Goal: Task Accomplishment & Management: Manage account settings

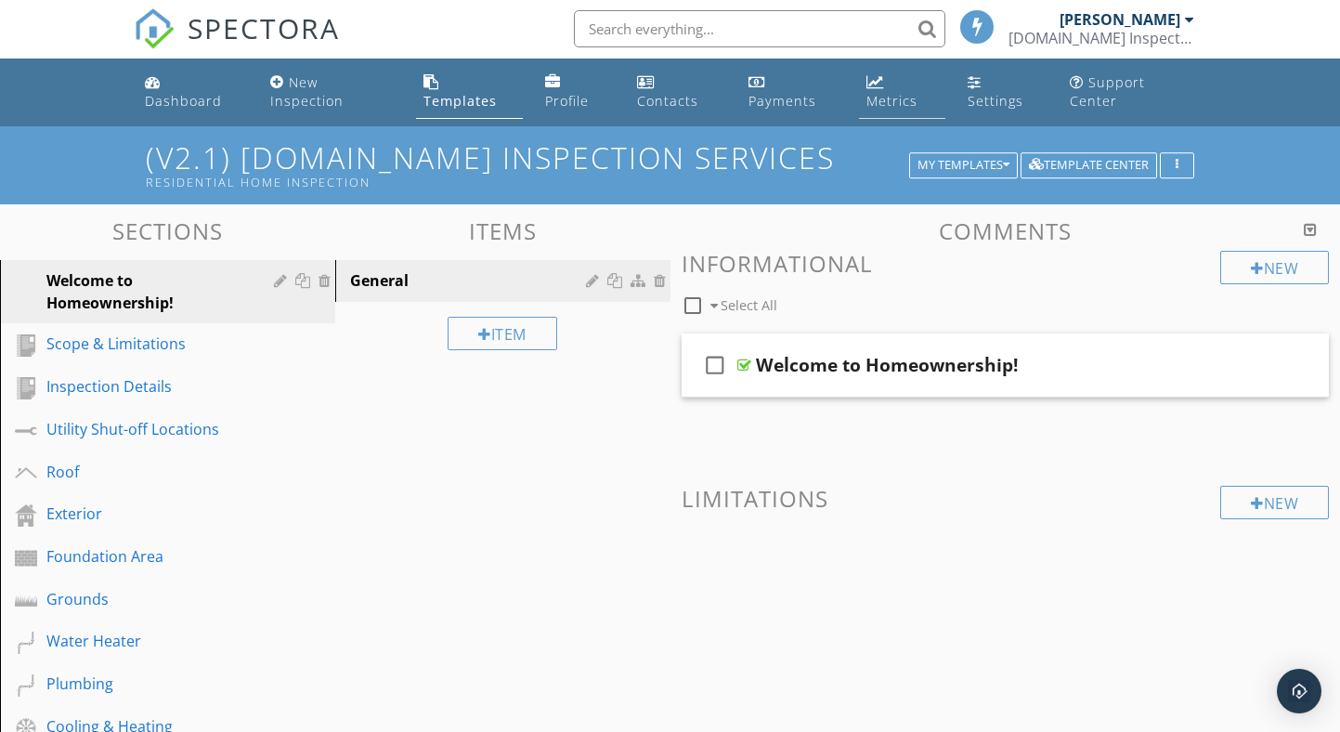
scroll to position [3, 0]
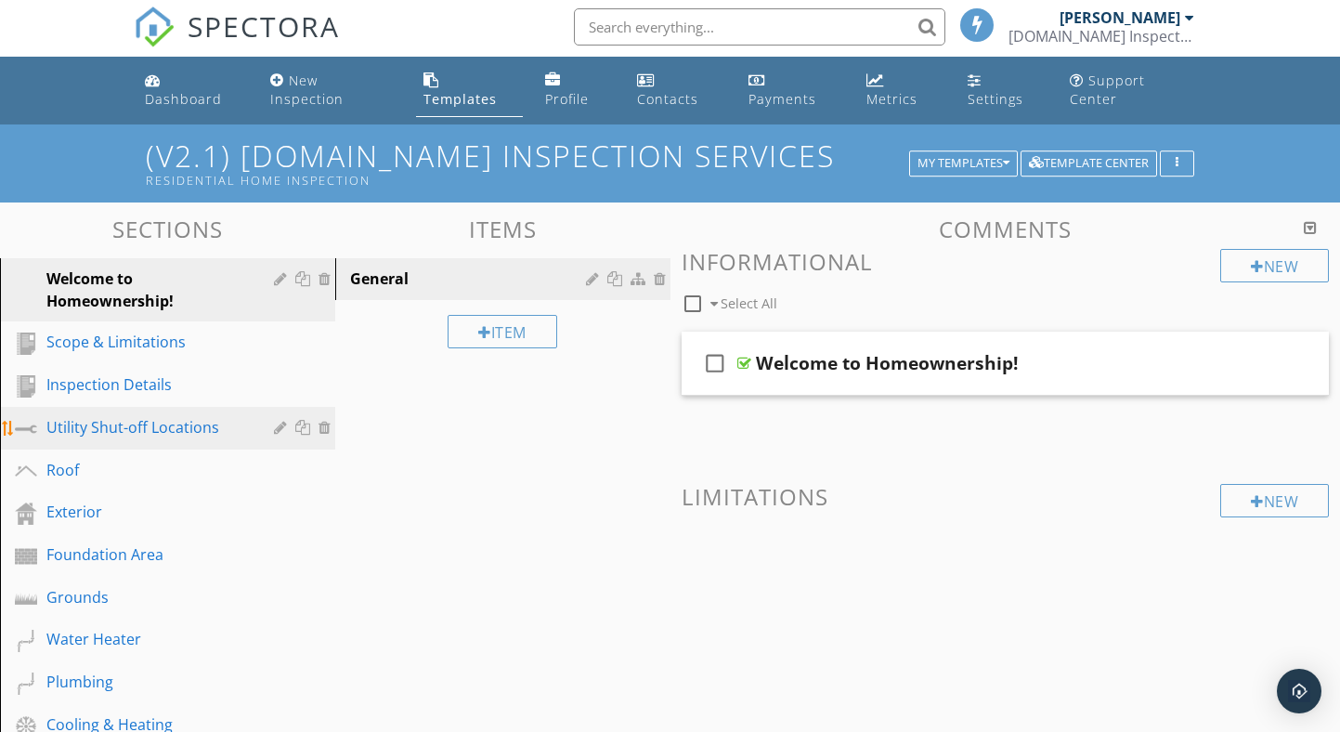
click at [149, 430] on div "Utility Shut-off Locations" at bounding box center [146, 427] width 201 height 22
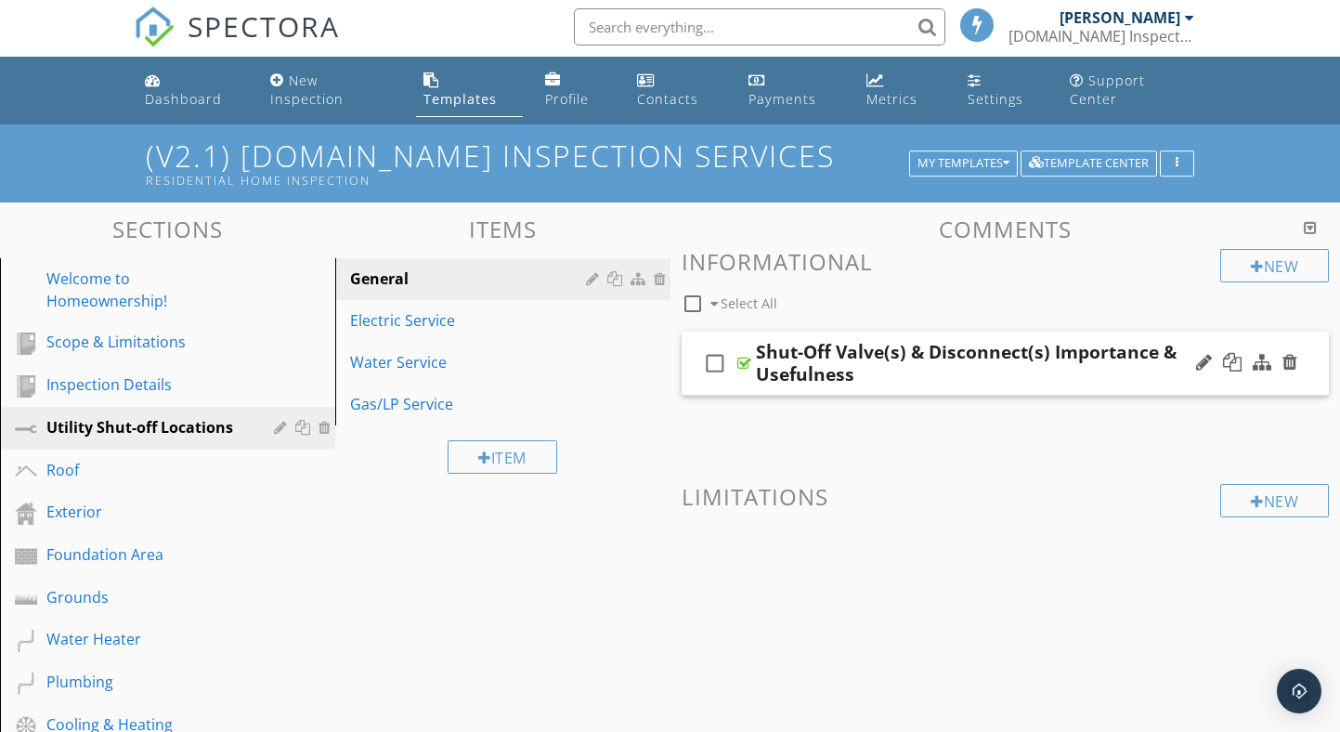
click at [744, 360] on div at bounding box center [744, 363] width 14 height 15
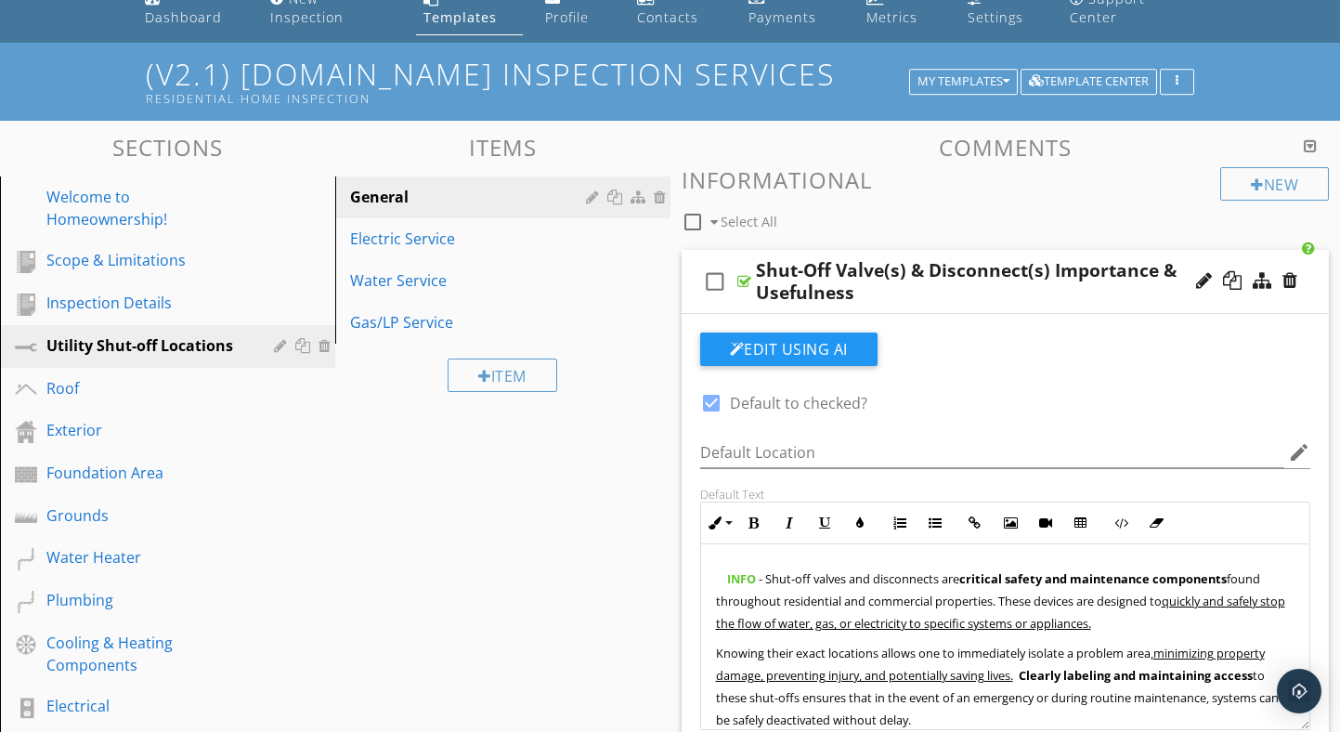
scroll to position [57, 0]
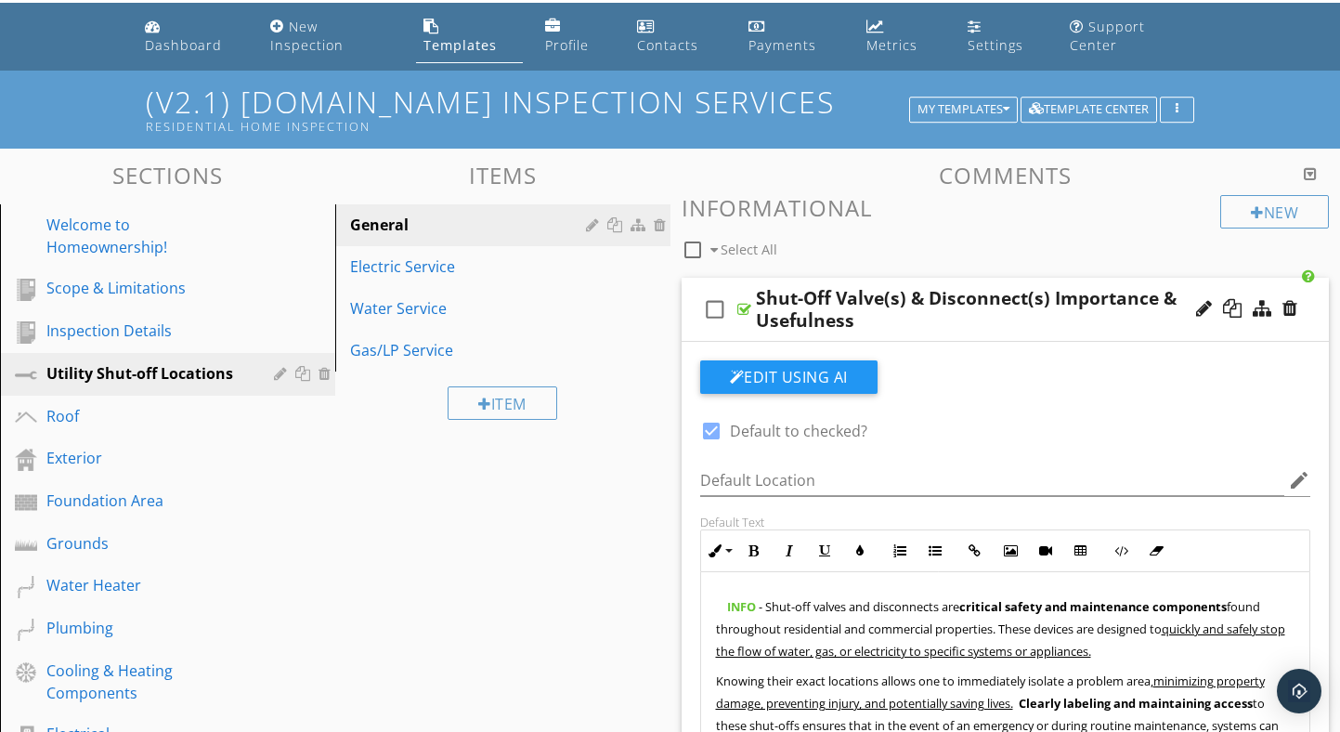
click at [745, 311] on div at bounding box center [744, 309] width 14 height 15
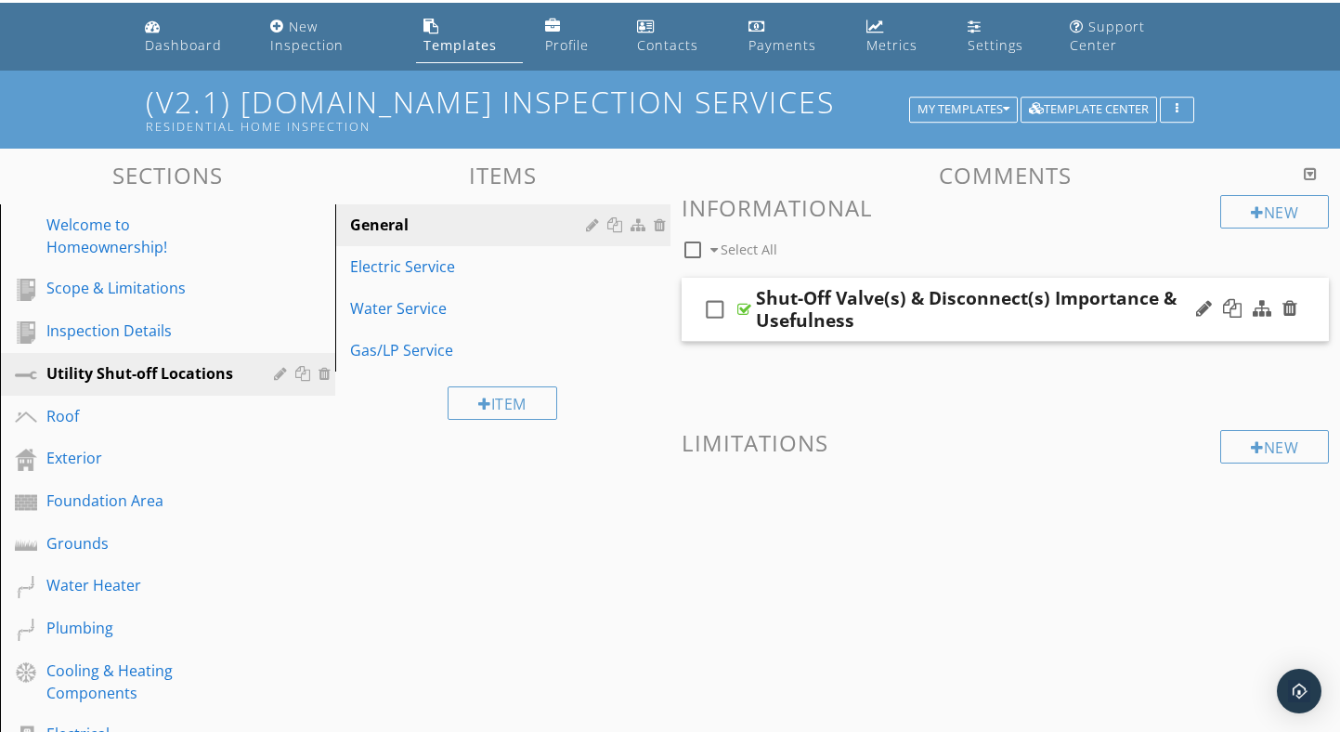
click at [745, 311] on div at bounding box center [744, 309] width 14 height 15
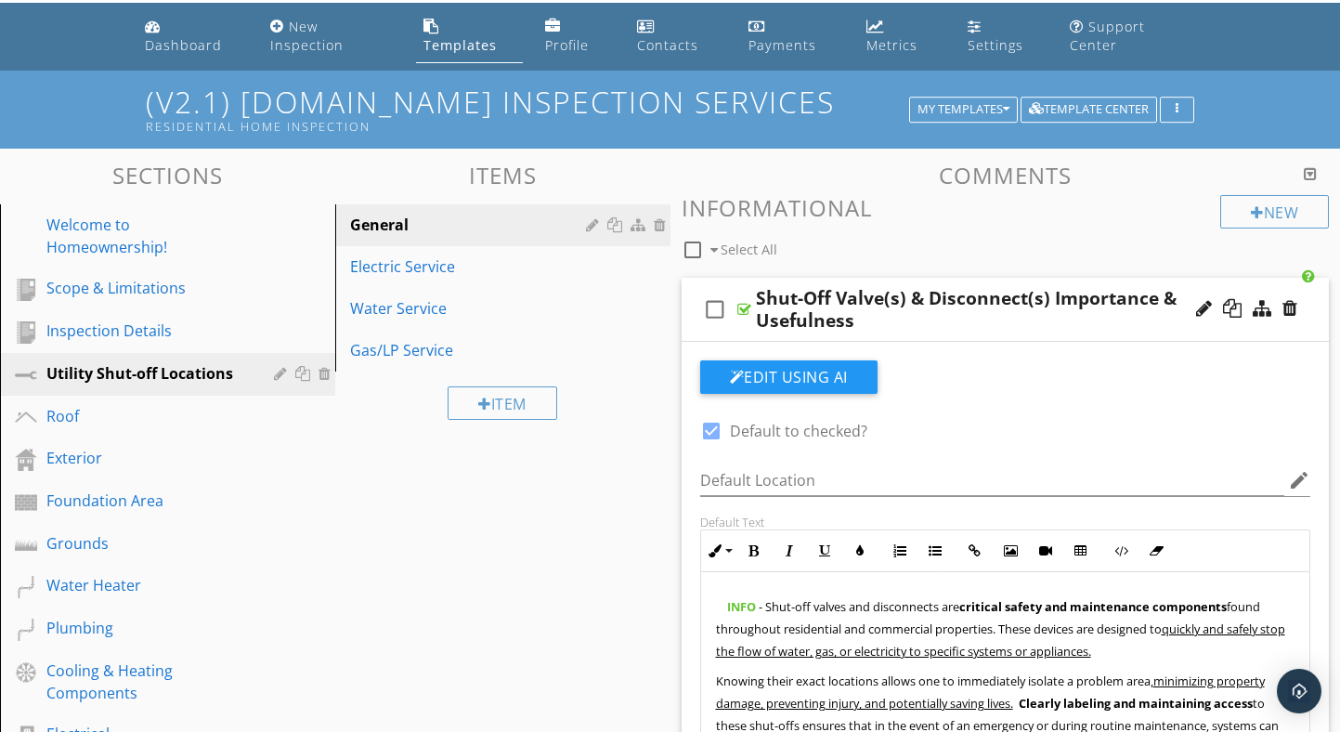
click at [745, 311] on div at bounding box center [744, 309] width 14 height 15
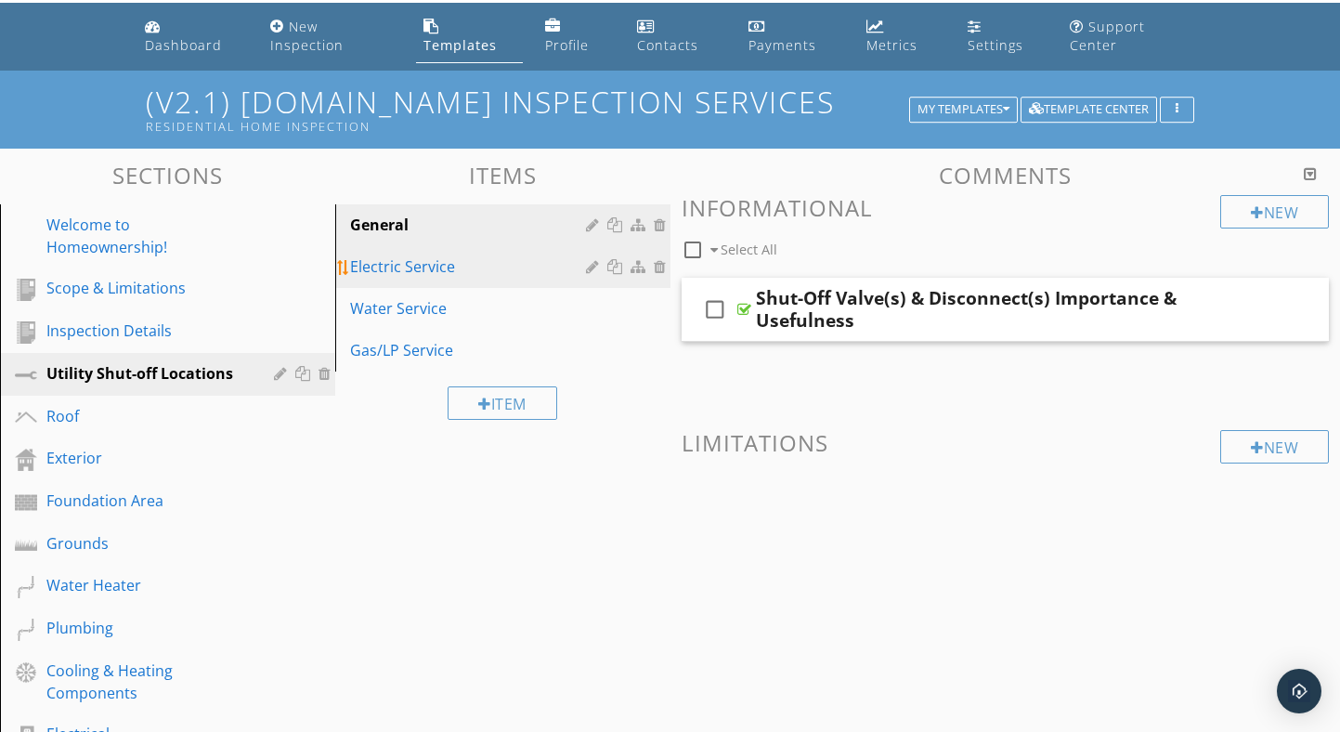
click at [417, 260] on div "Electric Service" at bounding box center [470, 266] width 241 height 22
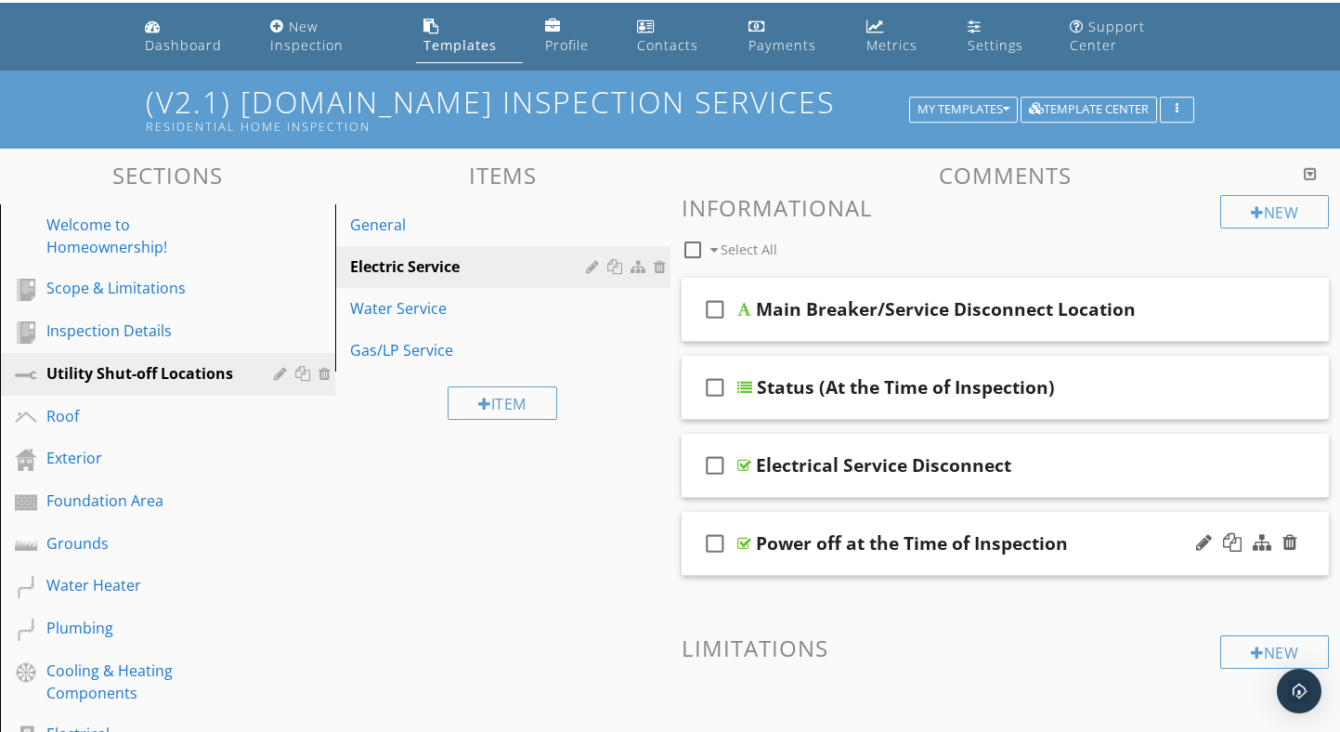
click at [740, 540] on div at bounding box center [744, 543] width 14 height 15
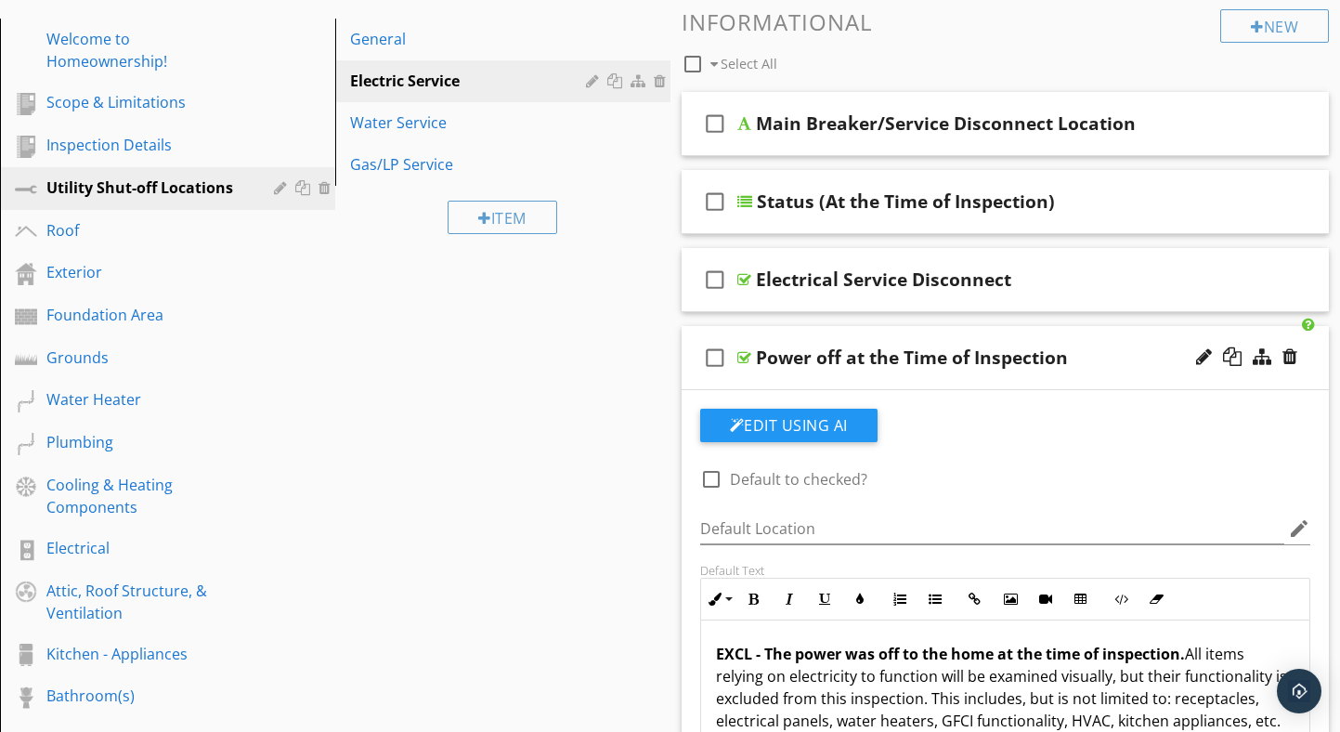
scroll to position [241, 0]
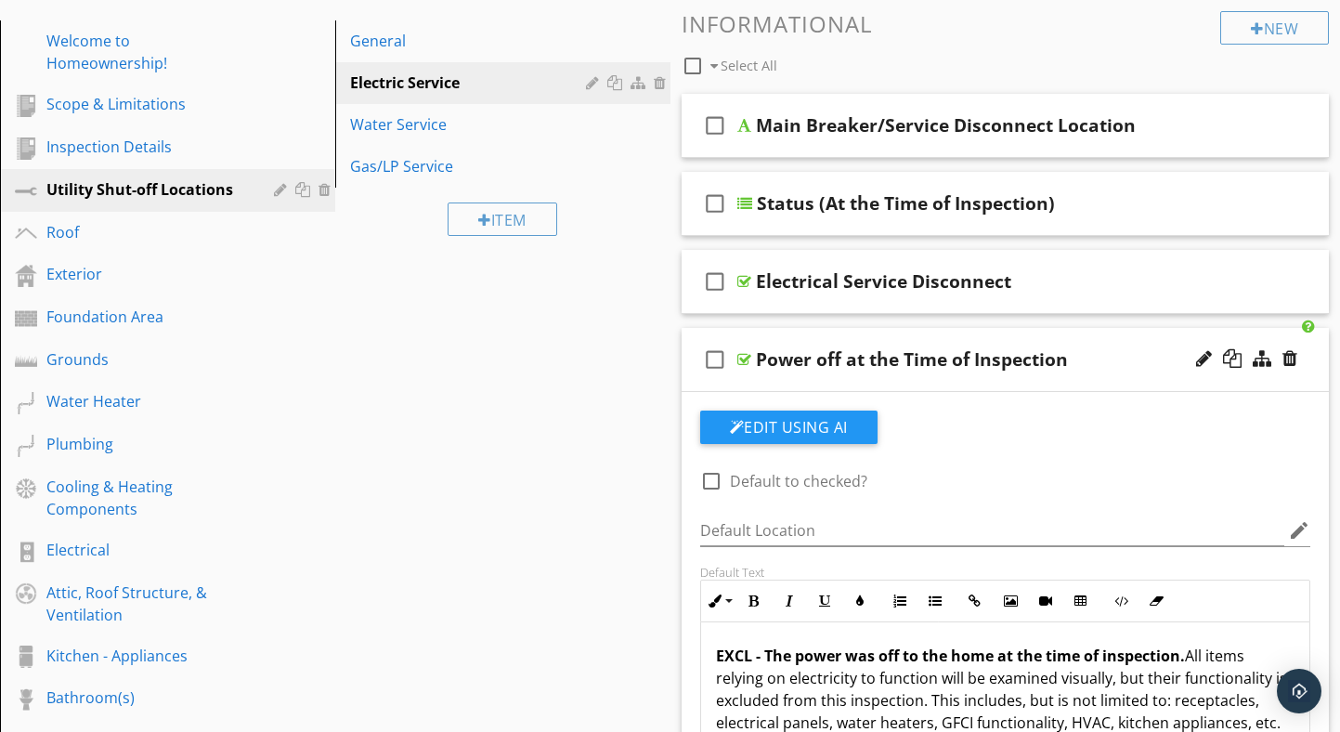
click at [739, 358] on div at bounding box center [744, 359] width 14 height 15
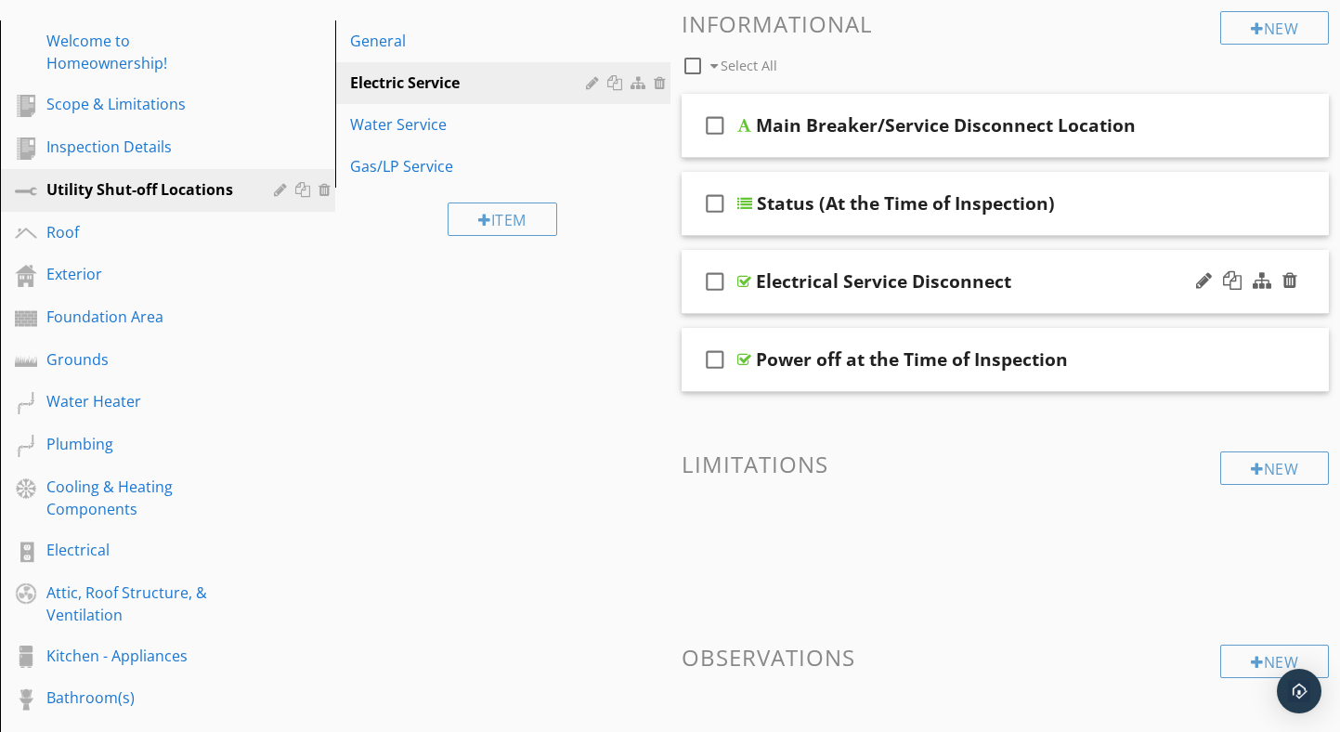
click at [745, 279] on div at bounding box center [744, 281] width 14 height 15
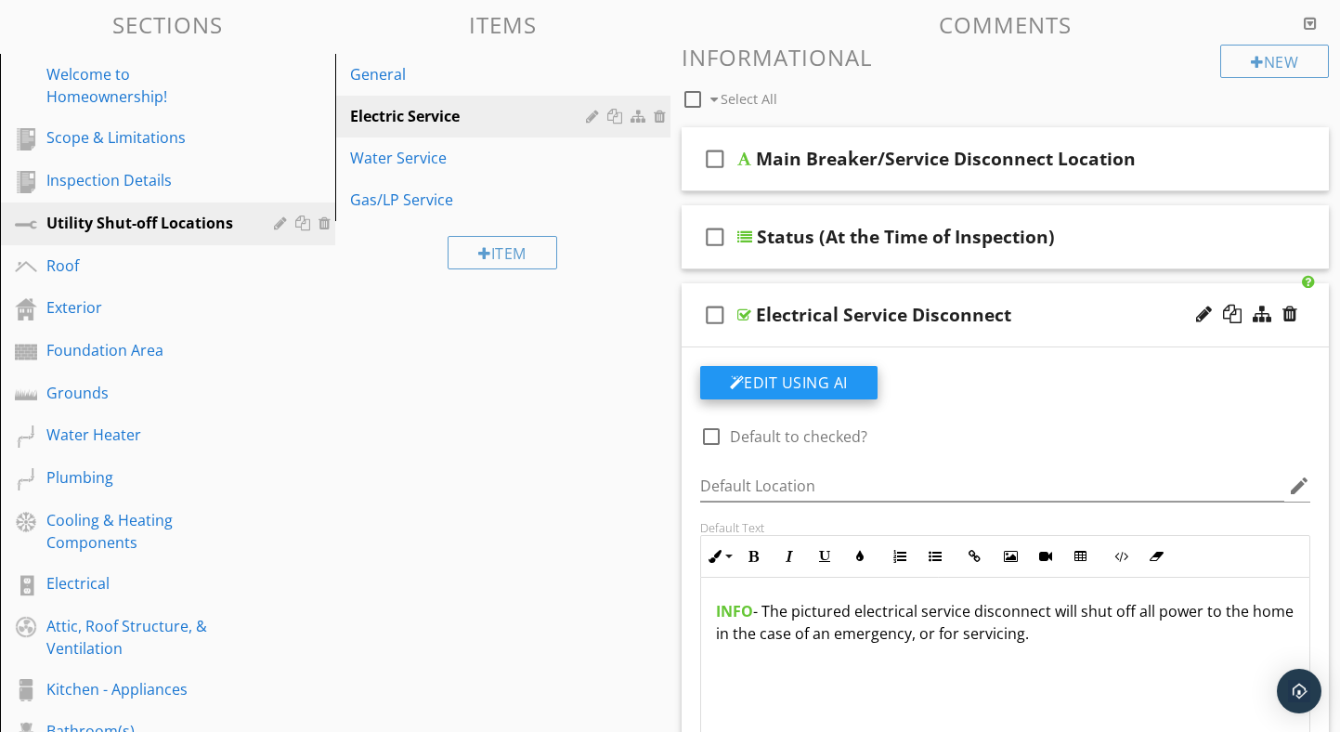
scroll to position [182, 0]
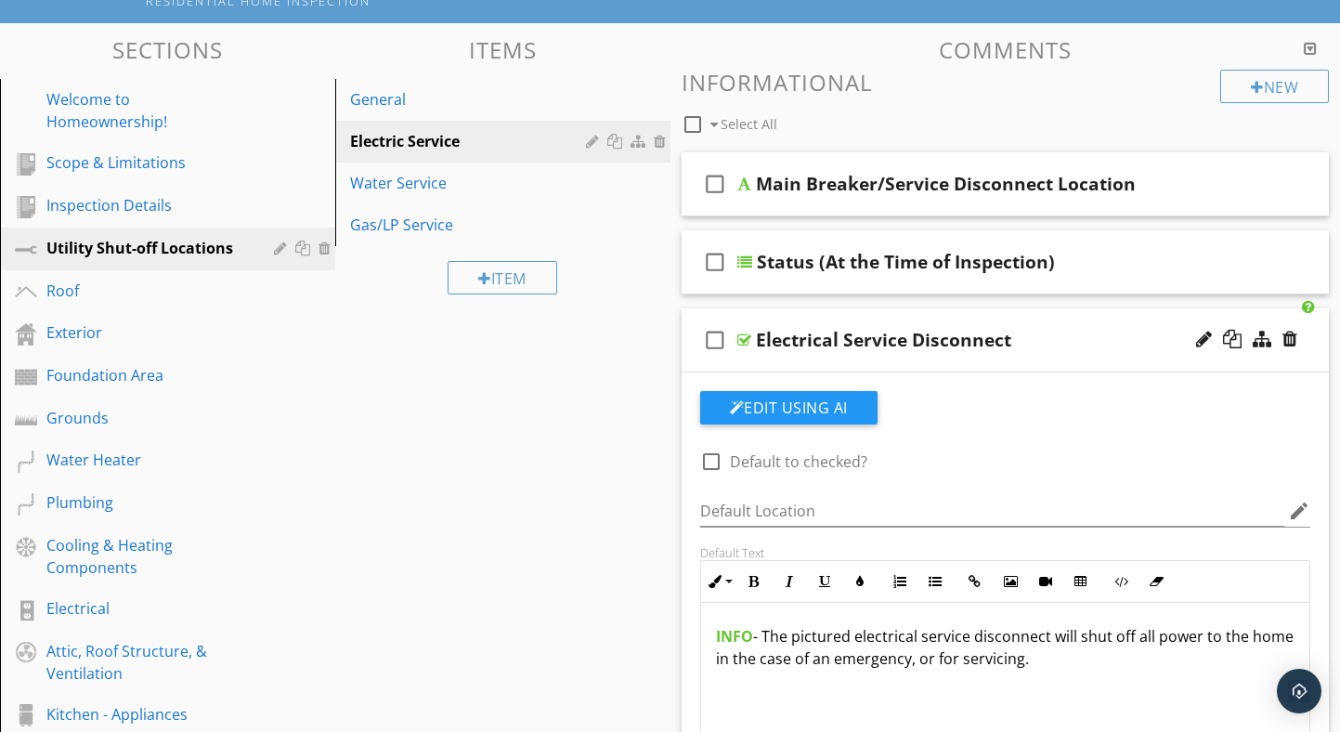
click at [743, 339] on div at bounding box center [744, 339] width 14 height 15
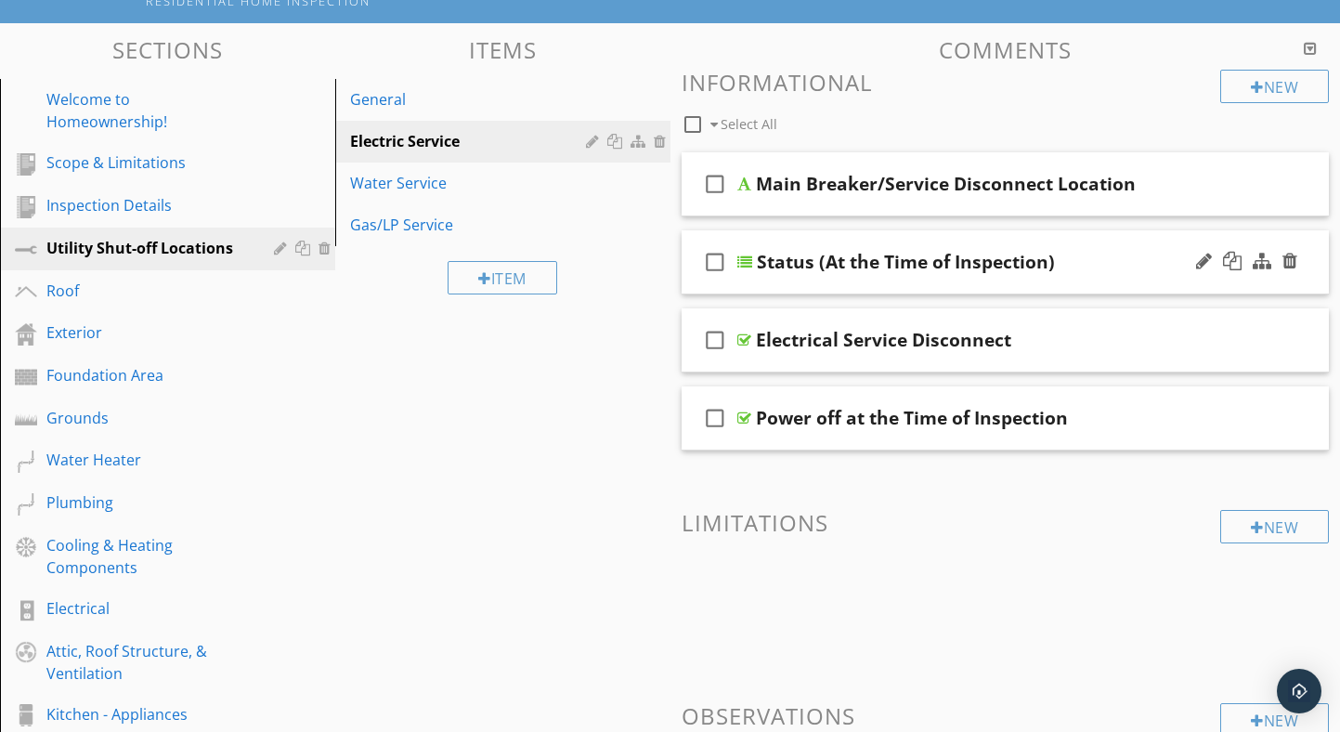
click at [742, 258] on div at bounding box center [744, 261] width 15 height 15
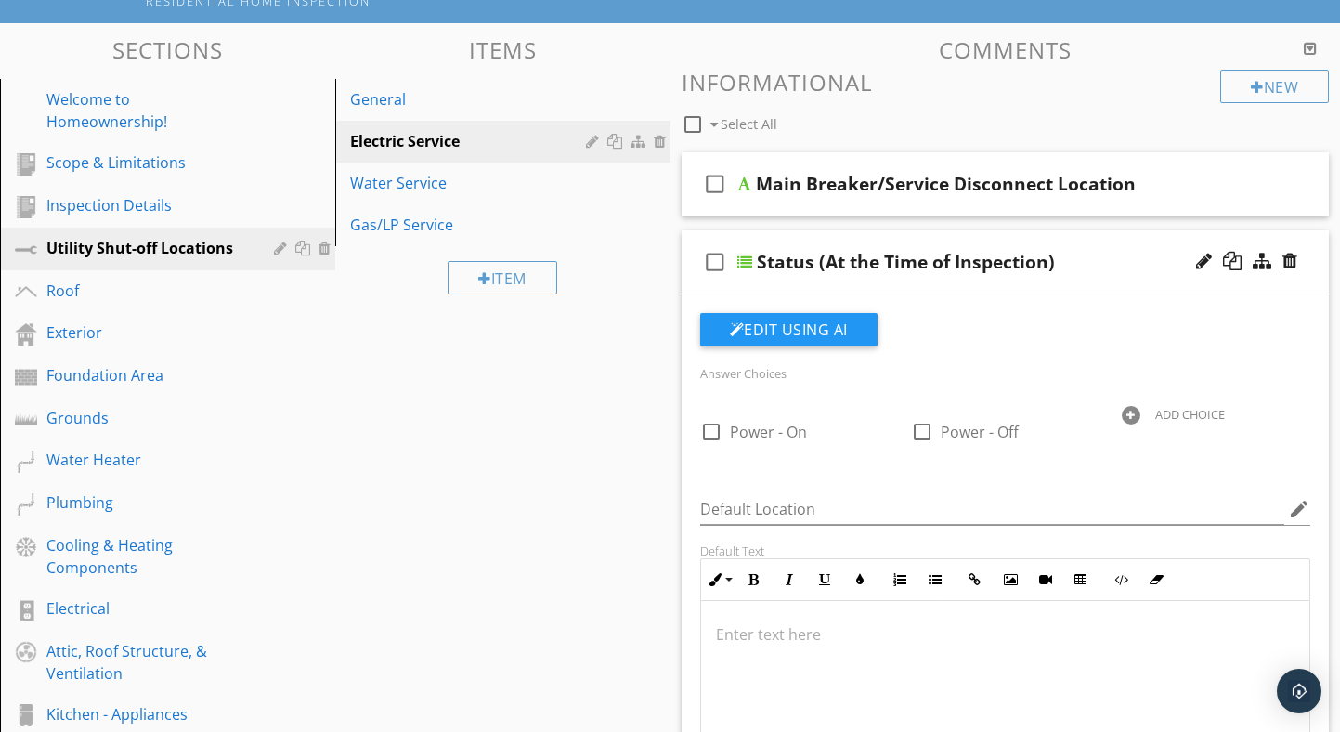
click at [742, 258] on div at bounding box center [744, 261] width 15 height 15
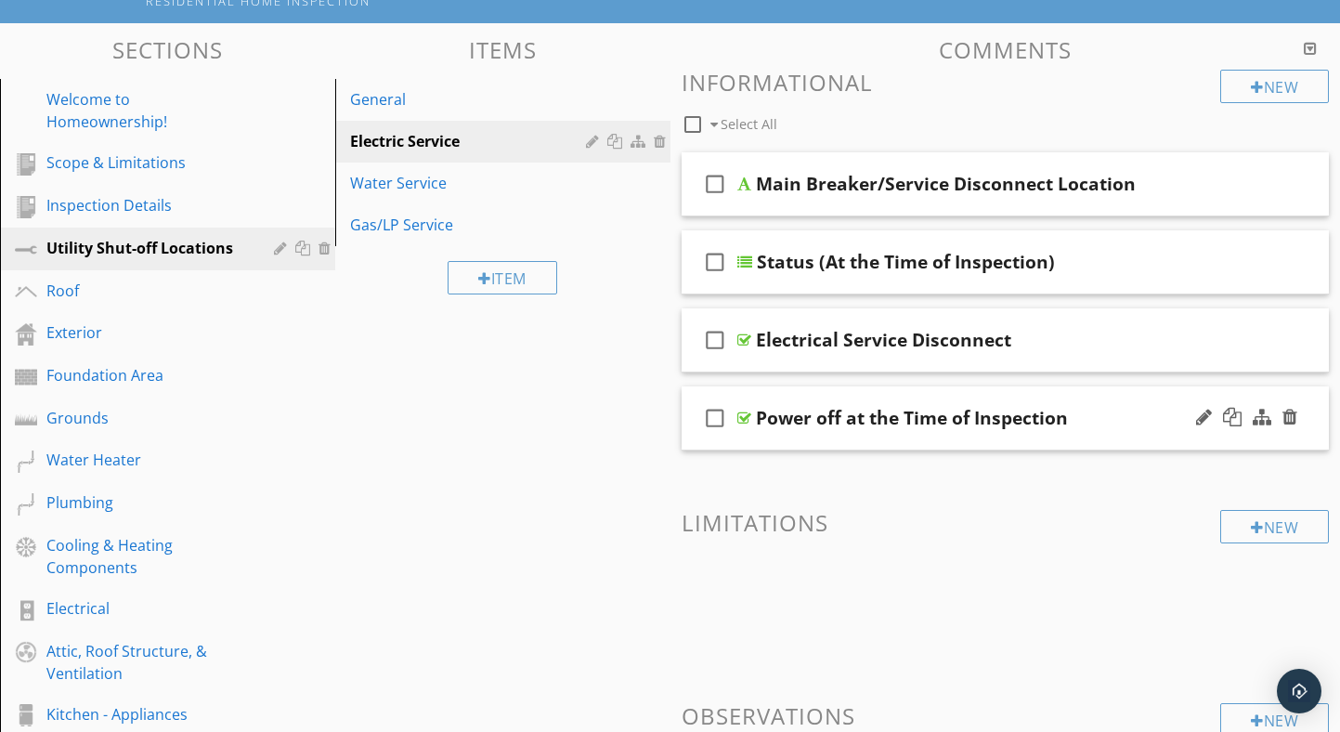
click at [739, 420] on div at bounding box center [744, 417] width 14 height 15
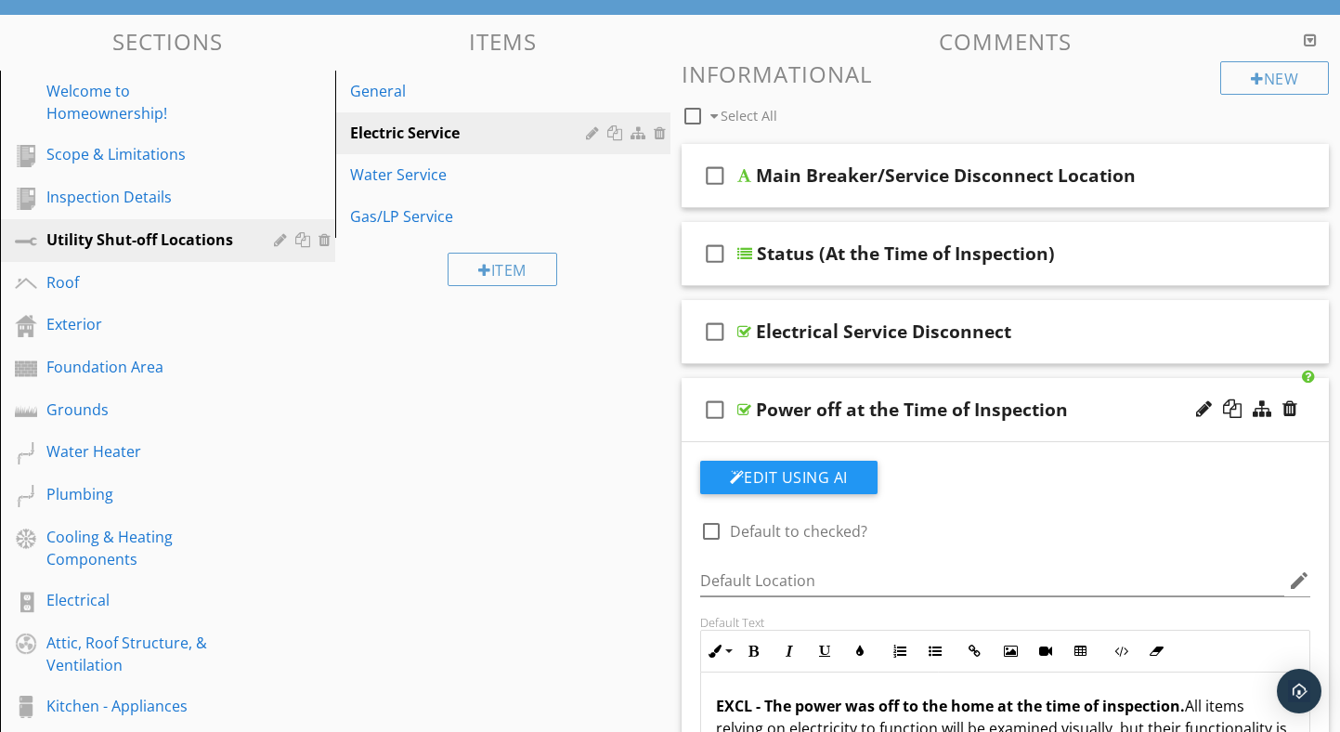
scroll to position [189, 0]
click at [752, 409] on div "check_box_outline_blank Power off at the Time of Inspection" at bounding box center [1006, 411] width 648 height 64
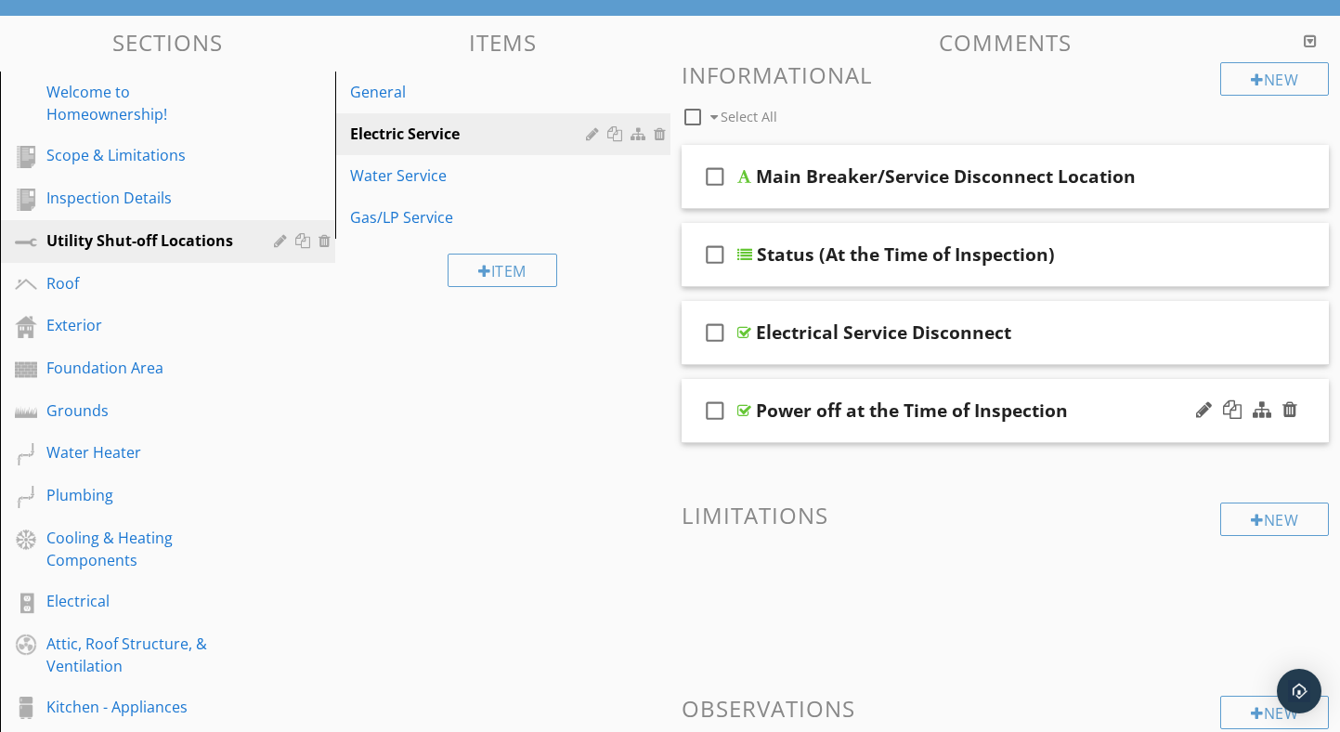
click at [756, 409] on div "Power off at the Time of Inspection" at bounding box center [912, 410] width 312 height 22
click at [757, 410] on input "Power off at the Time of Inspection" at bounding box center [985, 412] width 458 height 31
type input "Status - Power off at the Time of Inspection"
click at [740, 410] on div at bounding box center [744, 410] width 14 height 15
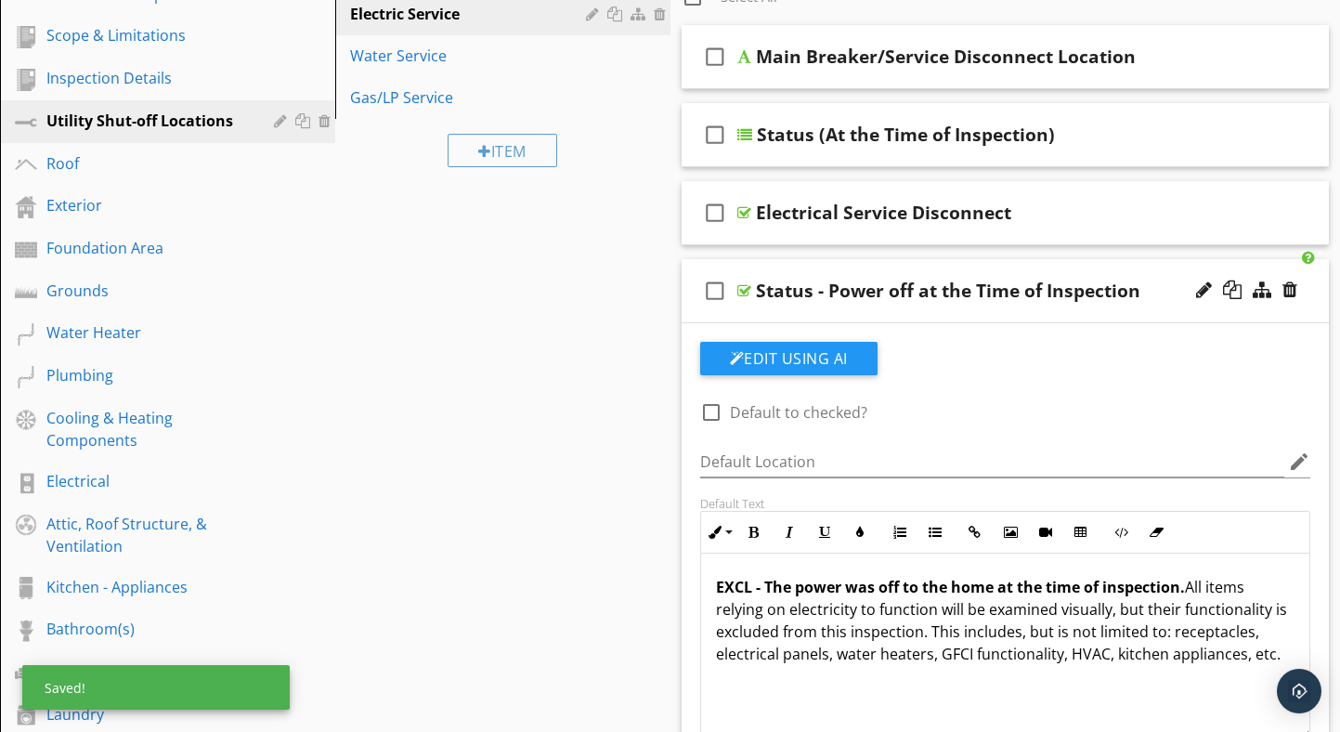
scroll to position [310, 0]
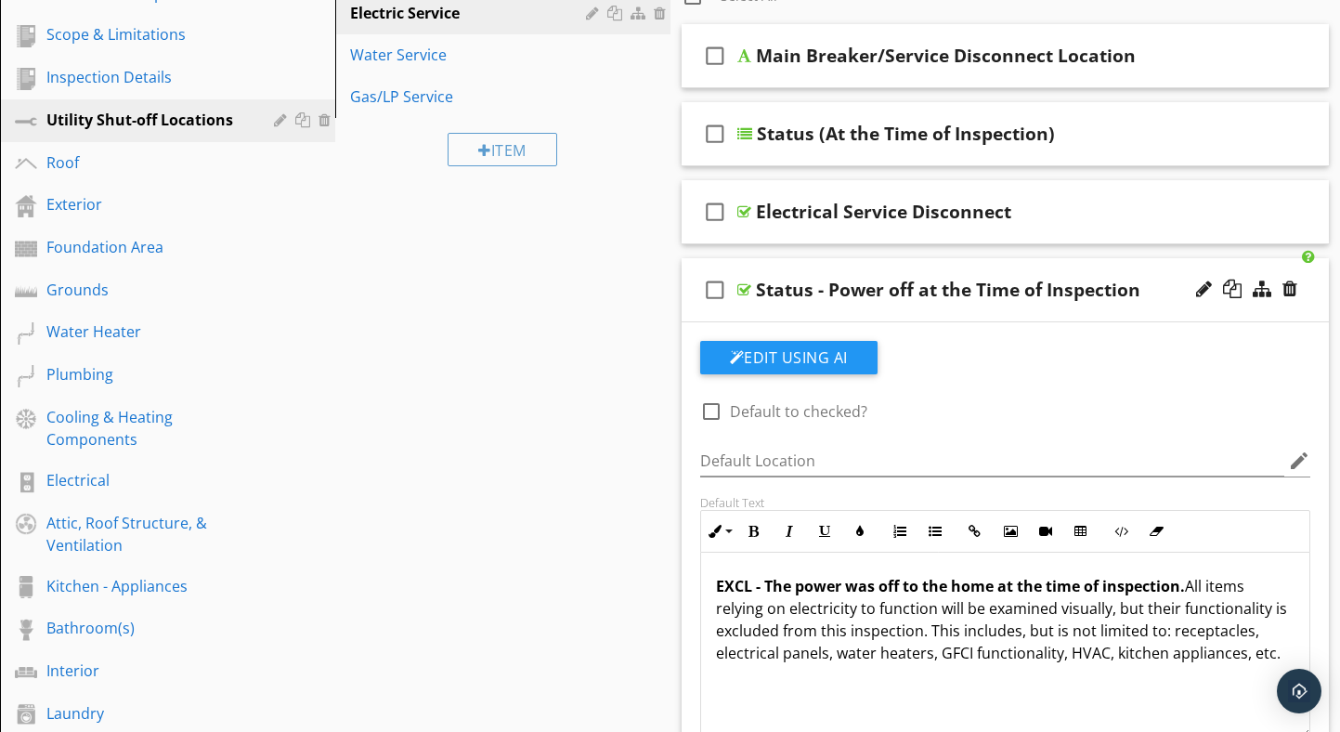
click at [743, 289] on div at bounding box center [744, 289] width 14 height 15
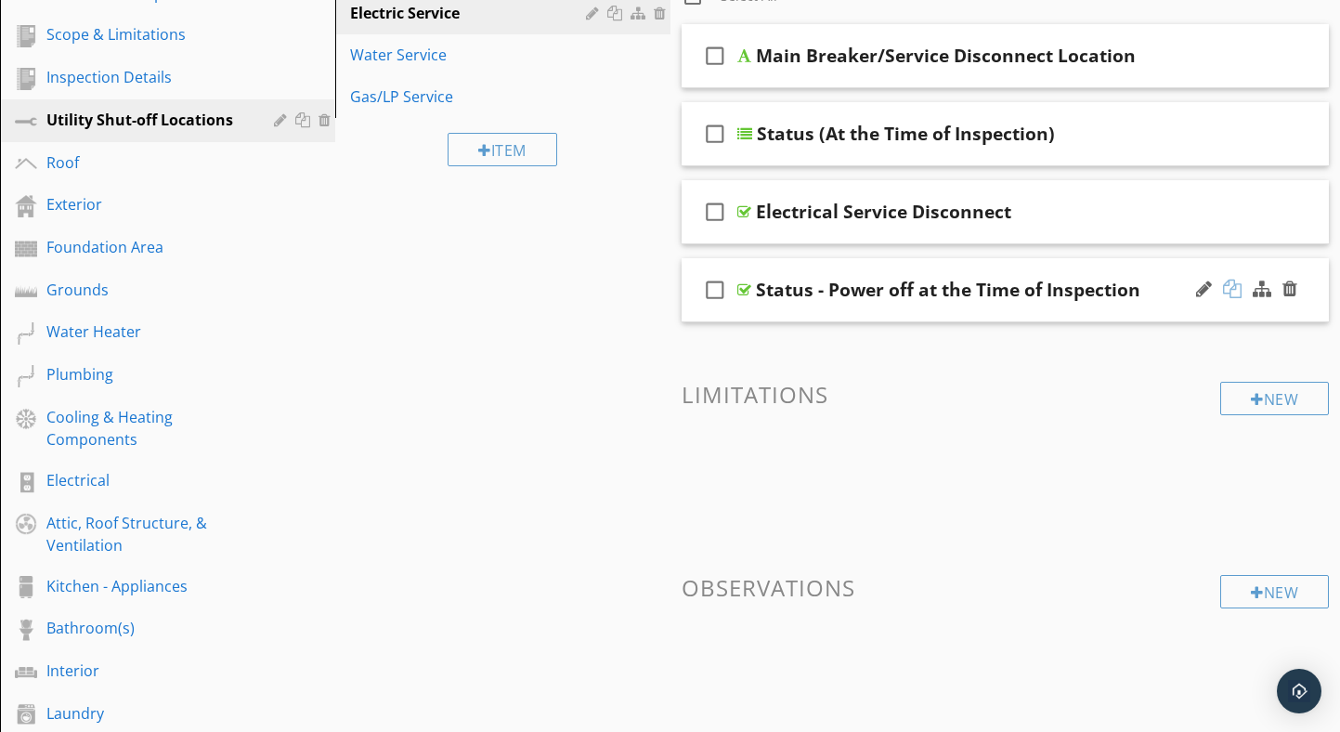
click at [1233, 286] on div at bounding box center [1232, 289] width 19 height 19
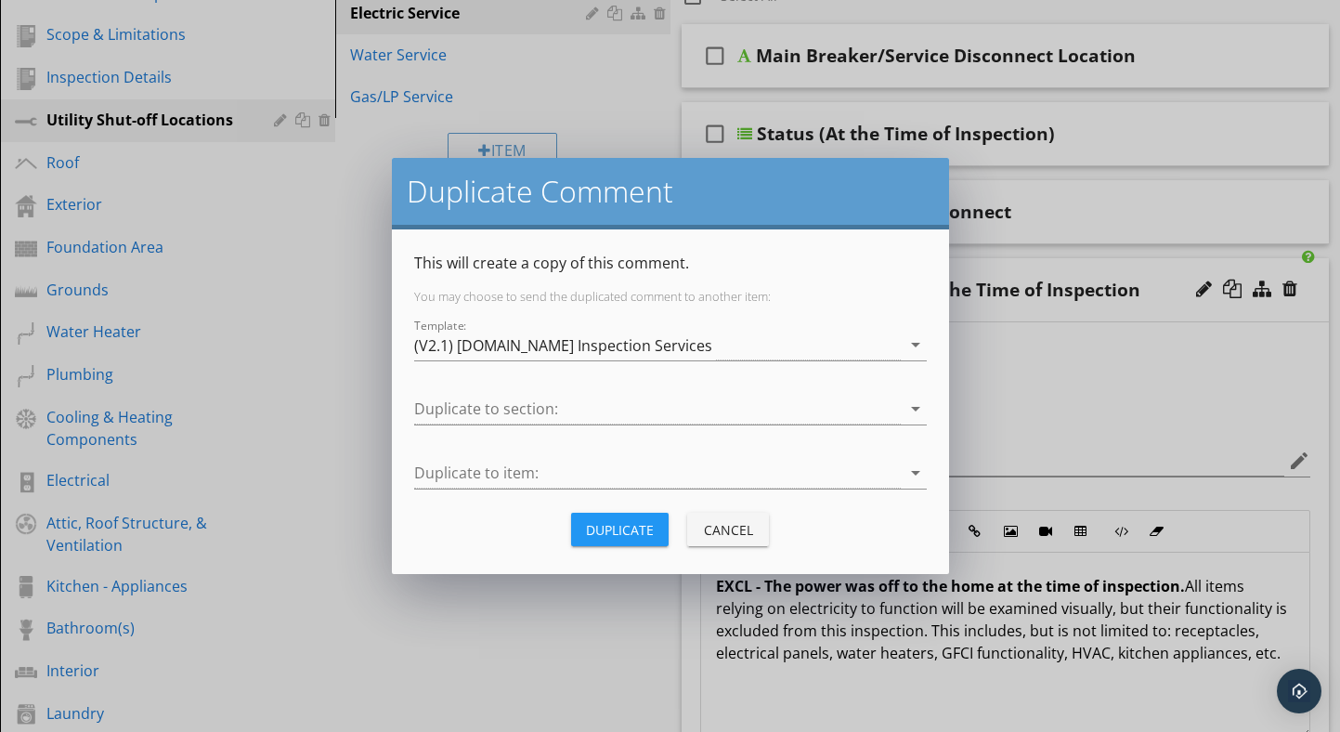
click at [645, 527] on div "Duplicate" at bounding box center [620, 530] width 68 height 20
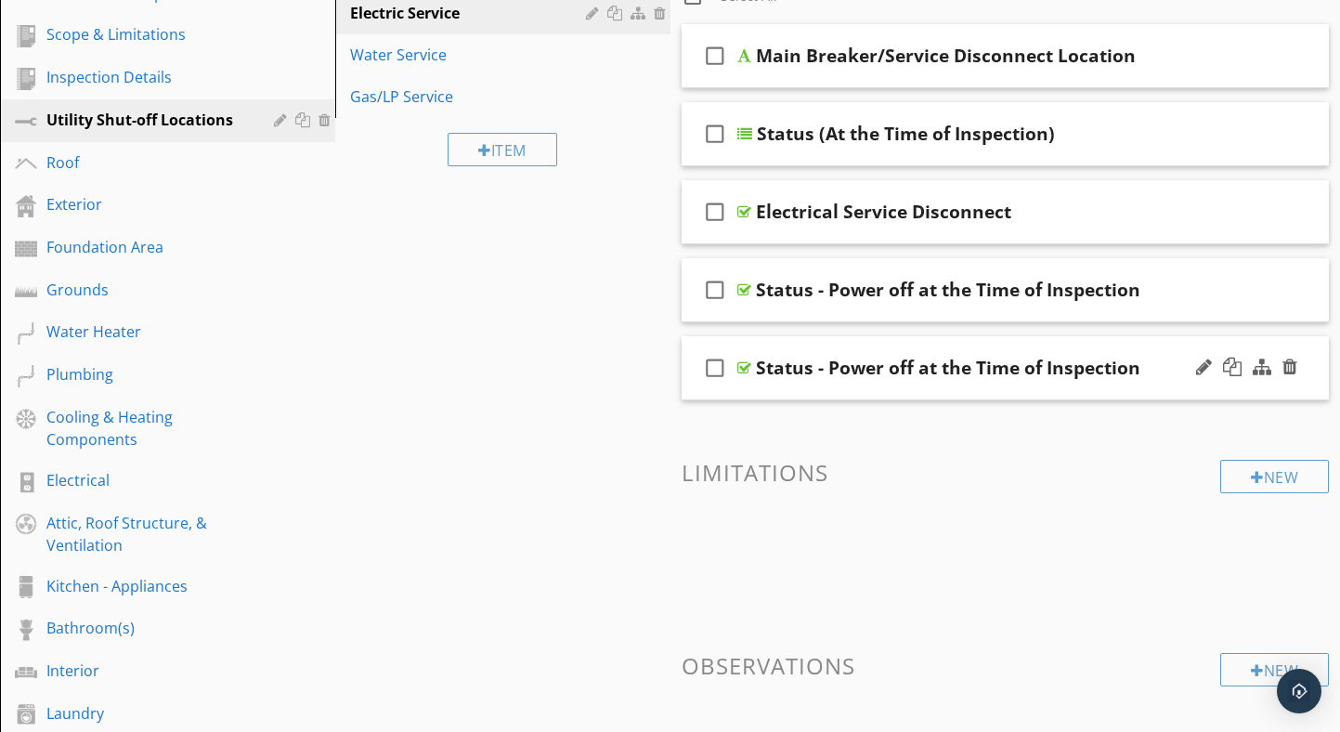
click at [877, 368] on div "Status - Power off at the Time of Inspection" at bounding box center [948, 368] width 384 height 22
click at [747, 367] on div at bounding box center [744, 367] width 14 height 15
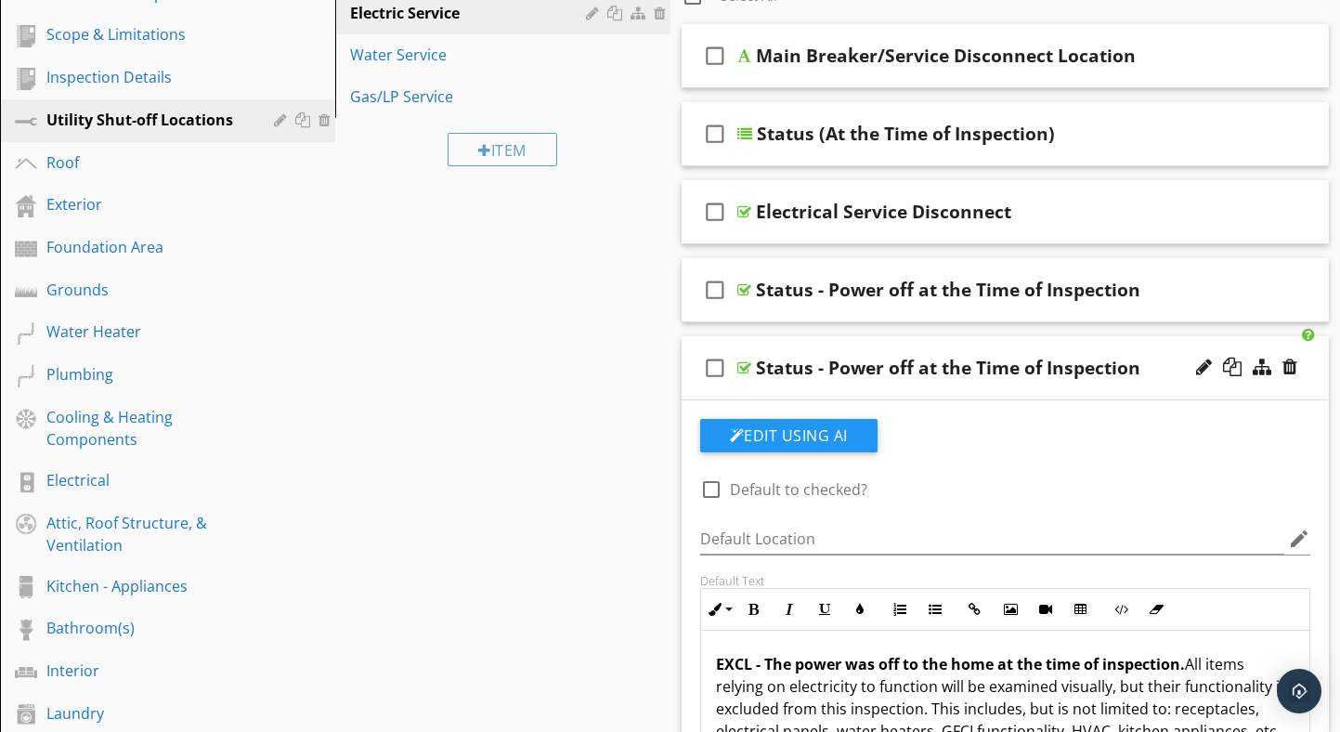
drag, startPoint x: 742, startPoint y: 363, endPoint x: 744, endPoint y: 354, distance: 9.5
click at [742, 363] on div at bounding box center [744, 367] width 14 height 15
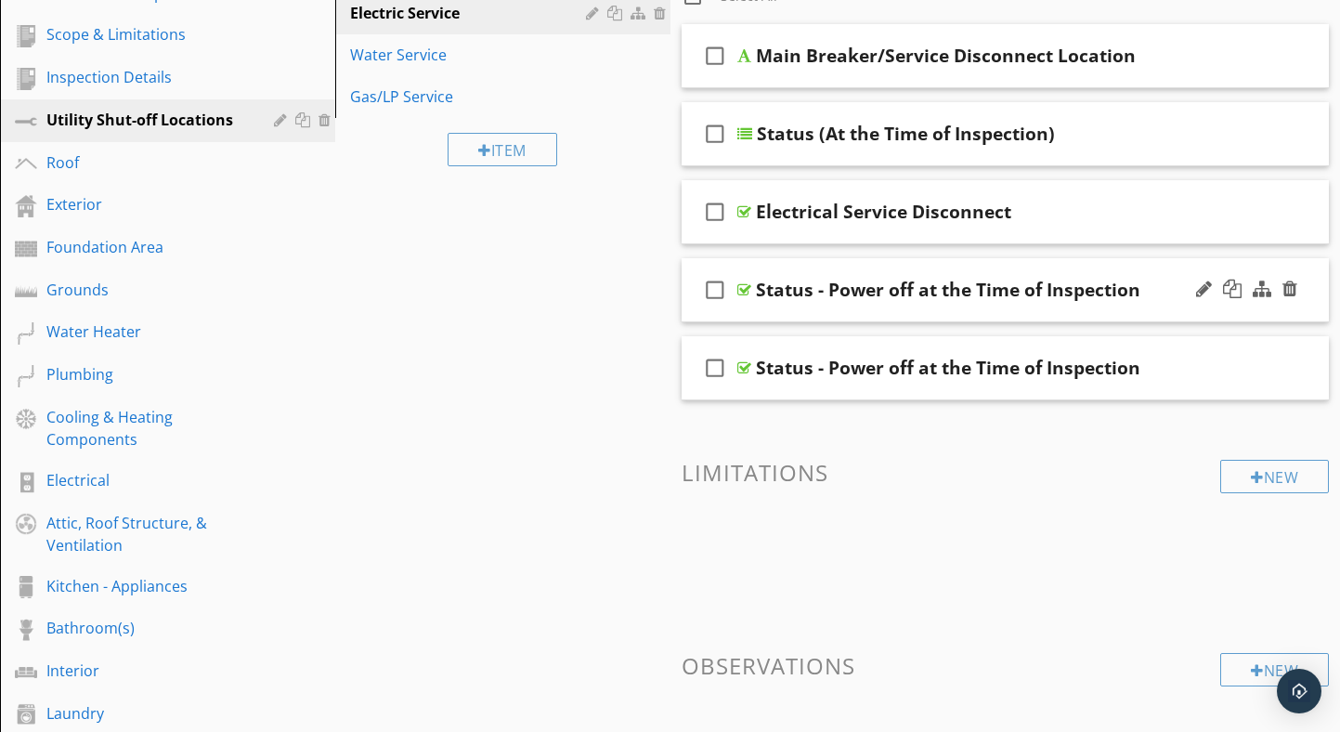
click at [913, 280] on div "Status - Power off at the Time of Inspection" at bounding box center [948, 290] width 384 height 22
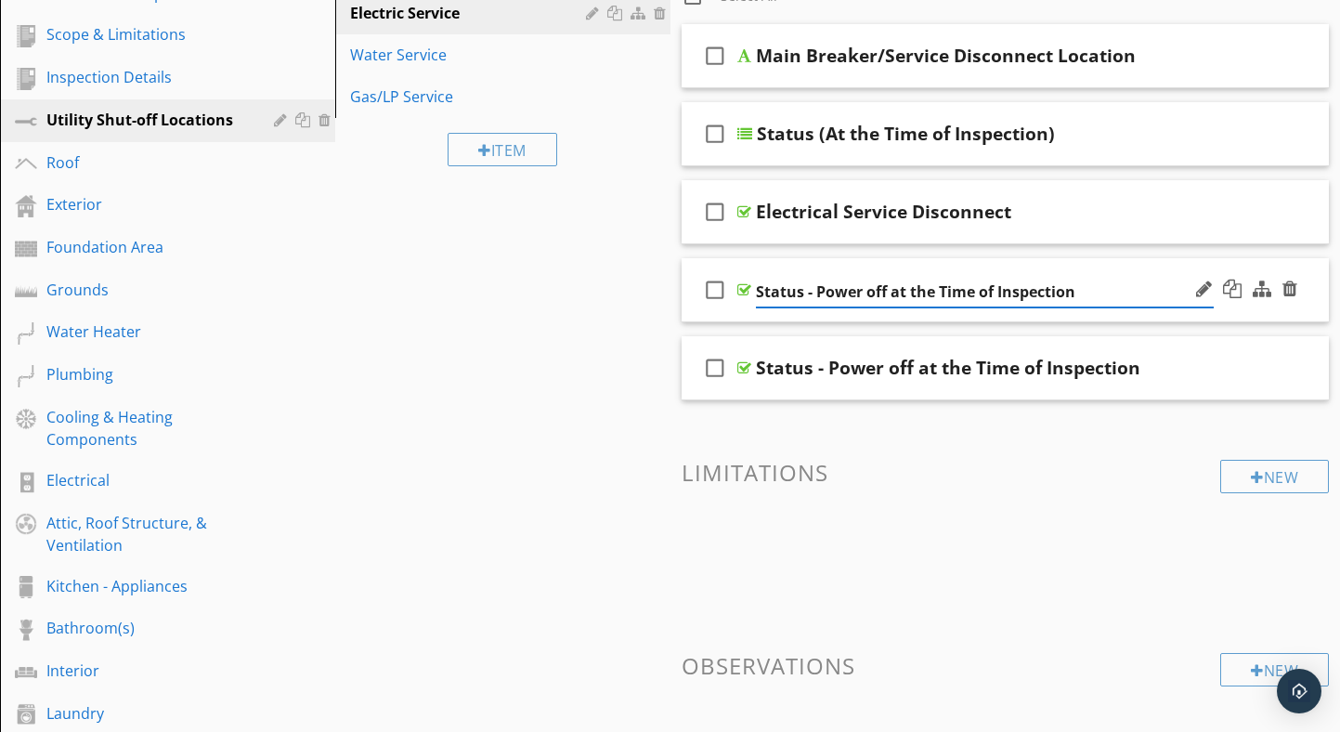
click at [887, 289] on input "Status - Power off at the Time of Inspection" at bounding box center [985, 292] width 458 height 31
click at [893, 290] on input "Status - Power On at the Time of Inspection" at bounding box center [985, 292] width 458 height 31
click at [1082, 292] on input "Status - Power On (at the Time of Inspection" at bounding box center [985, 292] width 458 height 31
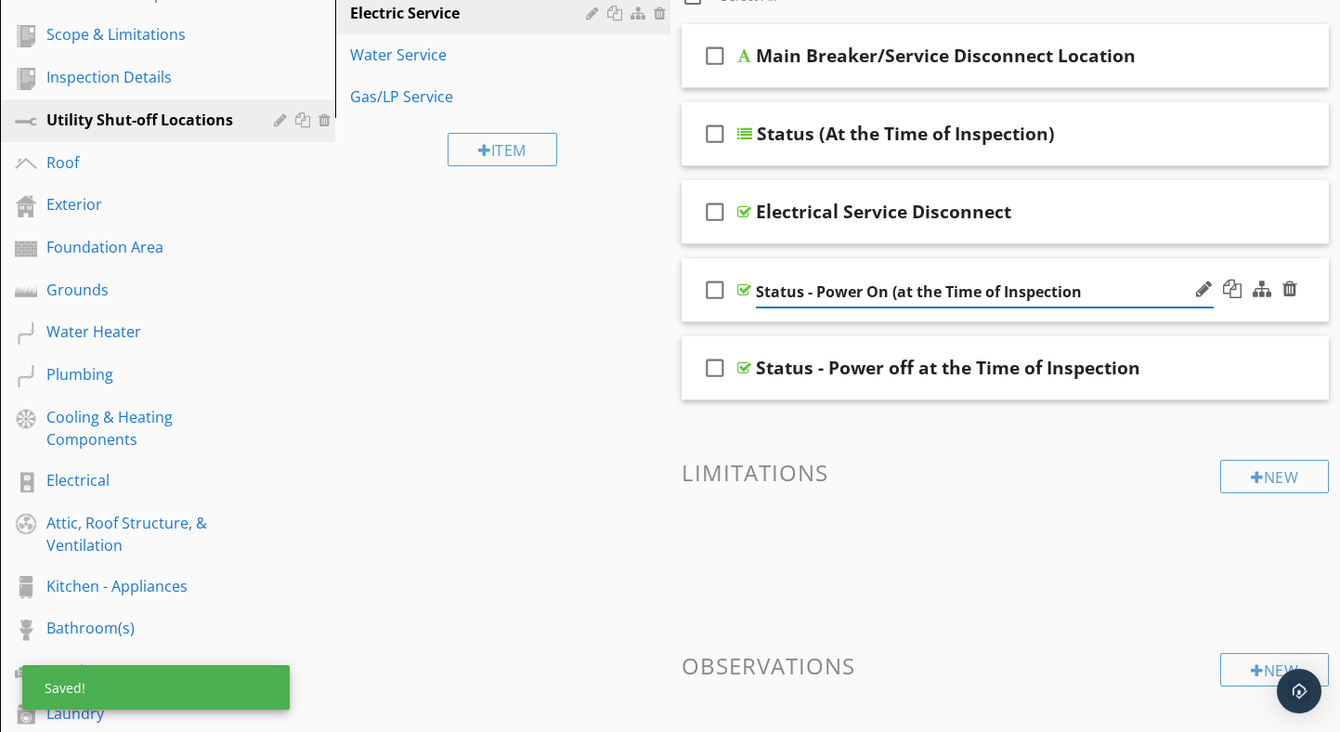
type input "Status - Power On (at the Time of Inspection)"
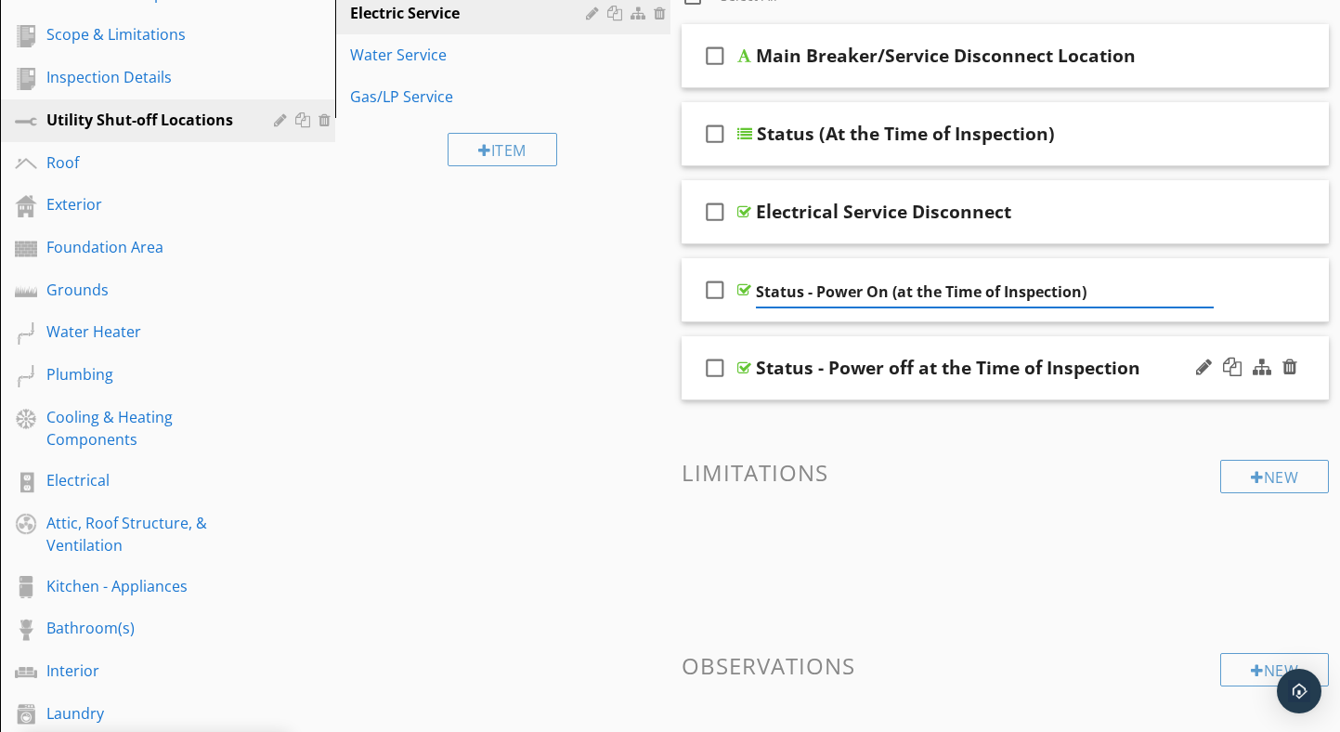
click at [919, 367] on div "Status - Power off at the Time of Inspection" at bounding box center [948, 368] width 384 height 22
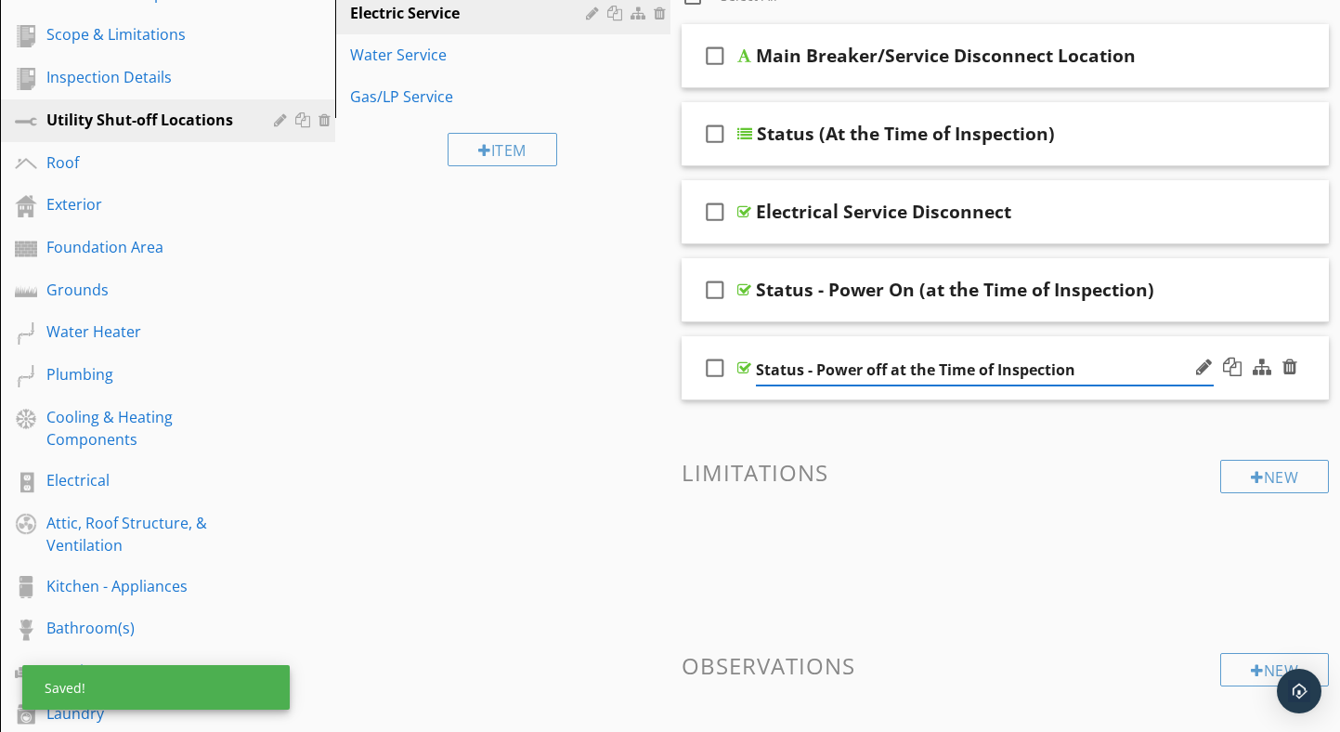
click at [892, 367] on input "Status - Power off at the Time of Inspection" at bounding box center [985, 370] width 458 height 31
click at [1081, 367] on input "Status - Power off (at the Time of Inspection" at bounding box center [985, 370] width 458 height 31
type input "Status - Power off (at the Time of Inspection)"
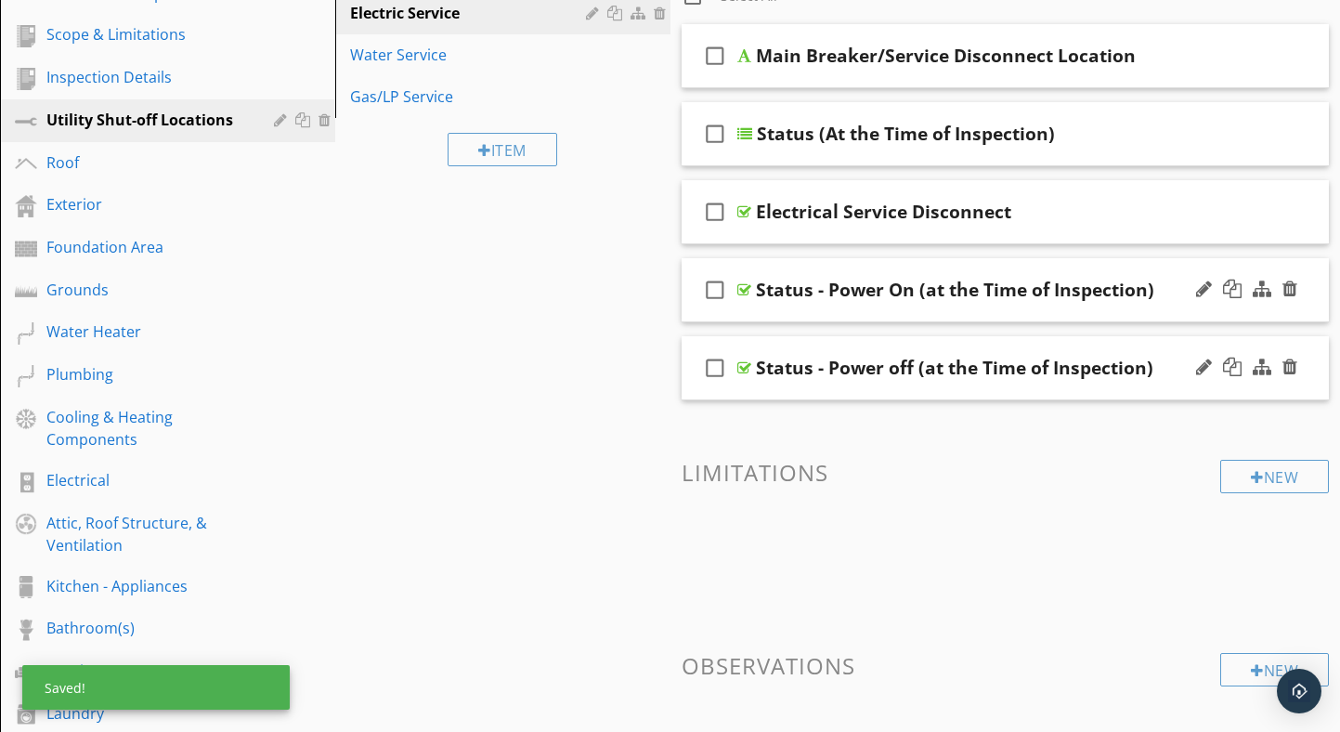
click at [743, 290] on div at bounding box center [744, 289] width 14 height 15
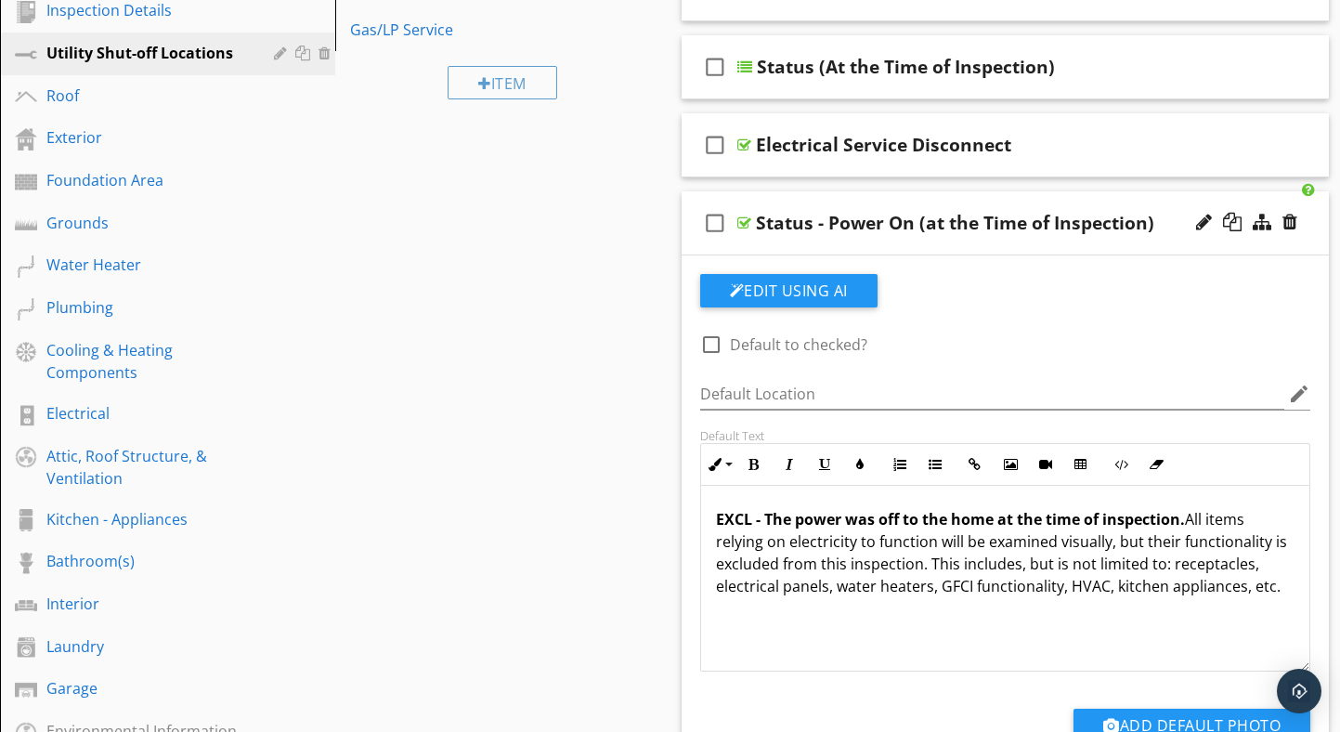
scroll to position [381, 0]
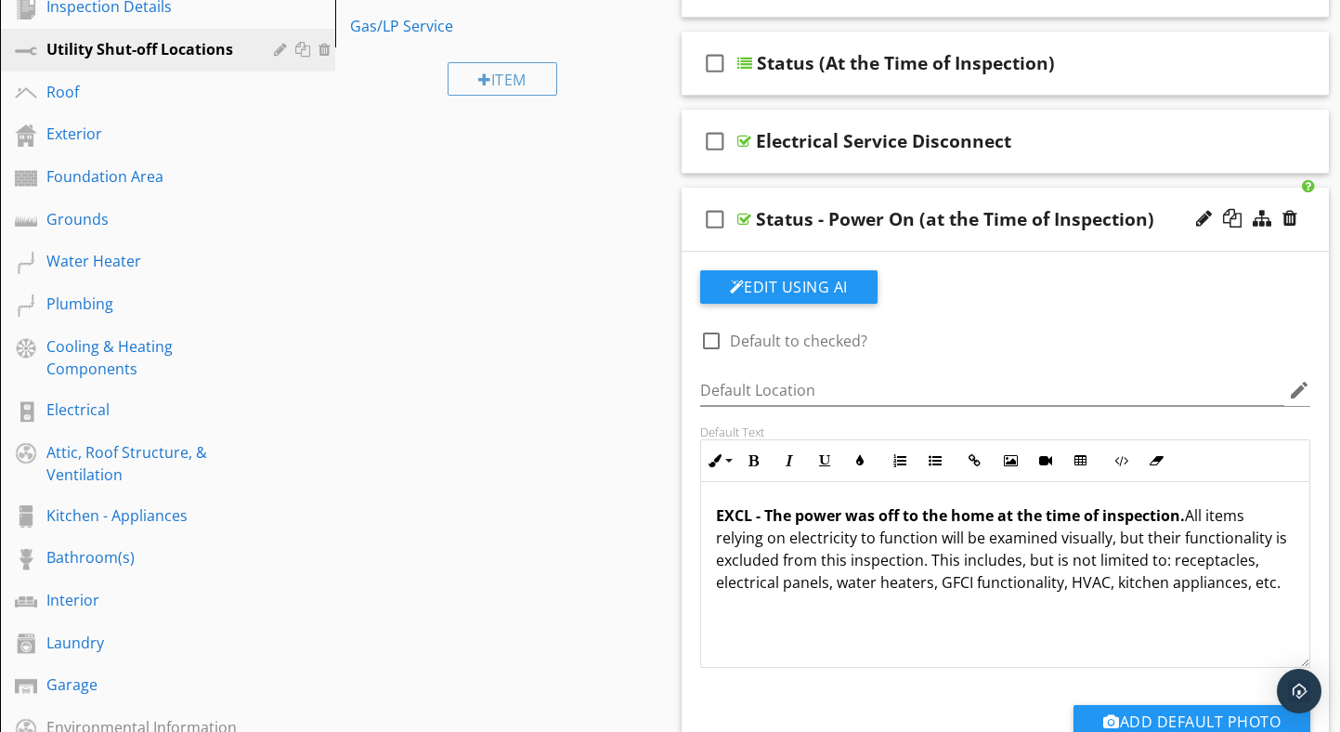
drag, startPoint x: 763, startPoint y: 514, endPoint x: 771, endPoint y: 523, distance: 11.9
click at [764, 514] on strong "EXCL - The power was off to the home at the time of inspection." at bounding box center [950, 515] width 469 height 20
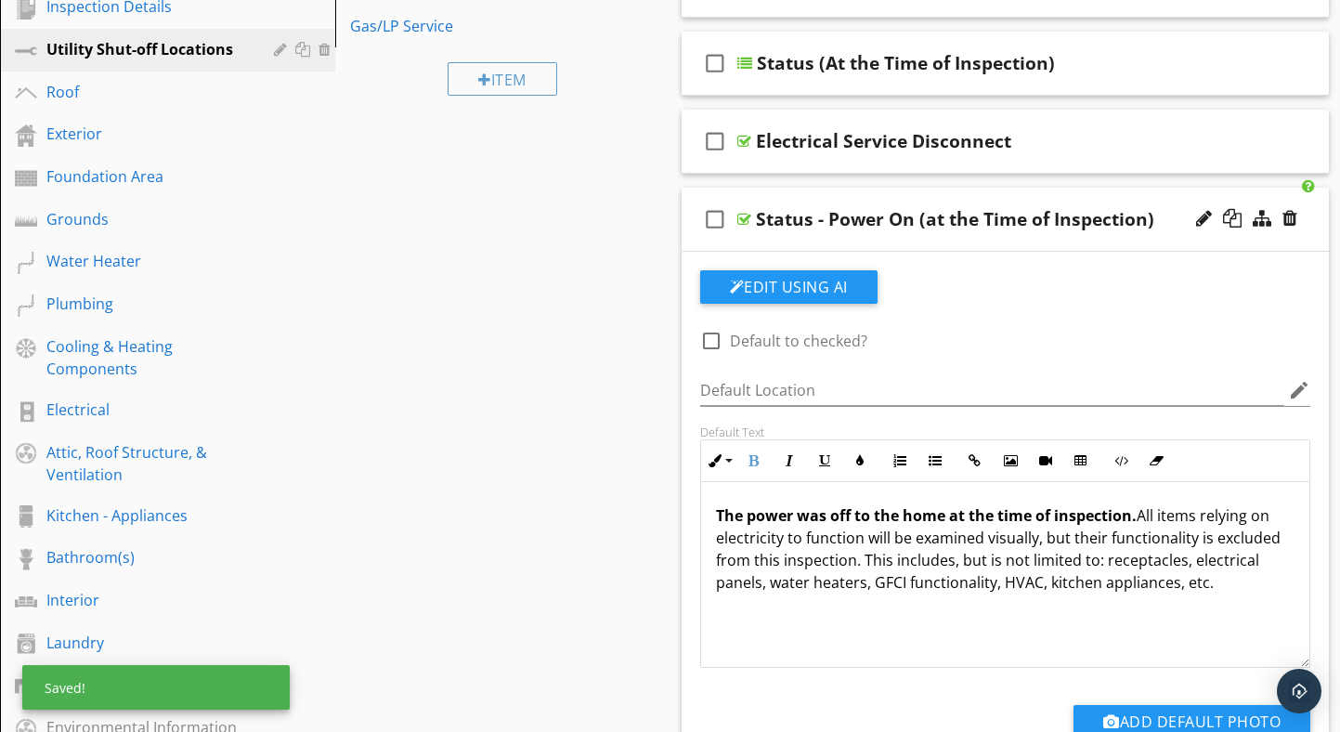
click at [850, 517] on strong "The power was off to the home at the time of inspection." at bounding box center [926, 515] width 421 height 20
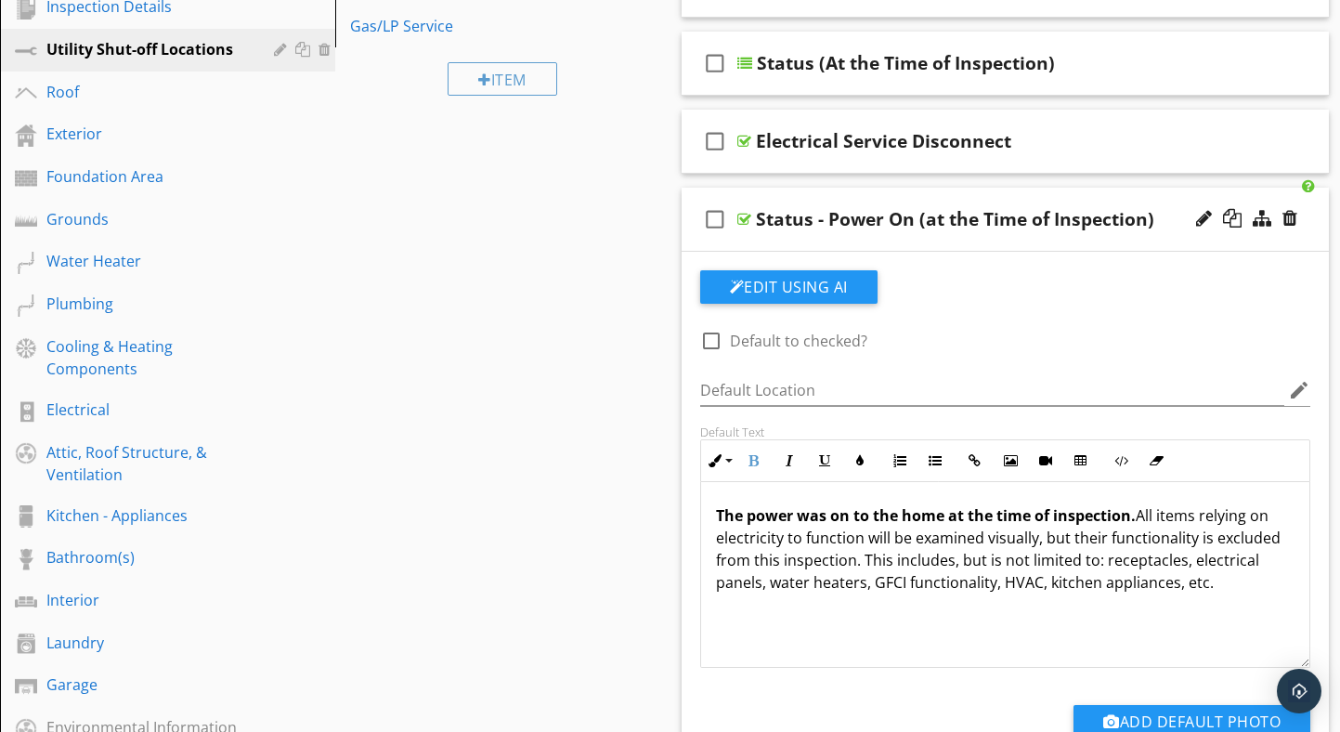
drag, startPoint x: 1217, startPoint y: 587, endPoint x: 1140, endPoint y: 518, distance: 103.3
click at [1140, 518] on p "The power was on to the home at the time of inspection. All items relying on el…" at bounding box center [1005, 548] width 579 height 89
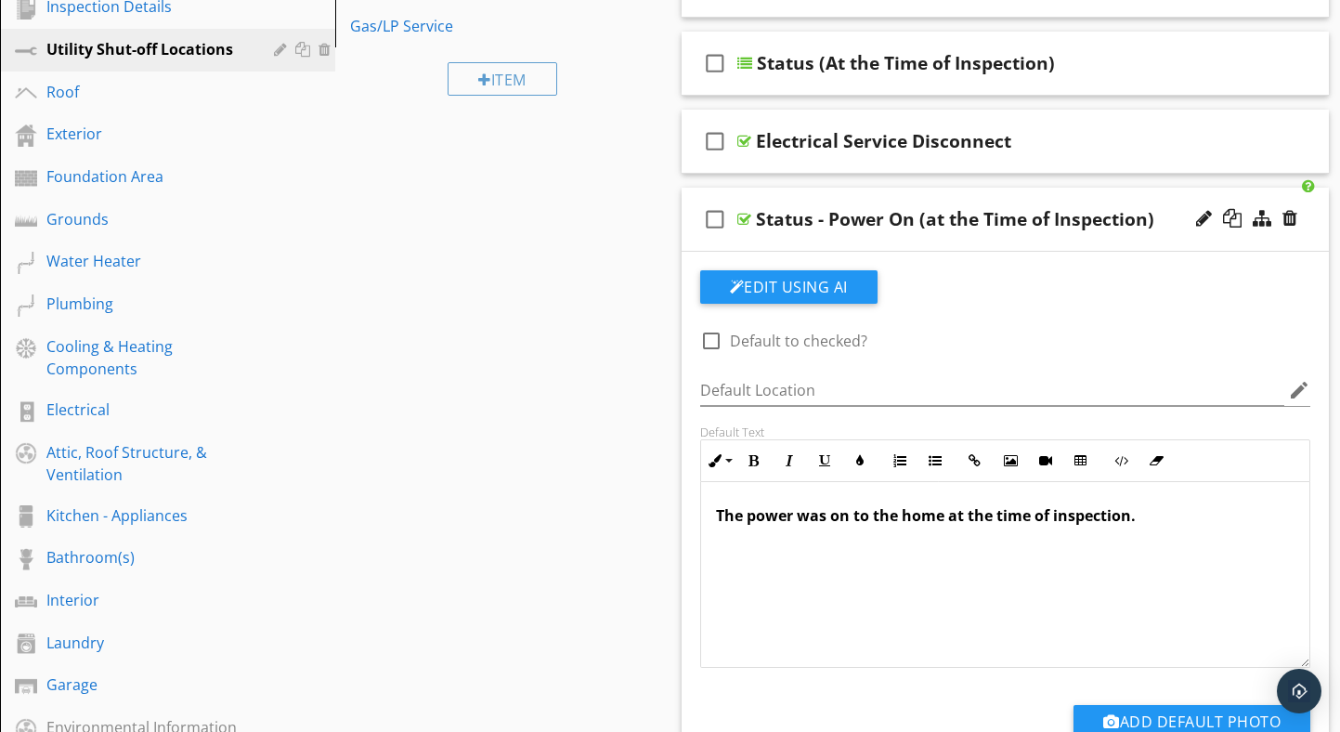
click at [745, 220] on div at bounding box center [744, 219] width 14 height 15
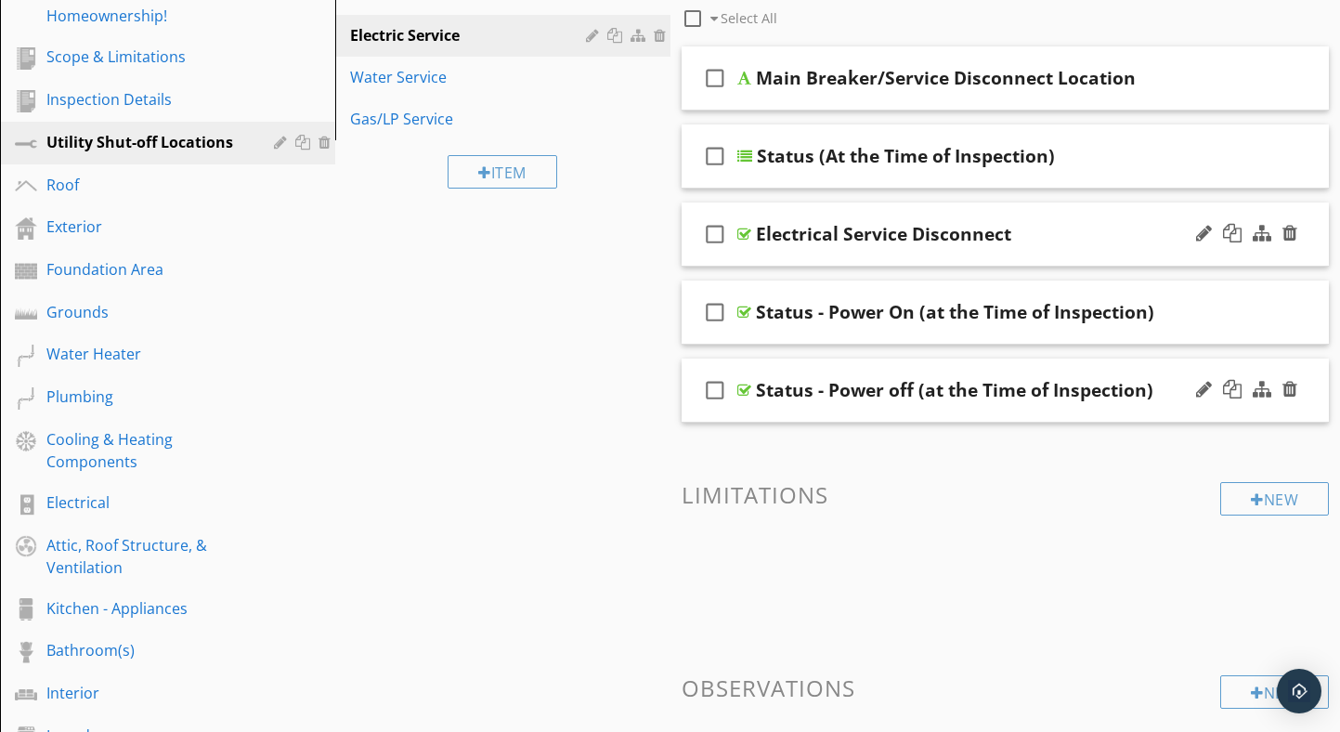
scroll to position [279, 0]
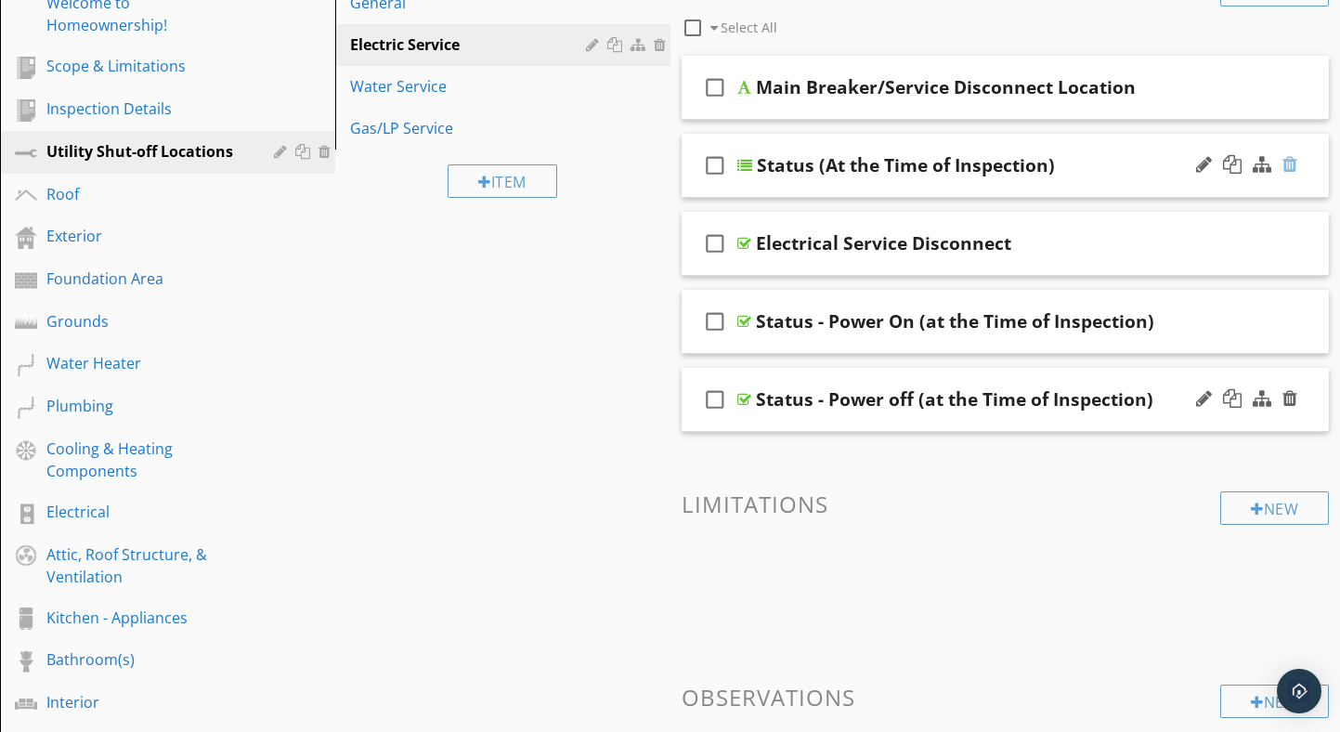
click at [1288, 163] on div at bounding box center [1289, 164] width 15 height 19
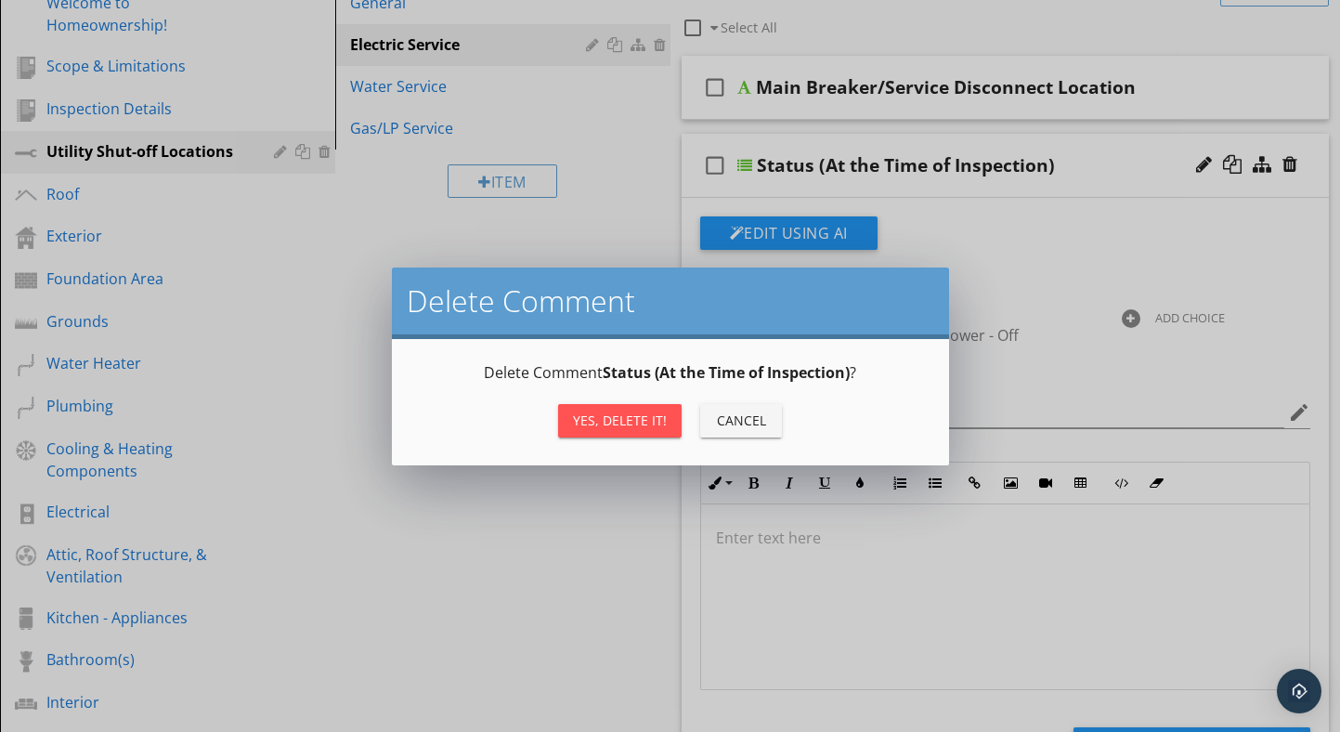
click at [622, 420] on div "Yes, Delete it!" at bounding box center [620, 420] width 94 height 20
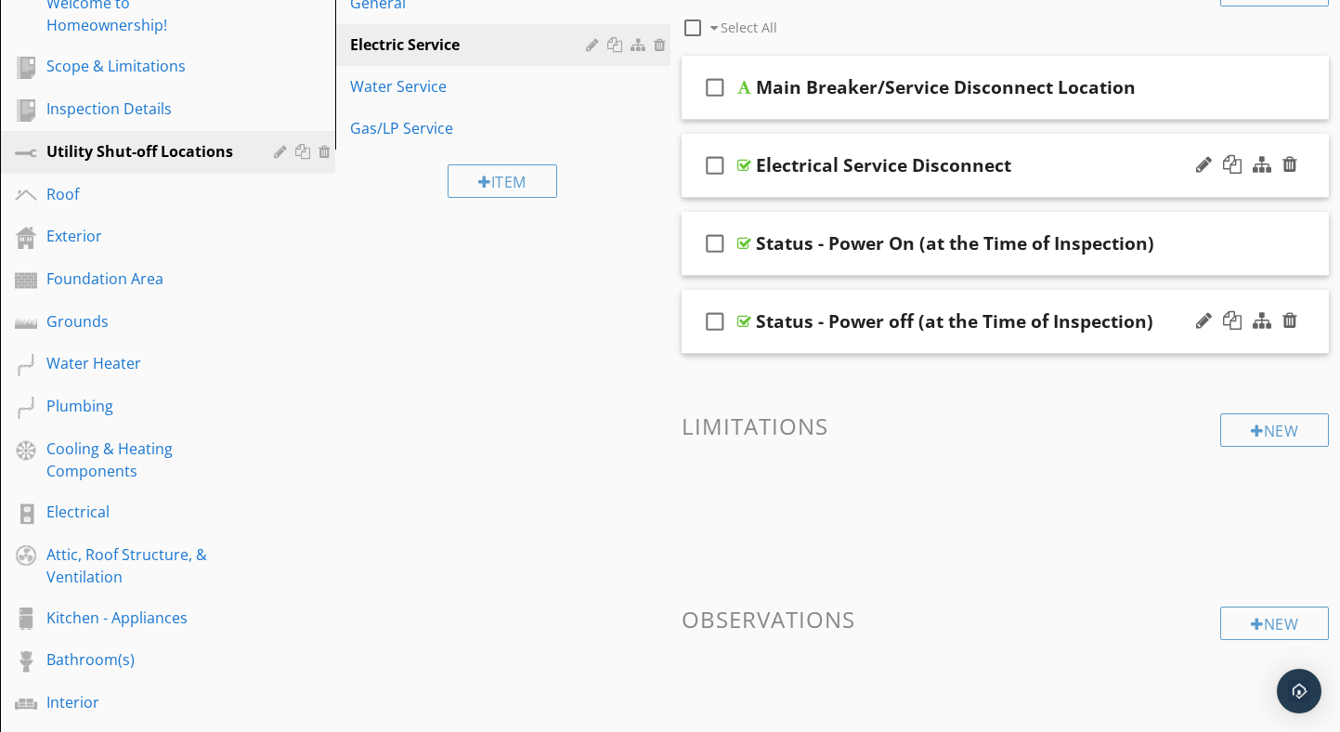
click at [742, 165] on div at bounding box center [744, 165] width 14 height 15
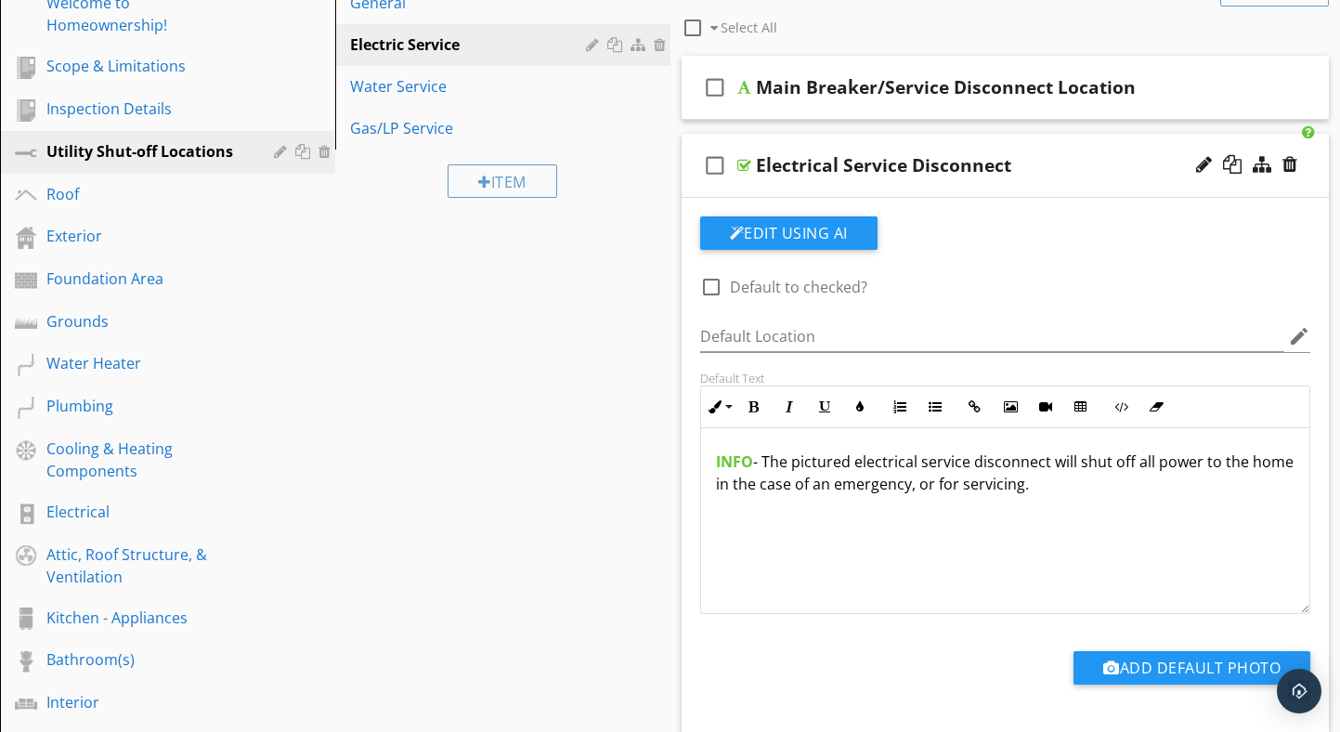
click at [756, 168] on div "Electrical Service Disconnect" at bounding box center [883, 165] width 255 height 22
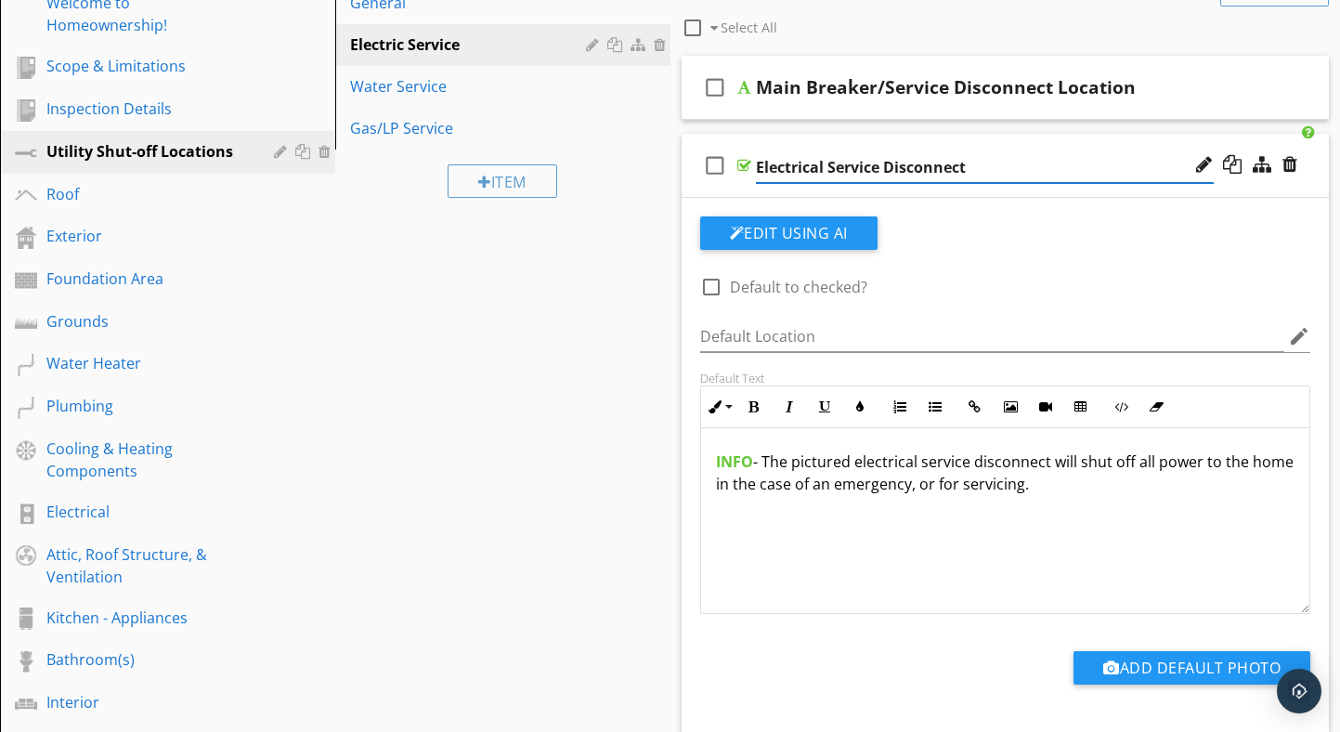
click at [756, 168] on input "Electrical Service Disconnect" at bounding box center [985, 167] width 458 height 31
type input "(Pic) Electrical Service Disconnect"
click at [744, 167] on div at bounding box center [744, 165] width 14 height 15
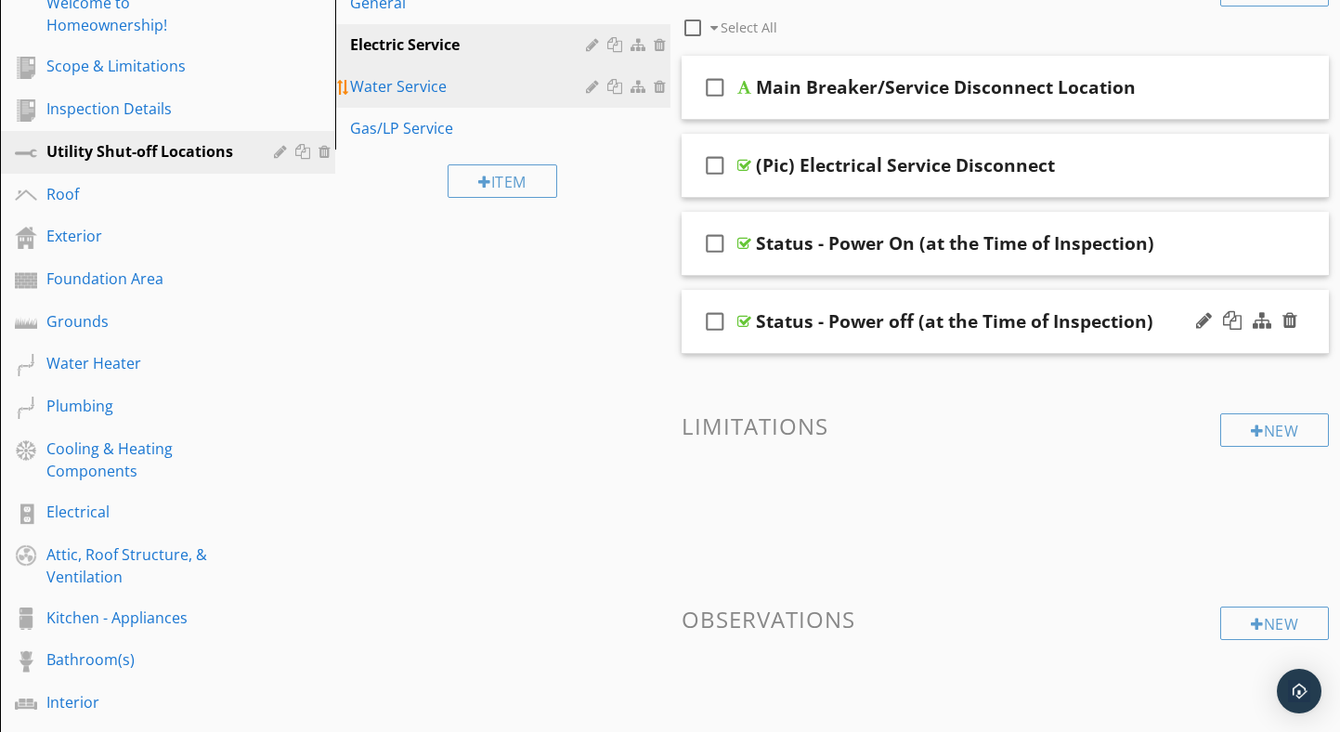
click at [395, 80] on div "Water Service" at bounding box center [470, 86] width 241 height 22
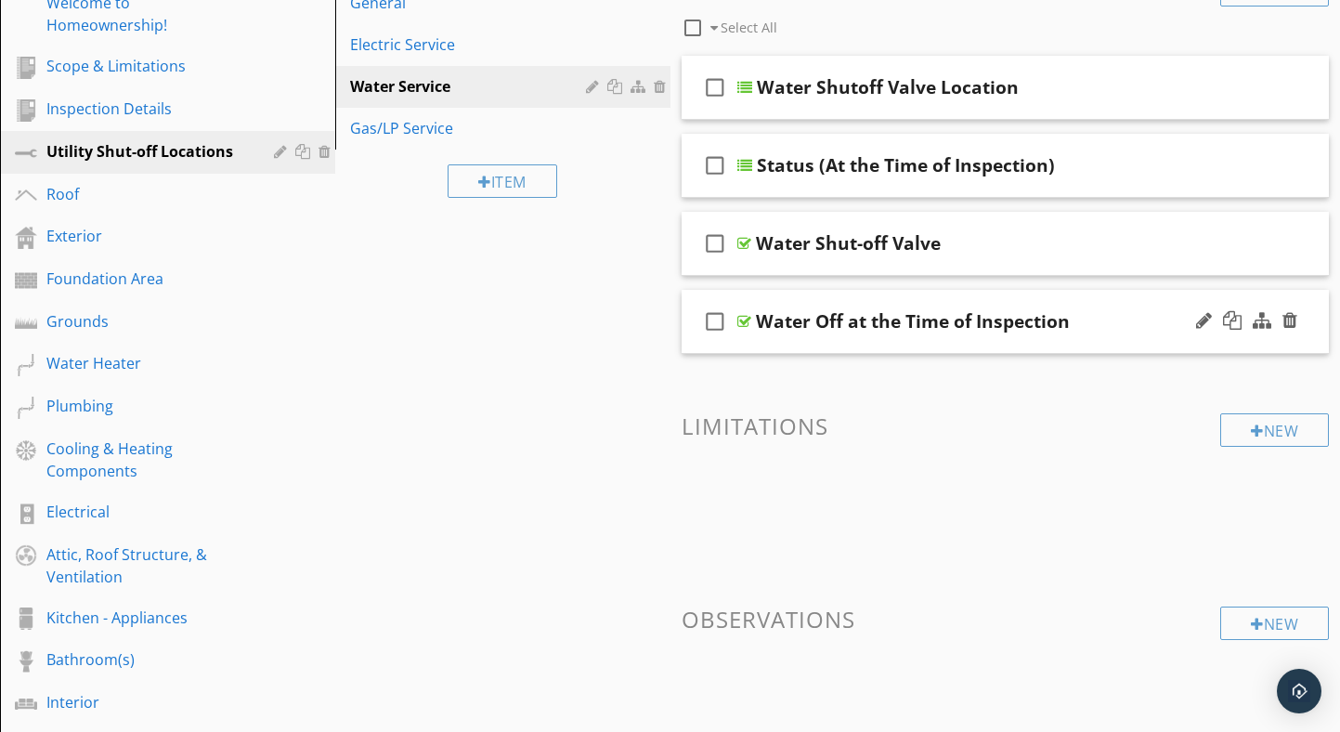
click at [742, 322] on div at bounding box center [744, 321] width 14 height 15
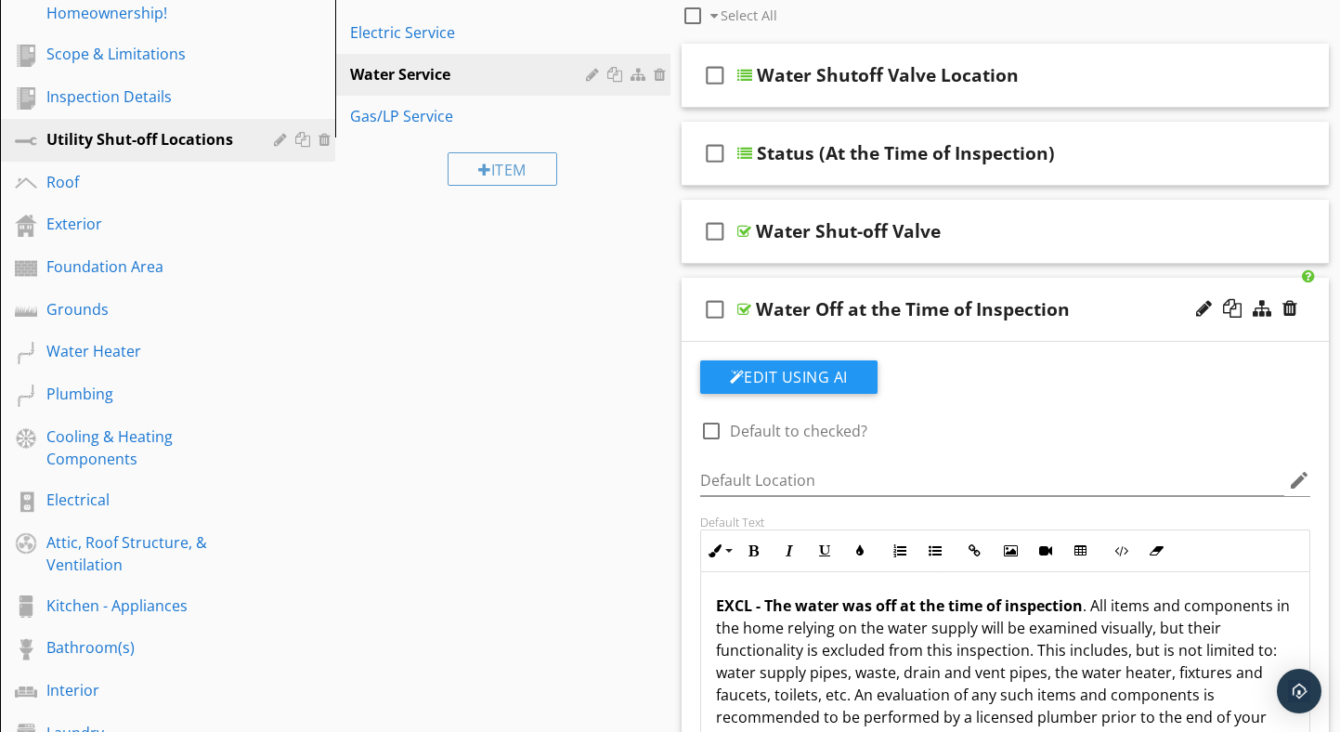
scroll to position [287, 0]
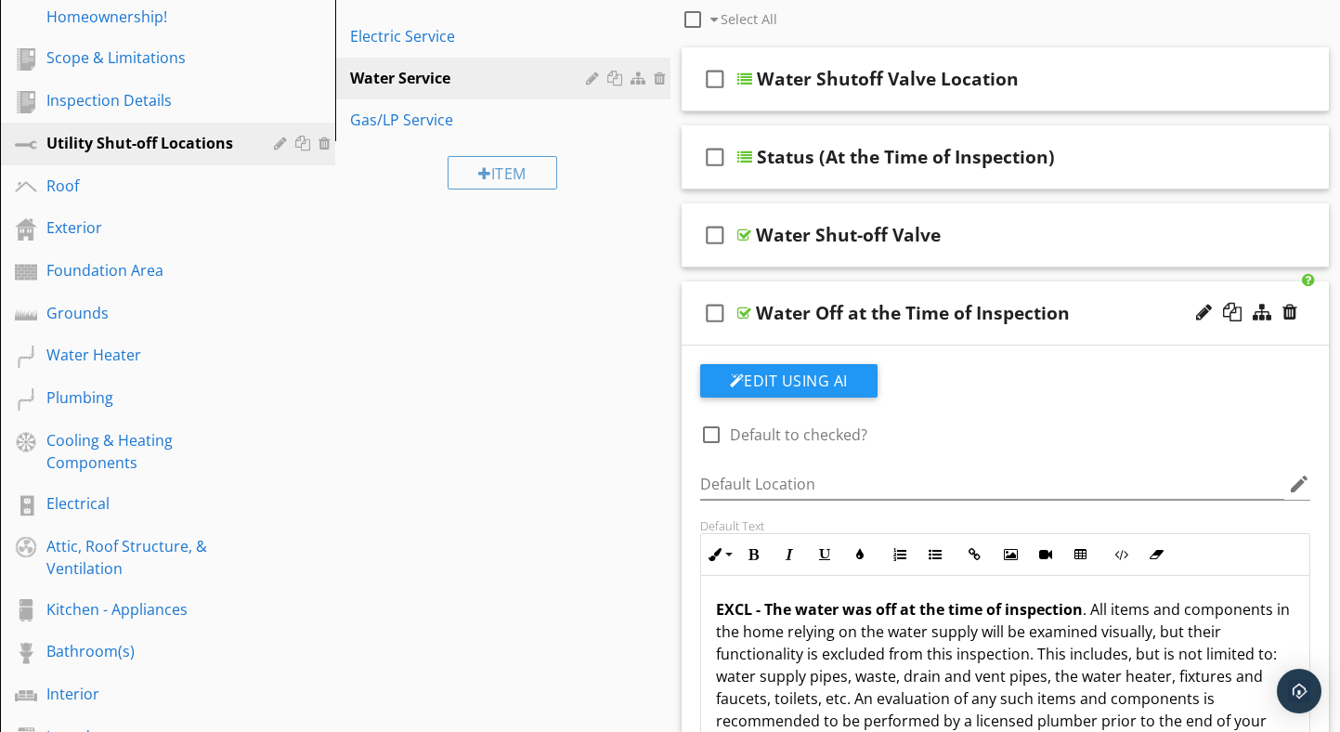
click at [743, 315] on div at bounding box center [744, 313] width 14 height 15
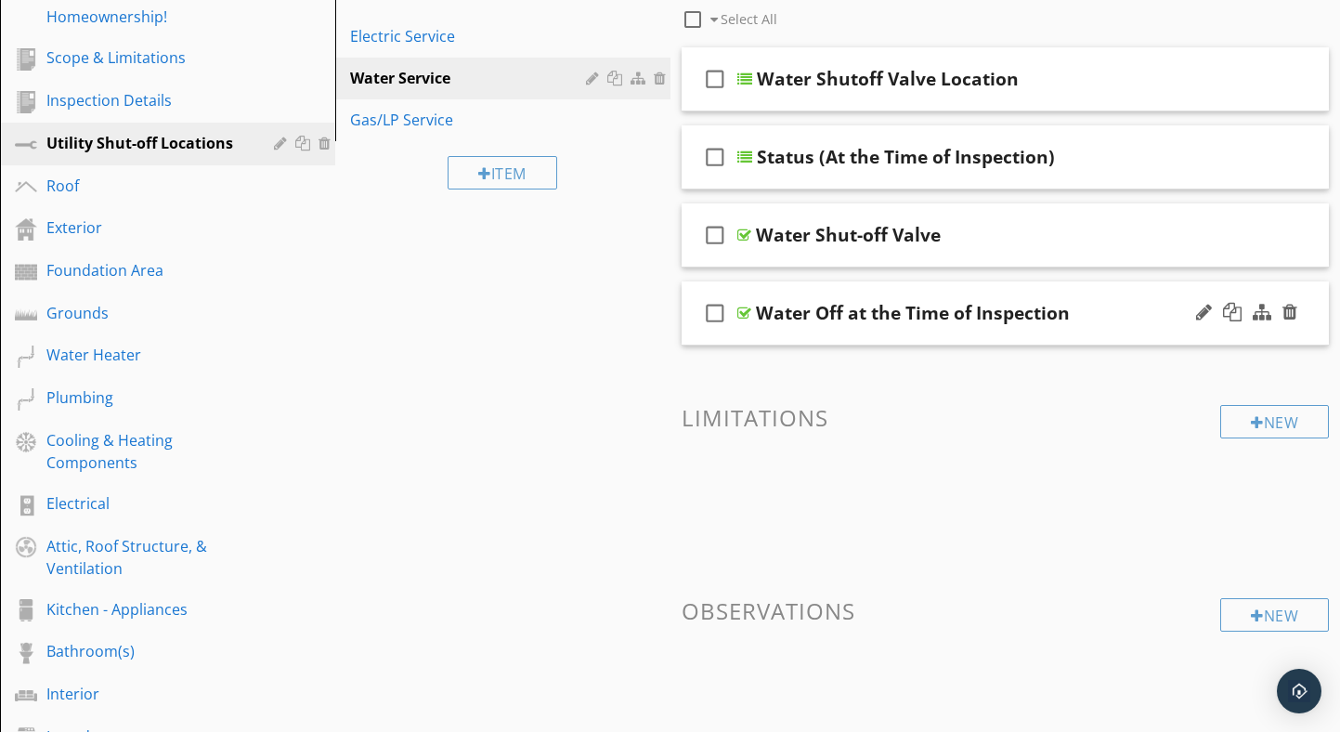
click at [757, 310] on div "Water Off at the Time of Inspection" at bounding box center [913, 313] width 314 height 22
click at [756, 311] on input "Water Off at the Time of Inspection" at bounding box center [985, 315] width 458 height 31
click at [893, 313] on input "Status - Water Off at the Time of Inspection" at bounding box center [985, 315] width 458 height 31
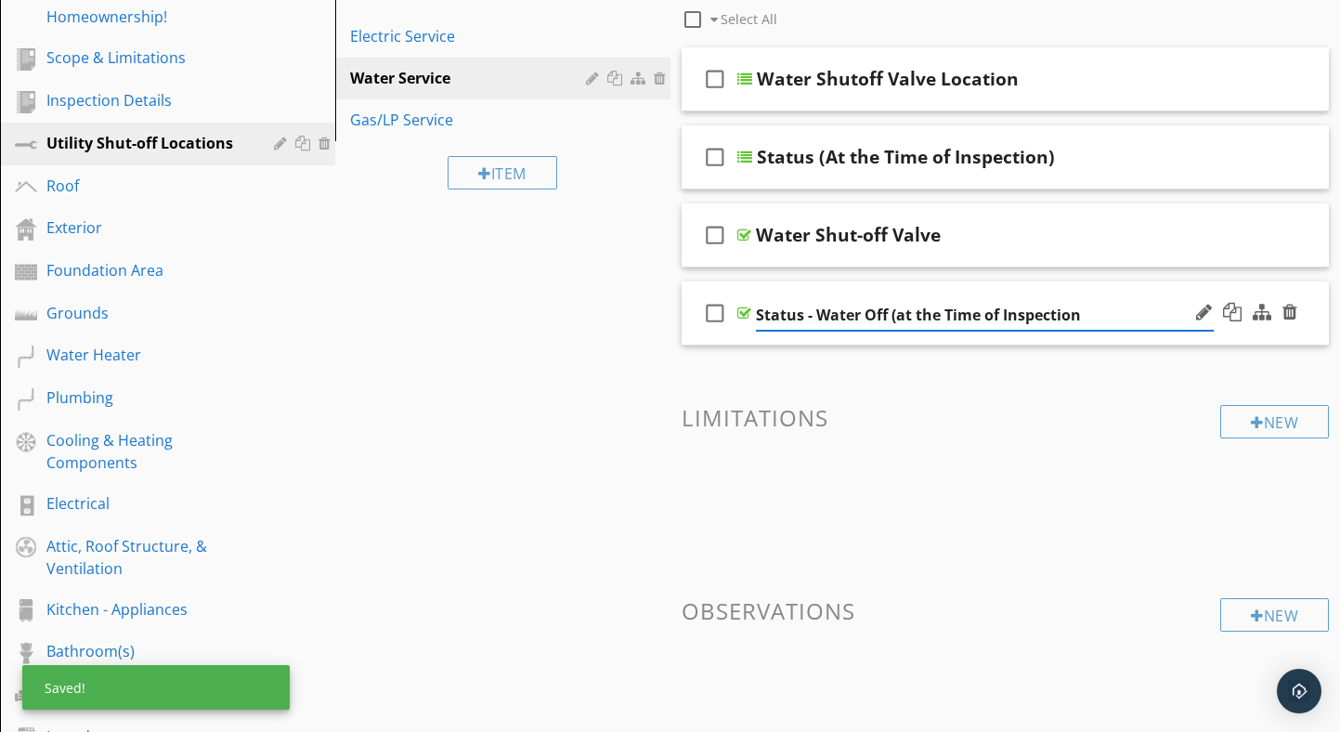
click at [1082, 315] on input "Status - Water Off (at the Time of Inspection" at bounding box center [985, 315] width 458 height 31
type input "Status - Water Off (at the Time of Inspection)"
click at [1233, 312] on div at bounding box center [1232, 312] width 19 height 19
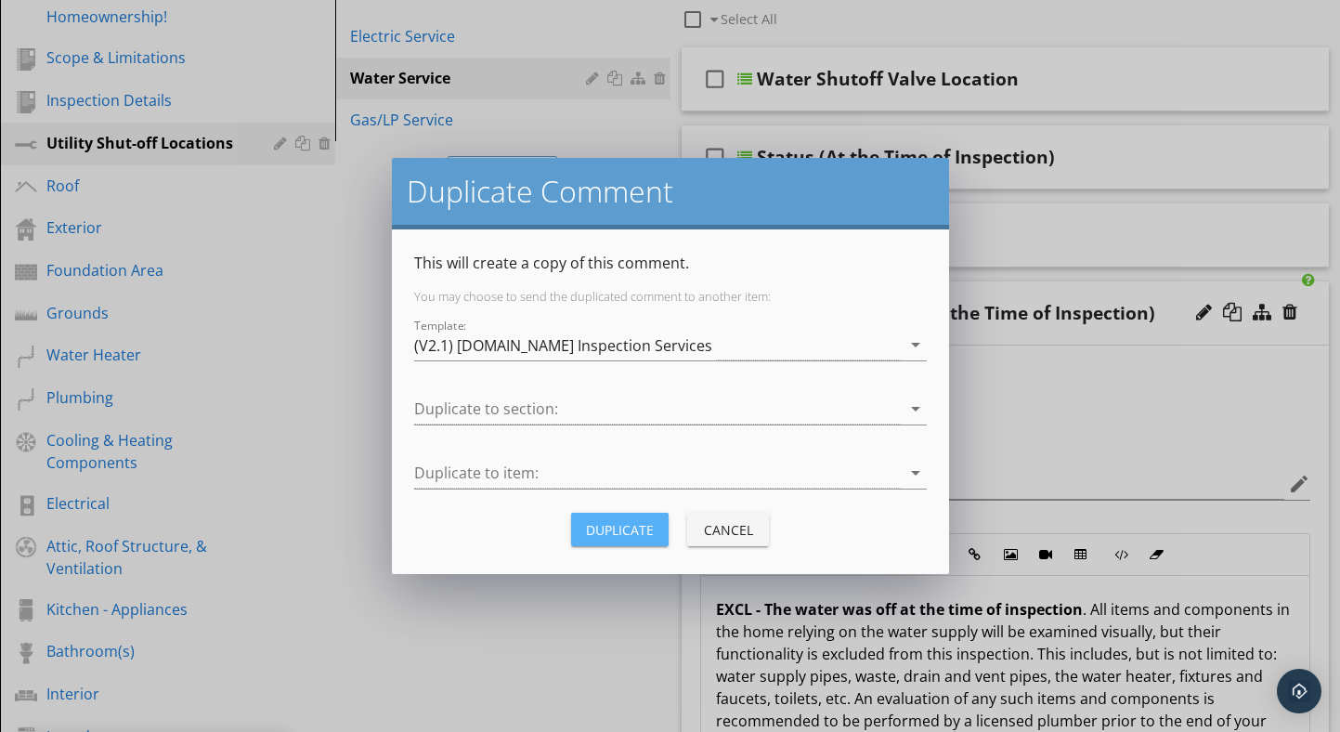
click at [634, 527] on div "Duplicate" at bounding box center [620, 530] width 68 height 20
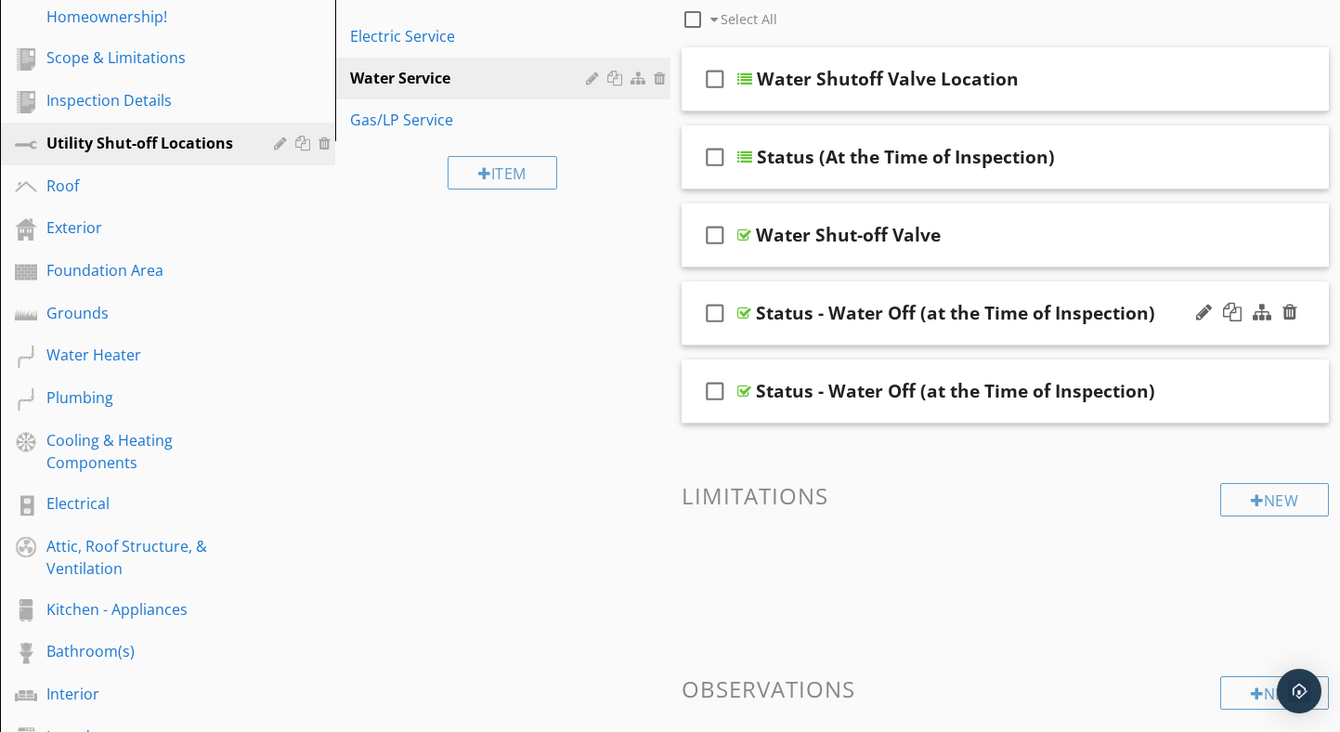
click at [910, 308] on div "Status - Water Off (at the Time of Inspection)" at bounding box center [955, 313] width 399 height 22
click at [888, 311] on input "Status - Water Off (at the Time of Inspection)" at bounding box center [985, 315] width 458 height 31
type input "Status - Water On (at the Time of Inspection)"
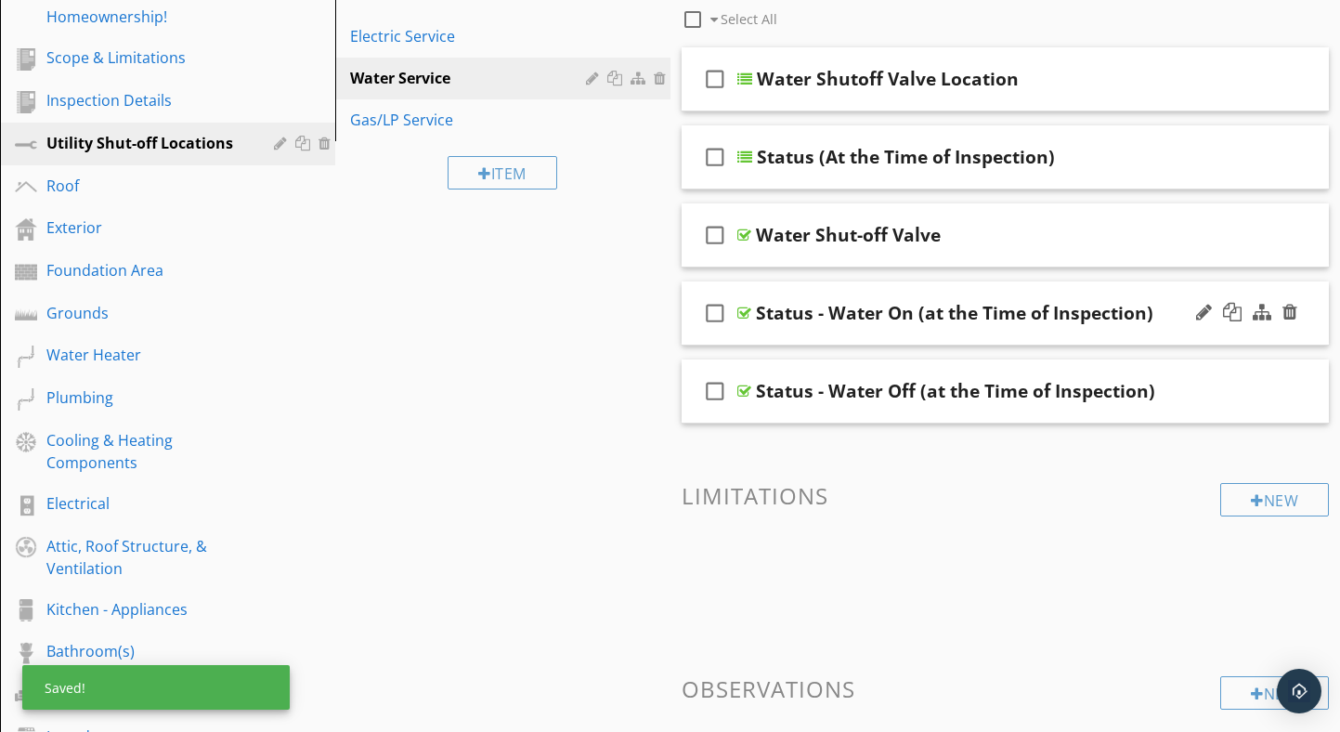
click at [744, 312] on div at bounding box center [744, 313] width 14 height 15
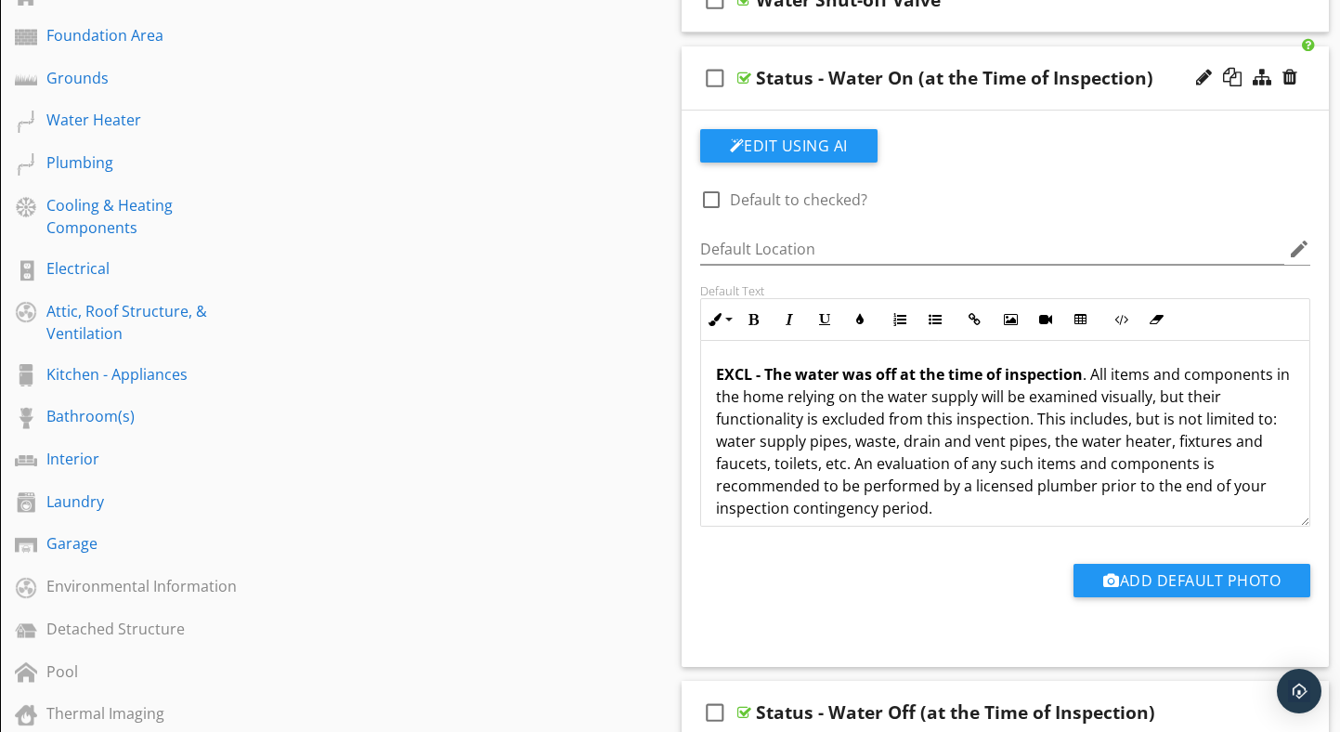
scroll to position [3, 0]
drag, startPoint x: 951, startPoint y: 503, endPoint x: 1091, endPoint y: 368, distance: 195.0
click at [1091, 368] on p "EXCL - The water was off at the time of inspection . All items and components i…" at bounding box center [1005, 438] width 579 height 156
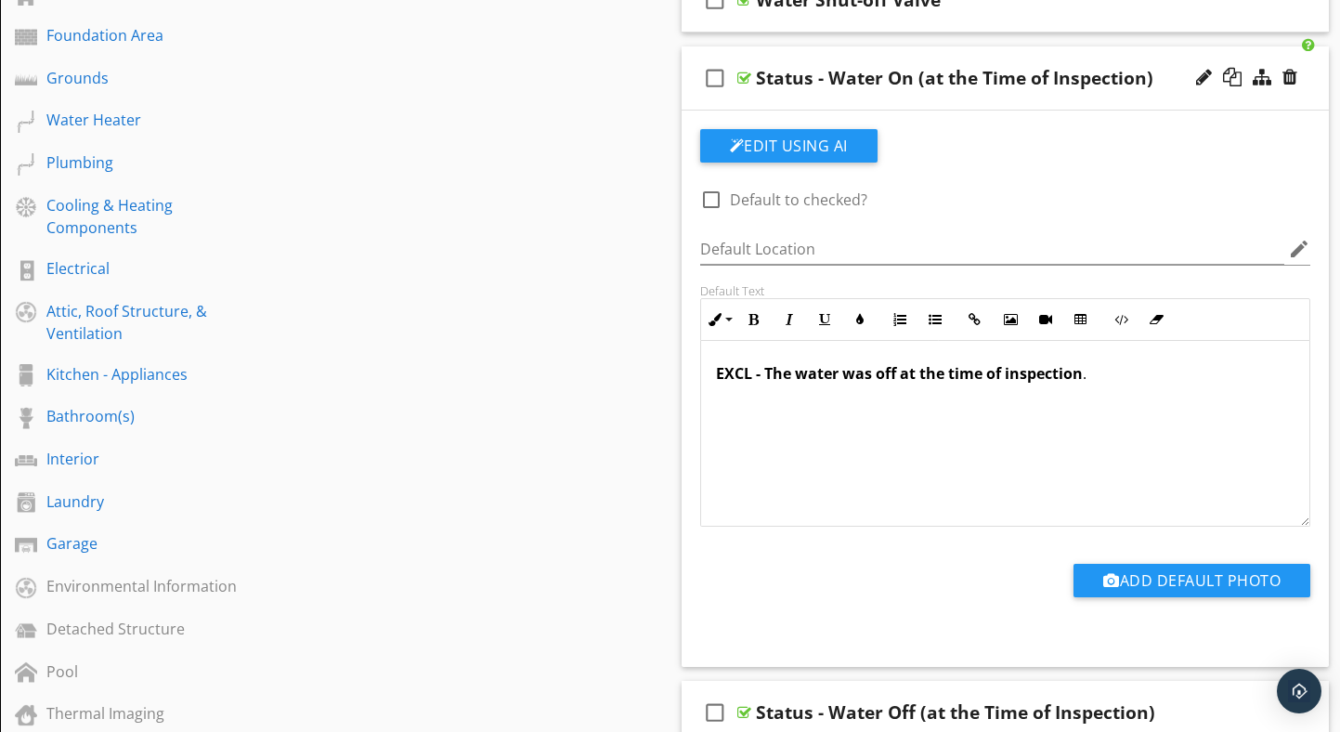
click at [894, 373] on strong "EXCL - The water was off at the time of inspection" at bounding box center [899, 373] width 367 height 20
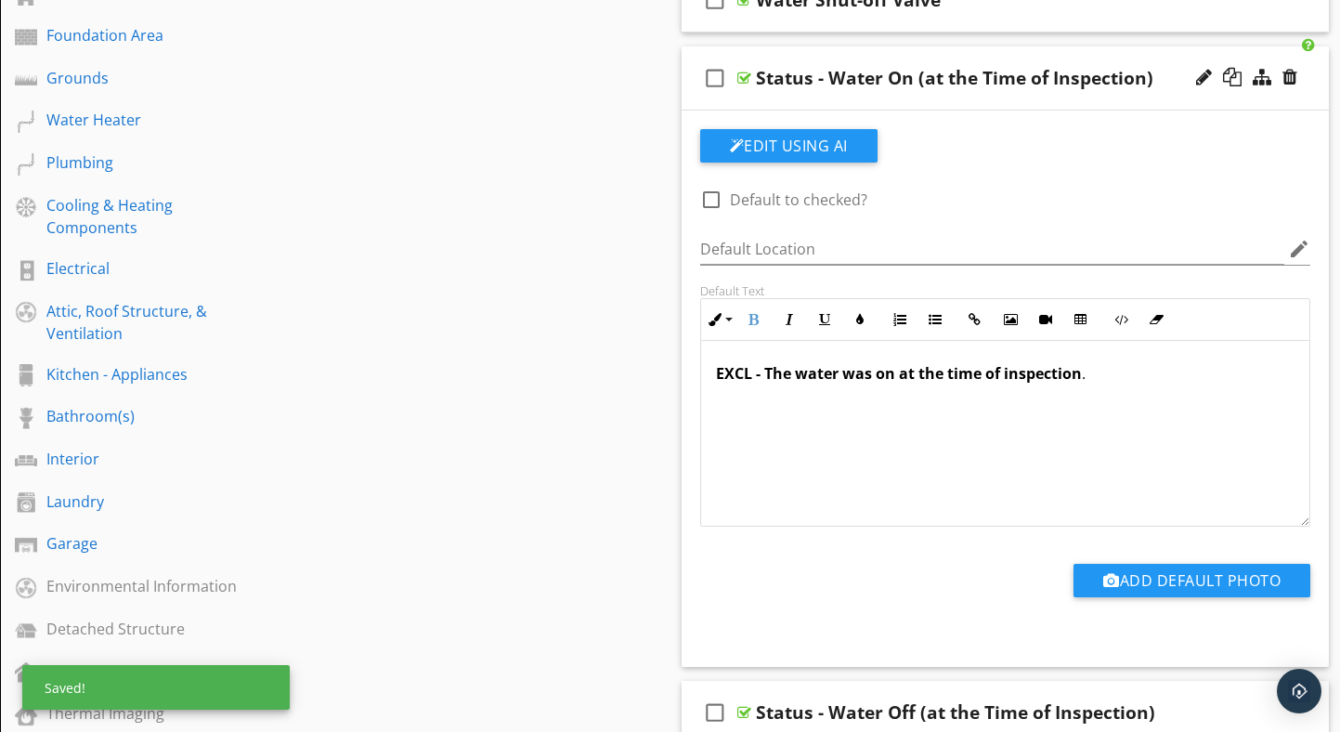
click at [765, 373] on strong "EXCL - The water was on at the time of inspection" at bounding box center [899, 373] width 366 height 20
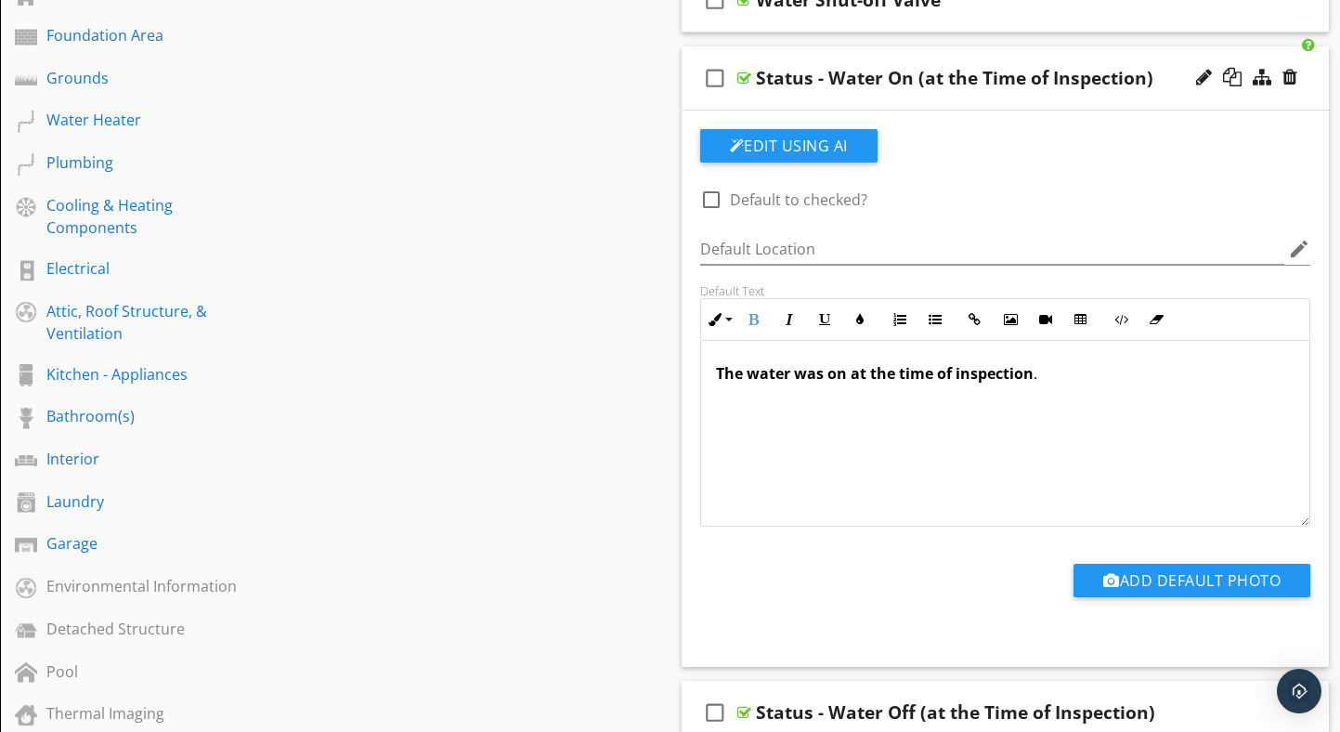
drag, startPoint x: 1045, startPoint y: 372, endPoint x: 714, endPoint y: 371, distance: 330.6
click at [714, 371] on div "The water was on at the time of inspection ." at bounding box center [1005, 433] width 609 height 186
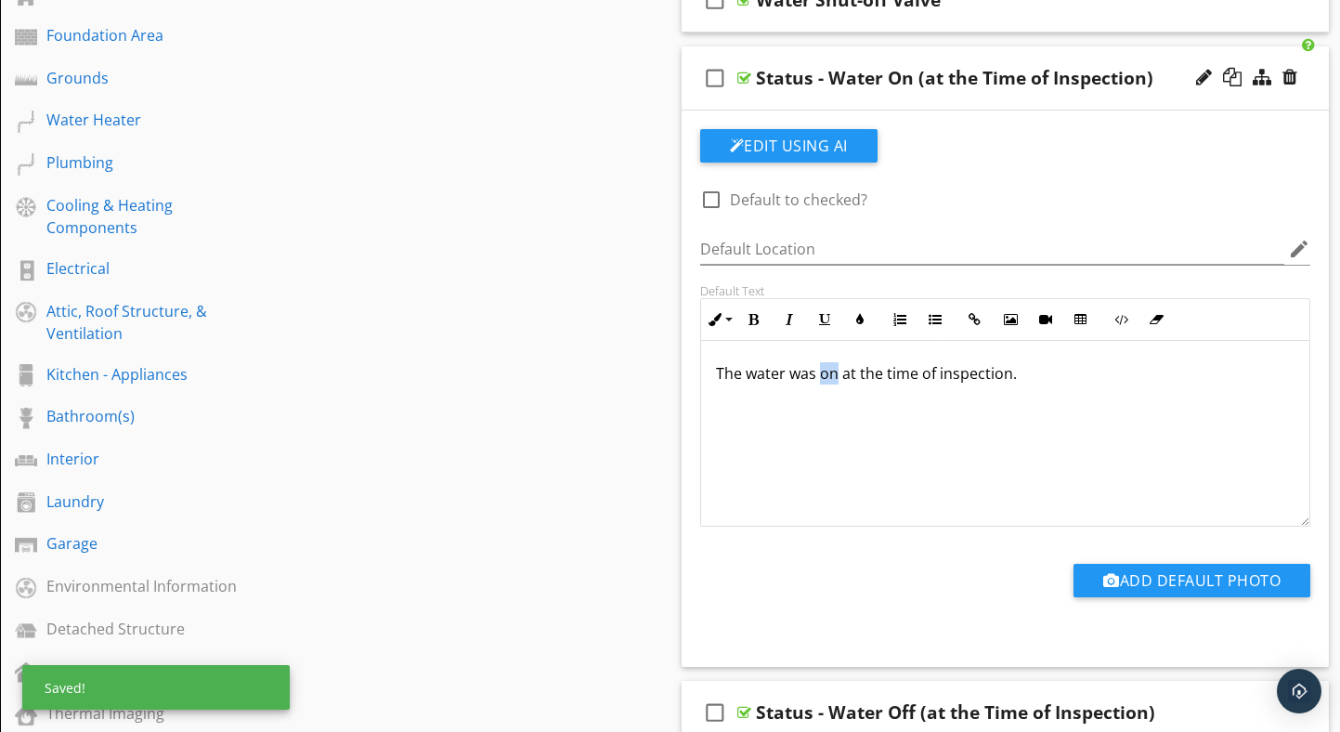
drag, startPoint x: 838, startPoint y: 377, endPoint x: 821, endPoint y: 379, distance: 16.8
click at [821, 379] on p "The water was on at the time of inspection." at bounding box center [1005, 373] width 579 height 22
click at [875, 410] on div "The water was on at the time of inspection." at bounding box center [1005, 433] width 609 height 186
drag, startPoint x: 837, startPoint y: 376, endPoint x: 818, endPoint y: 378, distance: 18.7
click at [818, 378] on p "The water was on at the time of inspection." at bounding box center [1005, 373] width 579 height 22
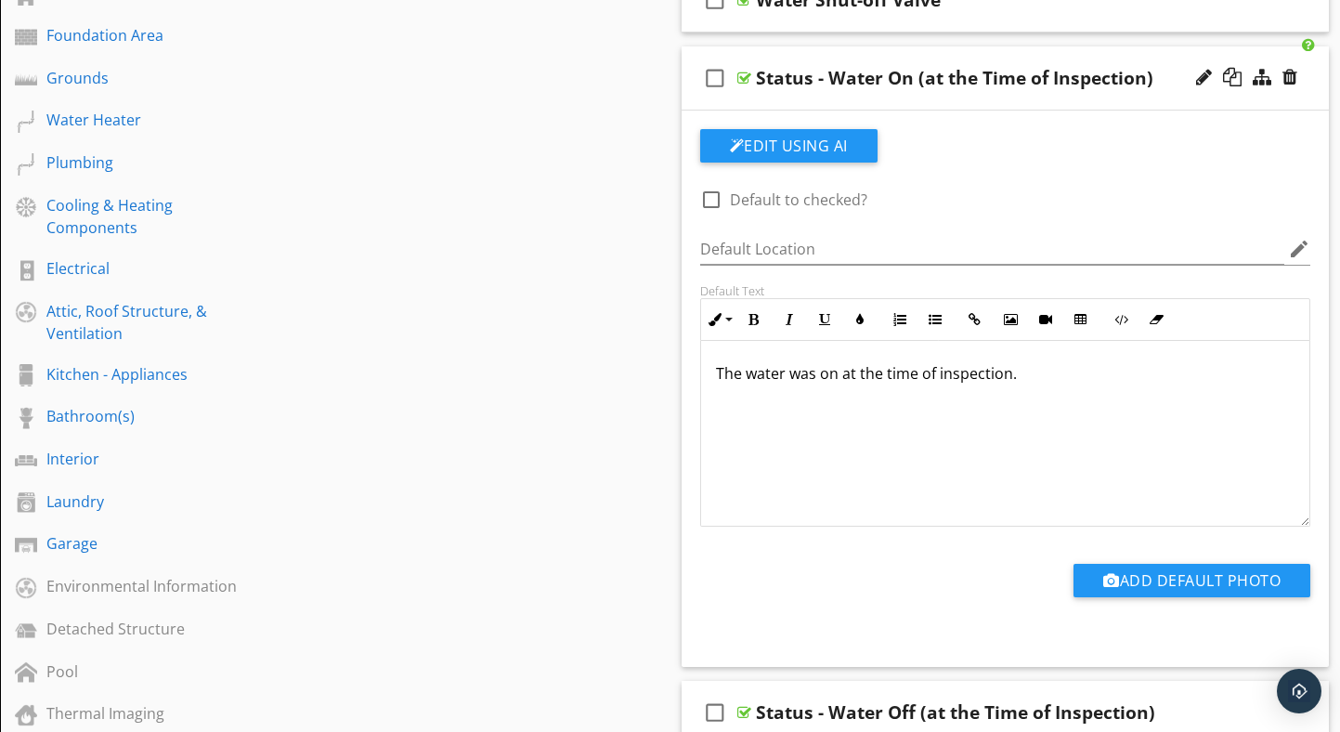
click at [741, 76] on div at bounding box center [744, 78] width 14 height 15
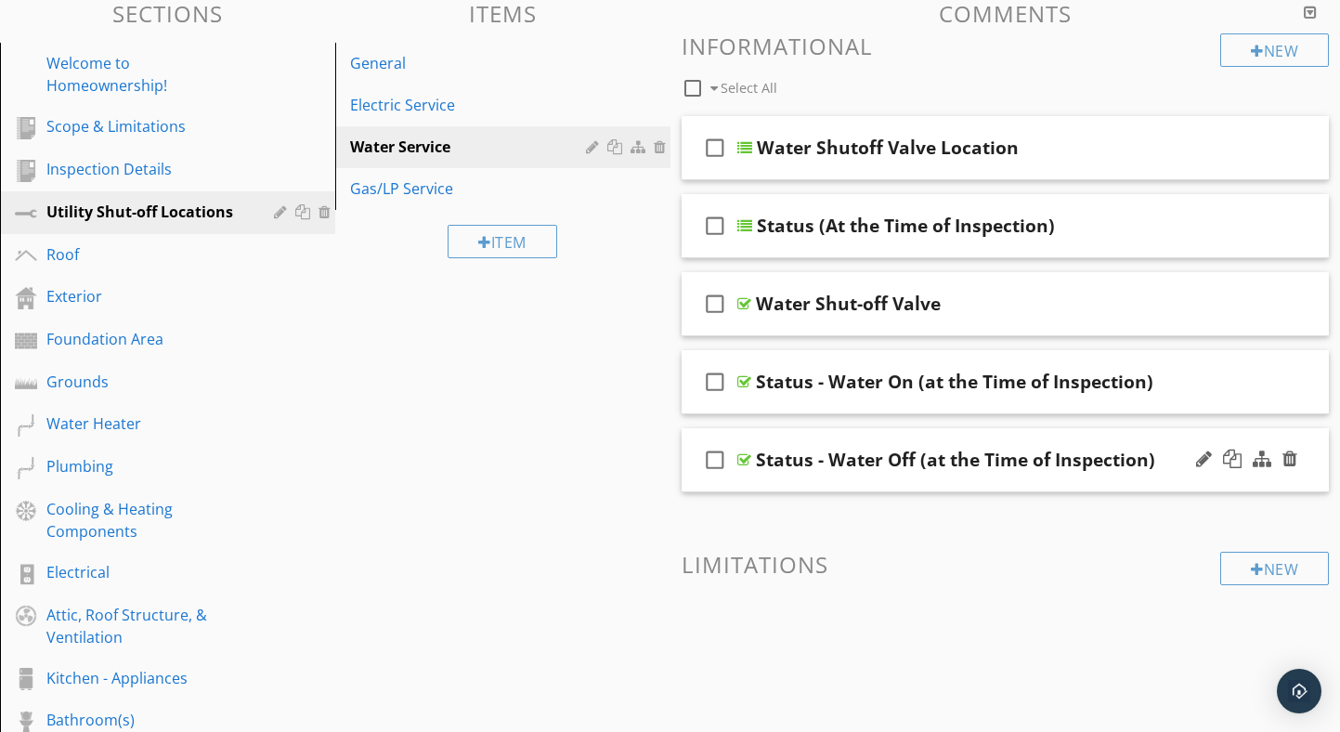
scroll to position [208, 0]
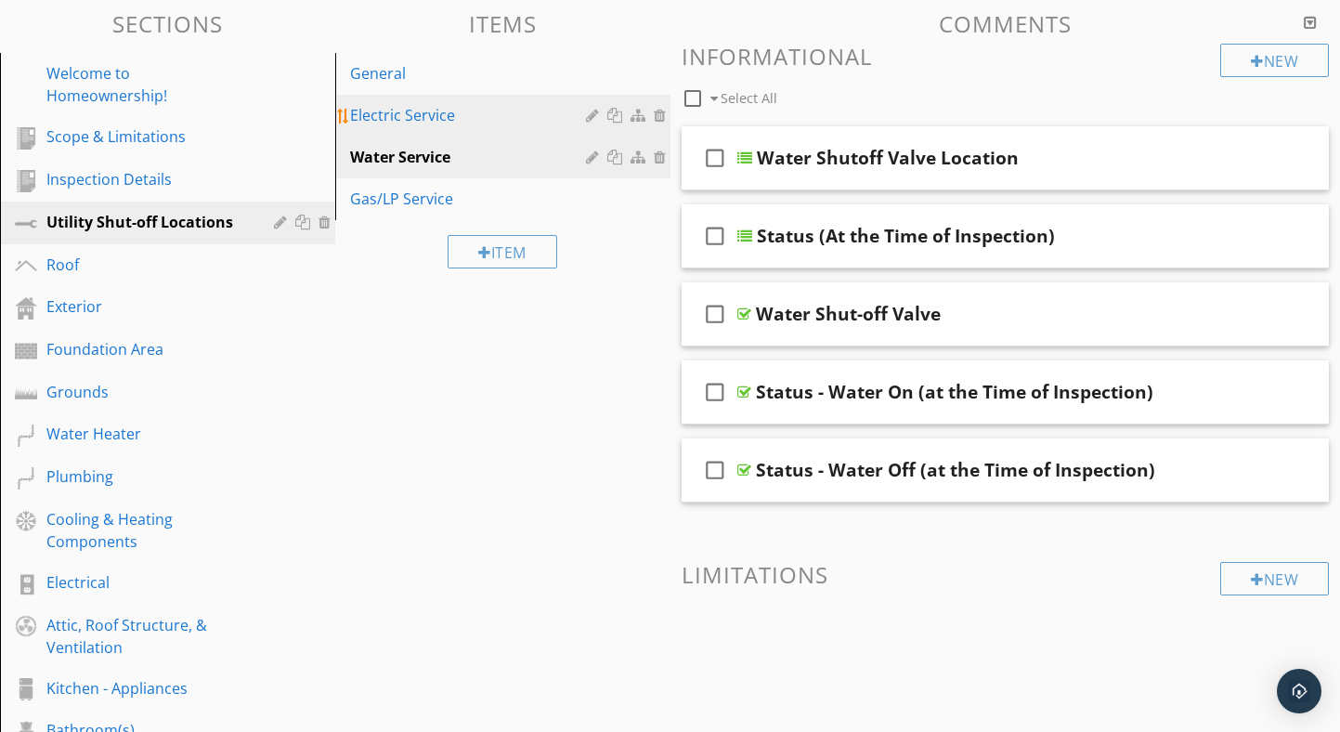
click at [435, 112] on div "Electric Service" at bounding box center [470, 115] width 241 height 22
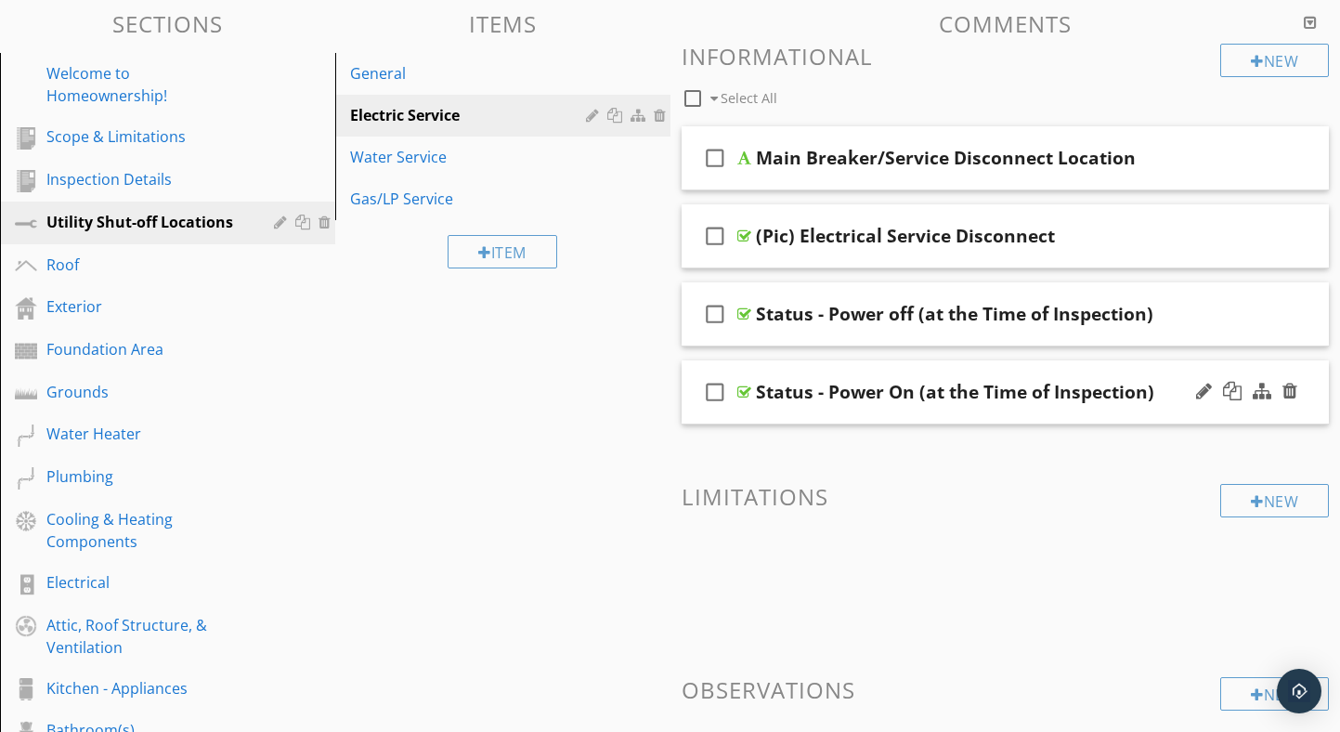
click at [742, 393] on div at bounding box center [744, 391] width 14 height 15
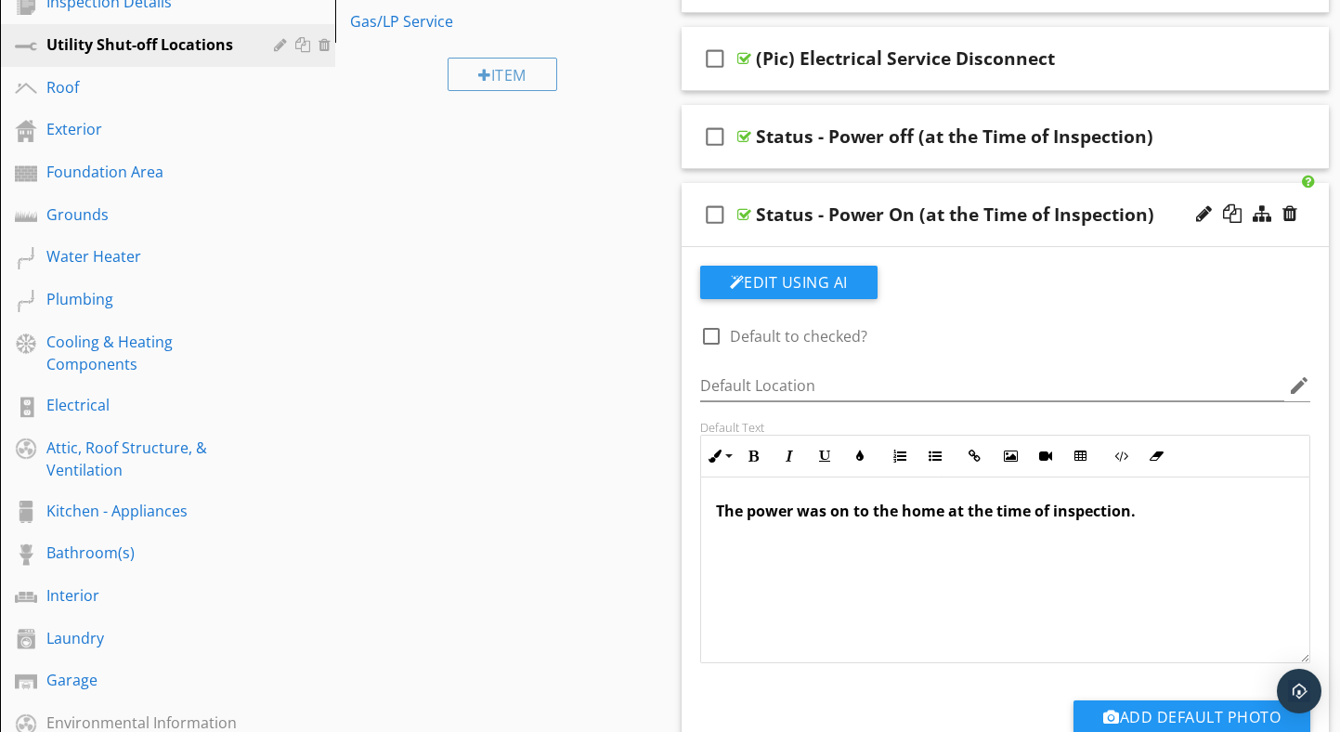
scroll to position [397, 0]
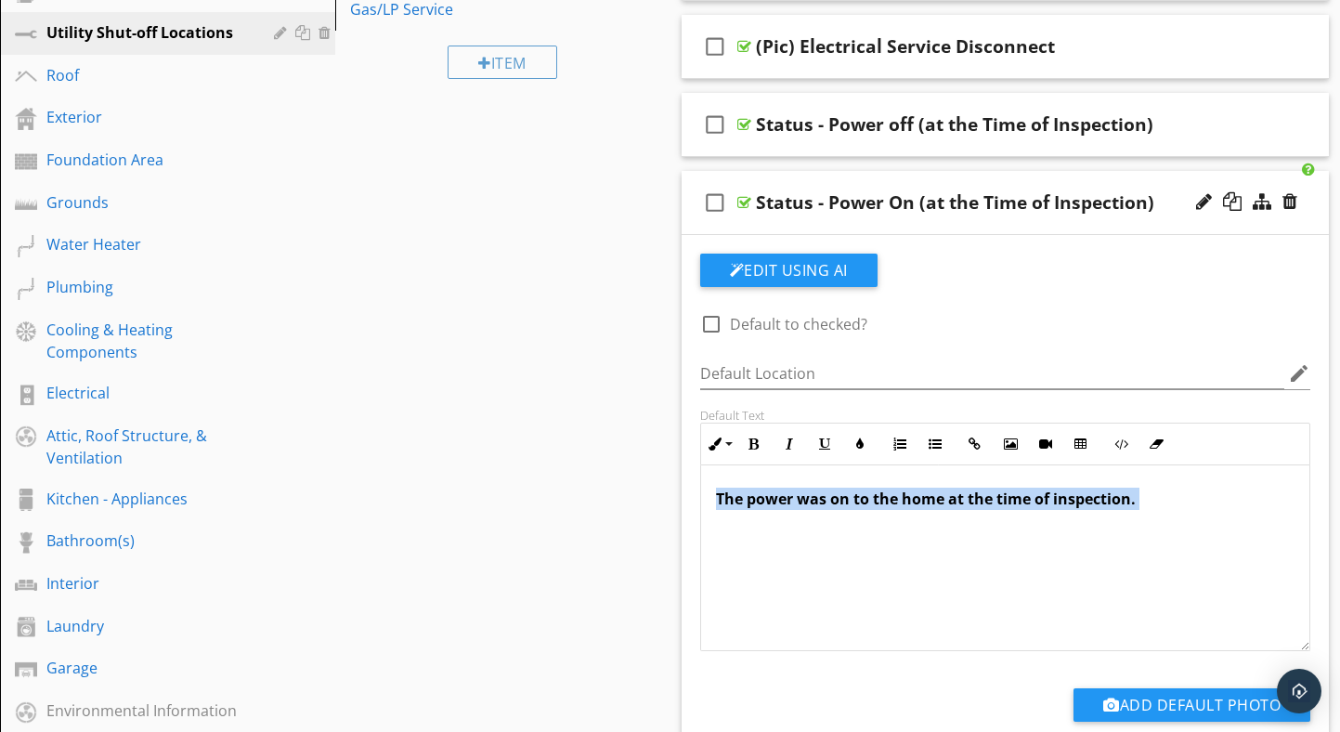
drag, startPoint x: 1145, startPoint y: 500, endPoint x: 711, endPoint y: 505, distance: 433.7
click at [711, 505] on div "The power was on to the home at the time of inspection." at bounding box center [1005, 558] width 609 height 186
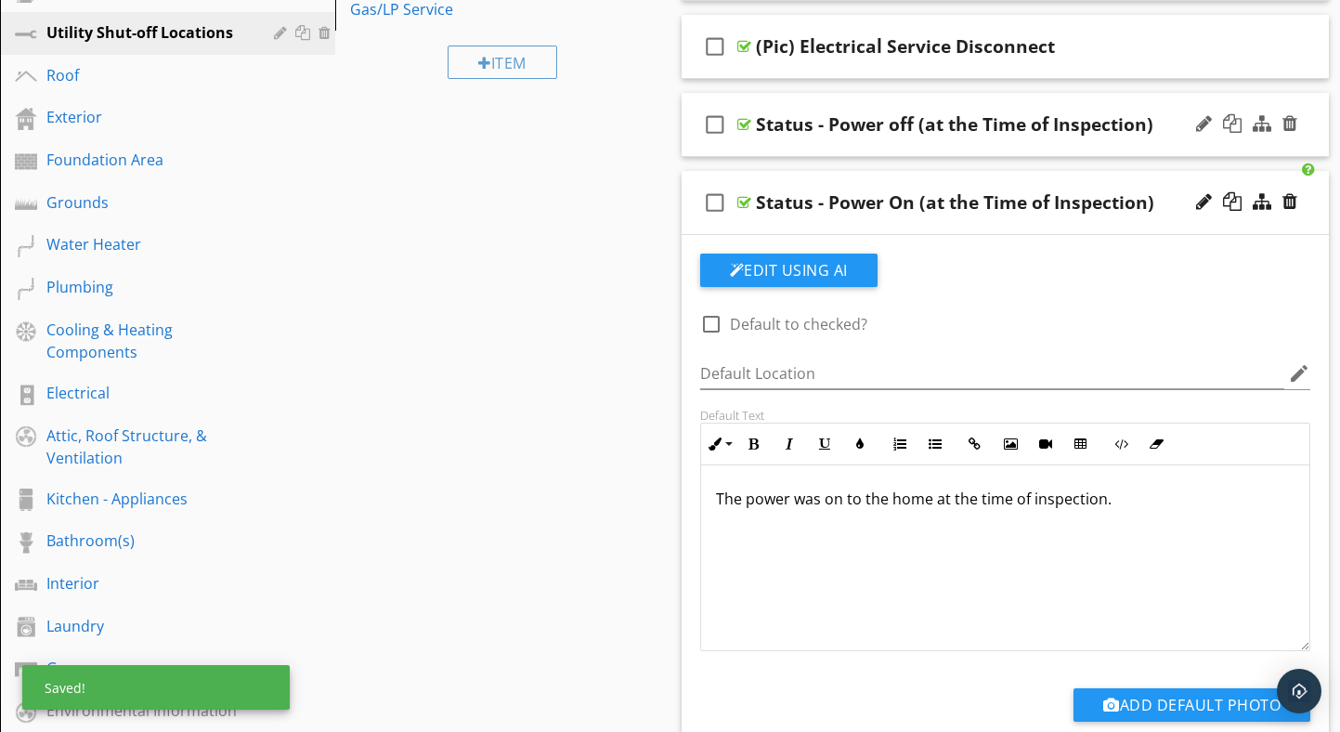
click at [890, 128] on div "Status - Power off (at the Time of Inspection)" at bounding box center [954, 124] width 397 height 22
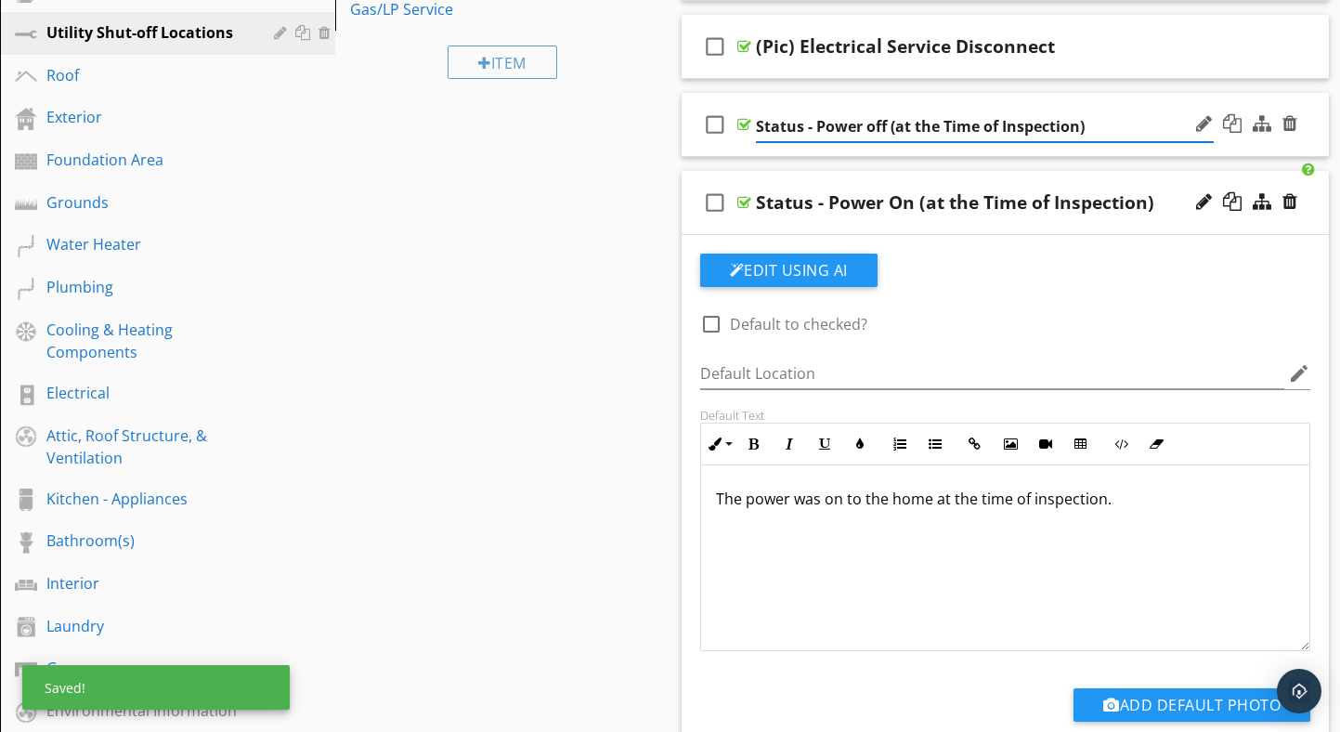
click at [876, 123] on input "Status - Power off (at the Time of Inspection)" at bounding box center [985, 126] width 458 height 31
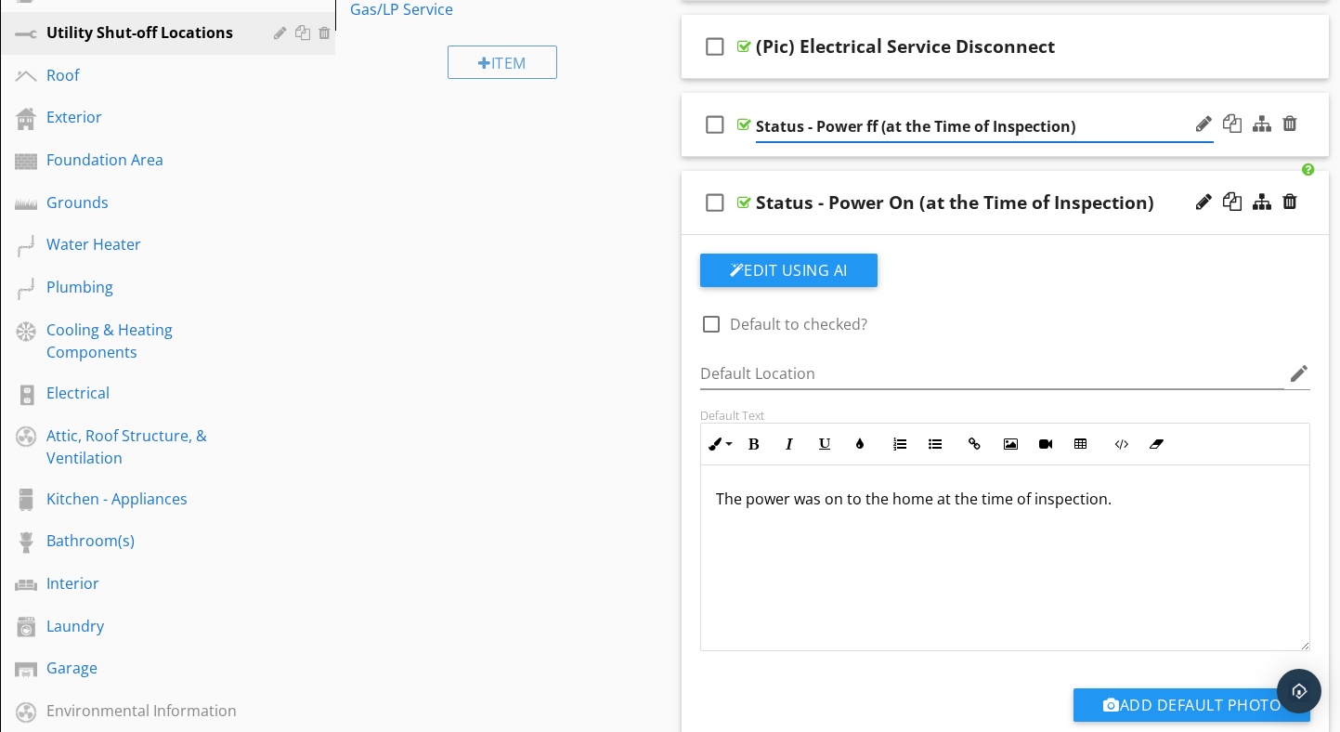
type input "Status - Power Off (at the Time of Inspection)"
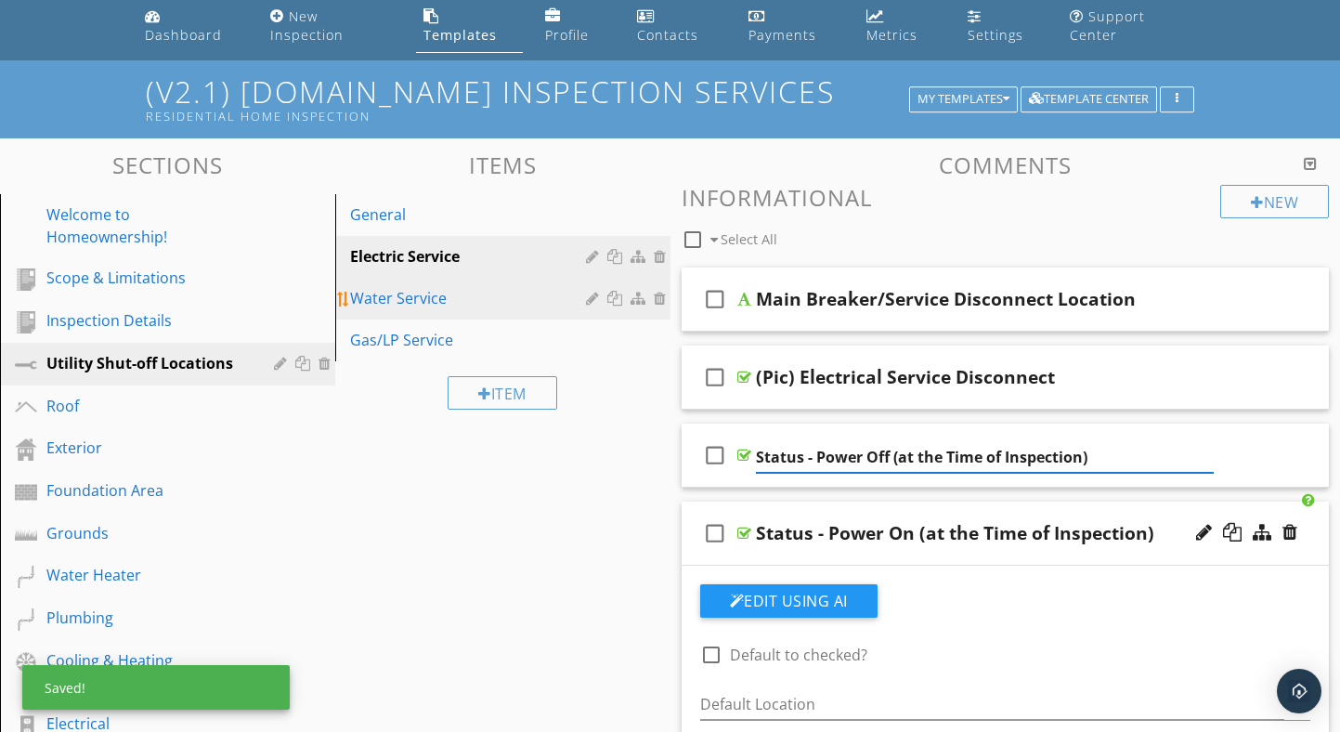
scroll to position [65, 0]
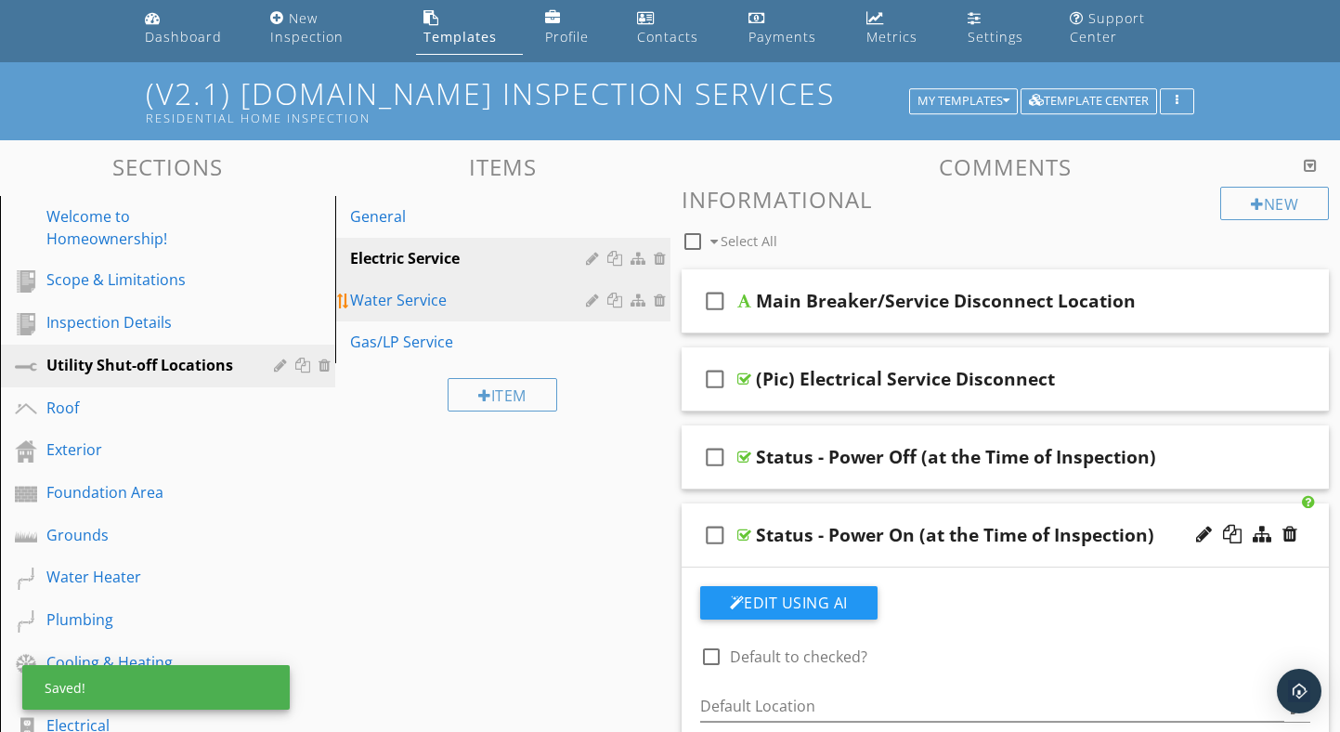
click at [425, 295] on div "Water Service" at bounding box center [470, 300] width 241 height 22
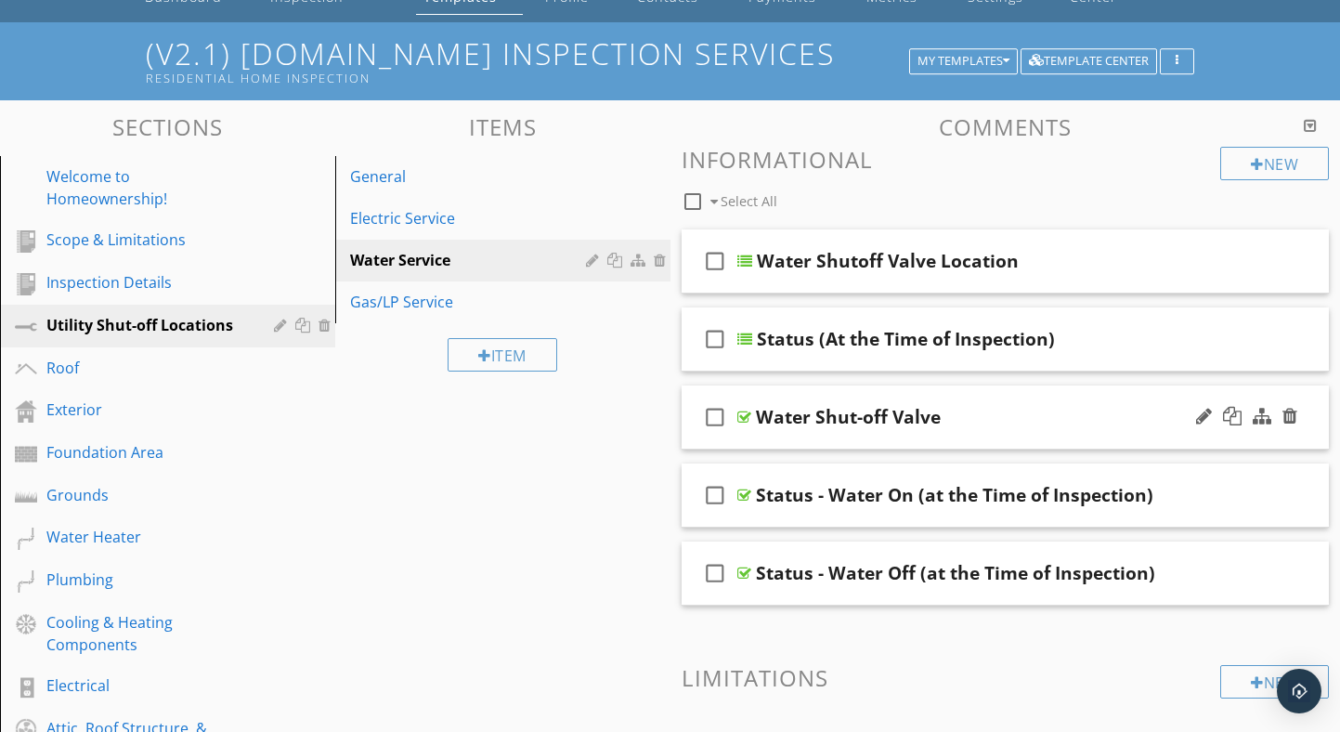
scroll to position [107, 0]
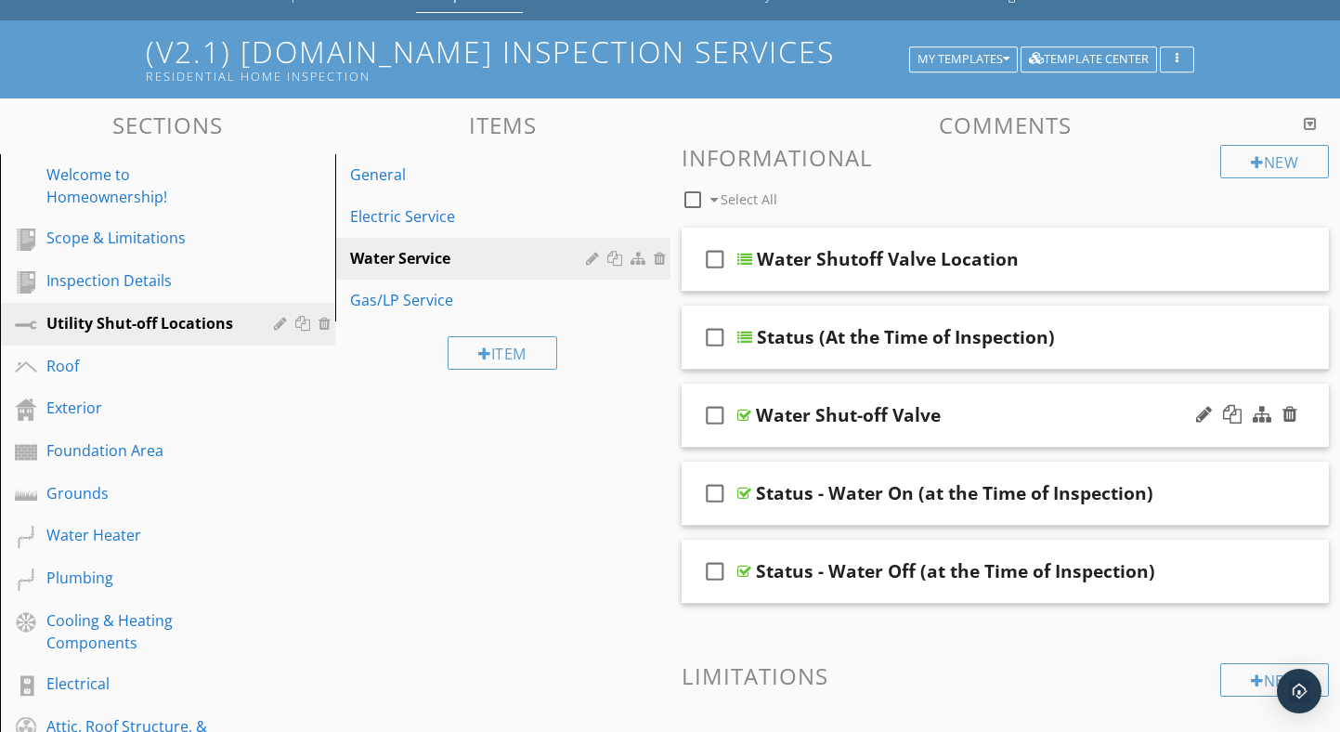
click at [743, 414] on div at bounding box center [744, 415] width 14 height 15
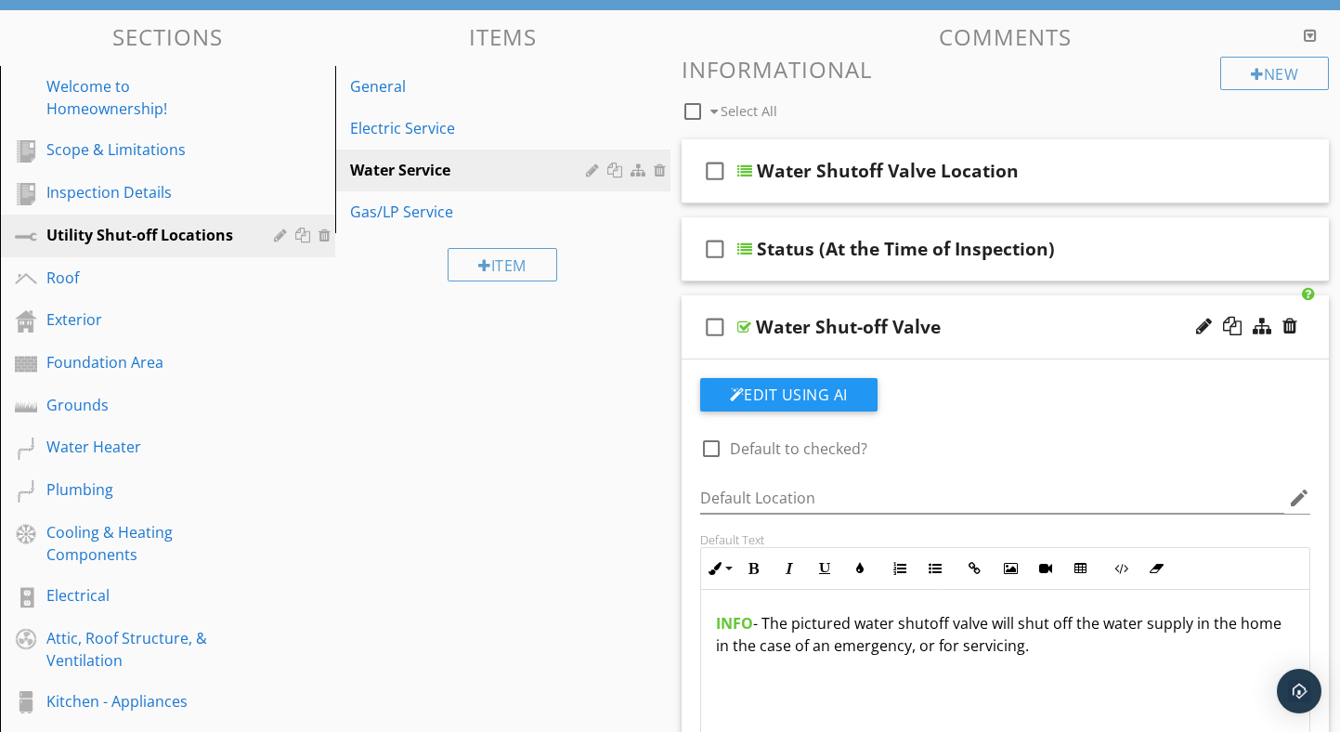
scroll to position [202, 0]
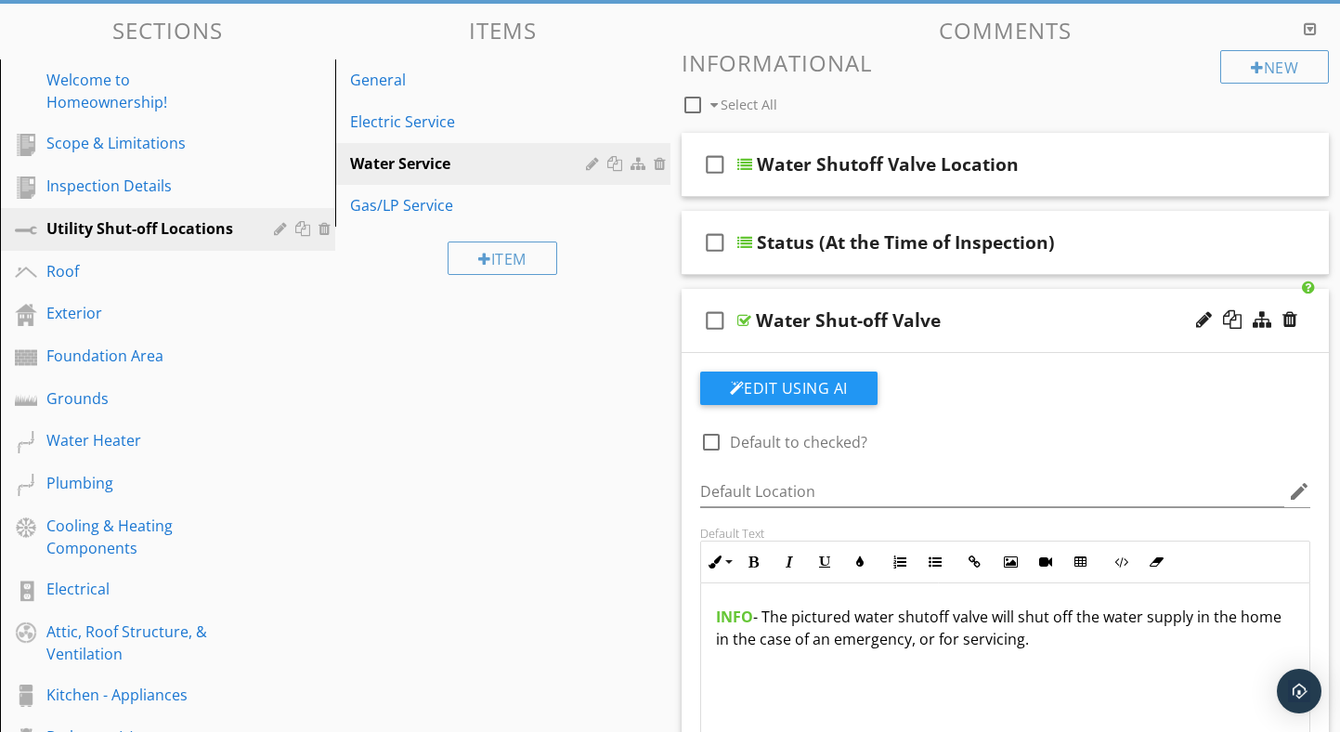
click at [758, 320] on div "Water Shut-off Valve" at bounding box center [848, 320] width 185 height 22
click at [753, 321] on div "check_box_outline_blank Water Shut-off Valve" at bounding box center [1006, 321] width 648 height 64
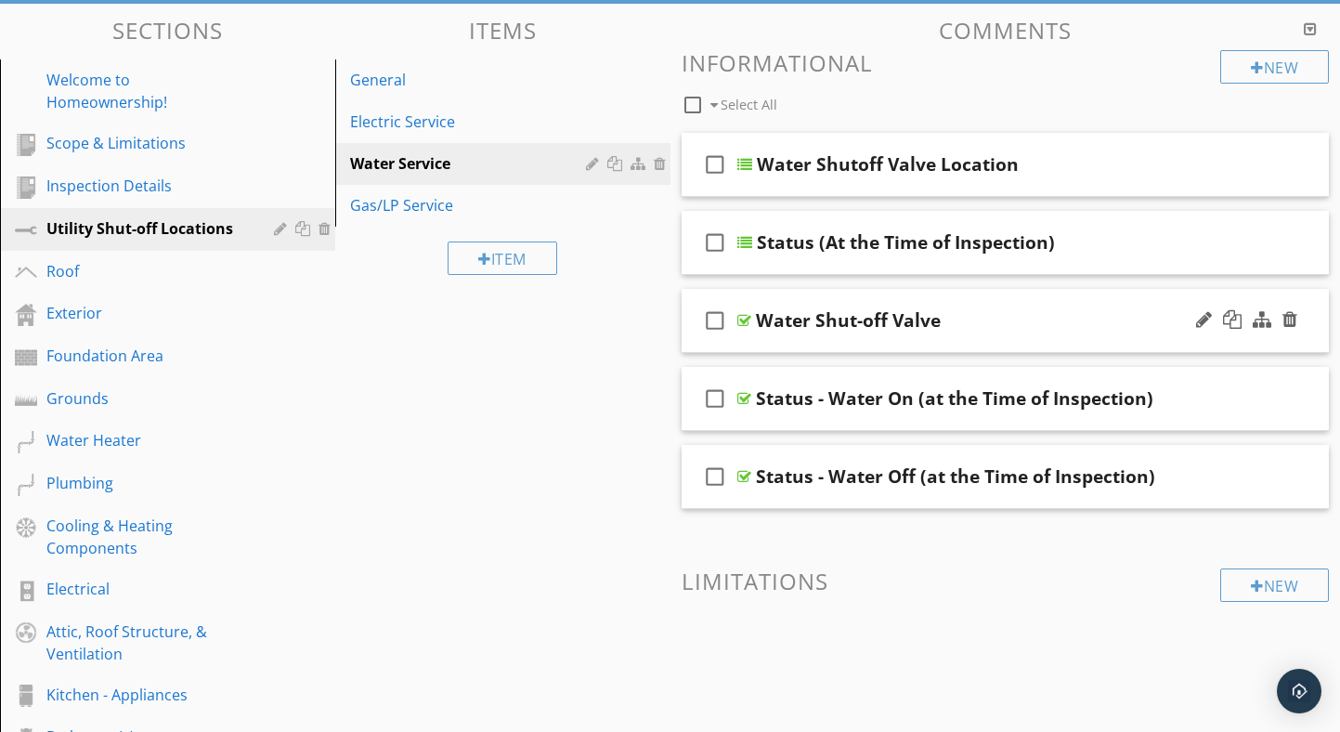
click at [753, 319] on div "check_box_outline_blank Water Shut-off Valve" at bounding box center [1006, 321] width 648 height 64
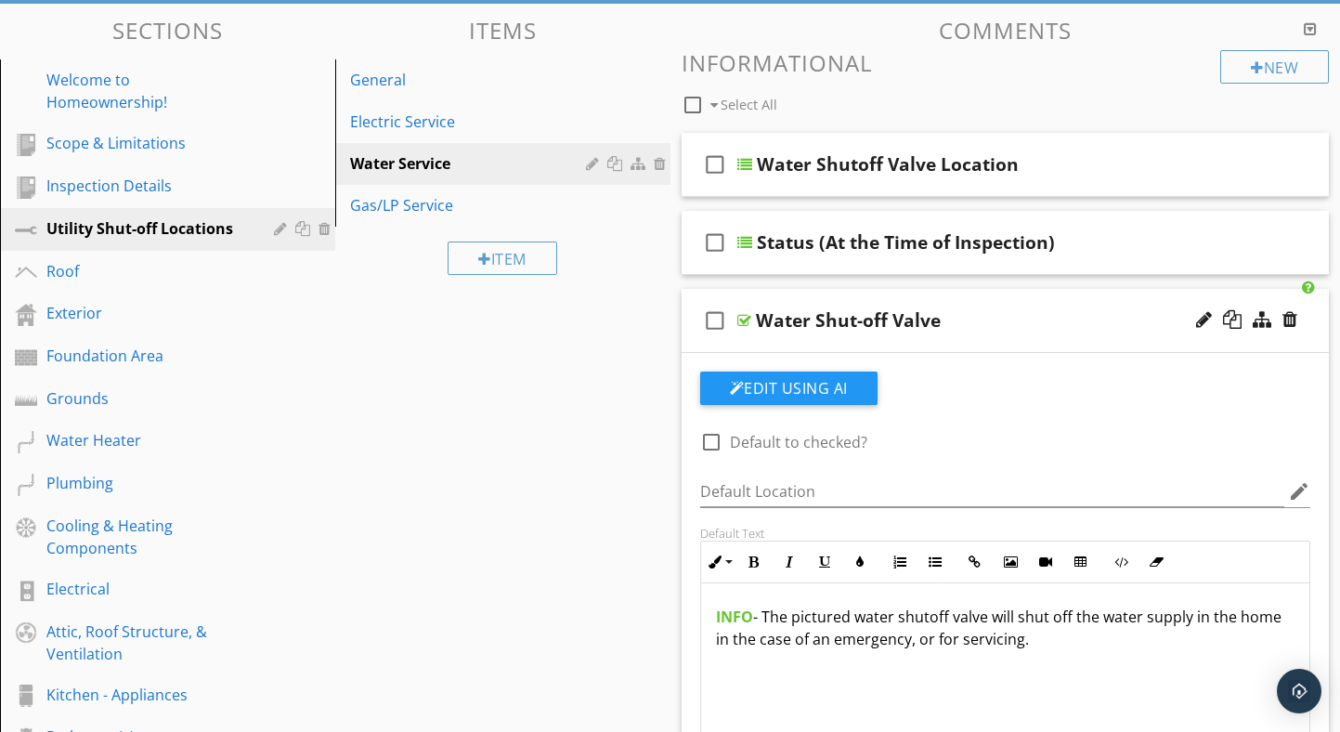
click at [759, 319] on div "Water Shut-off Valve" at bounding box center [848, 320] width 185 height 22
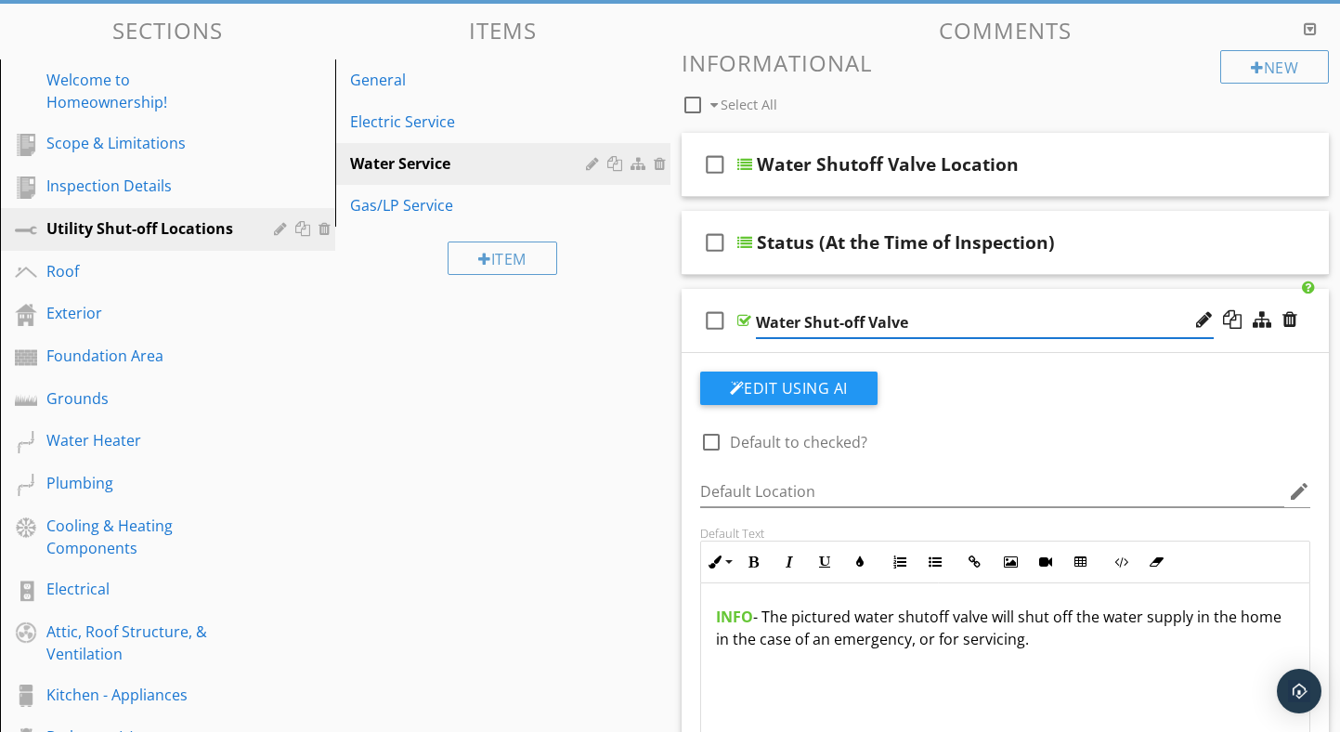
click at [759, 319] on input "Water Shut-off Valve" at bounding box center [985, 322] width 458 height 31
type input "(Pic) Water Shut-off Valve"
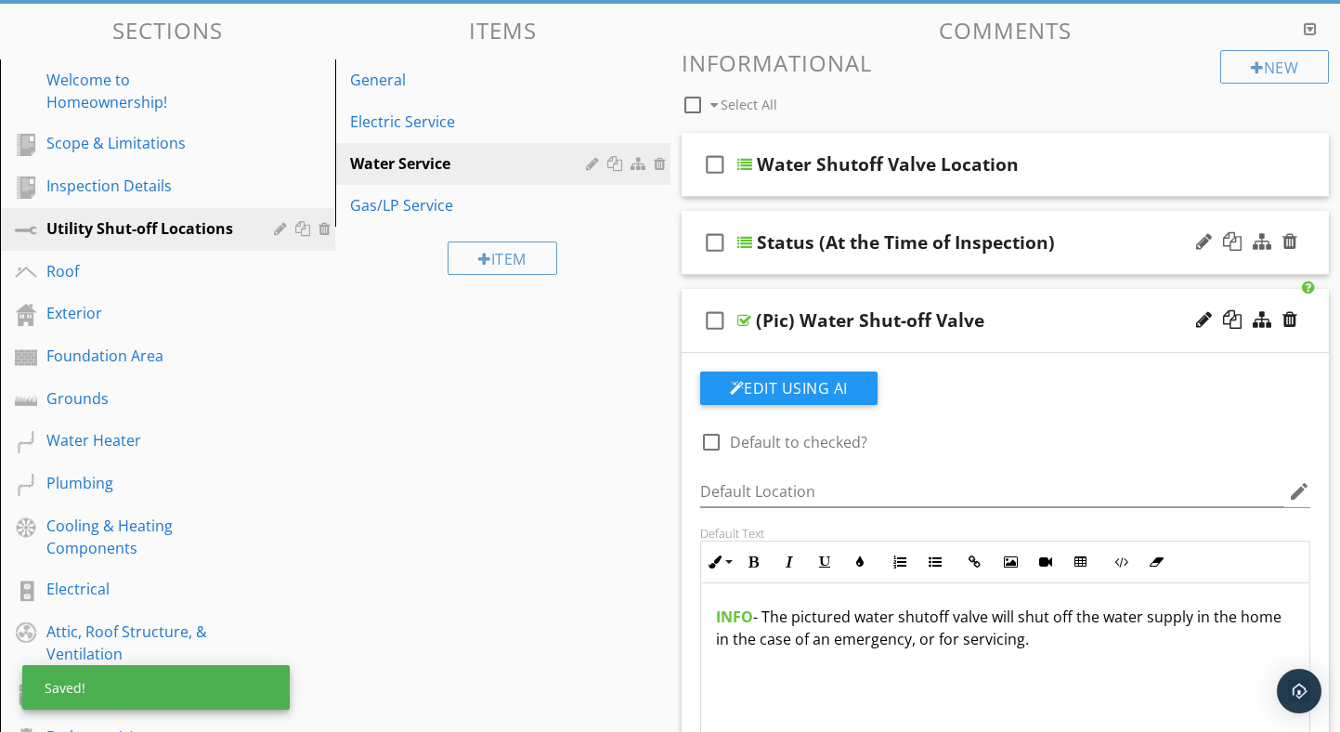
click at [744, 239] on div at bounding box center [744, 242] width 15 height 15
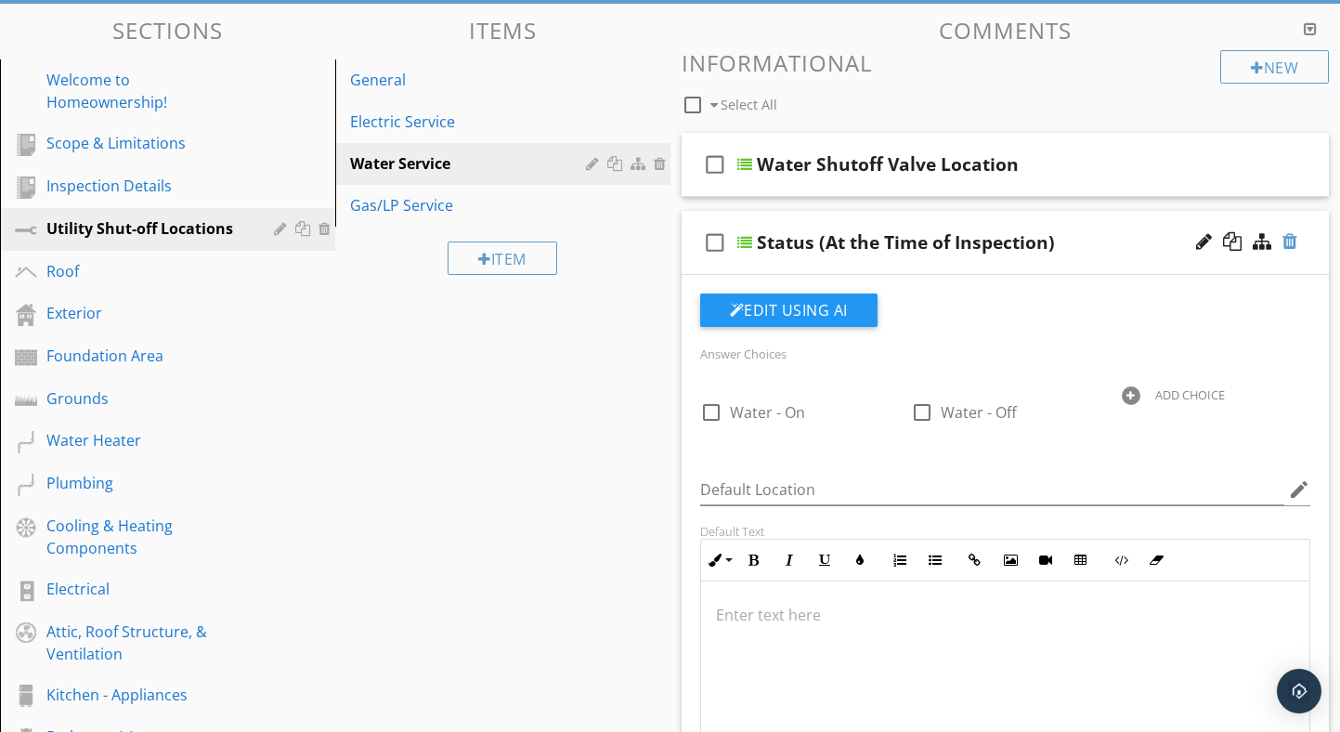
click at [1288, 236] on div at bounding box center [1289, 241] width 15 height 19
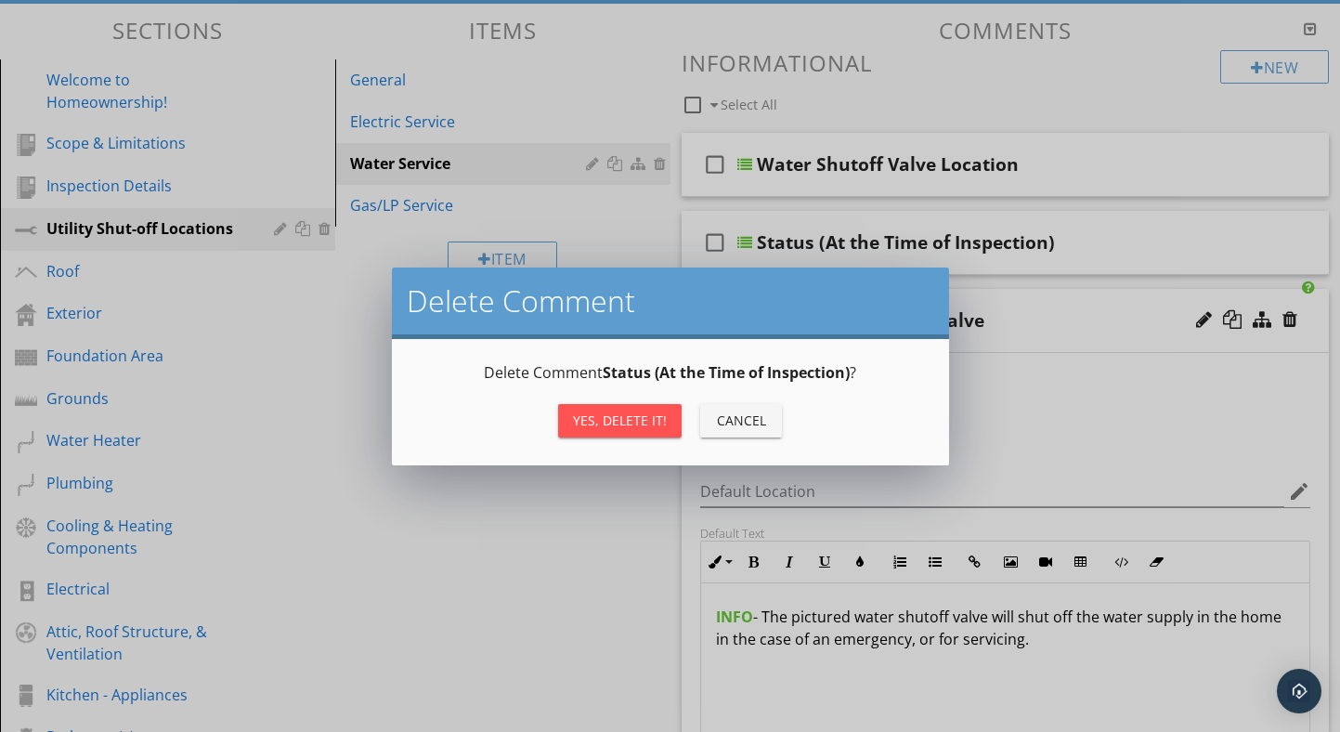
click at [618, 423] on div "Yes, Delete it!" at bounding box center [620, 420] width 94 height 20
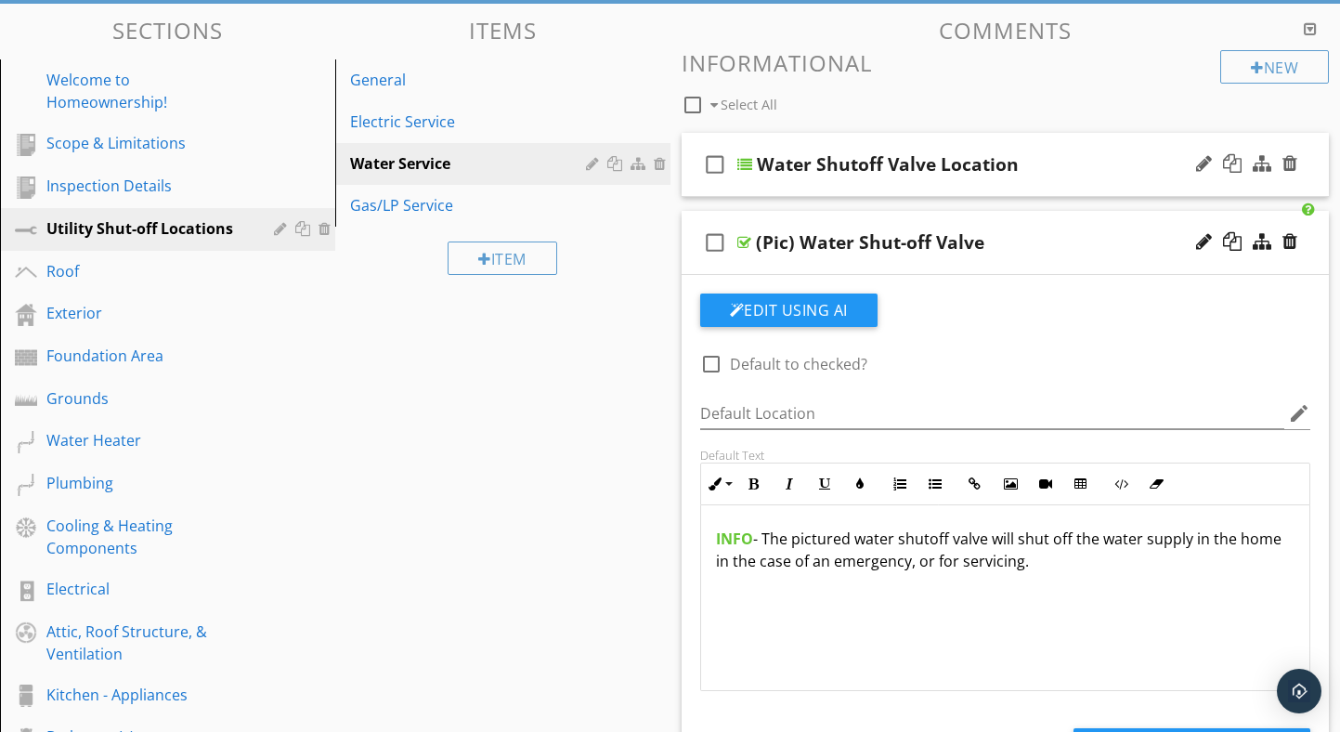
click at [745, 163] on div at bounding box center [744, 164] width 15 height 15
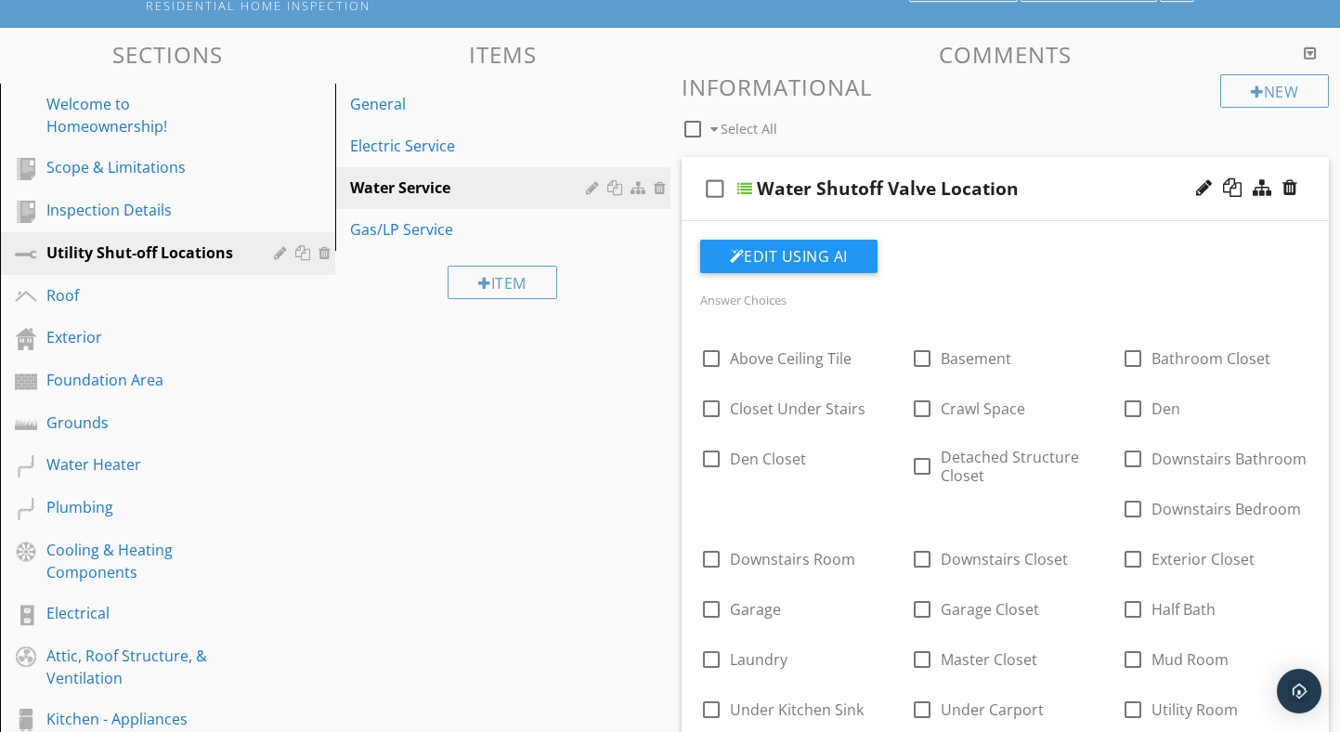
scroll to position [168, 0]
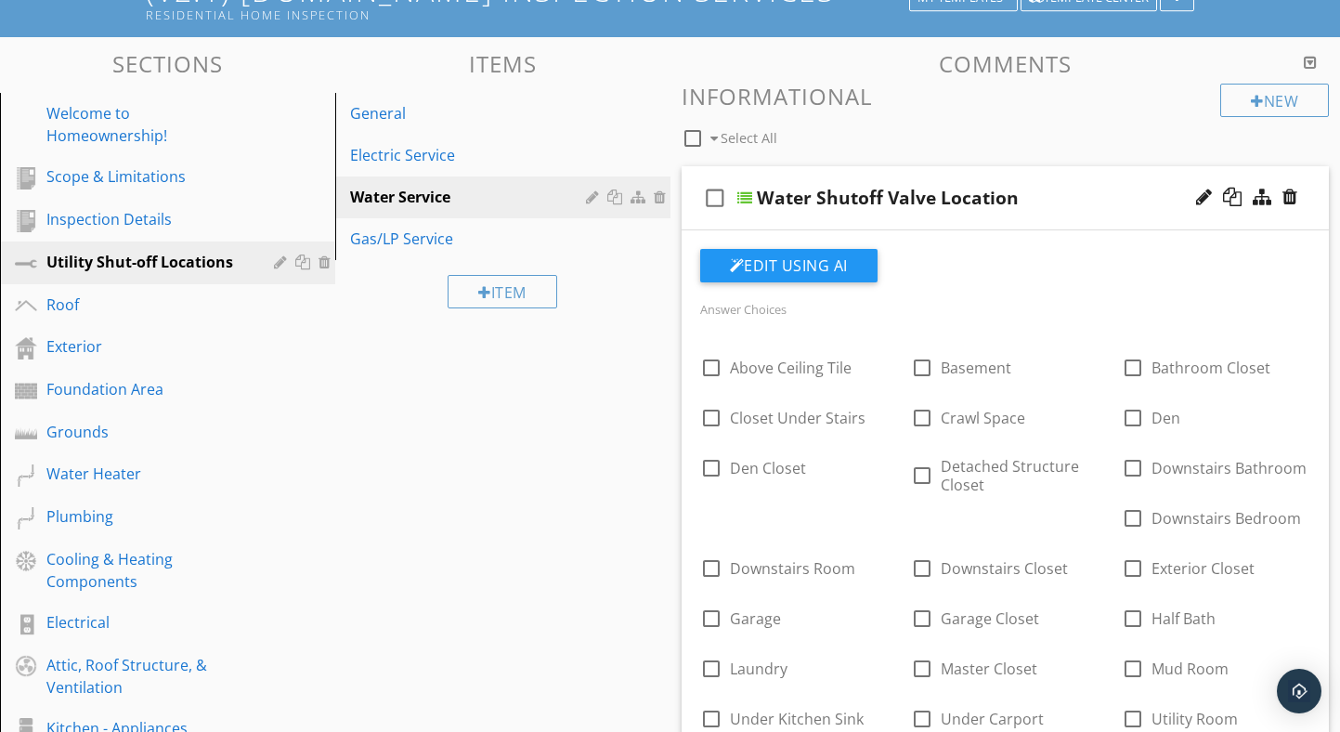
click at [743, 197] on div at bounding box center [744, 197] width 15 height 15
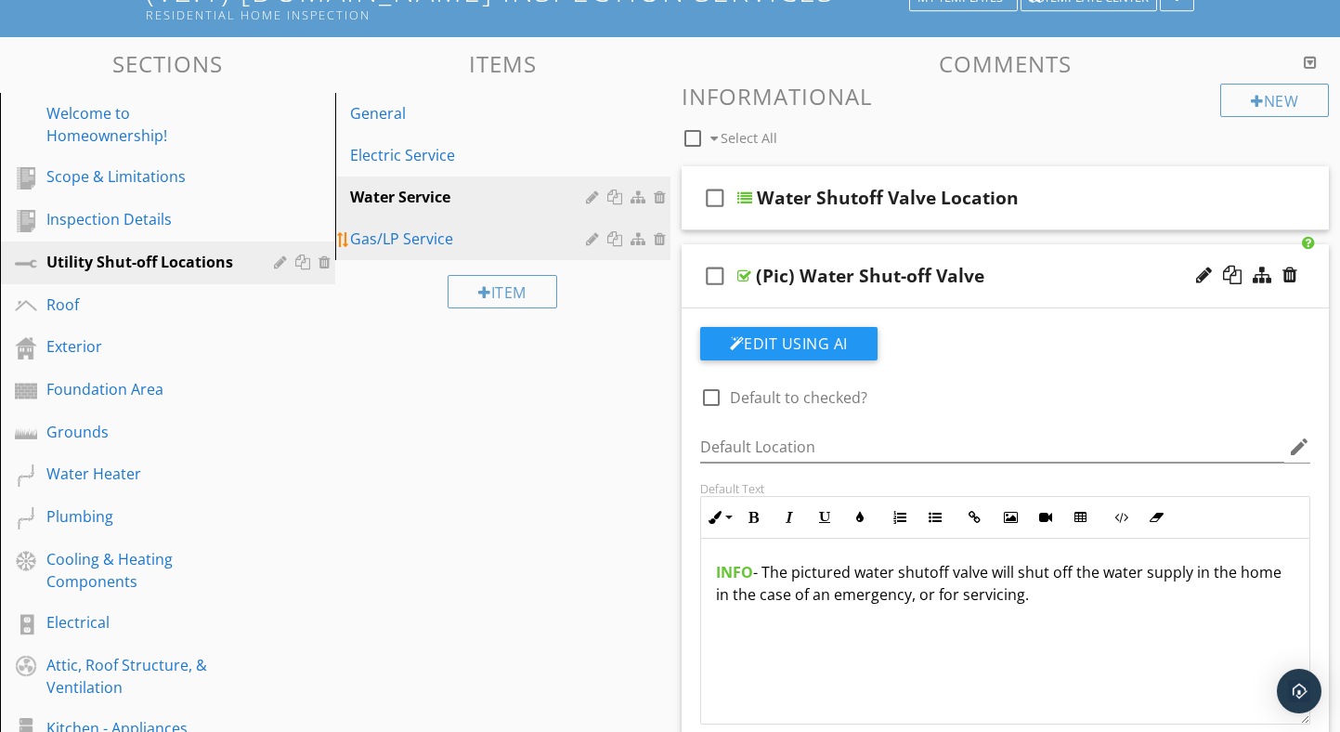
click at [426, 240] on div "Gas/LP Service" at bounding box center [470, 239] width 241 height 22
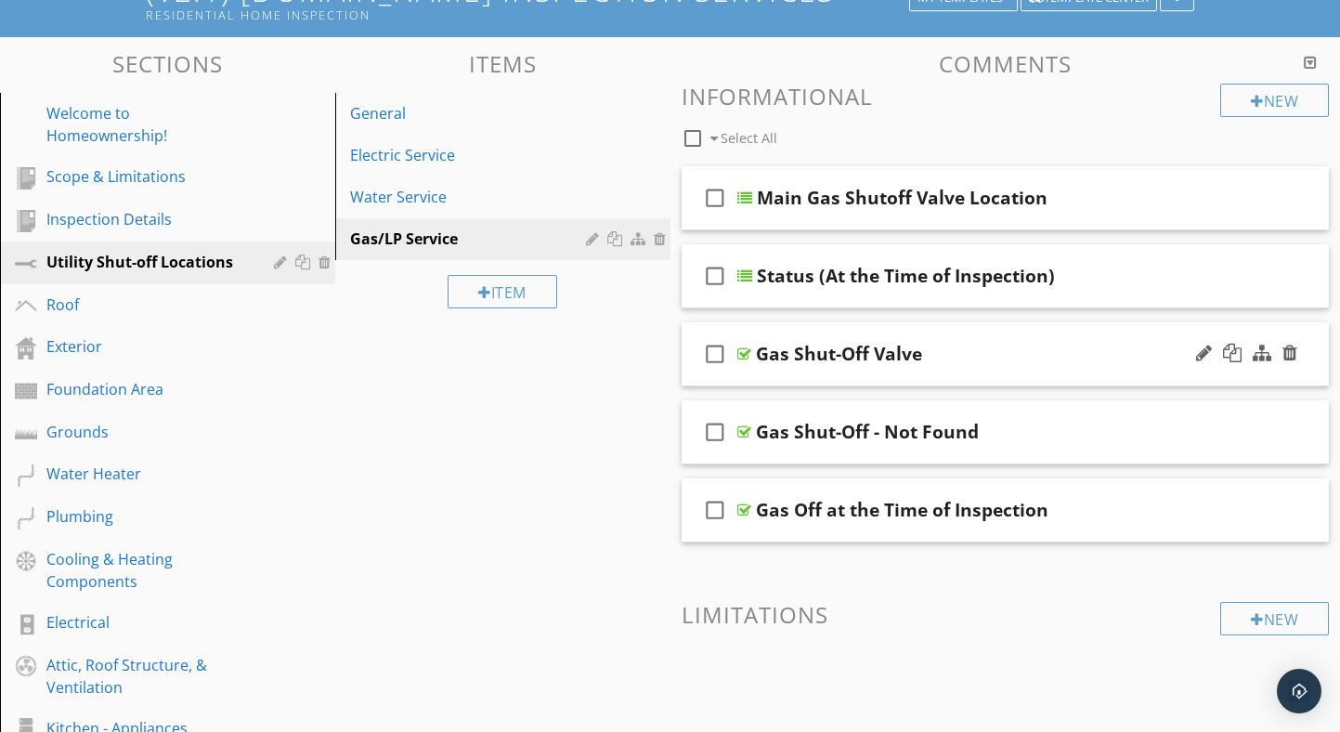
click at [741, 354] on div at bounding box center [744, 353] width 14 height 15
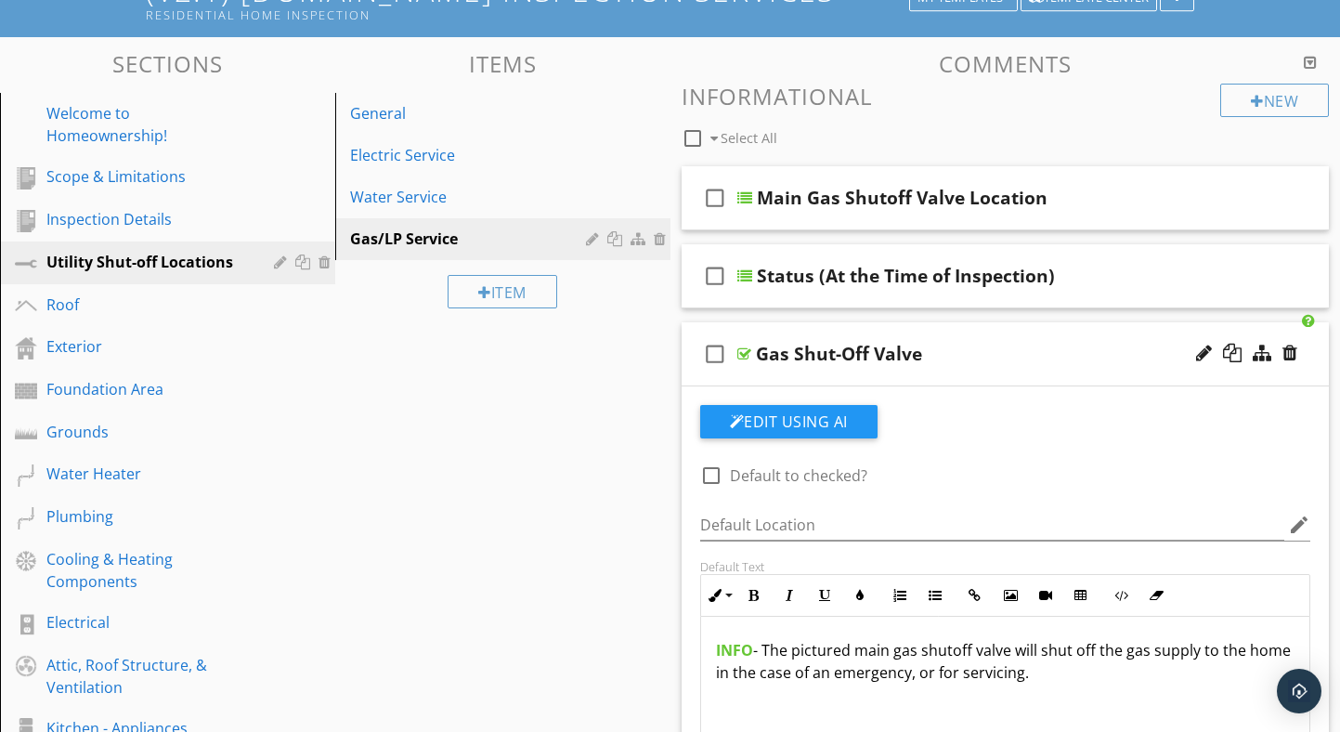
click at [741, 354] on div at bounding box center [744, 353] width 14 height 15
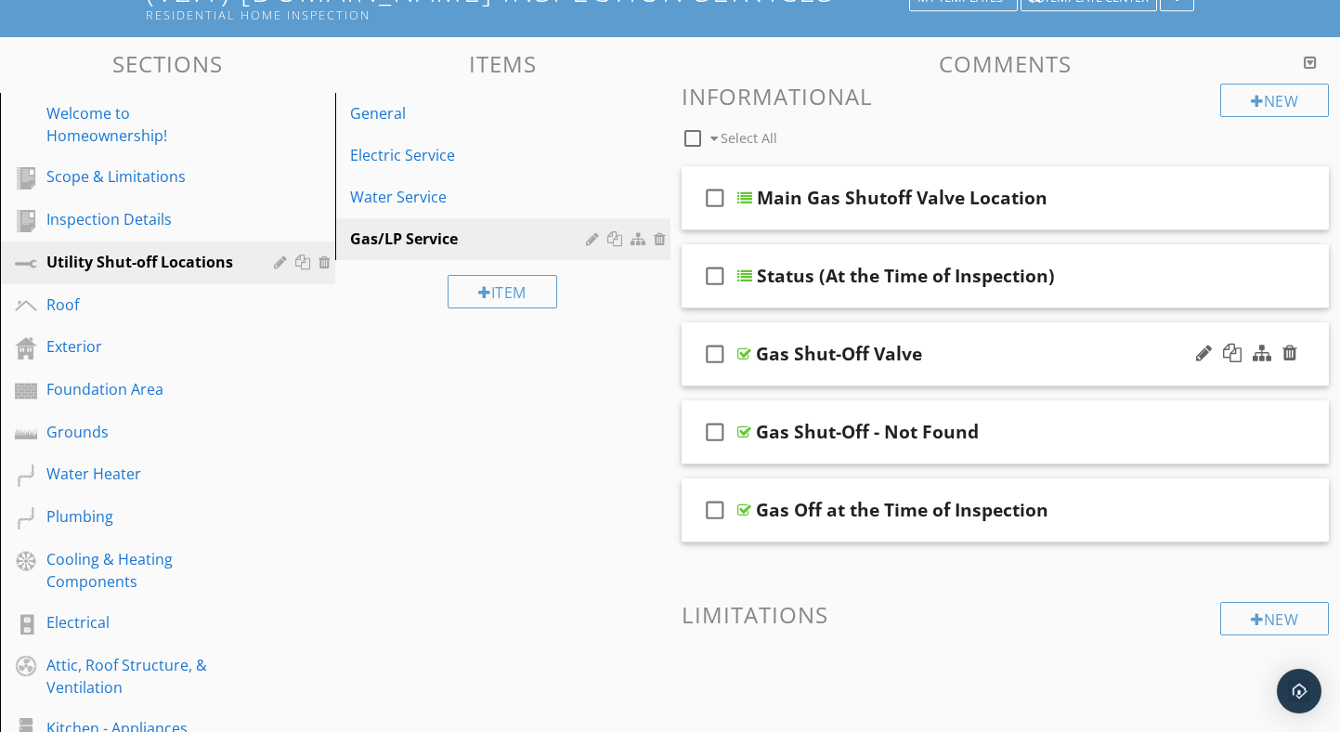
click at [757, 351] on div "Gas Shut-Off Valve" at bounding box center [839, 354] width 166 height 22
click at [756, 352] on input "Gas Shut-Off Valve" at bounding box center [985, 356] width 458 height 31
type input "(Pic) Gas Shut-Off Valve"
click at [760, 508] on div "Gas Off at the Time of Inspection" at bounding box center [902, 510] width 293 height 22
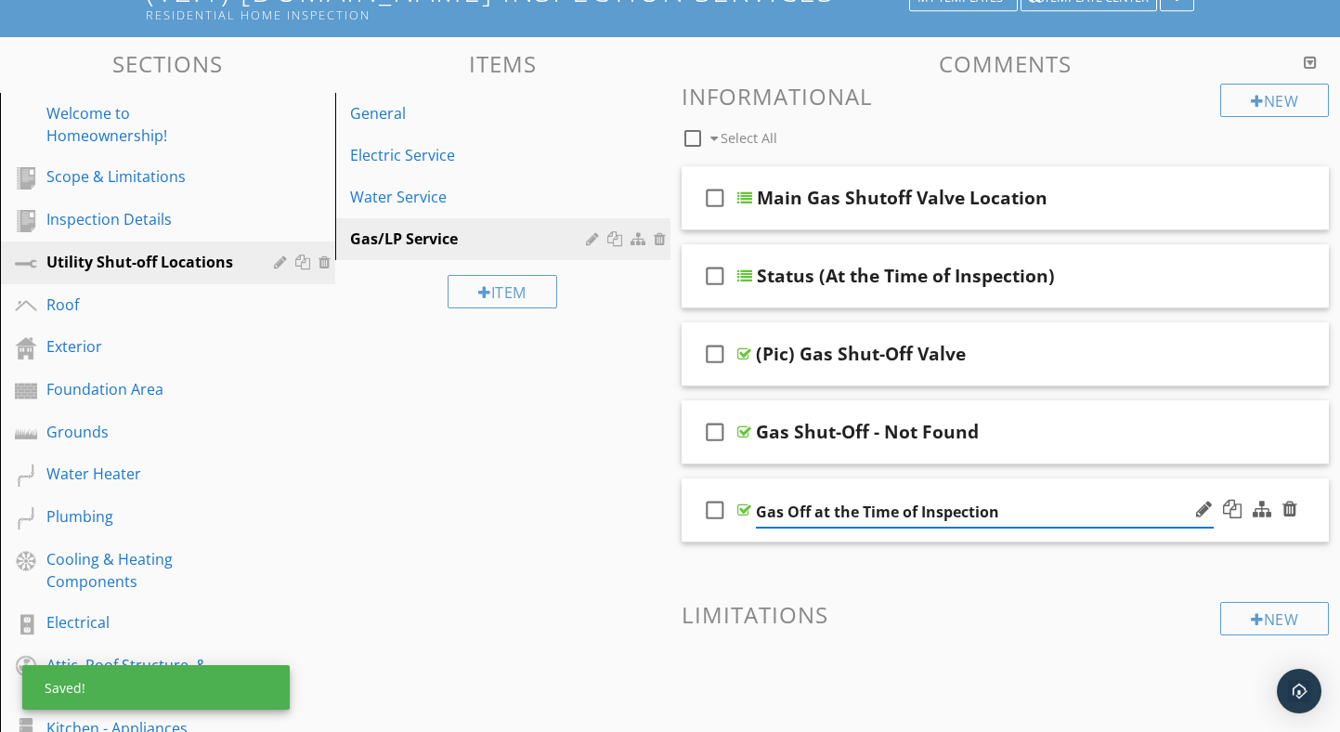
click at [757, 510] on input "Gas Off at the Time of Inspection" at bounding box center [985, 512] width 458 height 31
click at [872, 511] on input "Status - Gas Off at the Time of Inspection" at bounding box center [985, 512] width 458 height 31
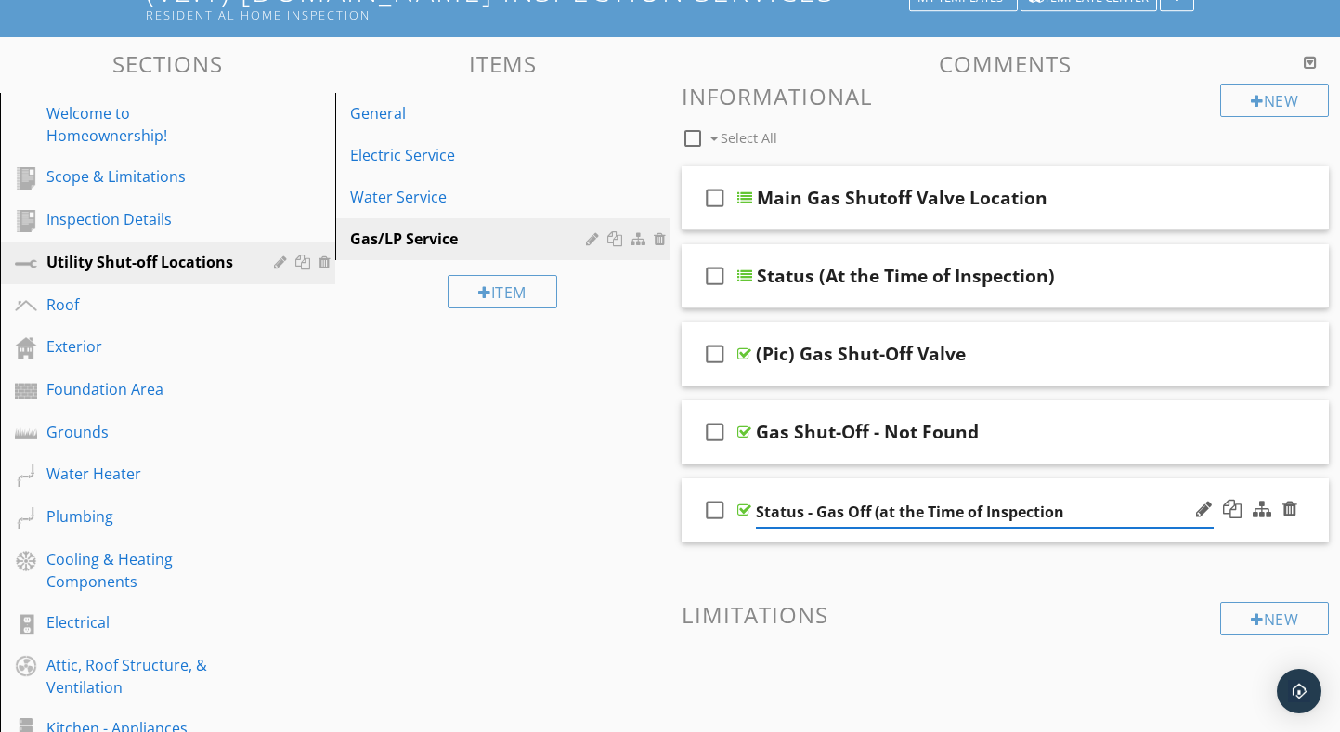
click at [1082, 512] on input "Status - Gas Off (at the Time of Inspection" at bounding box center [985, 512] width 458 height 31
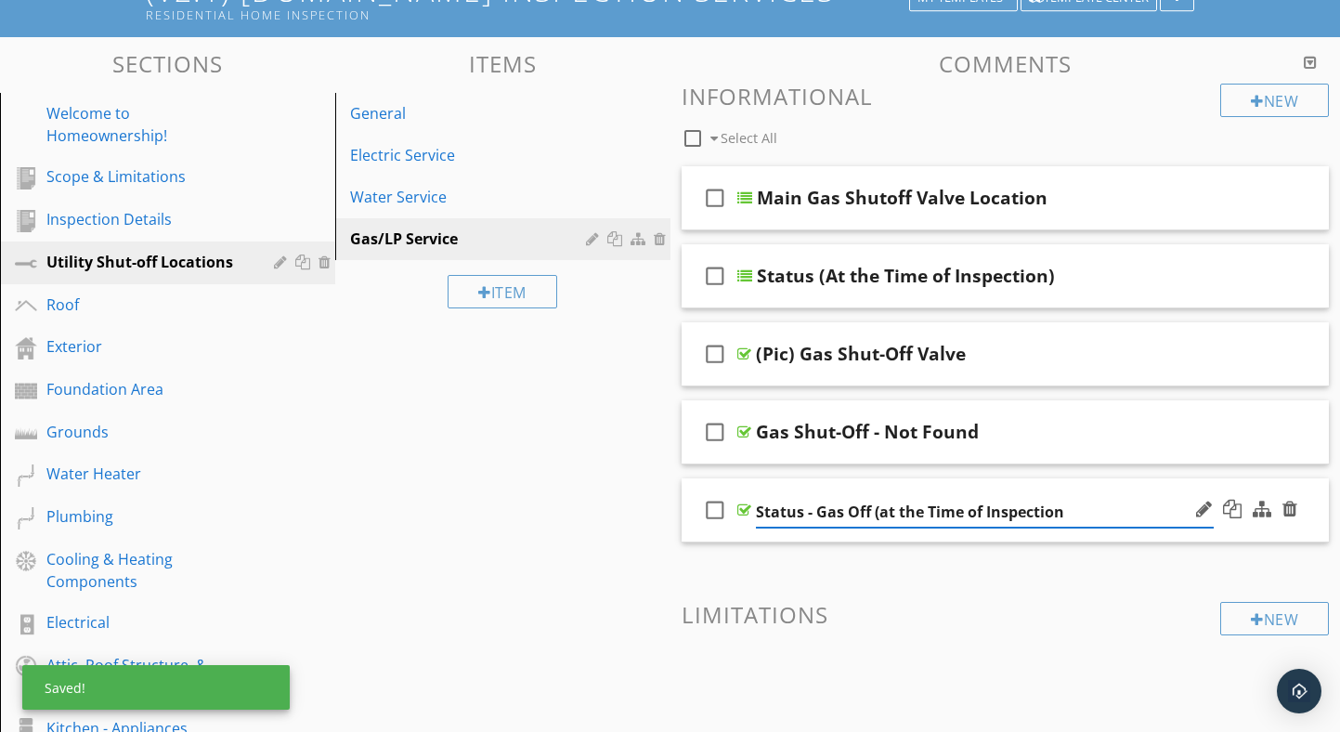
type input "Status - Gas Off (at the Time of Inspection)"
click at [743, 511] on div at bounding box center [744, 509] width 14 height 15
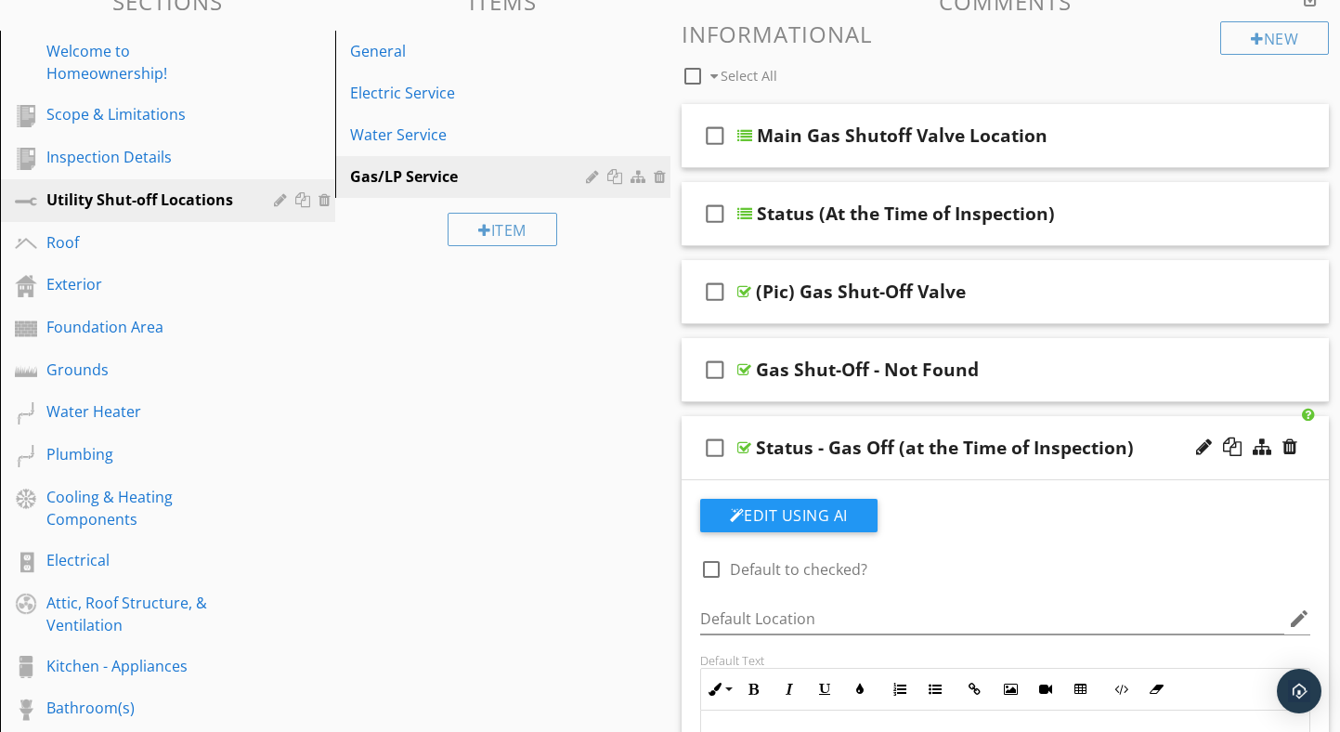
scroll to position [231, 0]
click at [744, 444] on div at bounding box center [744, 446] width 14 height 15
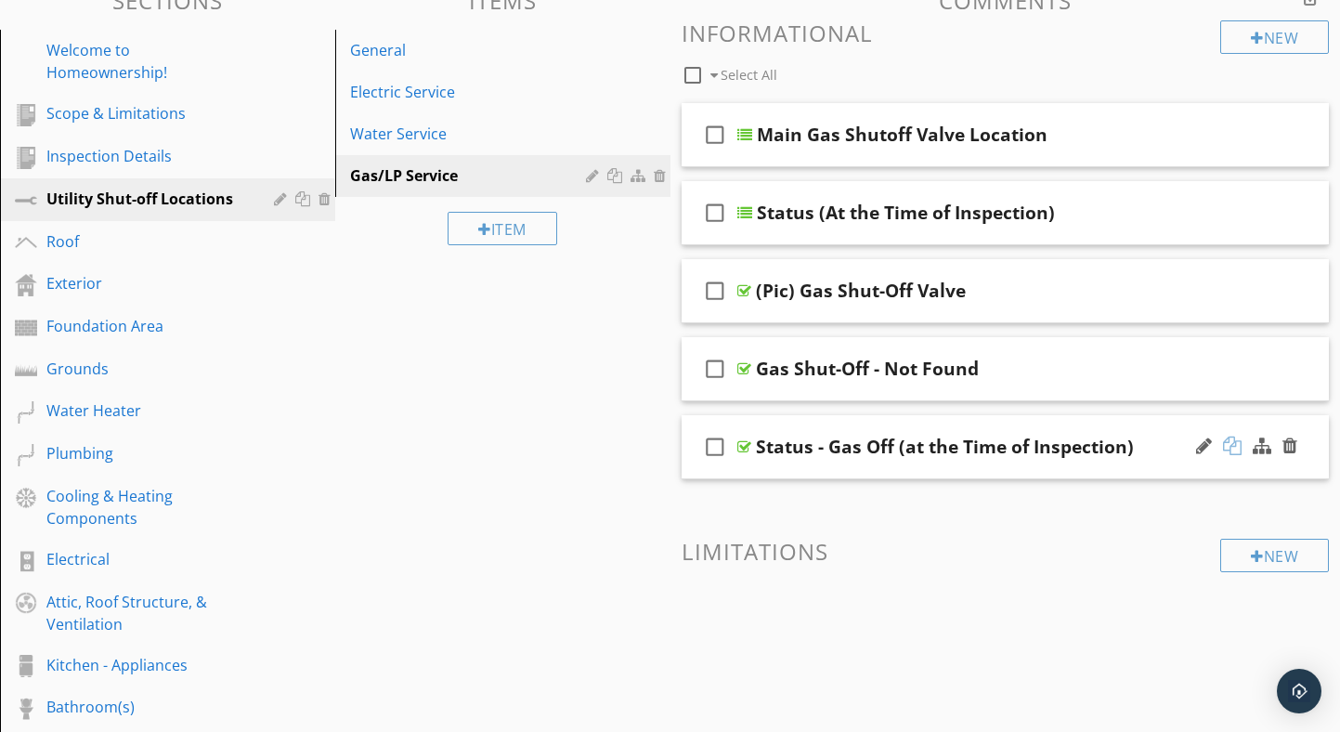
click at [1231, 441] on div at bounding box center [1232, 445] width 19 height 19
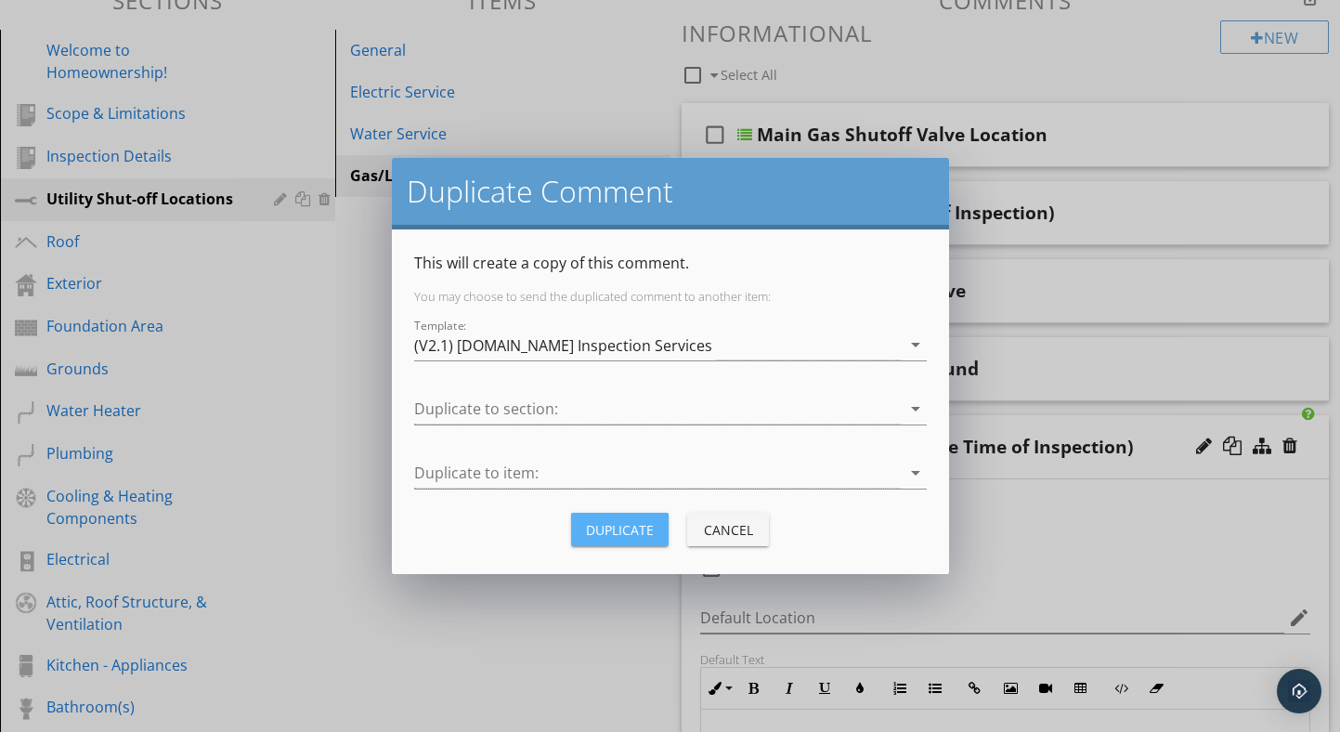
click at [615, 524] on div "Duplicate" at bounding box center [620, 530] width 68 height 20
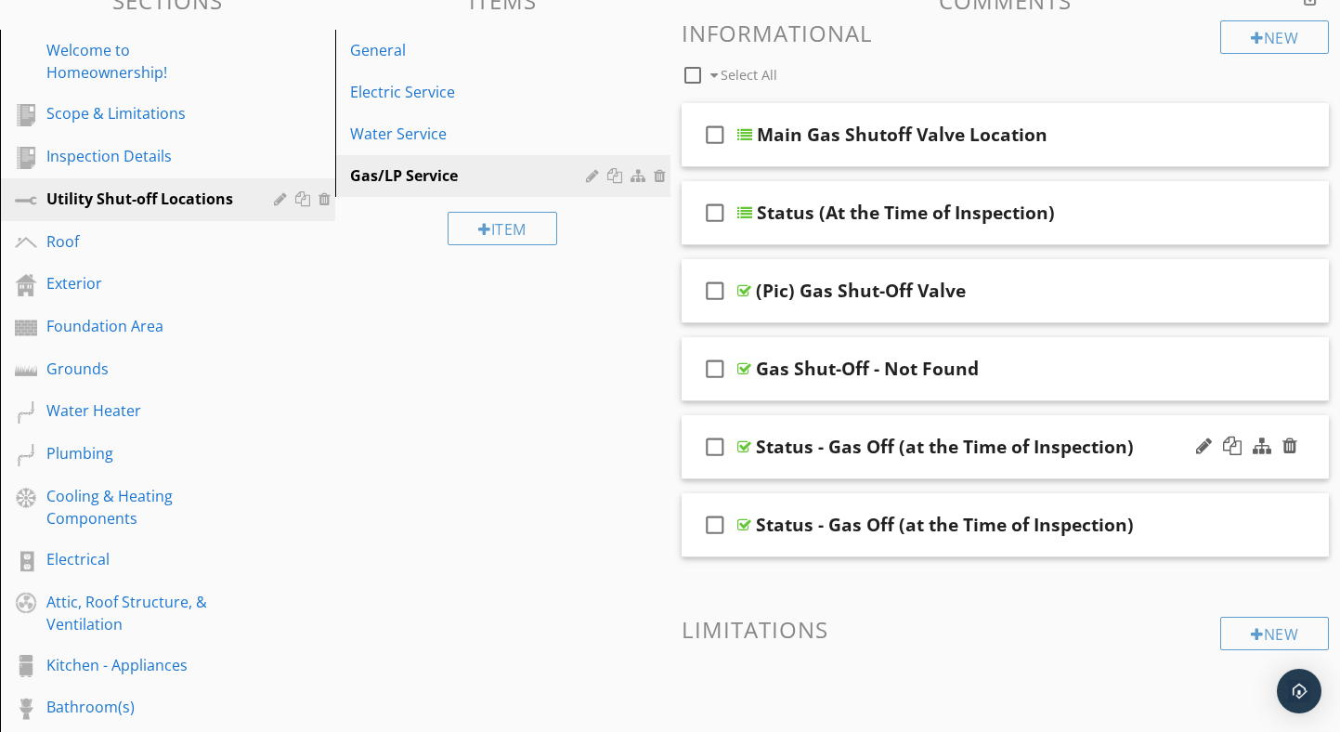
click at [889, 449] on div "Status - Gas Off (at the Time of Inspection)" at bounding box center [945, 447] width 378 height 22
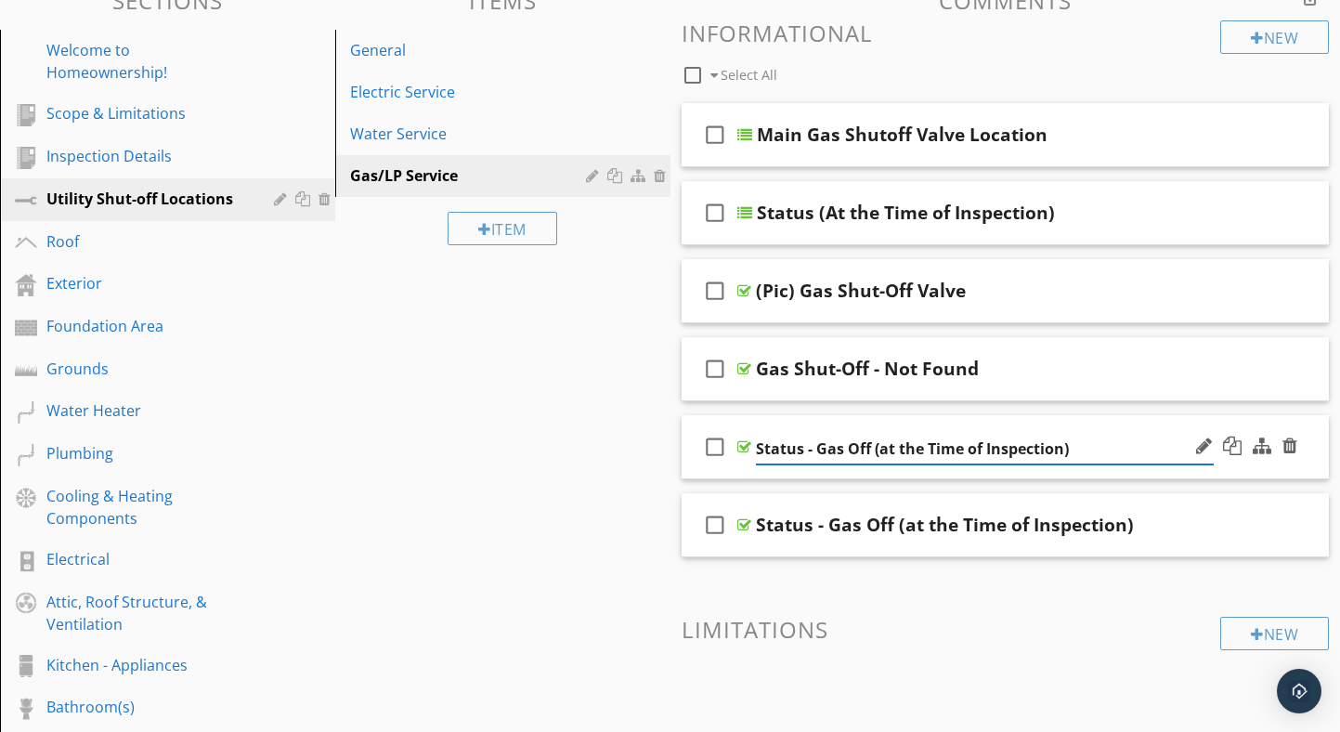
click at [868, 446] on input "Status - Gas Off (at the Time of Inspection)" at bounding box center [985, 449] width 458 height 31
type input "Status - Gas On (at the Time of Inspection)"
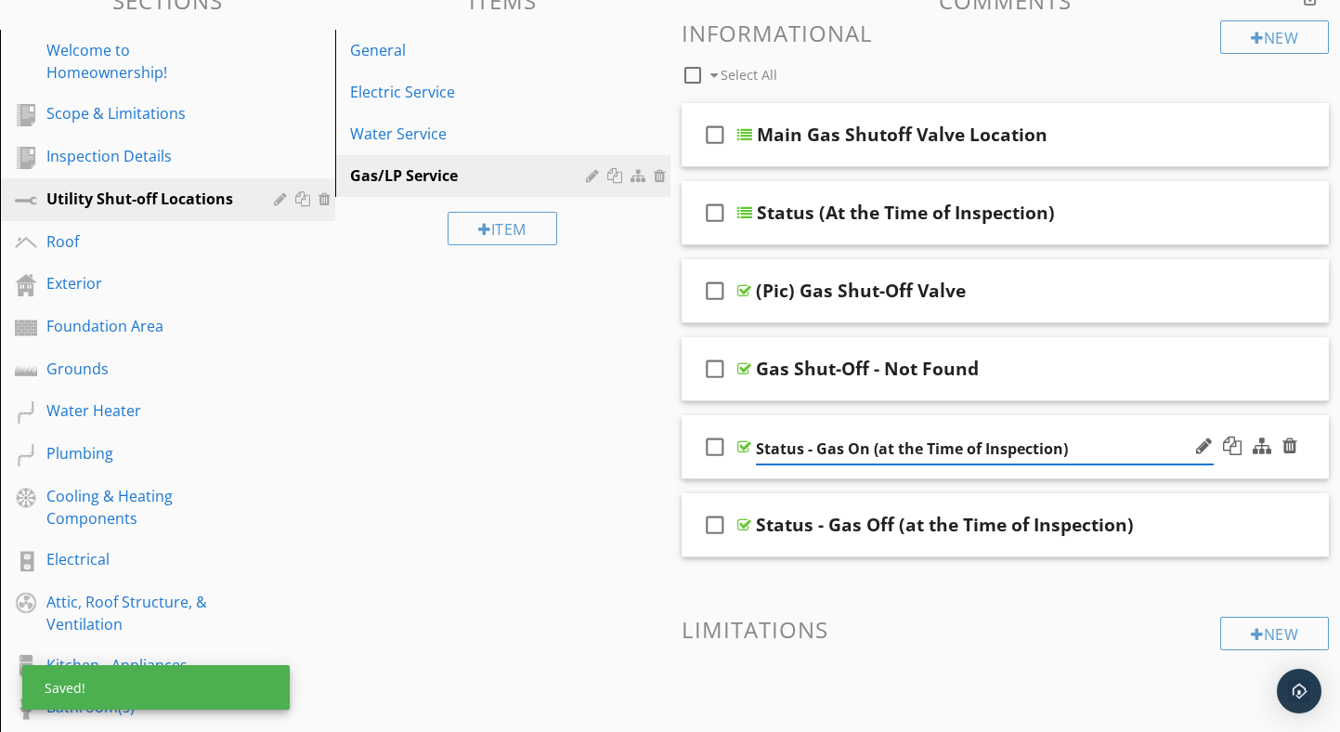
click at [745, 444] on div at bounding box center [744, 446] width 14 height 15
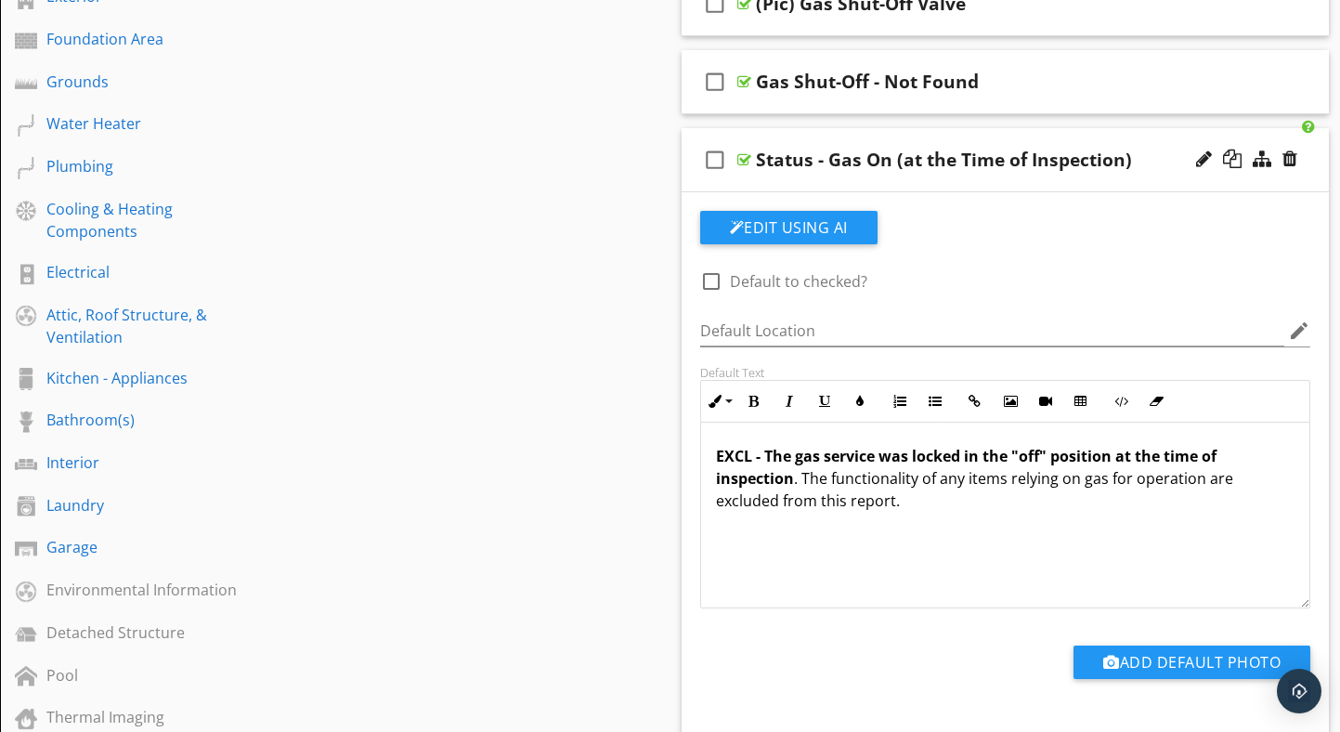
scroll to position [524, 0]
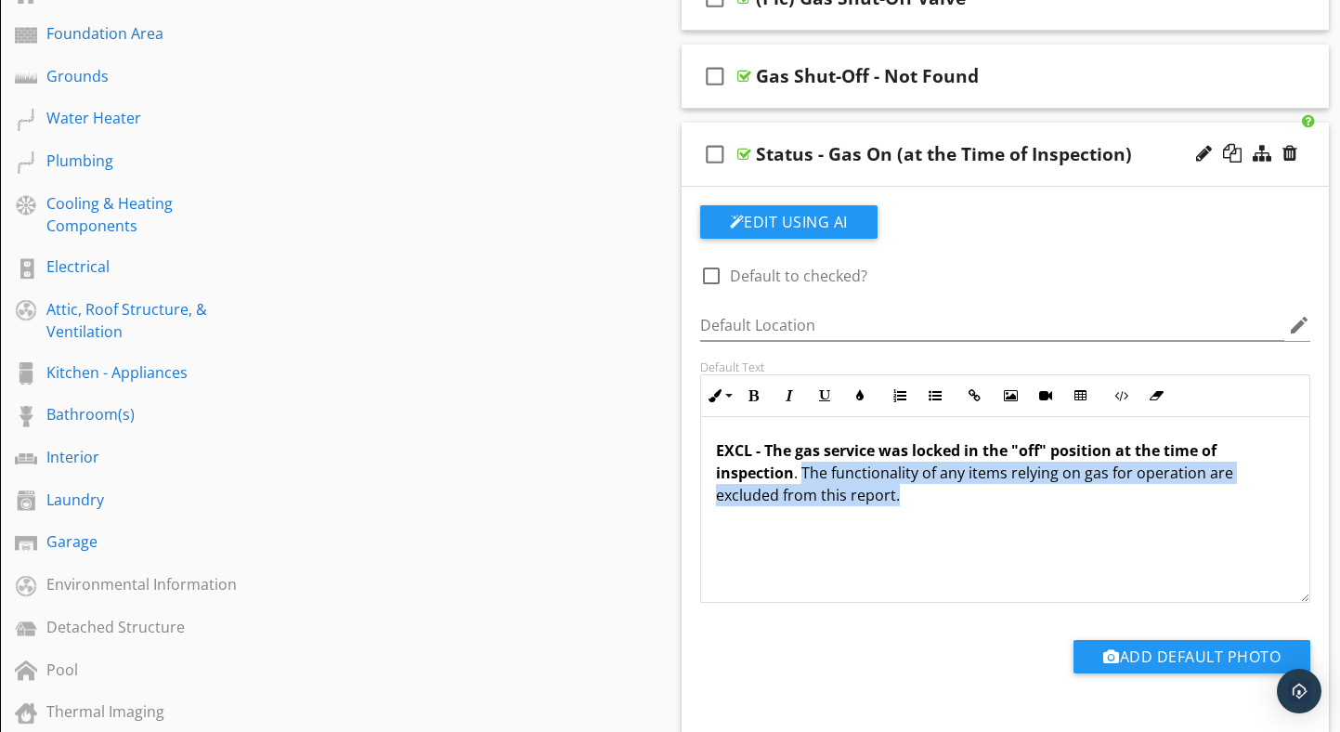
drag, startPoint x: 799, startPoint y: 488, endPoint x: 800, endPoint y: 476, distance: 12.1
click at [800, 476] on p "EXCL - The gas service was locked in the "off" position at the time of inspecti…" at bounding box center [1005, 472] width 579 height 67
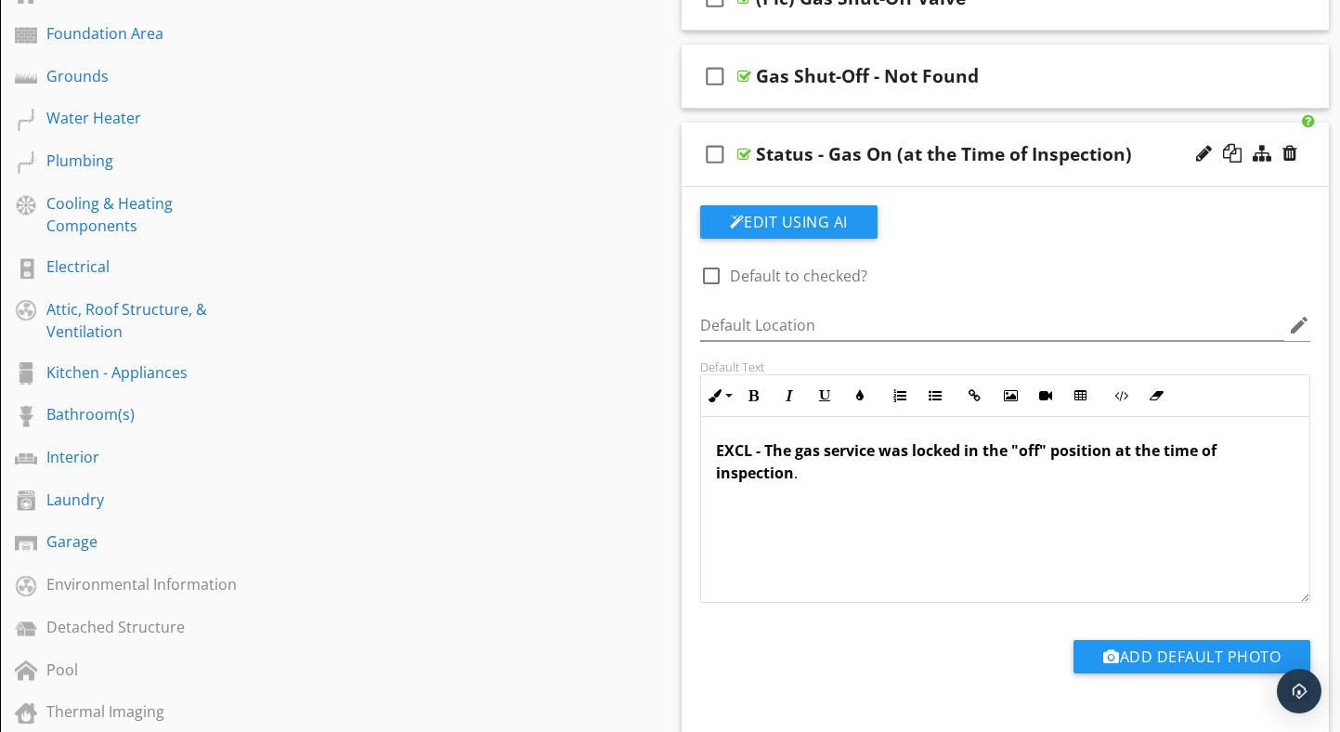
click at [764, 452] on strong "EXCL - The gas service was locked in the "off" position at the time of inspecti…" at bounding box center [966, 461] width 501 height 43
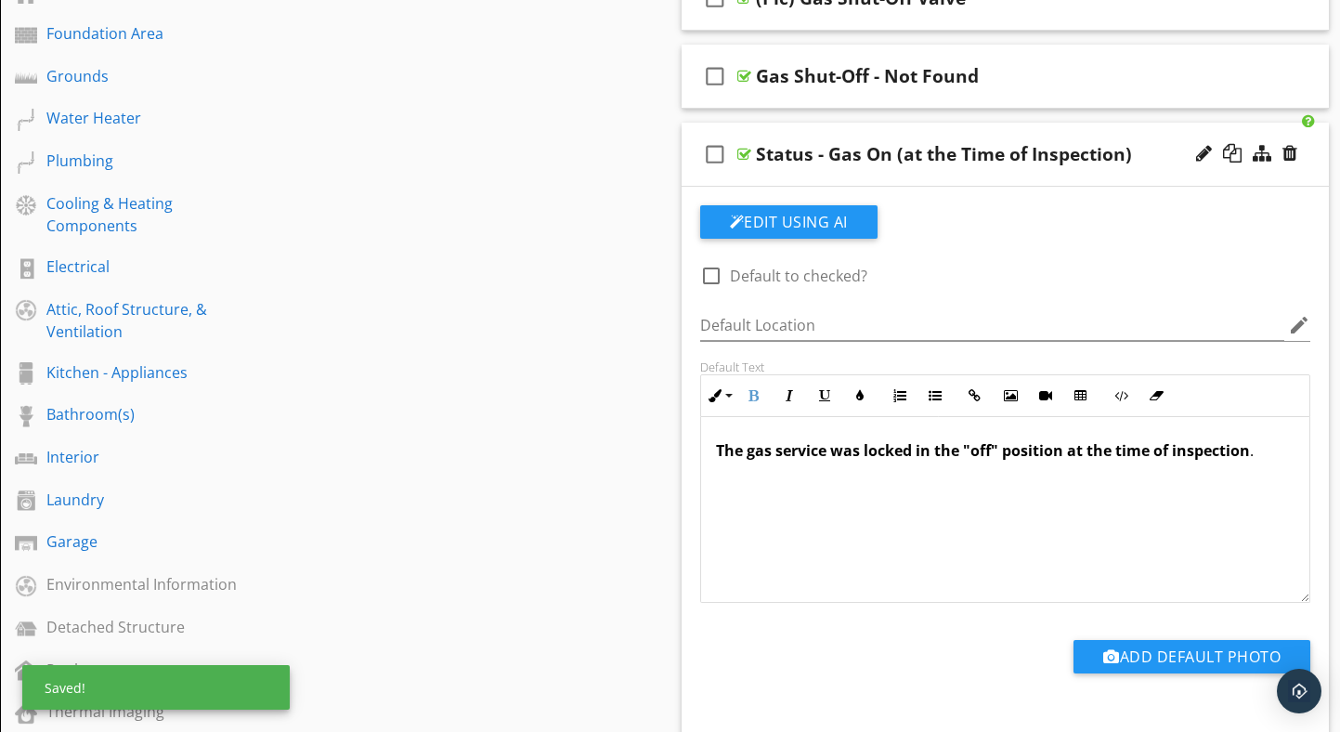
drag, startPoint x: 1259, startPoint y: 450, endPoint x: 712, endPoint y: 438, distance: 547.1
click at [712, 438] on div "The gas service was locked in the "off" position at the time of inspection ." at bounding box center [1005, 510] width 609 height 186
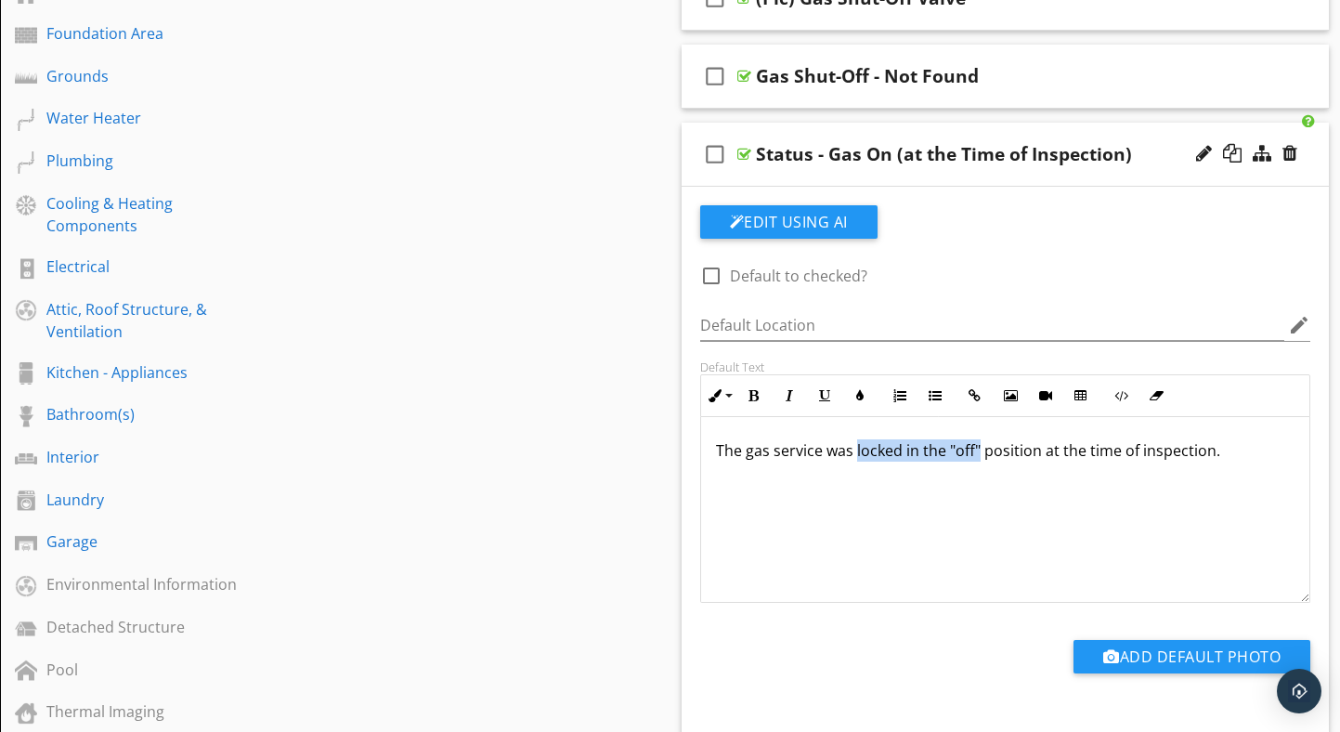
drag, startPoint x: 855, startPoint y: 453, endPoint x: 978, endPoint y: 453, distance: 122.6
drag, startPoint x: 878, startPoint y: 451, endPoint x: 930, endPoint y: 451, distance: 52.9
click at [930, 451] on p "The gas service was on position at the time of inspection." at bounding box center [1005, 450] width 579 height 22
click at [934, 490] on div "The gas service was on at the time of inspection." at bounding box center [1005, 510] width 609 height 186
click at [744, 151] on div at bounding box center [744, 154] width 14 height 15
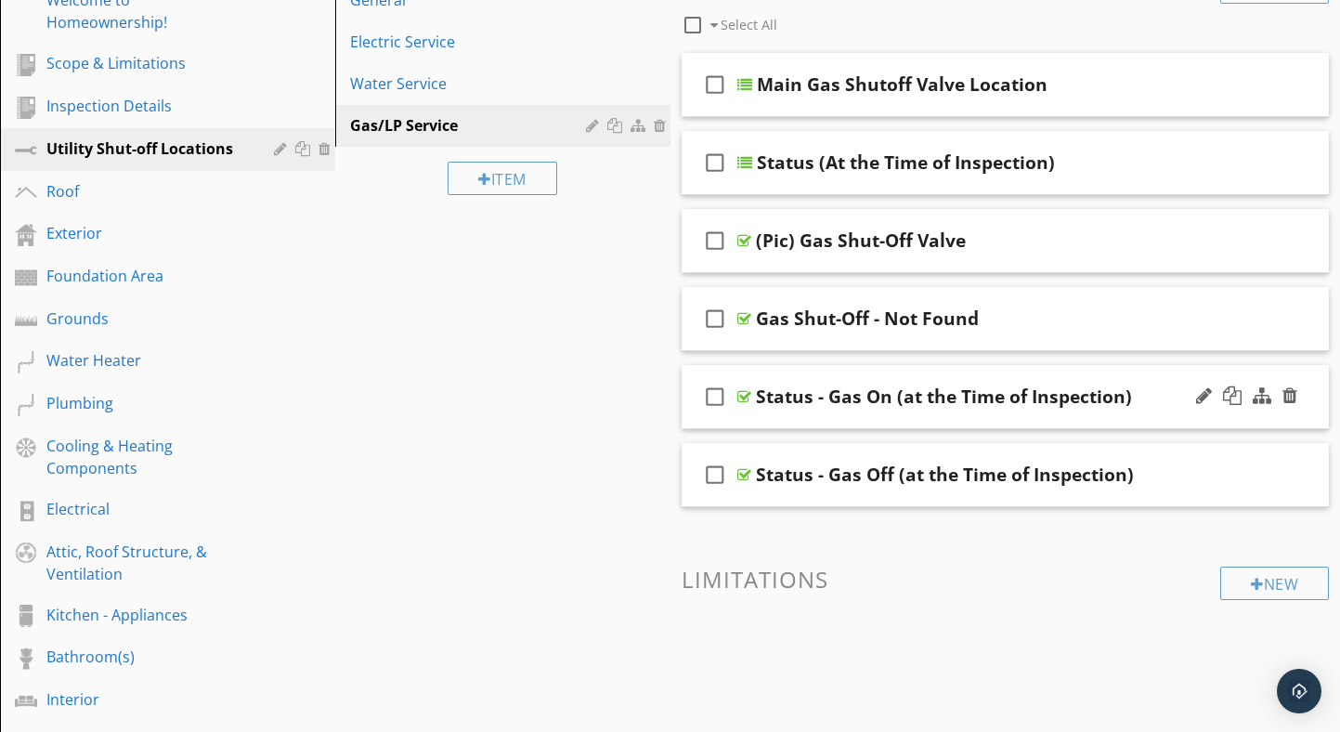
scroll to position [276, 0]
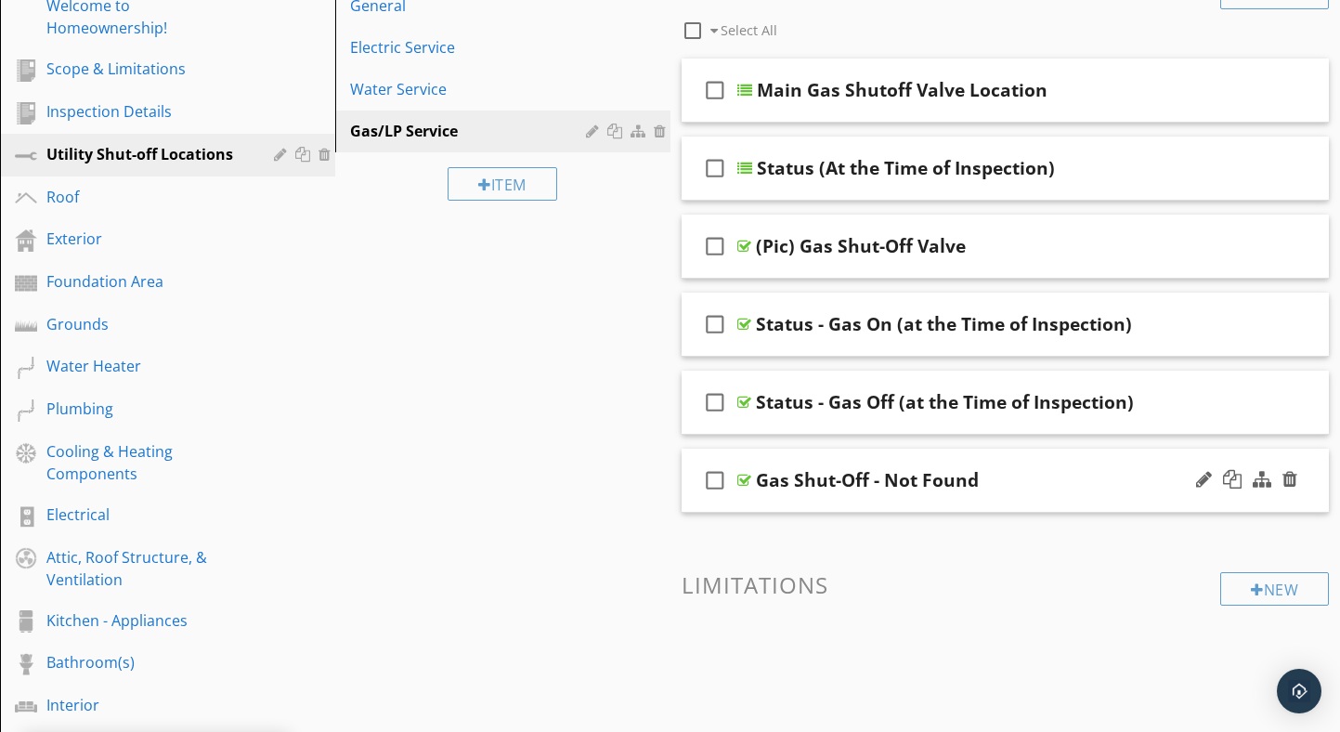
click at [745, 479] on div at bounding box center [744, 480] width 14 height 15
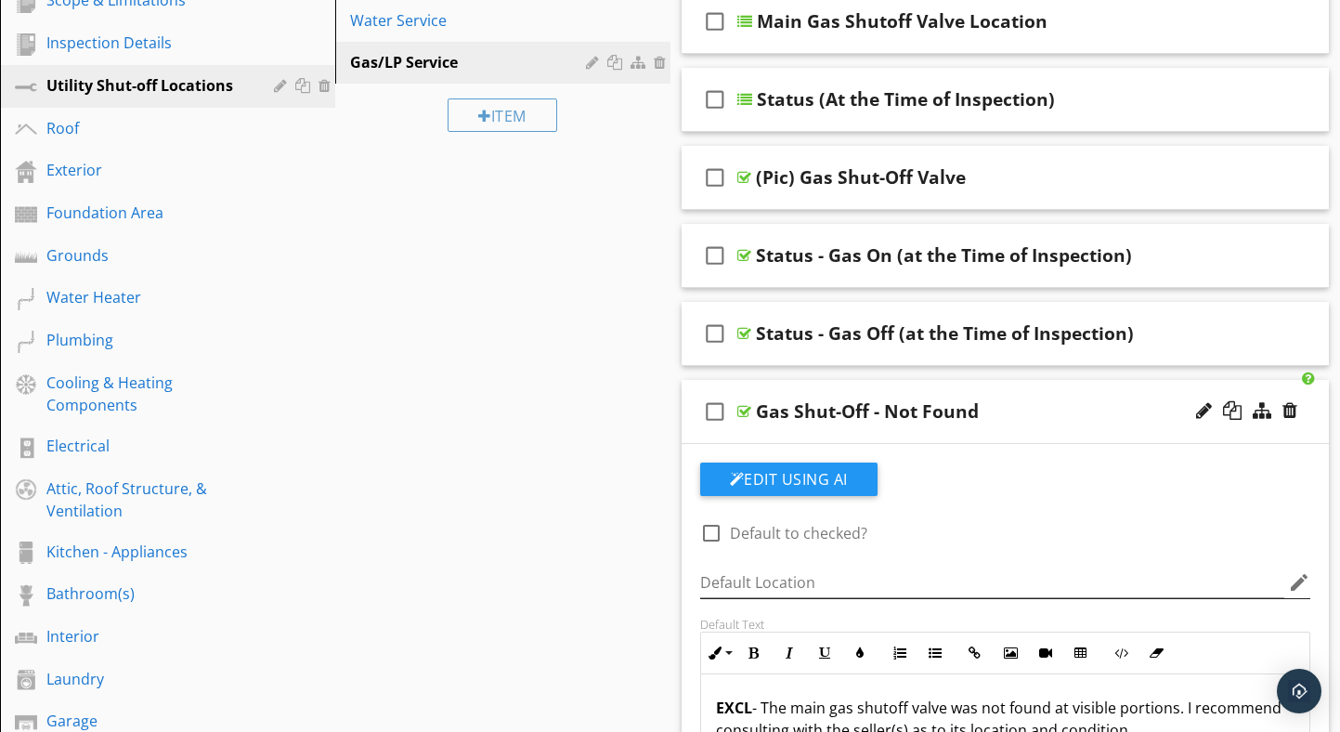
scroll to position [328, 0]
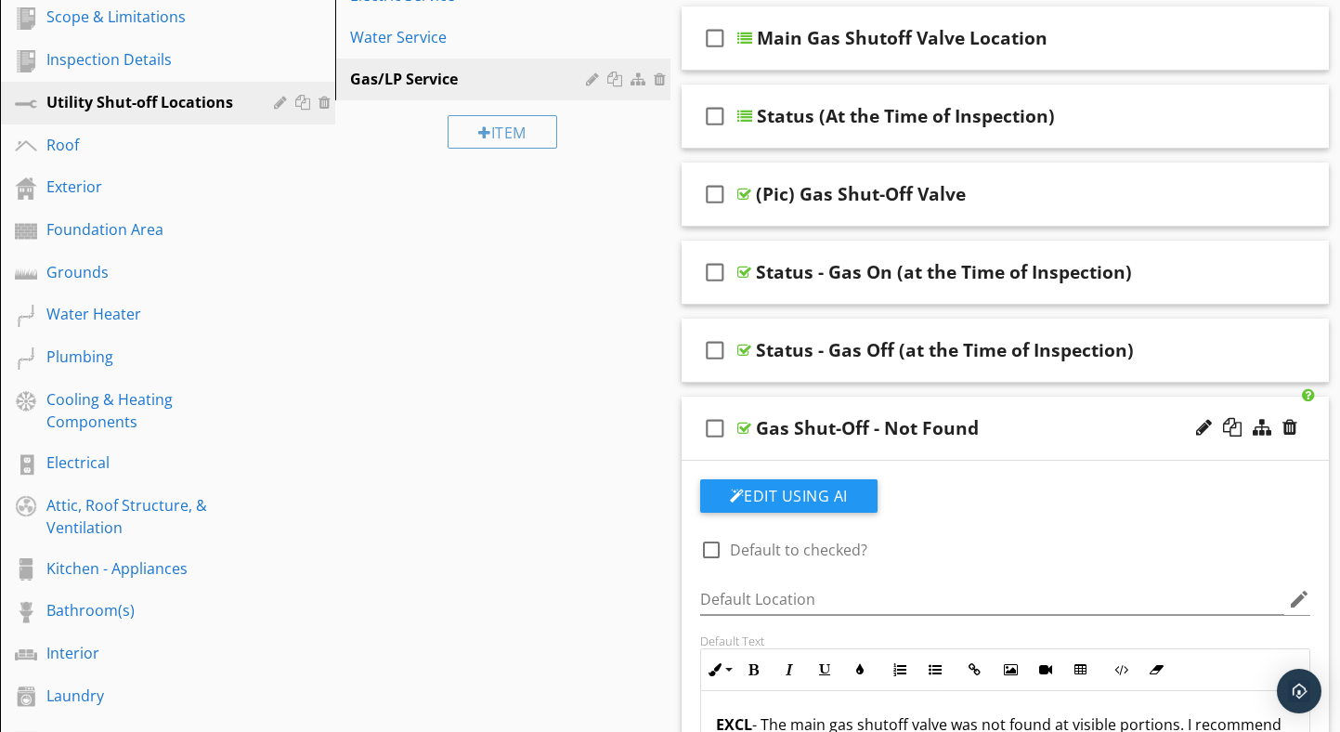
click at [741, 427] on div at bounding box center [744, 428] width 14 height 15
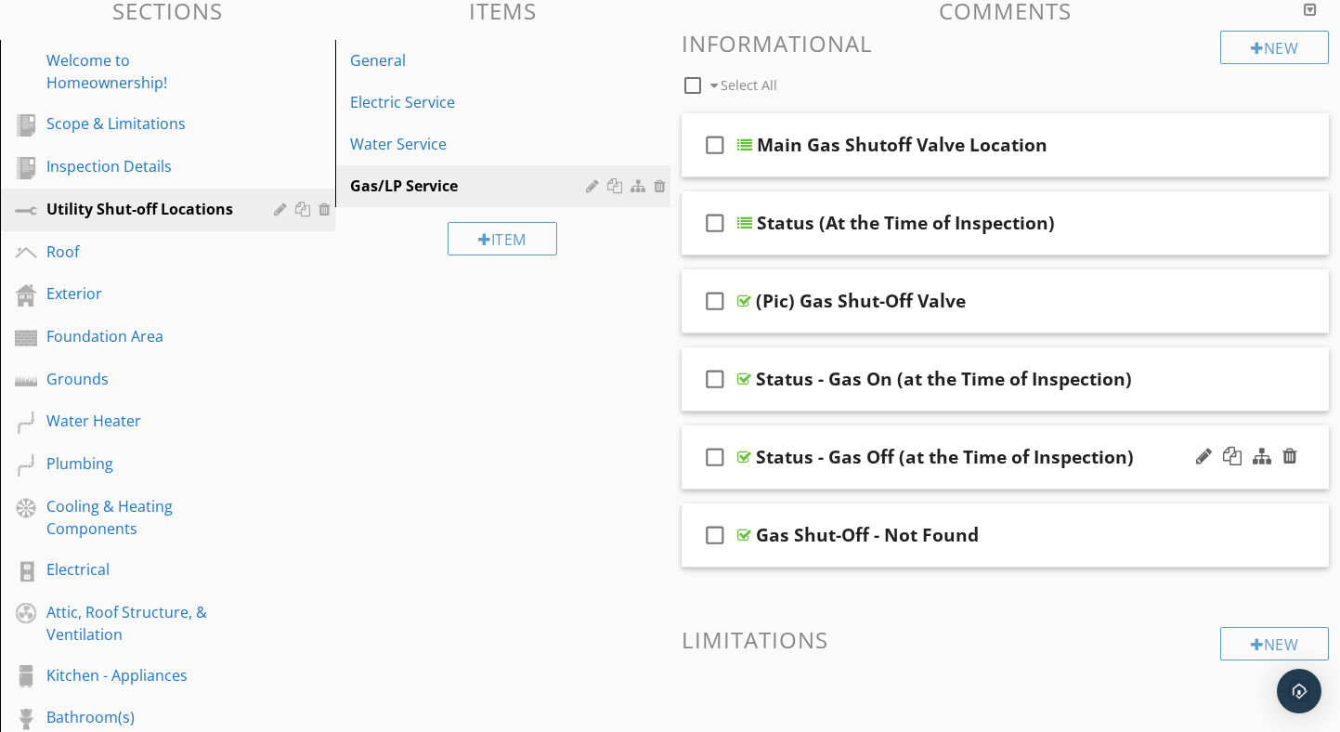
scroll to position [203, 0]
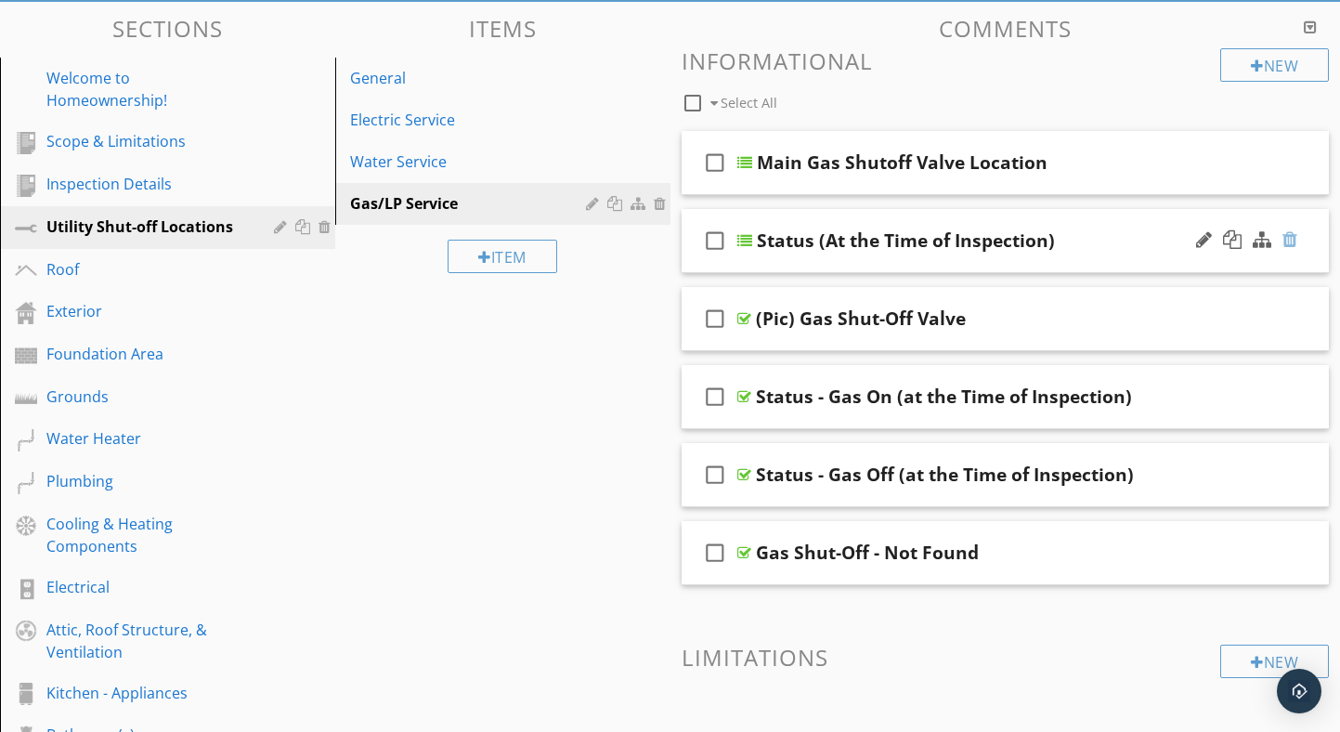
click at [1294, 235] on div at bounding box center [1289, 239] width 15 height 19
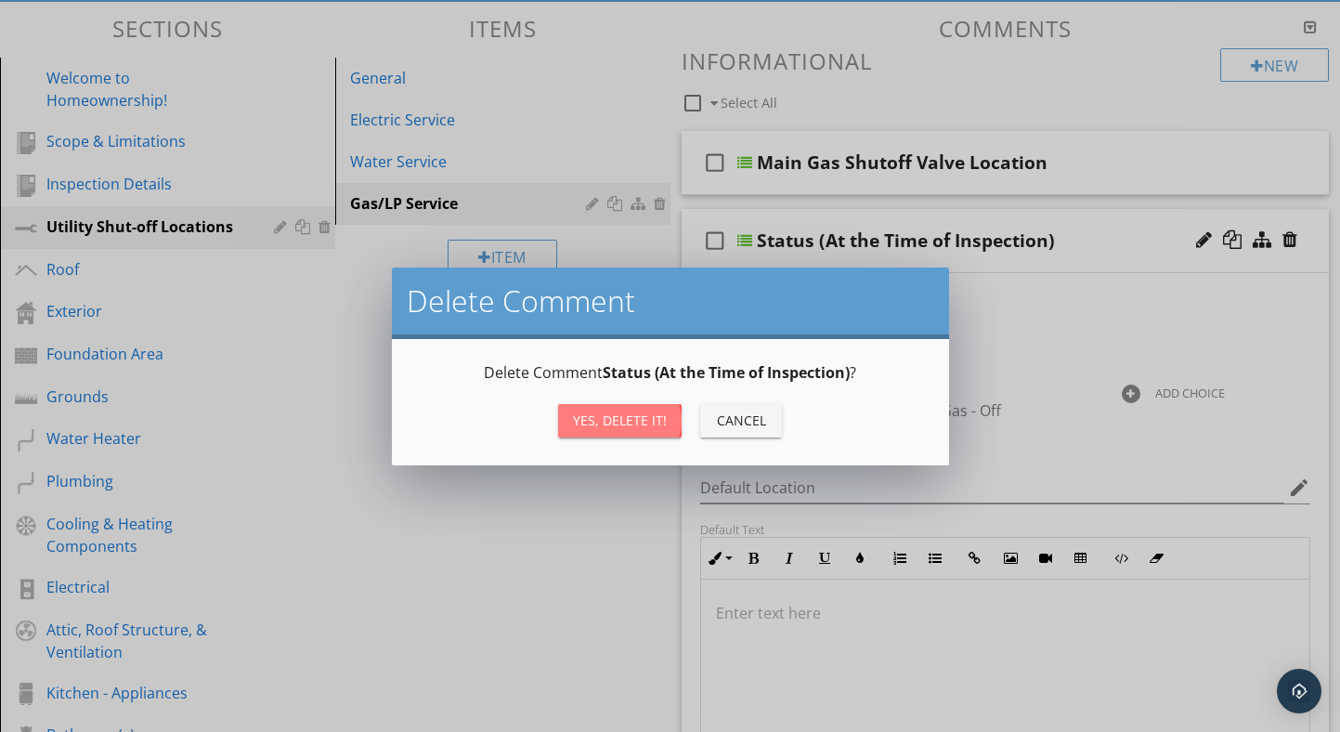
click at [639, 421] on div "Yes, Delete it!" at bounding box center [620, 420] width 94 height 20
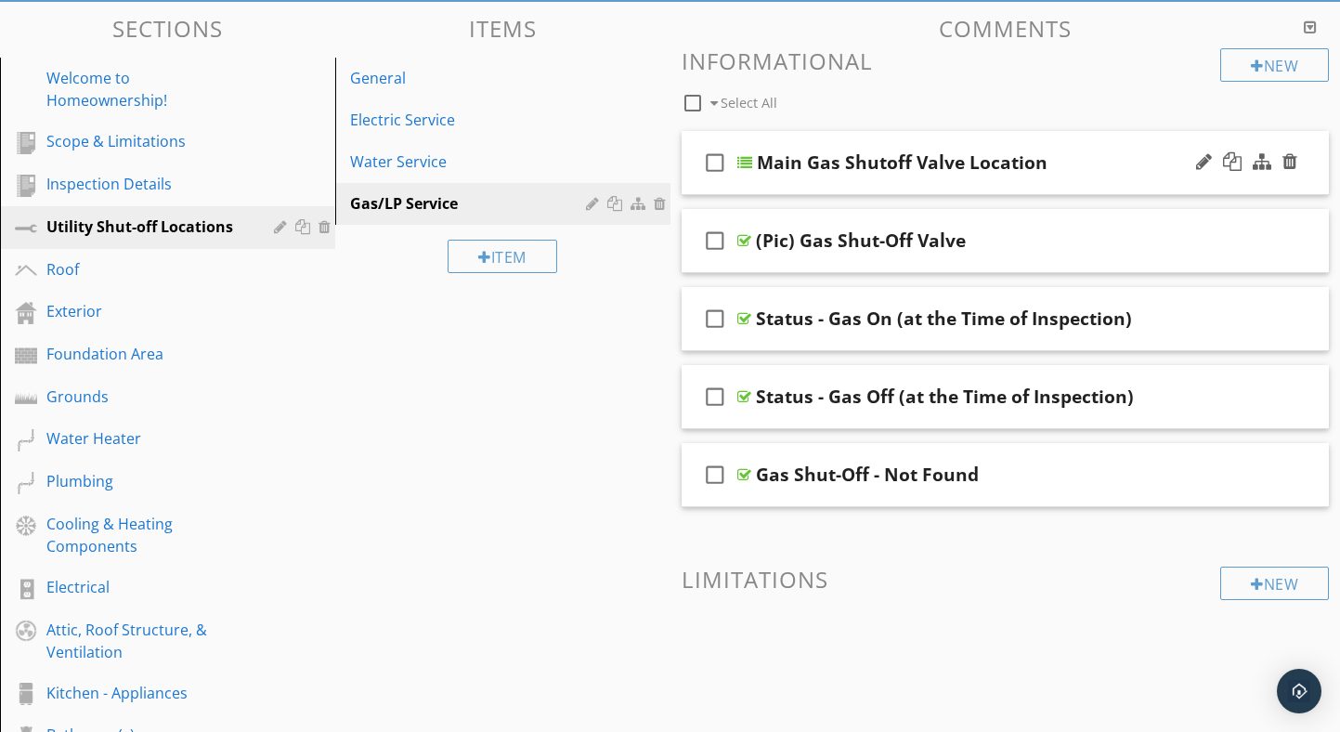
click at [748, 163] on div at bounding box center [744, 162] width 15 height 15
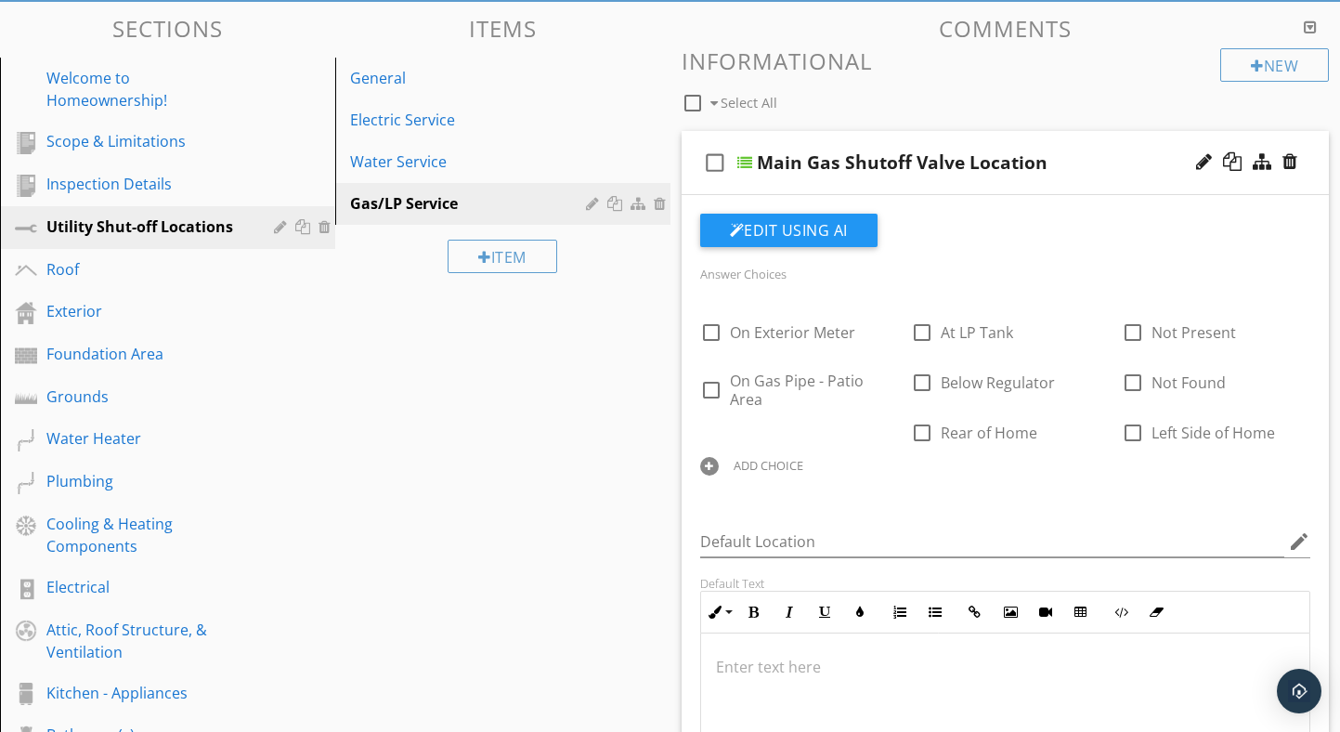
click at [748, 163] on div at bounding box center [744, 162] width 15 height 15
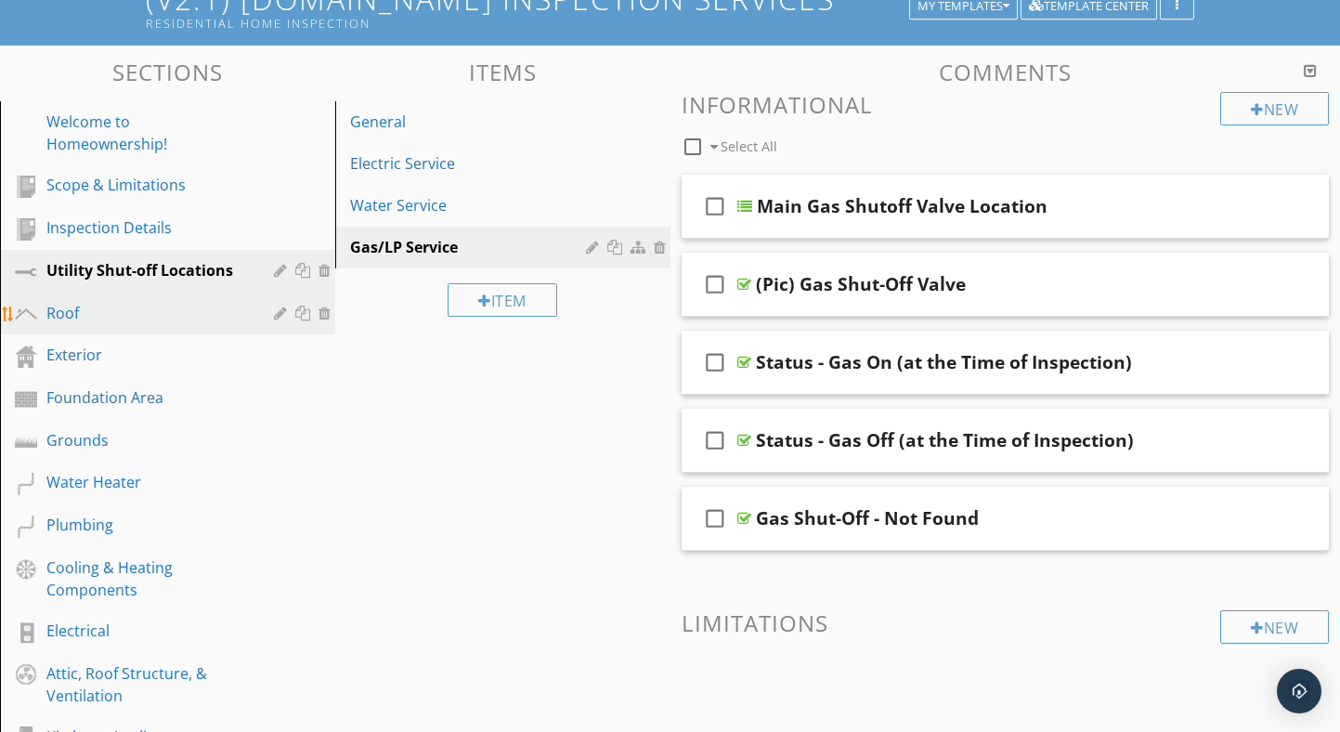
scroll to position [157, 0]
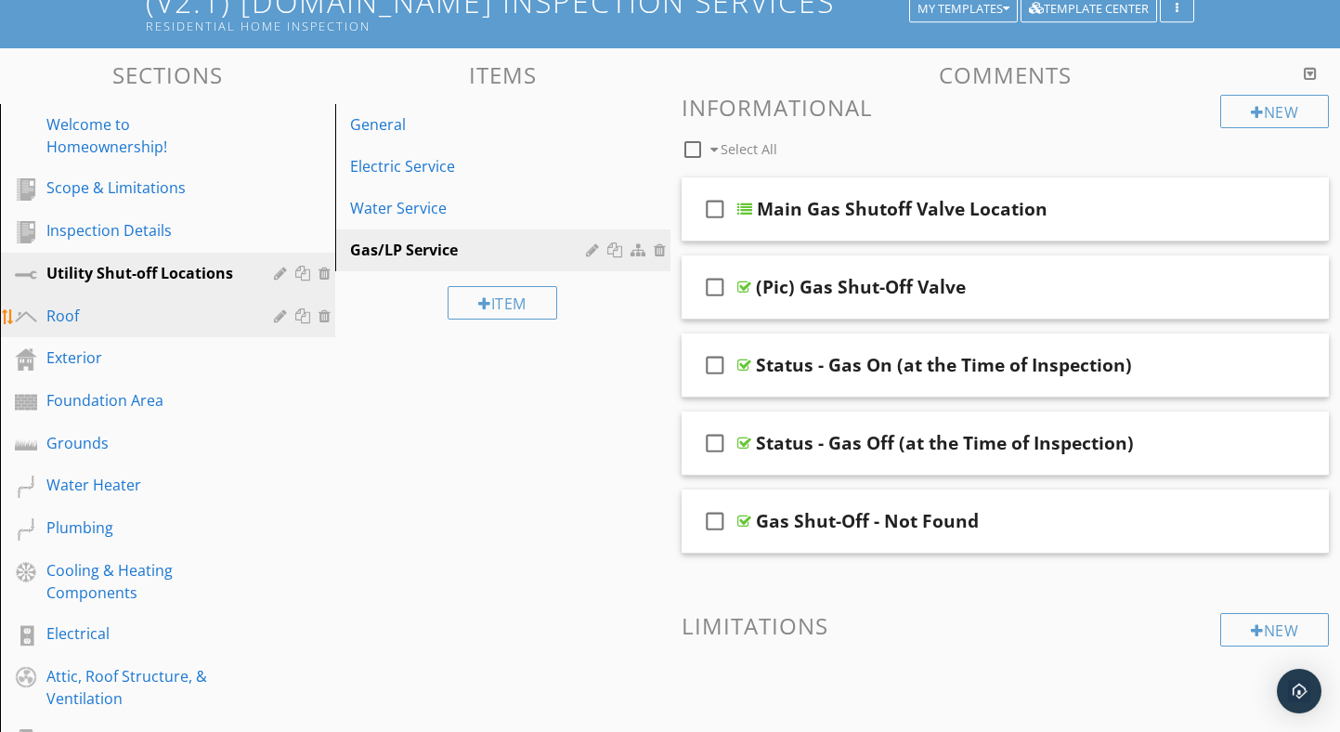
click at [125, 317] on div "Roof" at bounding box center [146, 316] width 201 height 22
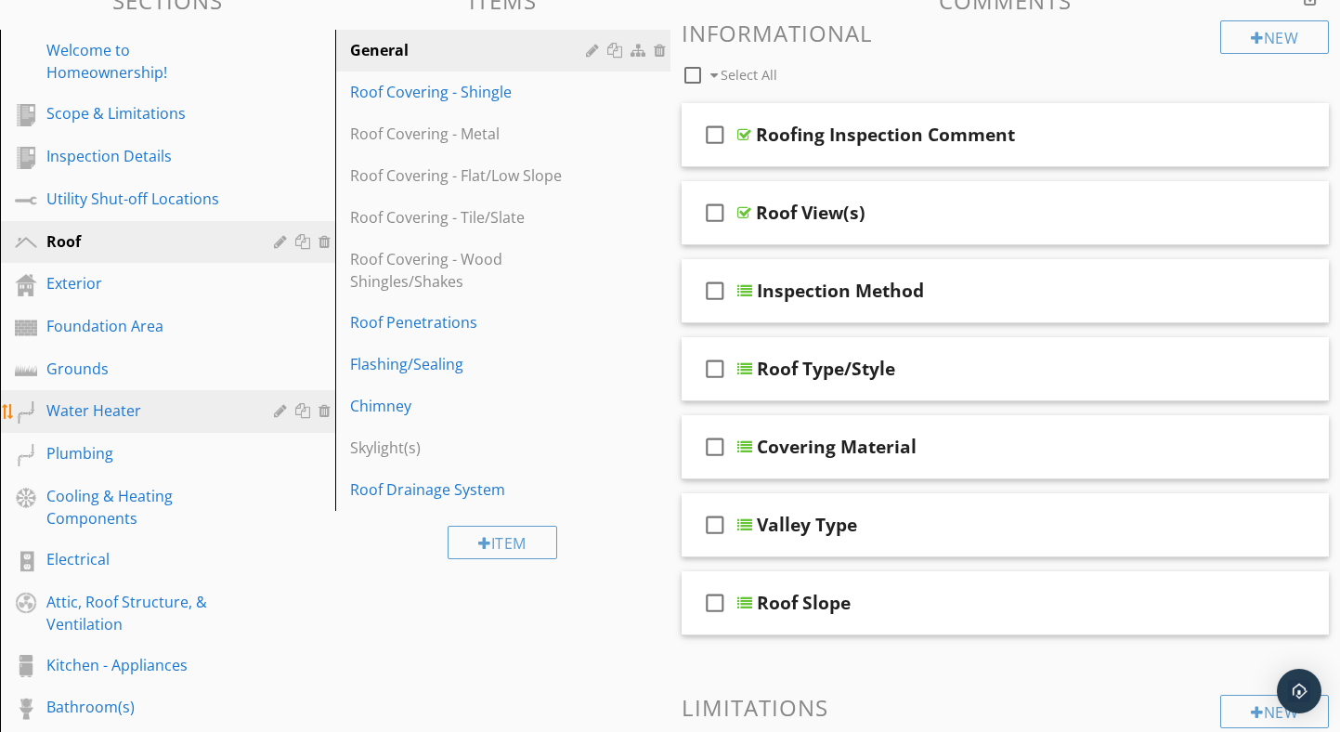
scroll to position [204, 0]
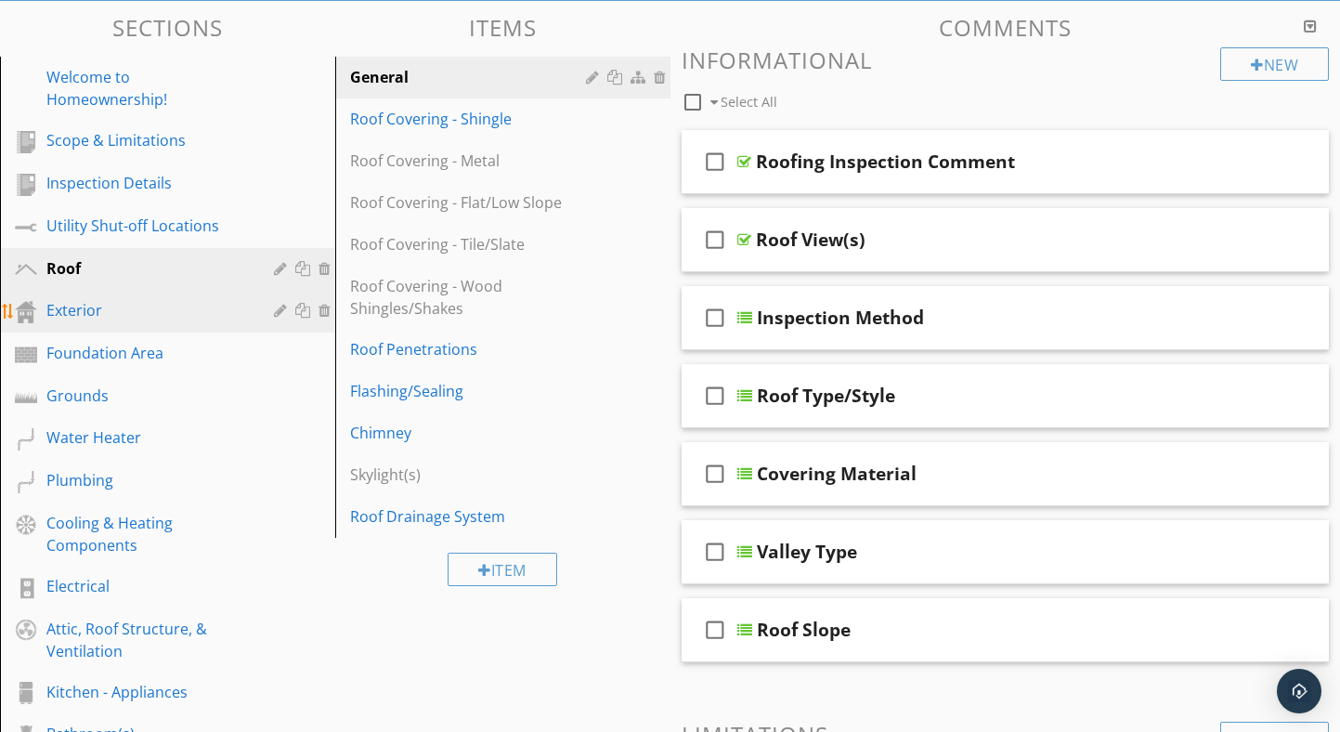
click at [113, 315] on div "Exterior" at bounding box center [146, 310] width 201 height 22
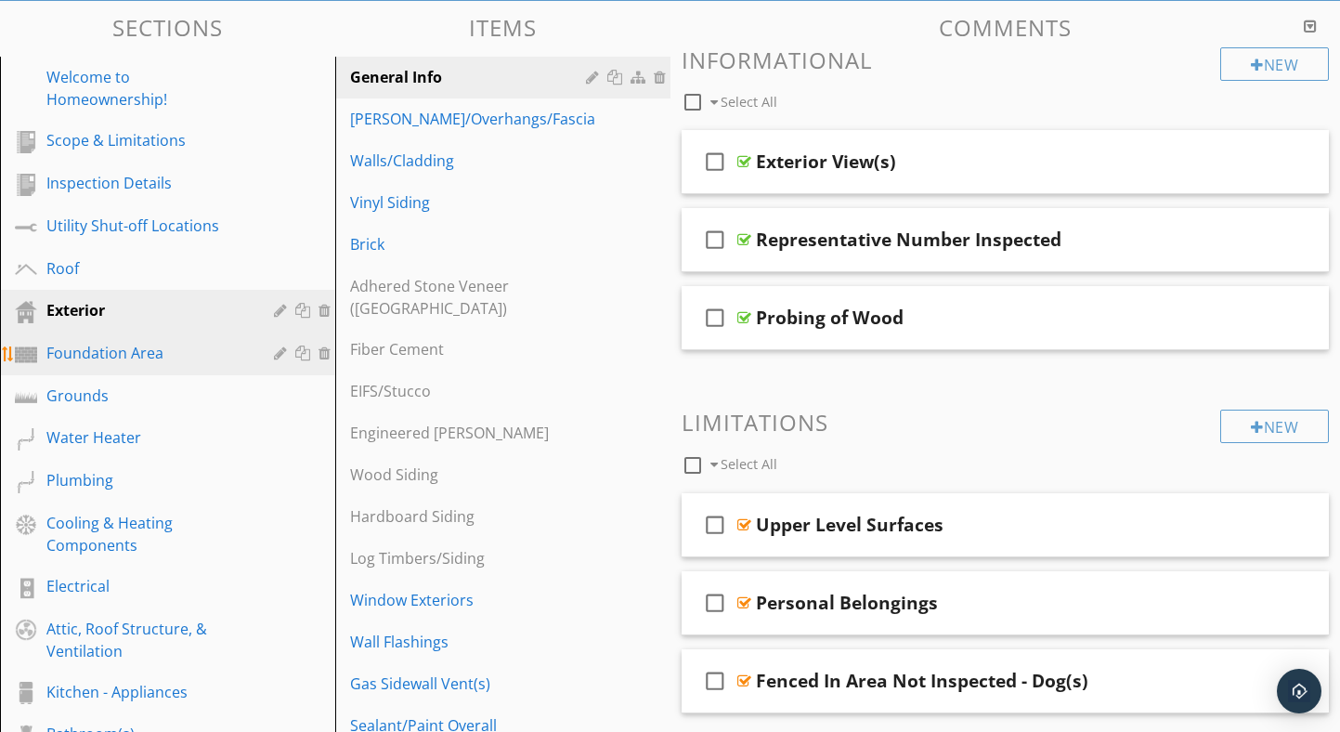
click at [118, 350] on div "Foundation Area" at bounding box center [146, 353] width 201 height 22
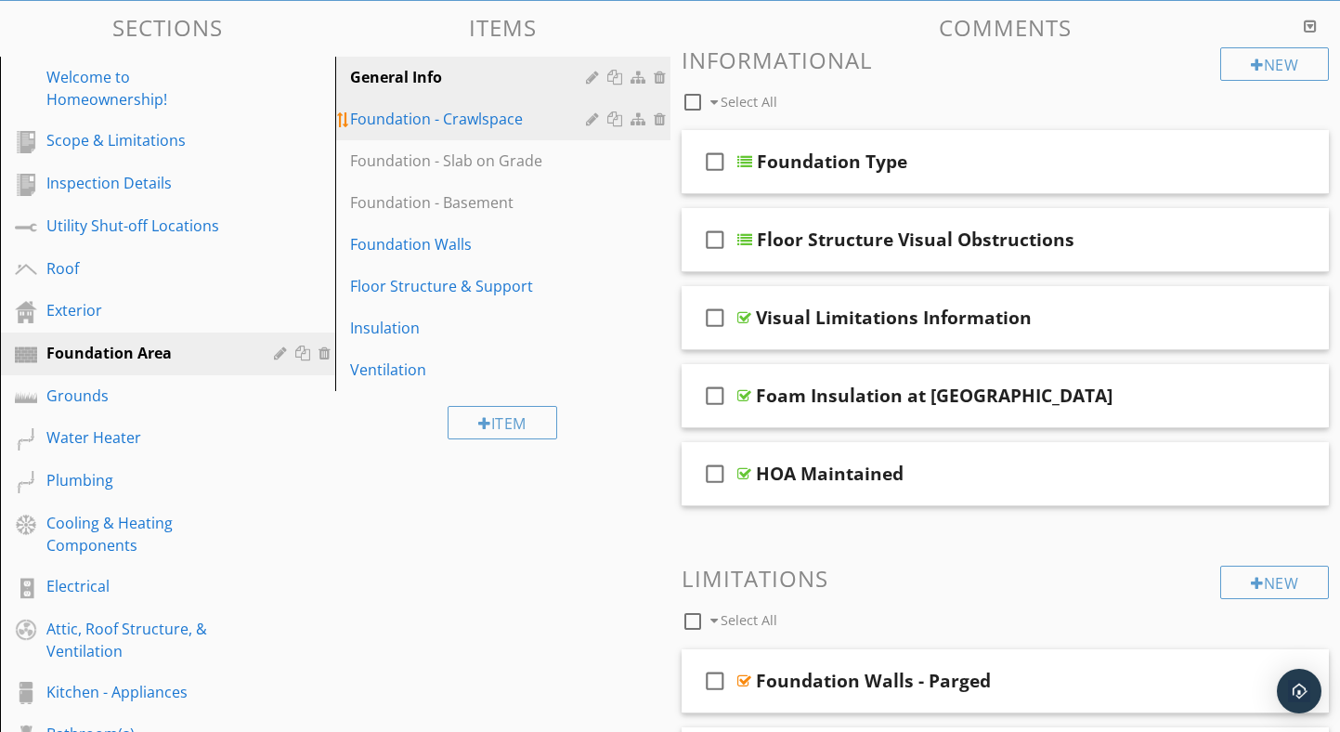
click at [439, 114] on div "Foundation - Crawlspace" at bounding box center [470, 119] width 241 height 22
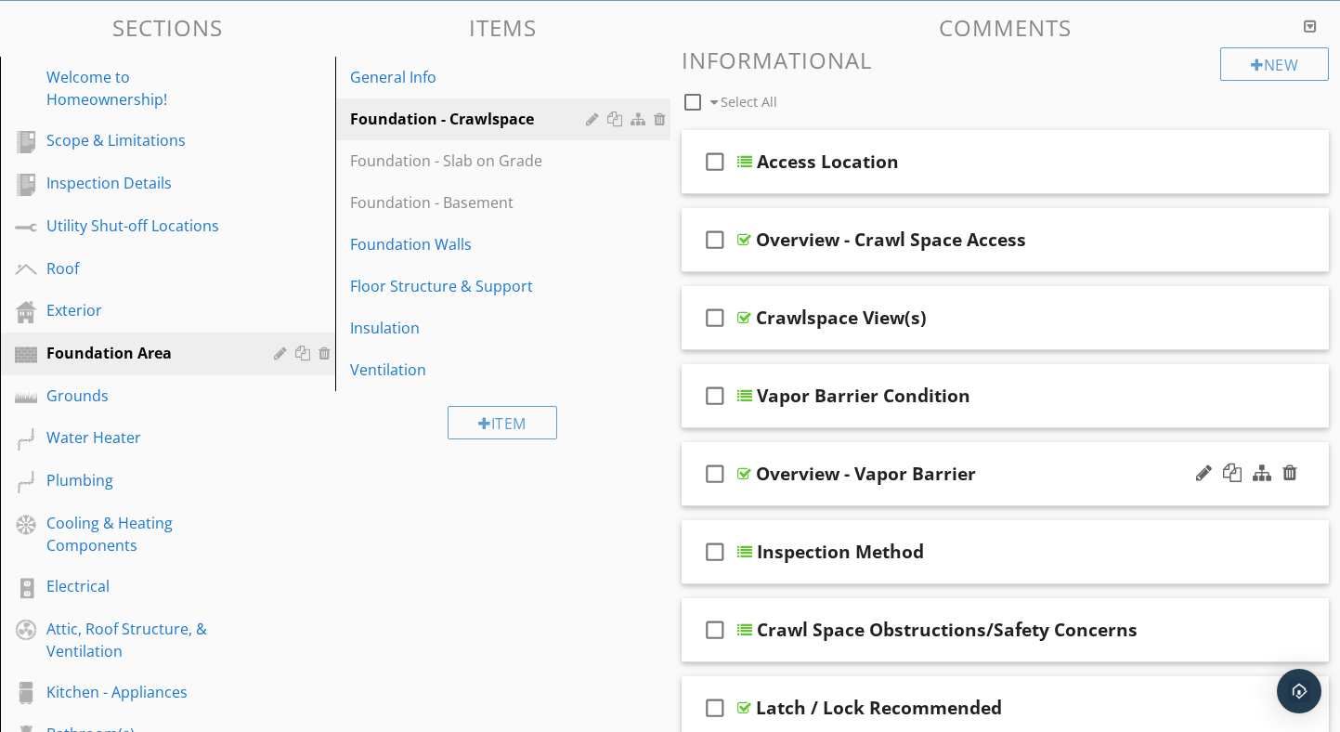
click at [744, 471] on div at bounding box center [744, 473] width 14 height 15
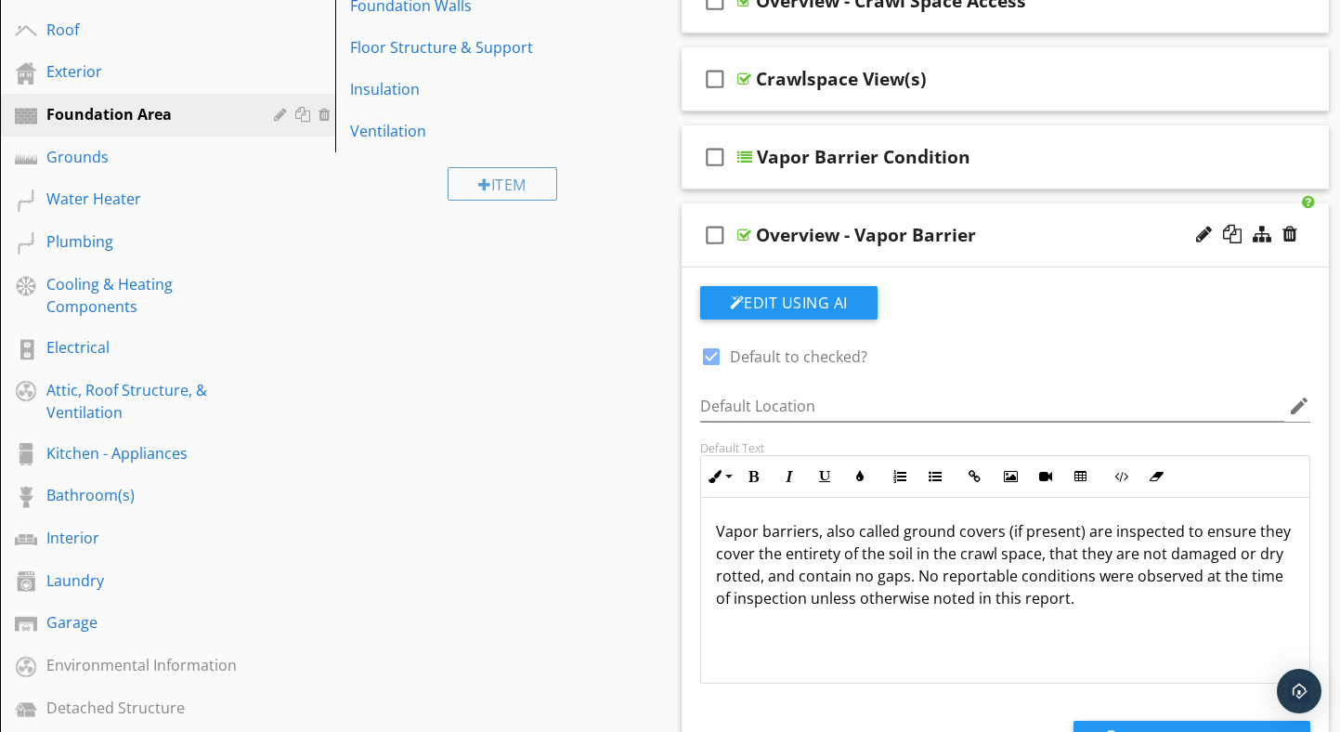
scroll to position [444, 0]
click at [746, 230] on div at bounding box center [744, 234] width 14 height 15
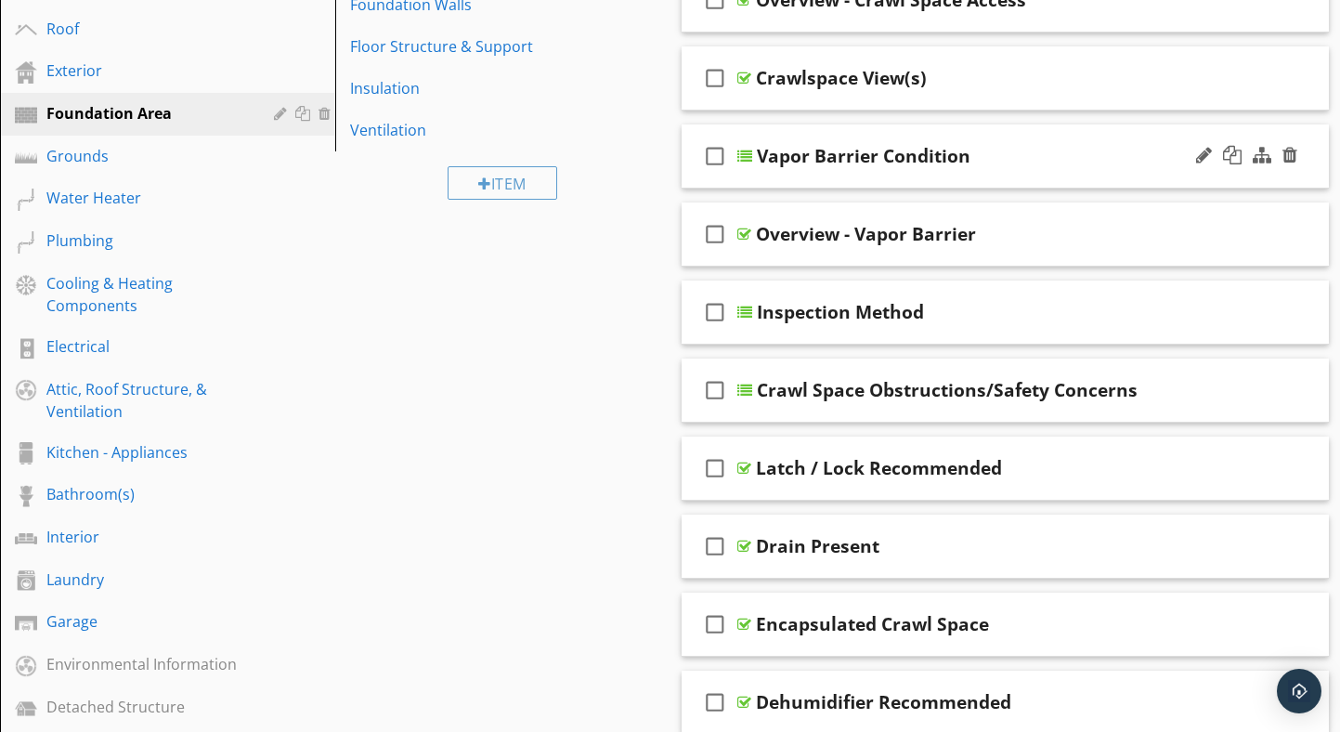
click at [747, 151] on div at bounding box center [744, 156] width 15 height 15
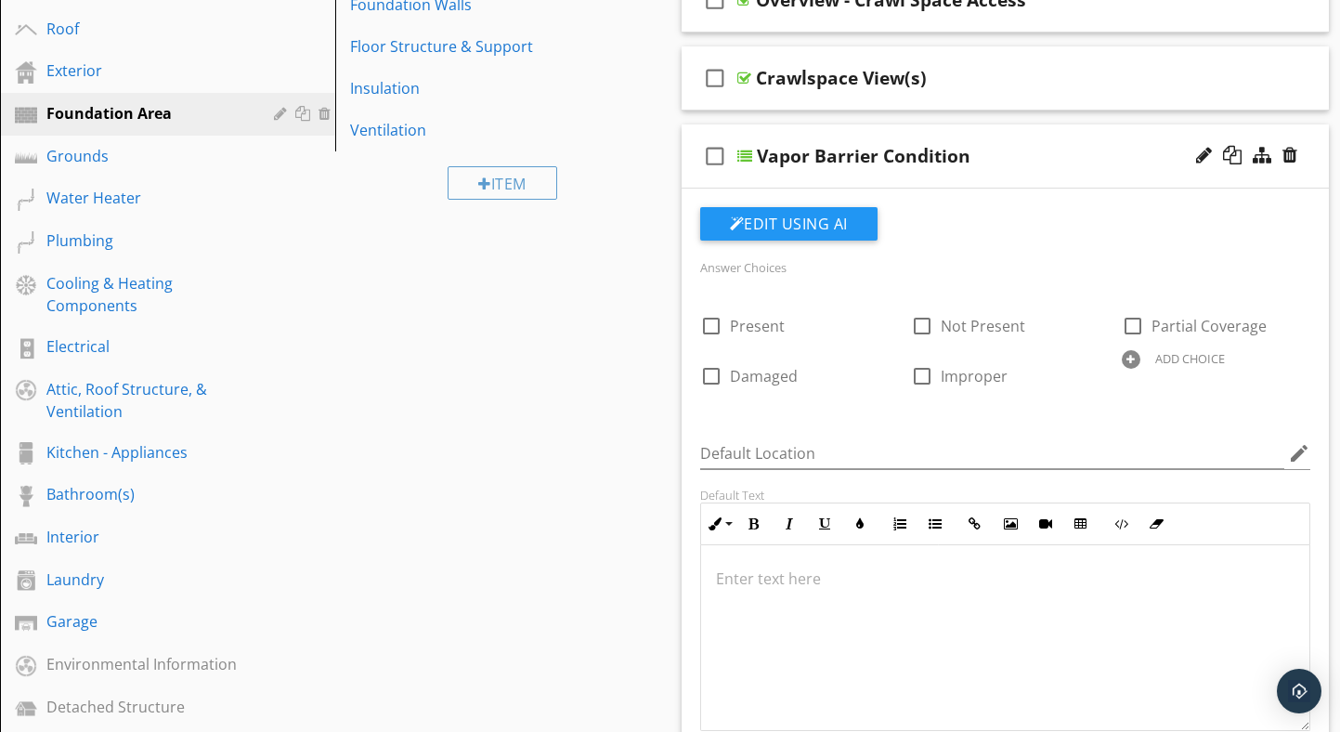
click at [747, 151] on div at bounding box center [744, 156] width 15 height 15
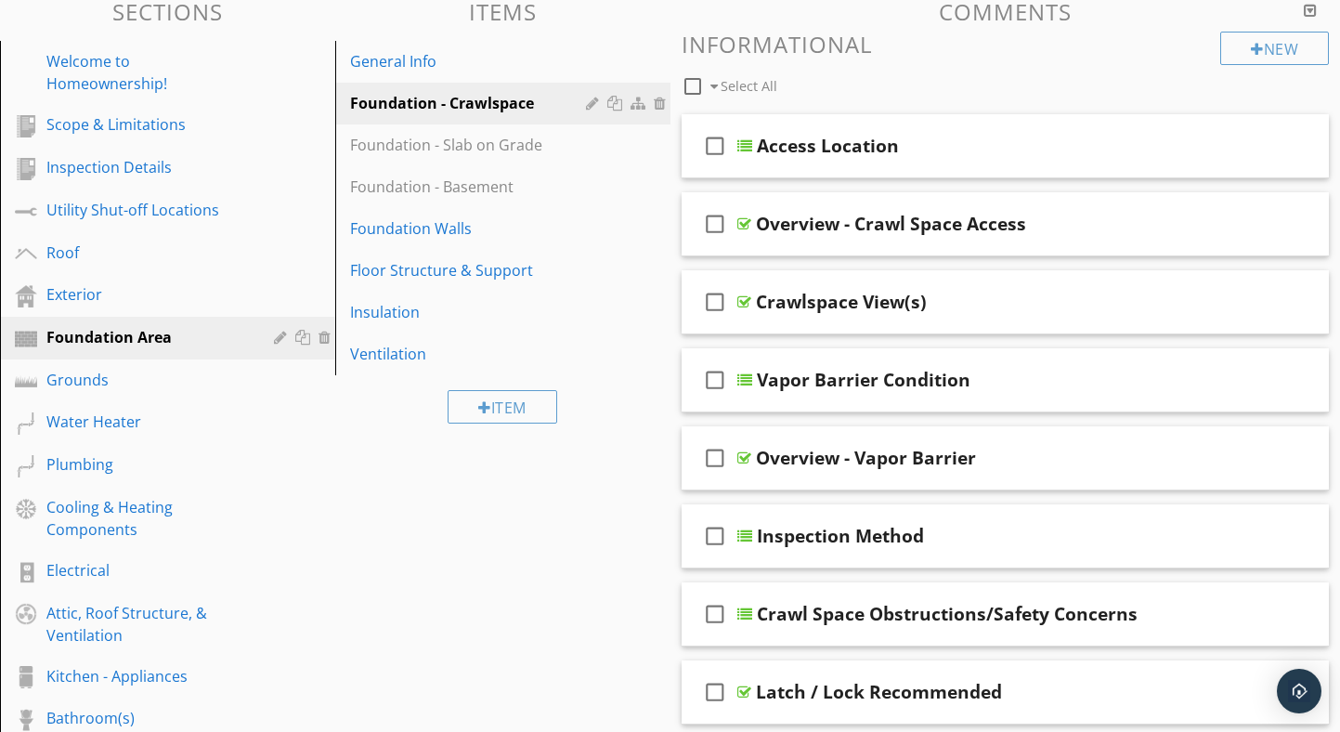
scroll to position [221, 0]
click at [90, 376] on div "Grounds" at bounding box center [146, 379] width 201 height 22
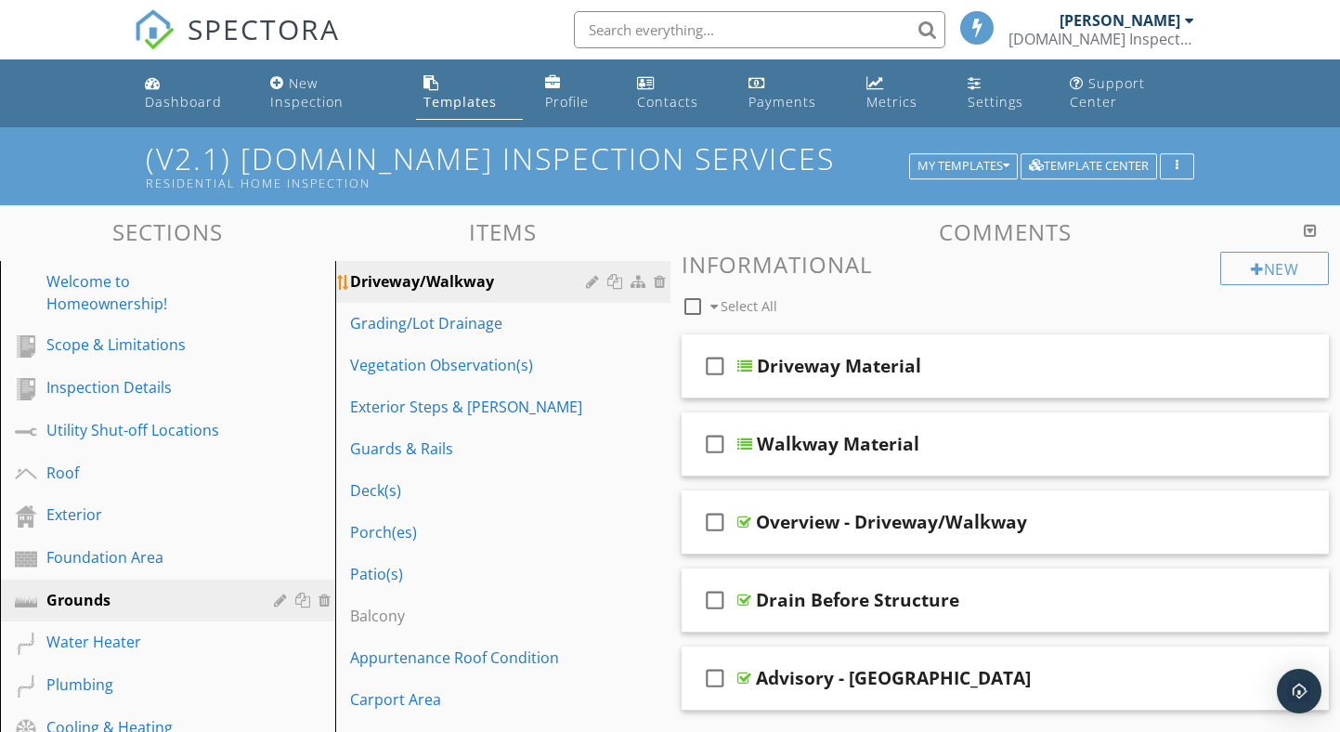
scroll to position [0, 0]
click at [116, 471] on div "Roof" at bounding box center [146, 473] width 201 height 22
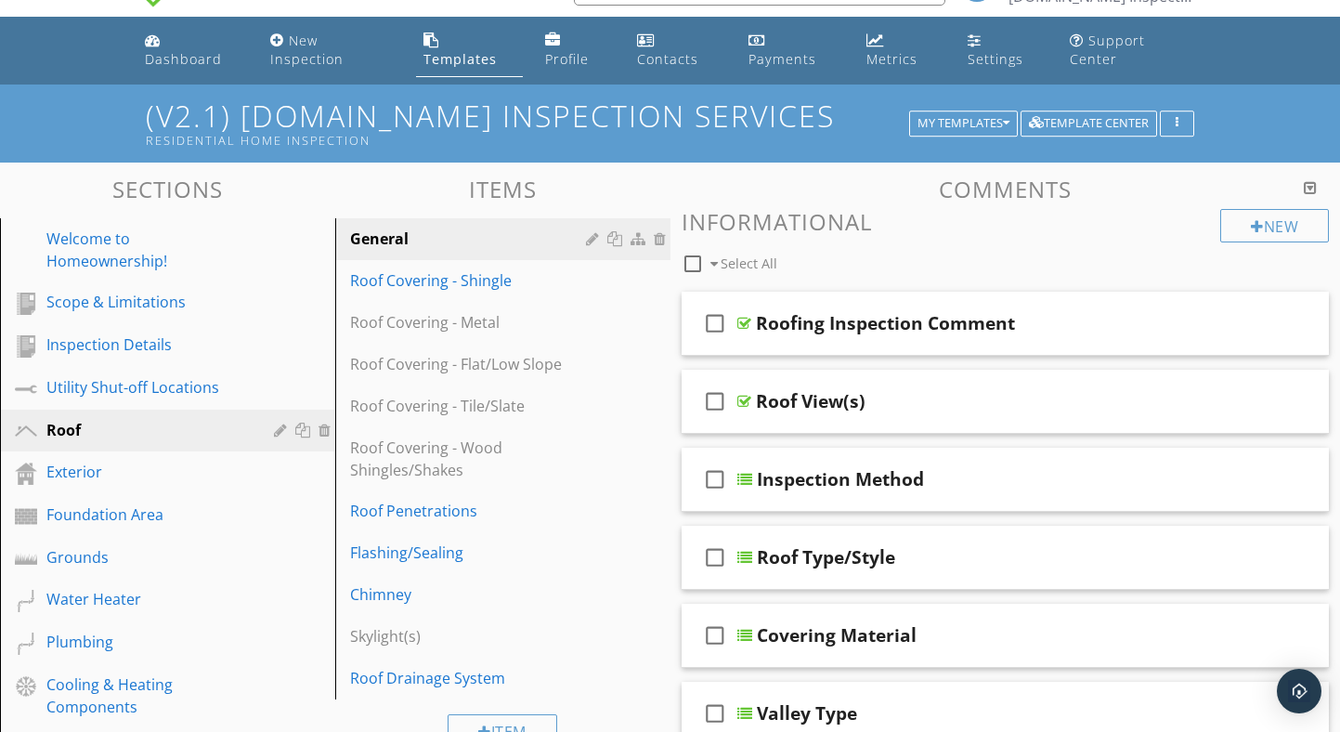
scroll to position [34, 0]
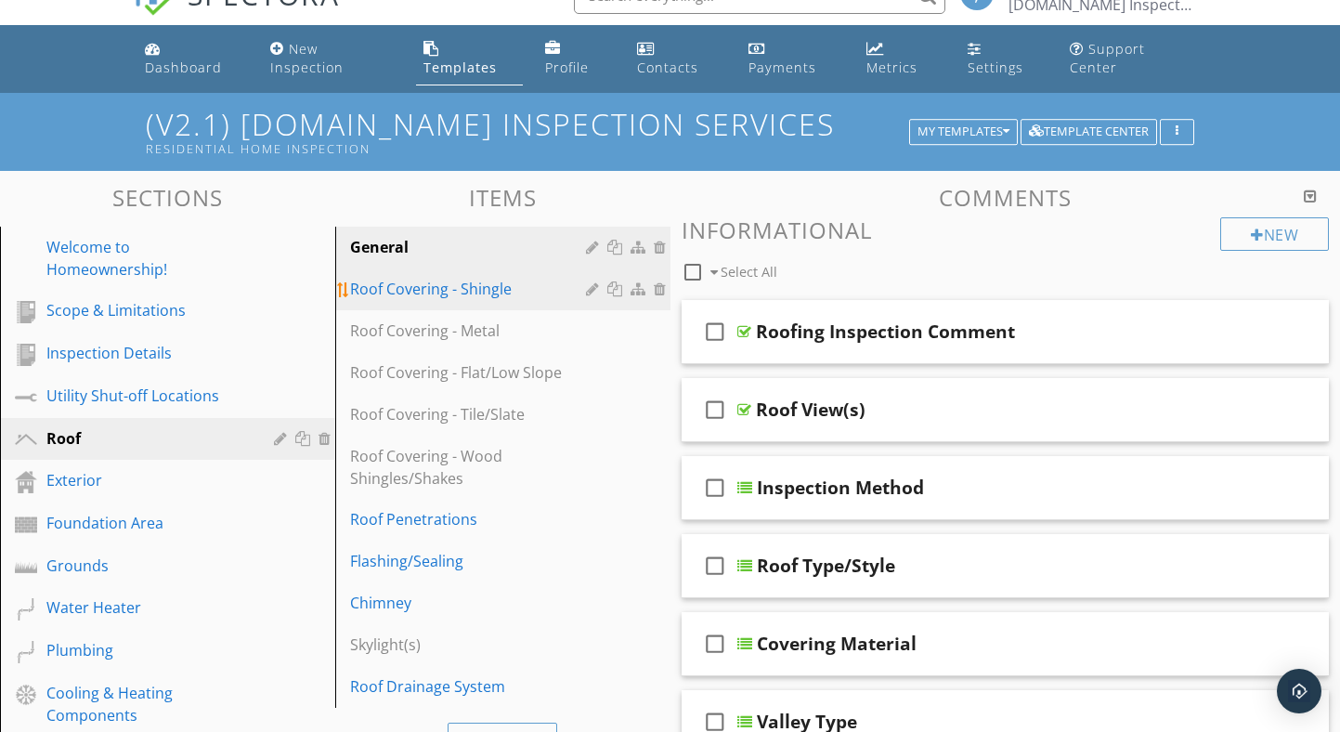
click at [493, 289] on div "Roof Covering - Shingle" at bounding box center [470, 289] width 241 height 22
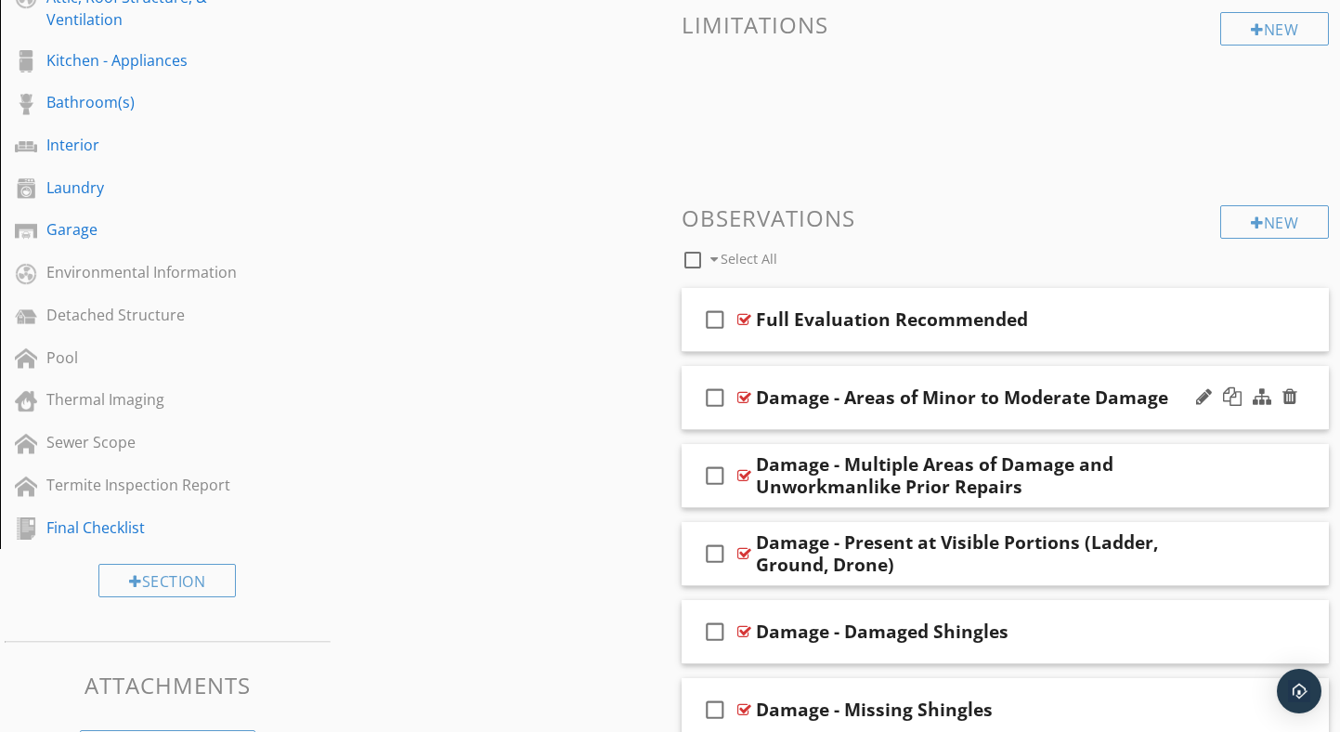
scroll to position [838, 0]
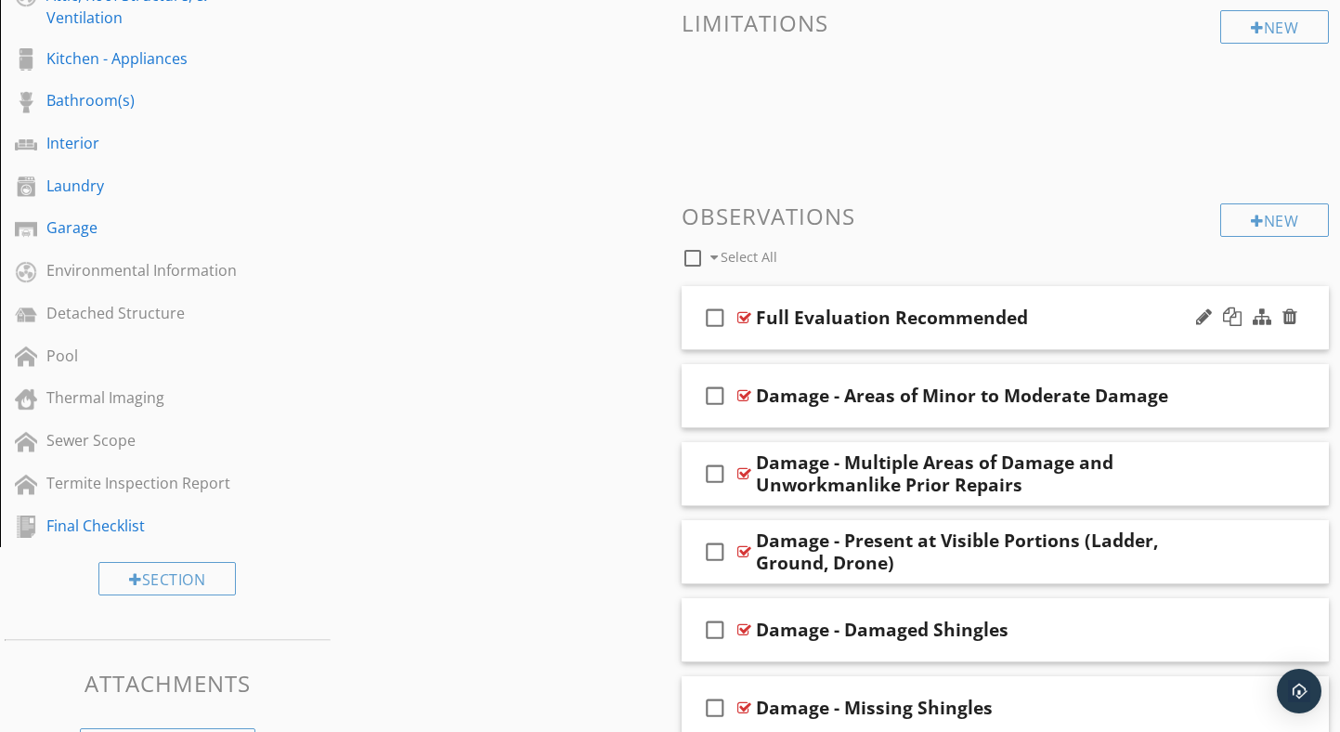
click at [741, 318] on div at bounding box center [744, 317] width 14 height 15
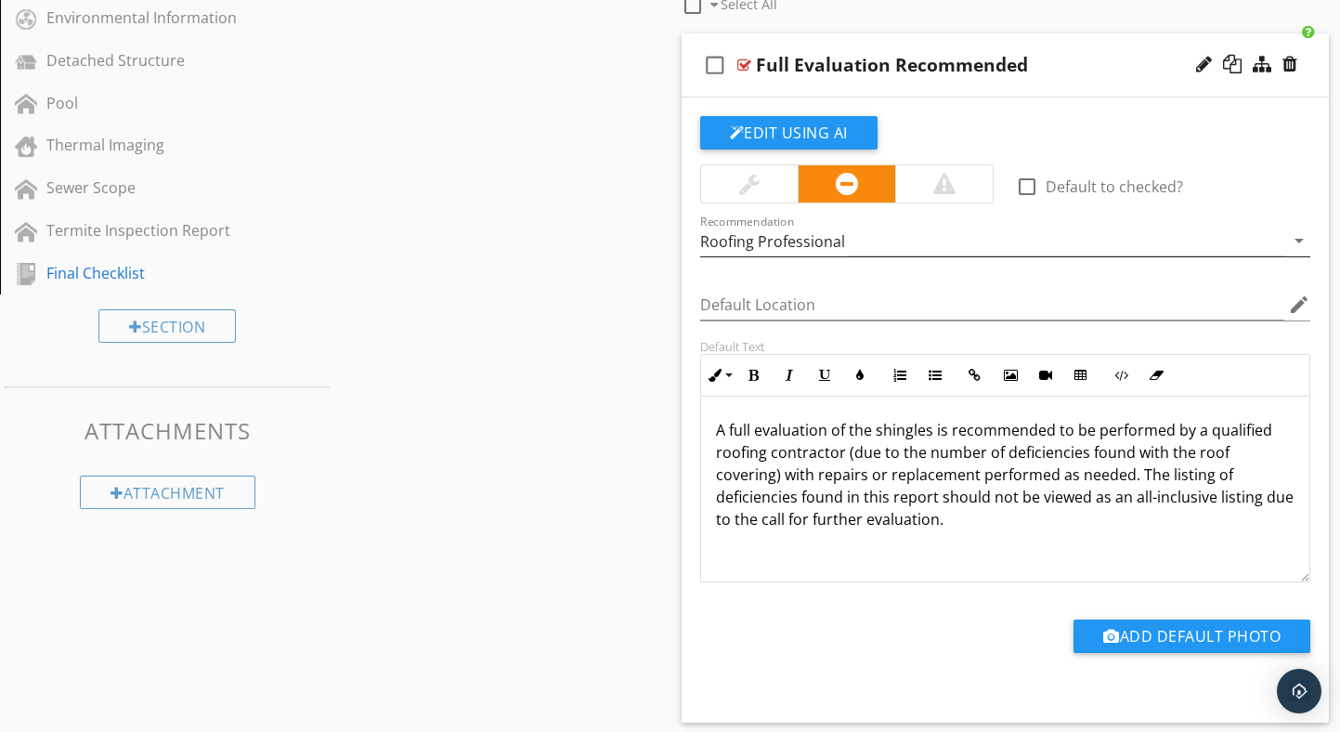
scroll to position [1098, 0]
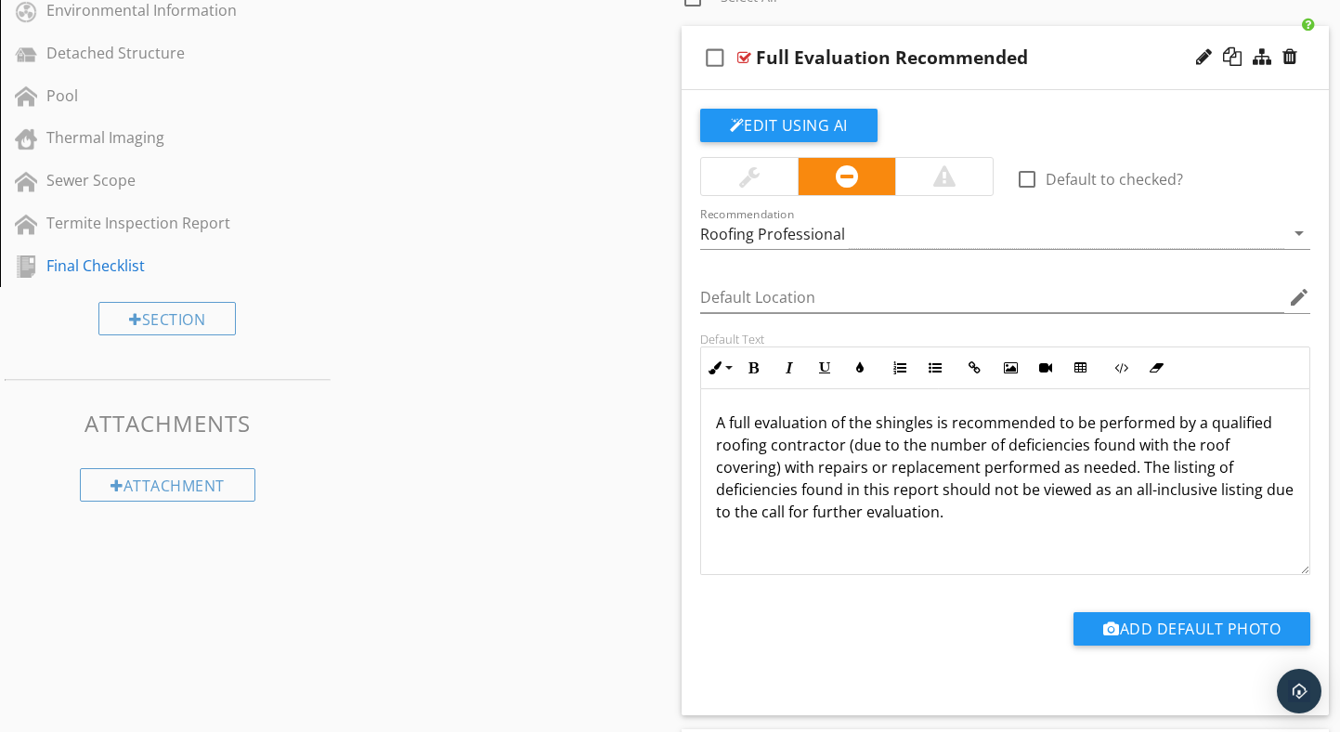
click at [740, 54] on div at bounding box center [744, 57] width 14 height 15
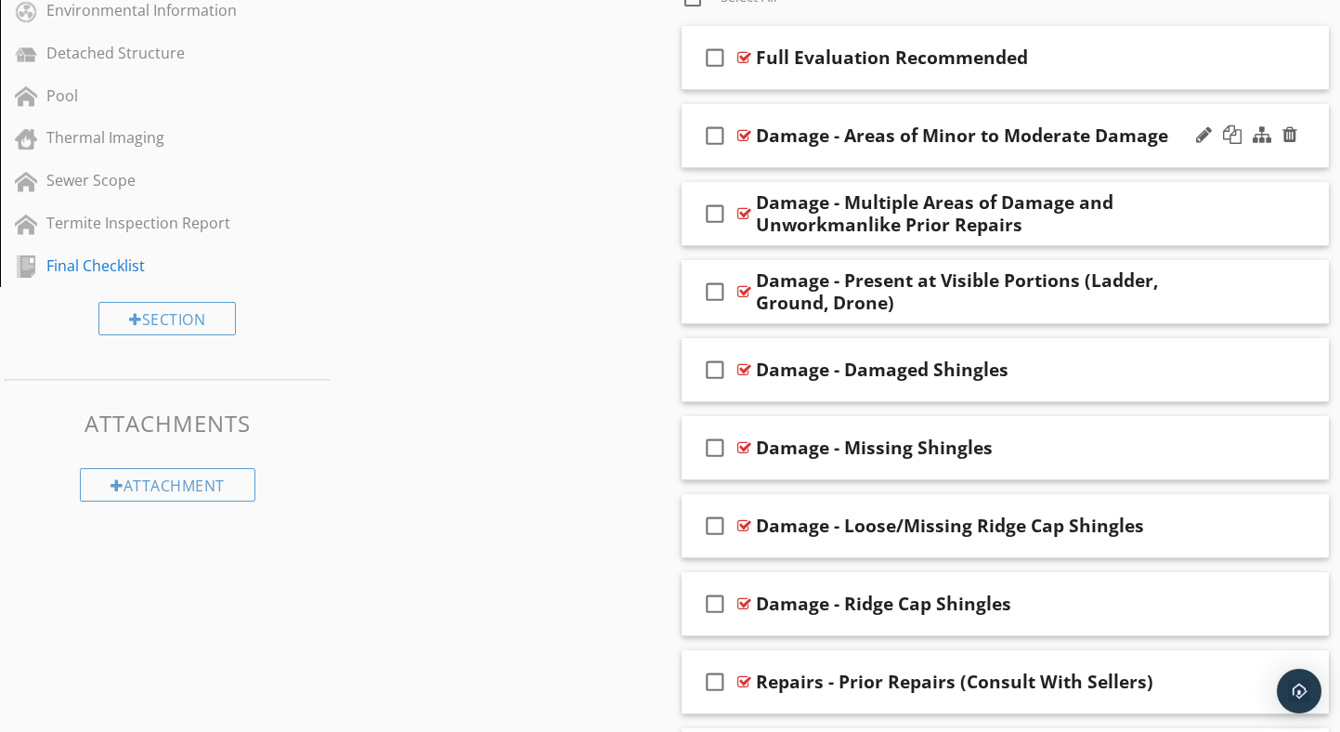
click at [740, 137] on div at bounding box center [744, 135] width 14 height 15
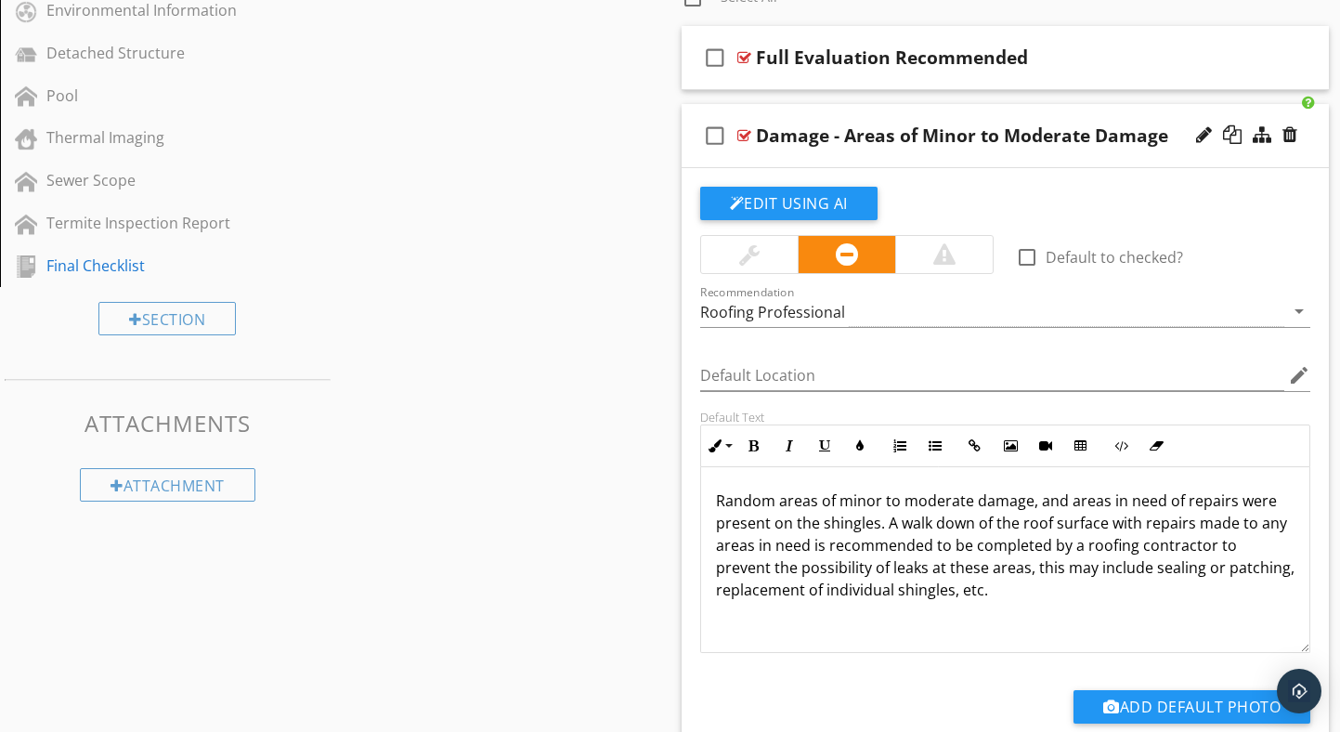
click at [739, 133] on div at bounding box center [744, 135] width 14 height 15
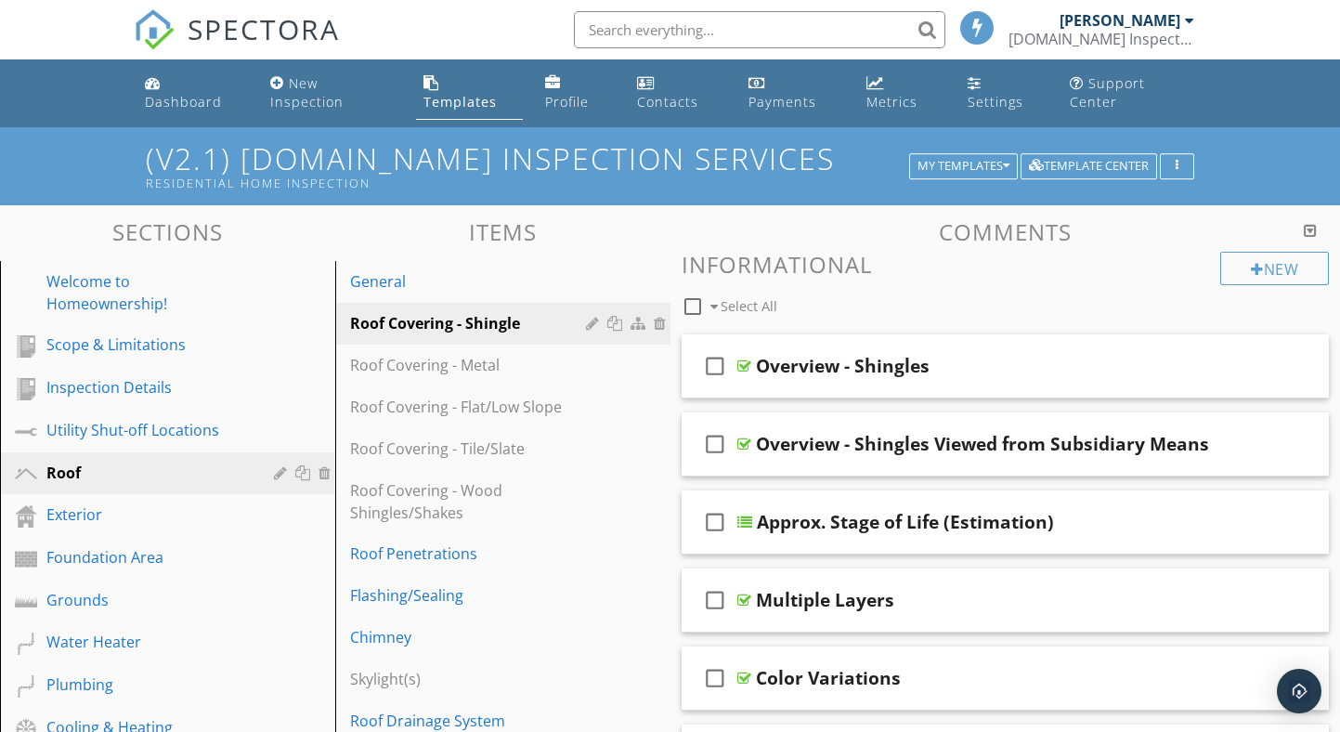
scroll to position [0, 0]
click at [155, 98] on div "Dashboard" at bounding box center [183, 102] width 77 height 18
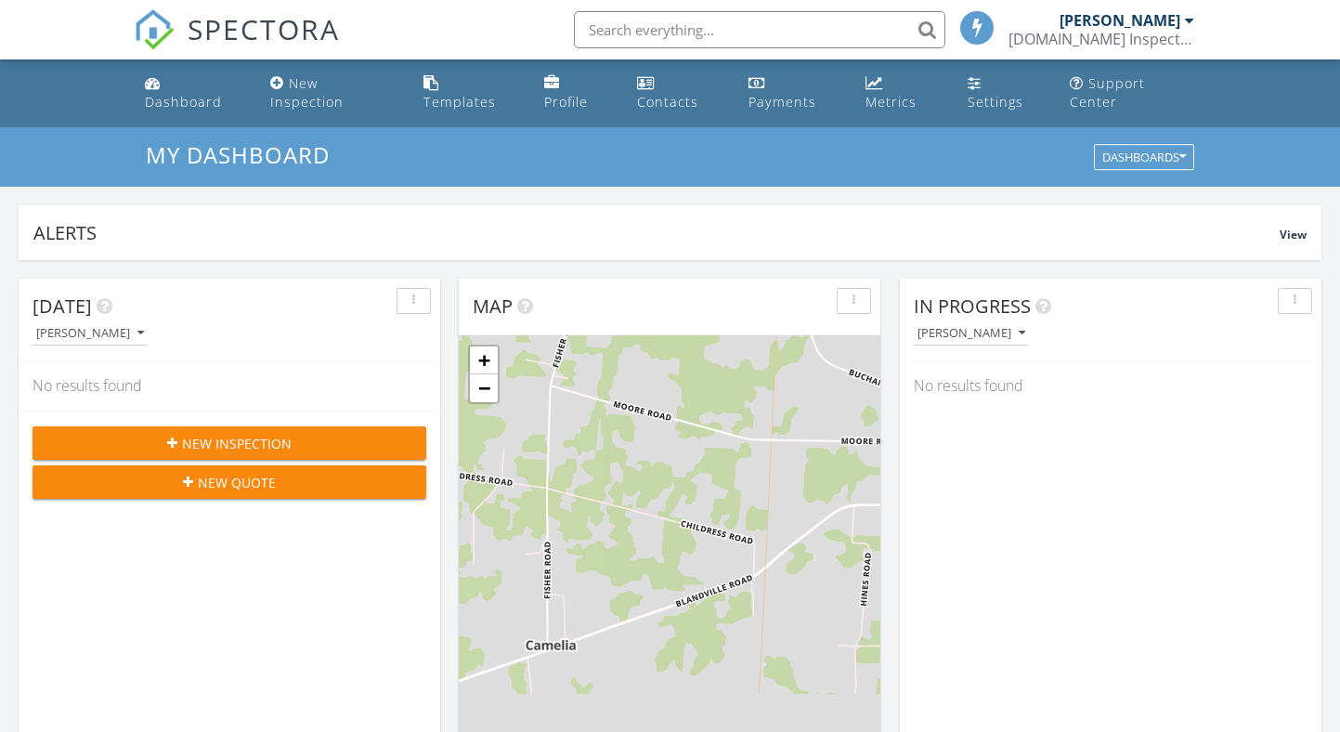
scroll to position [1691, 1341]
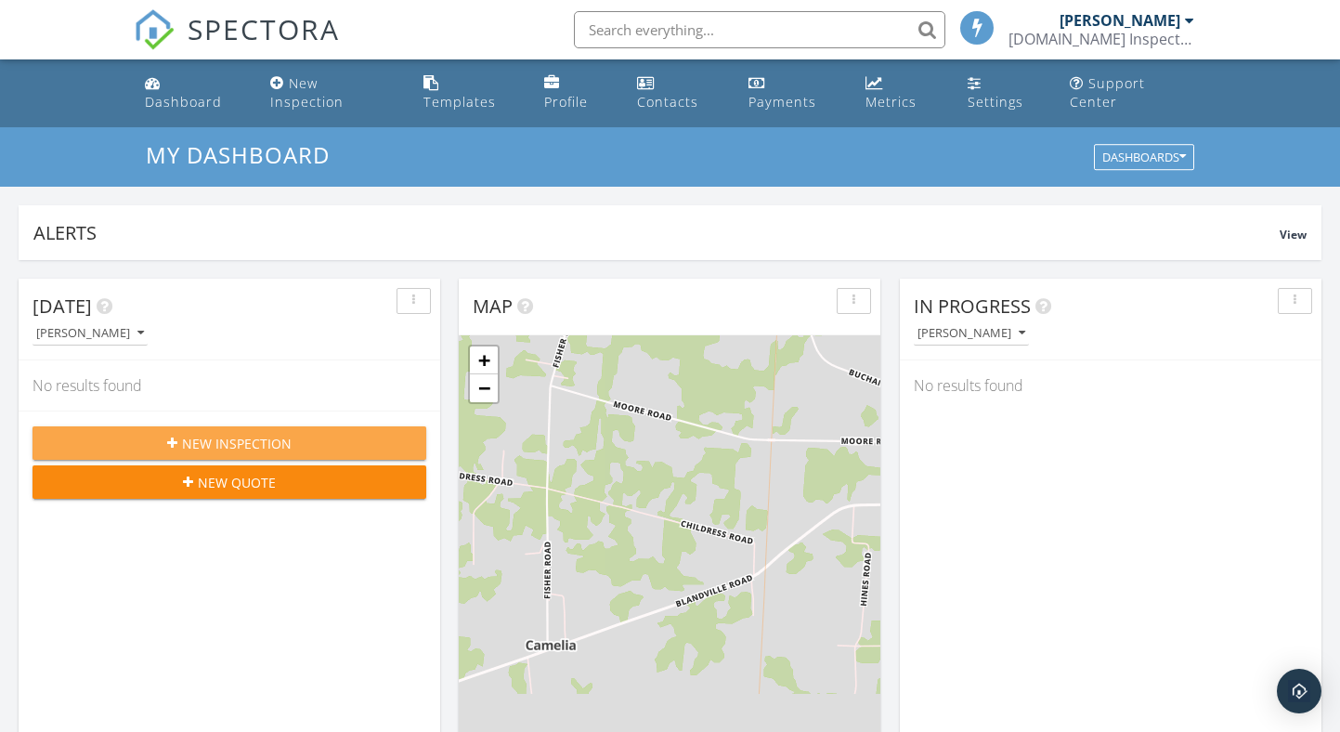
click at [254, 443] on span "New Inspection" at bounding box center [237, 444] width 110 height 20
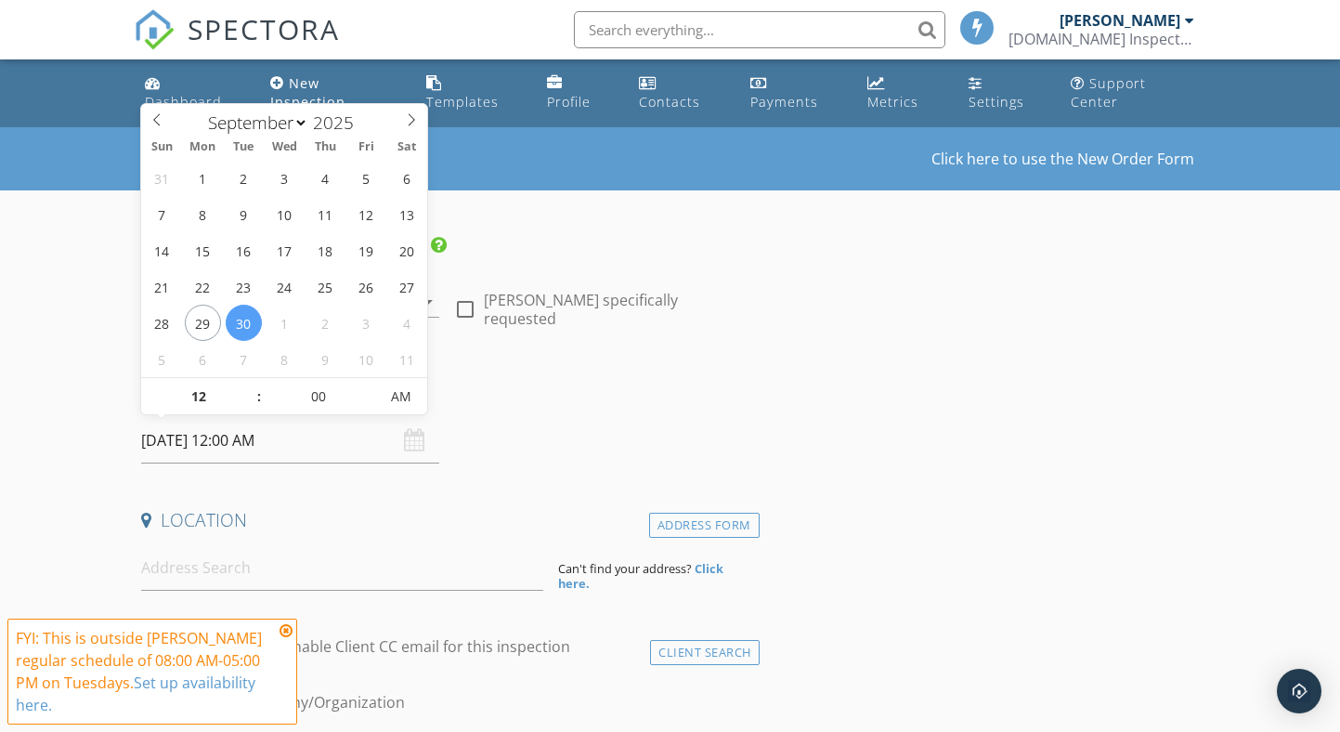
click at [243, 443] on input "09/30/2025 12:00 AM" at bounding box center [290, 441] width 298 height 46
type input "09/29/2025 12:00 AM"
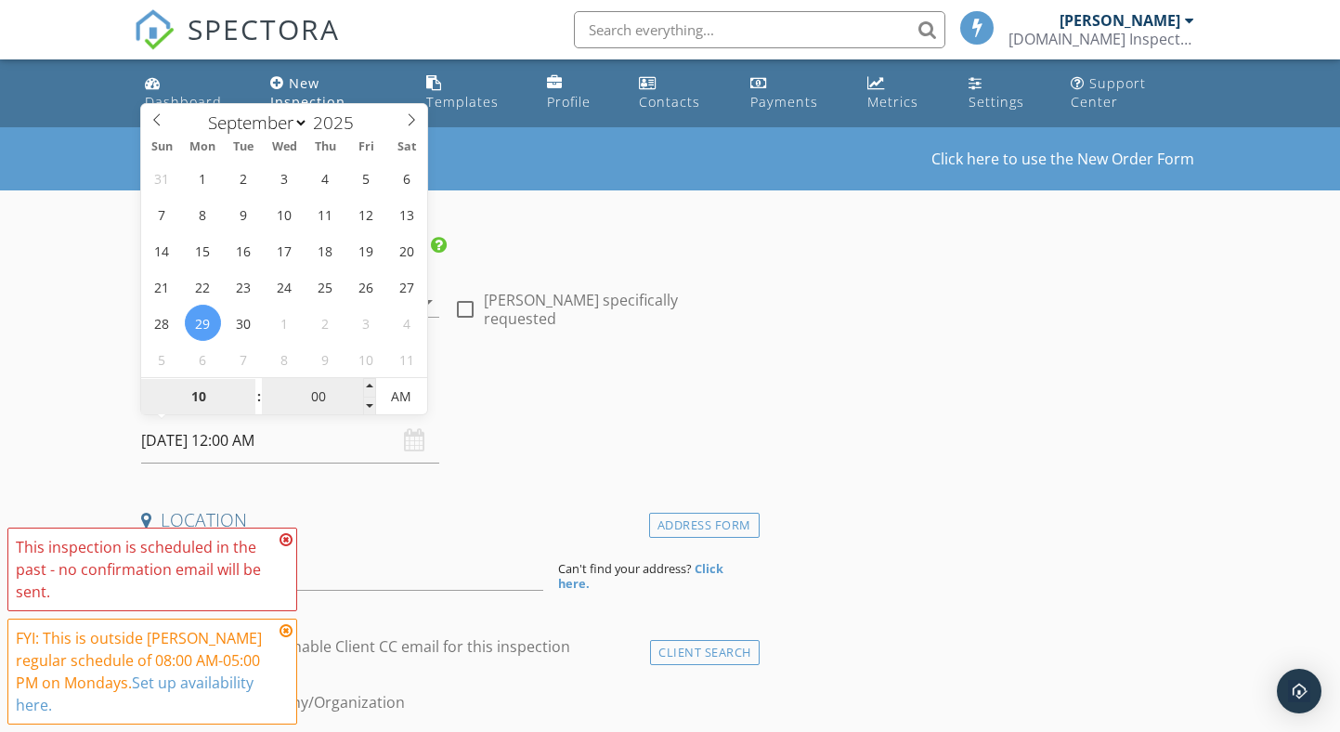
type input "10"
type input "09/29/2025 10:00 AM"
click at [326, 402] on input "00" at bounding box center [319, 397] width 114 height 37
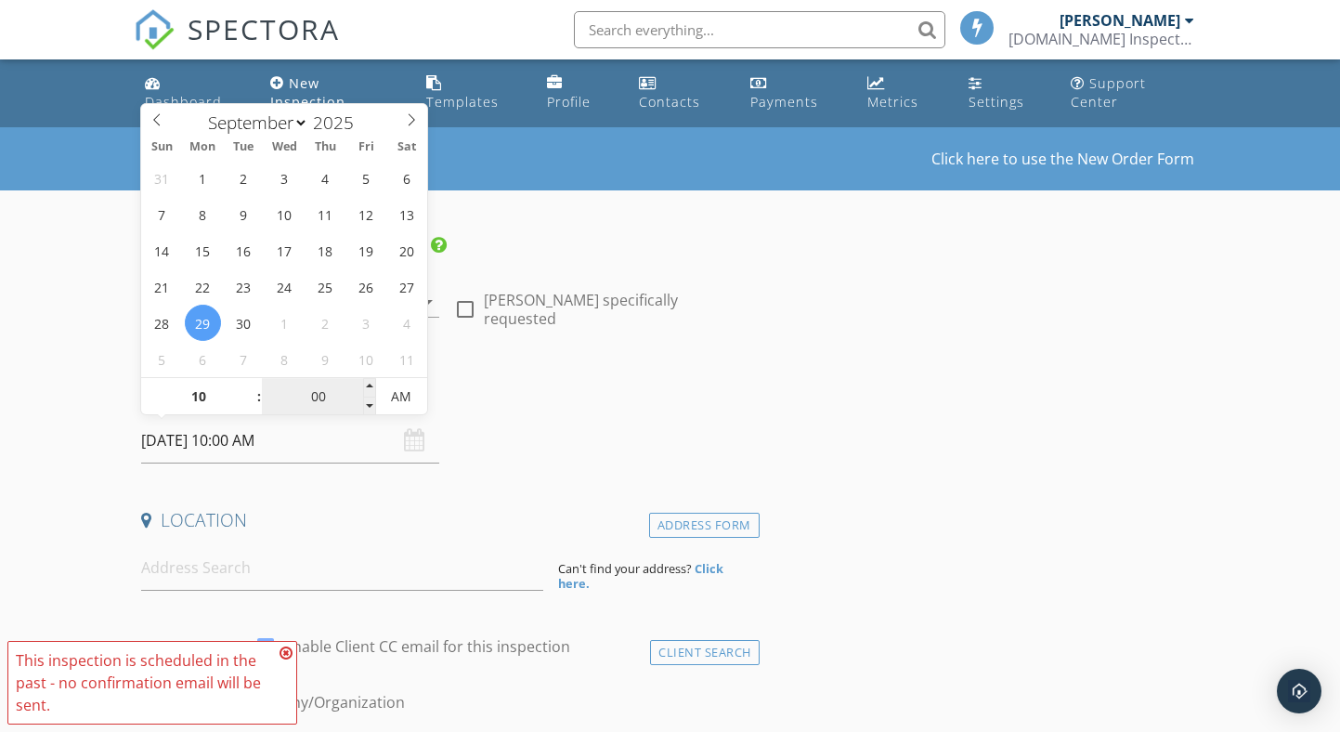
type input "0"
type input "35"
type input "[DATE] 10:35 AM"
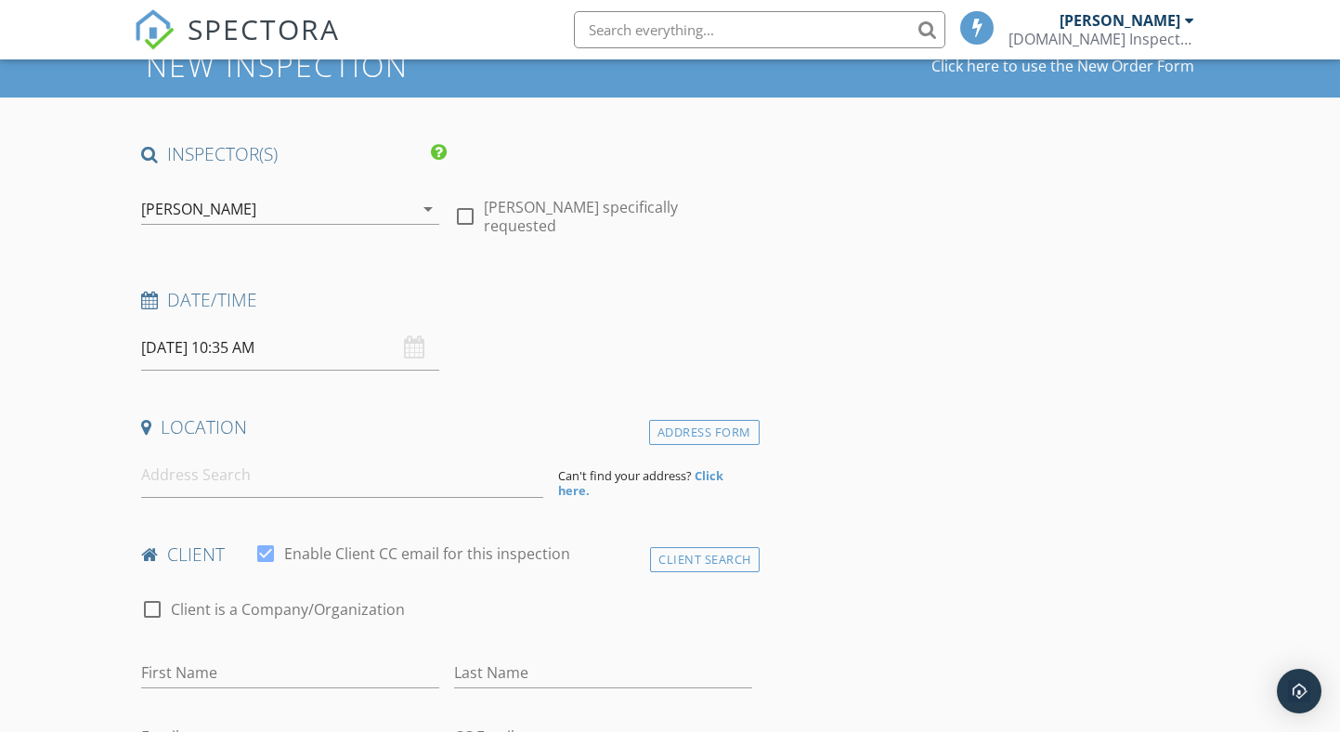
scroll to position [111, 0]
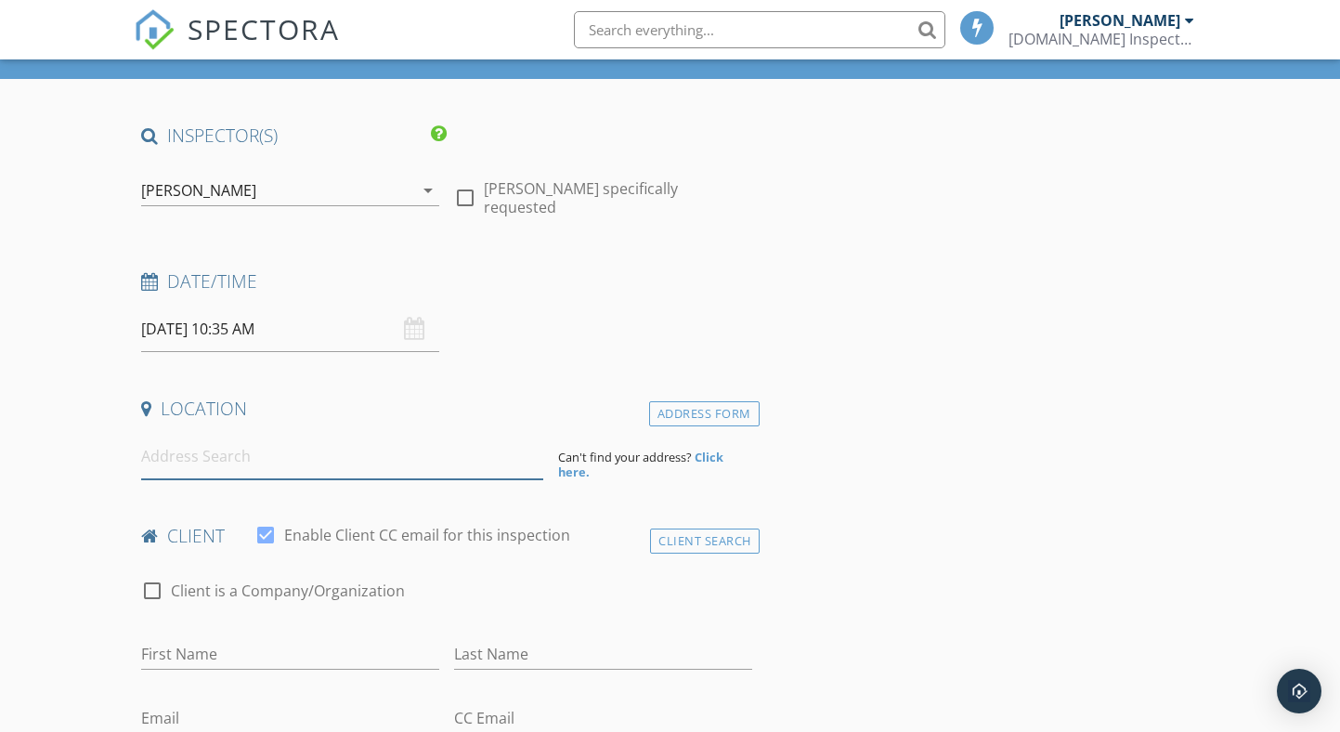
click at [207, 462] on input at bounding box center [342, 457] width 402 height 46
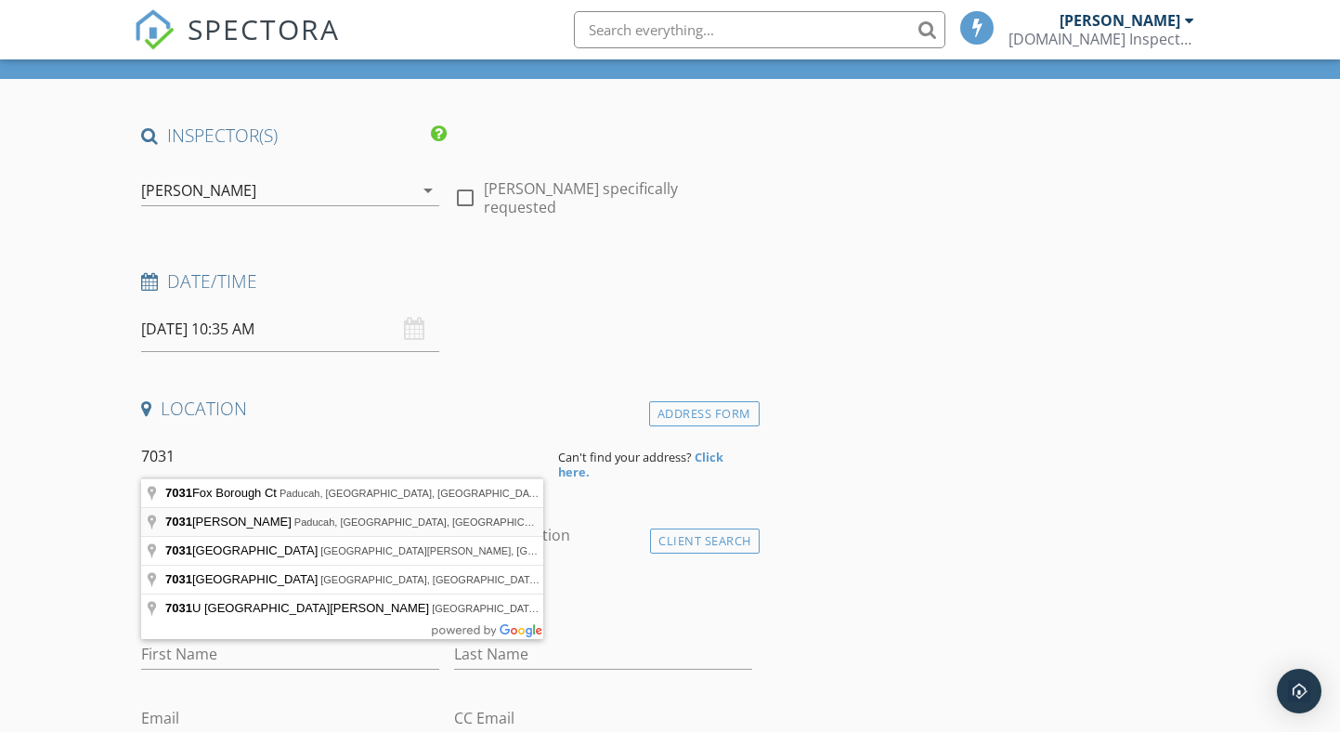
type input "7031 Shawn Lane, Paducah, KY, USA"
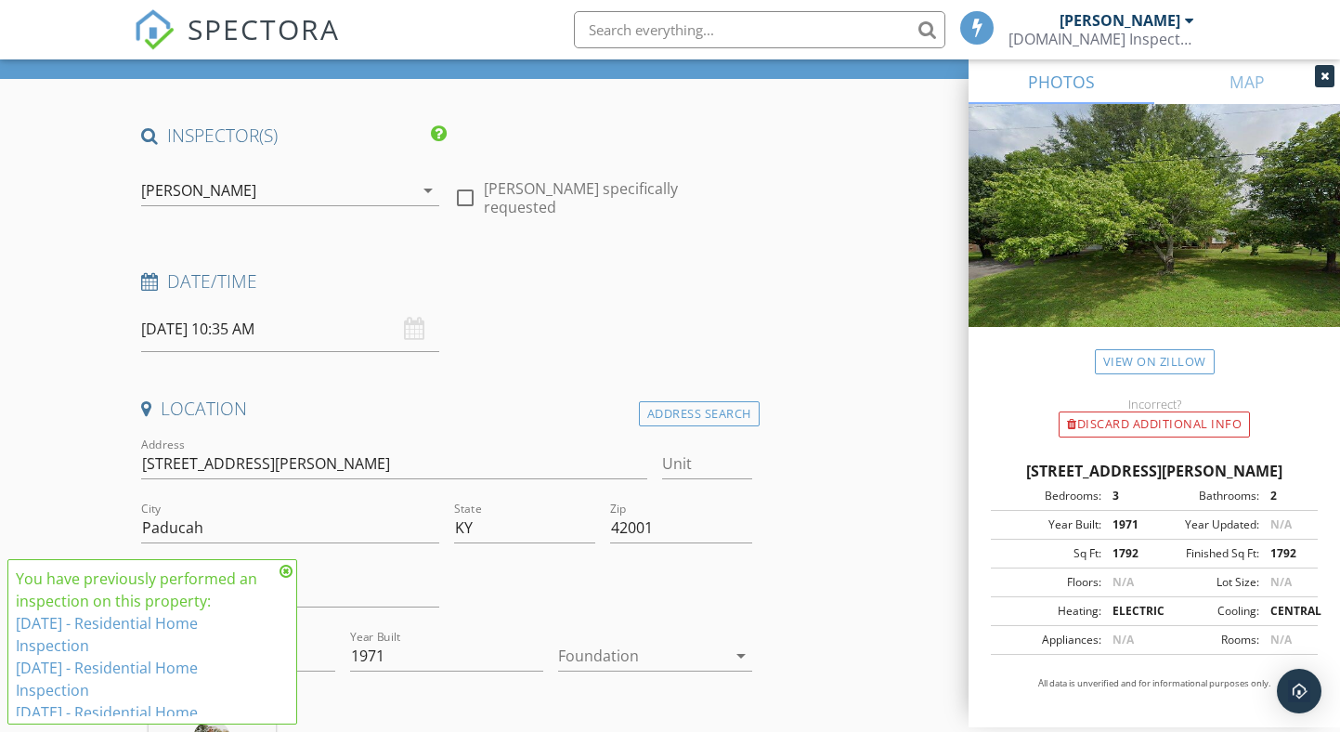
click at [283, 574] on icon at bounding box center [286, 571] width 13 height 15
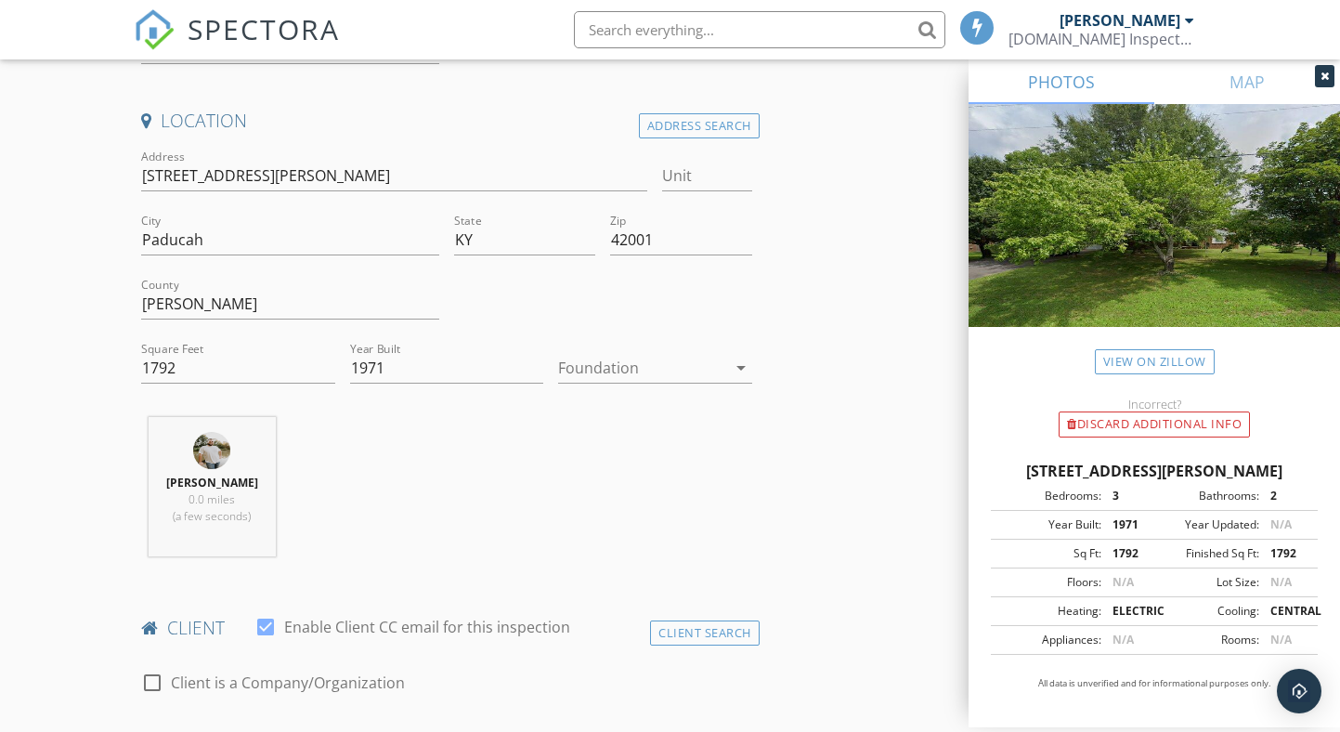
scroll to position [404, 0]
click at [736, 359] on icon "arrow_drop_down" at bounding box center [741, 363] width 22 height 22
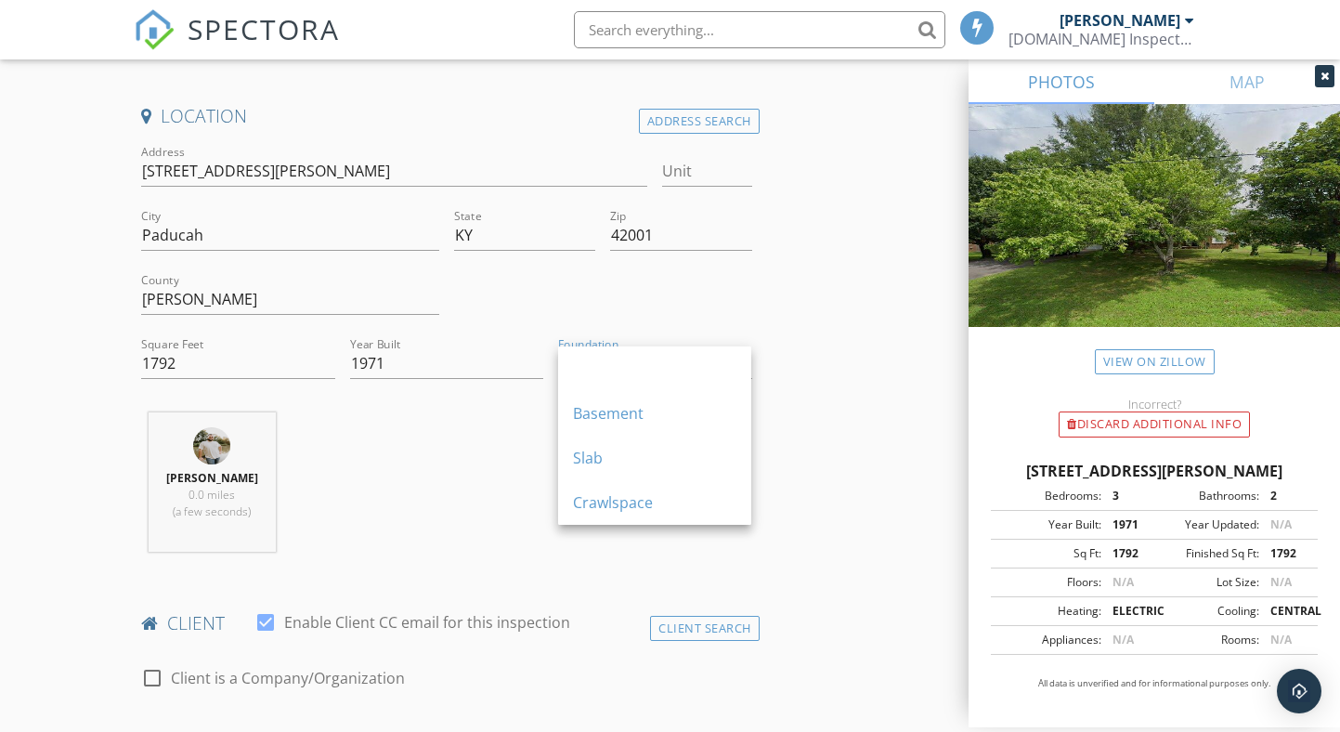
click at [631, 505] on div "Crawlspace" at bounding box center [654, 502] width 163 height 22
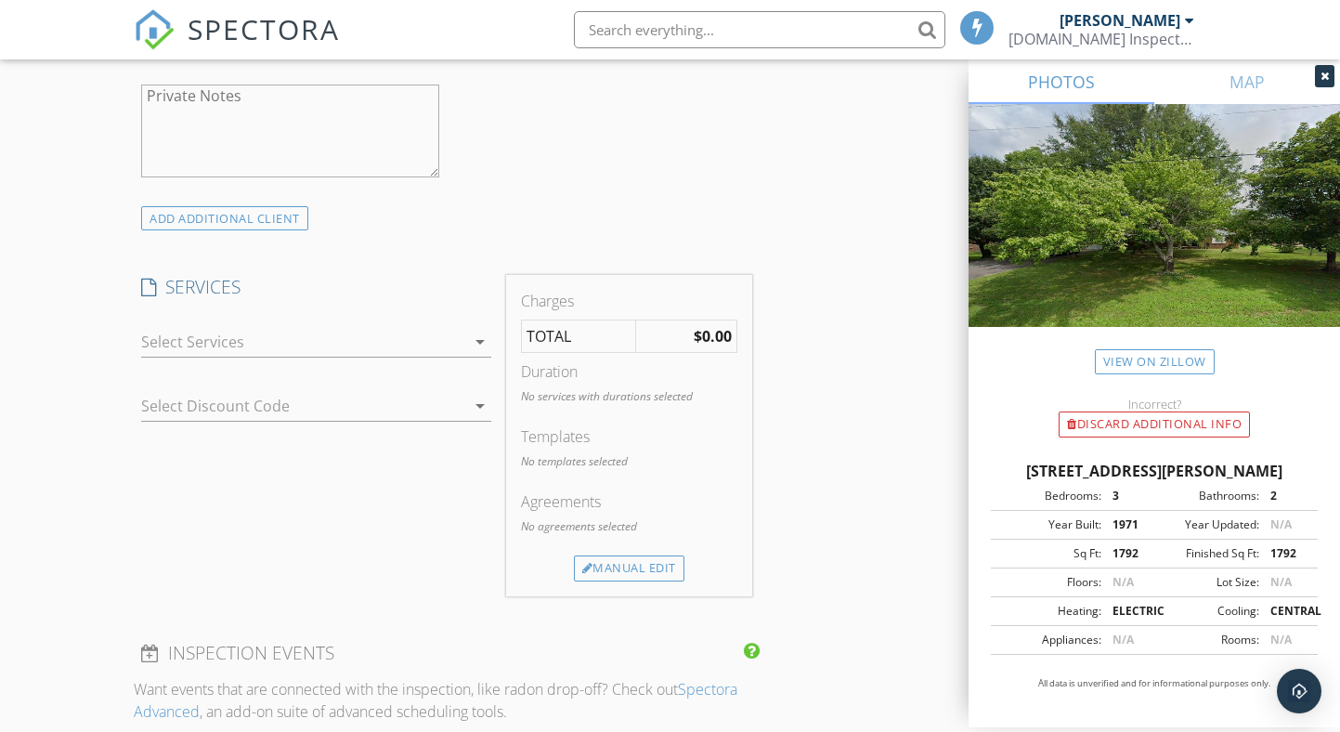
scroll to position [1329, 0]
click at [481, 338] on icon "arrow_drop_down" at bounding box center [480, 341] width 22 height 22
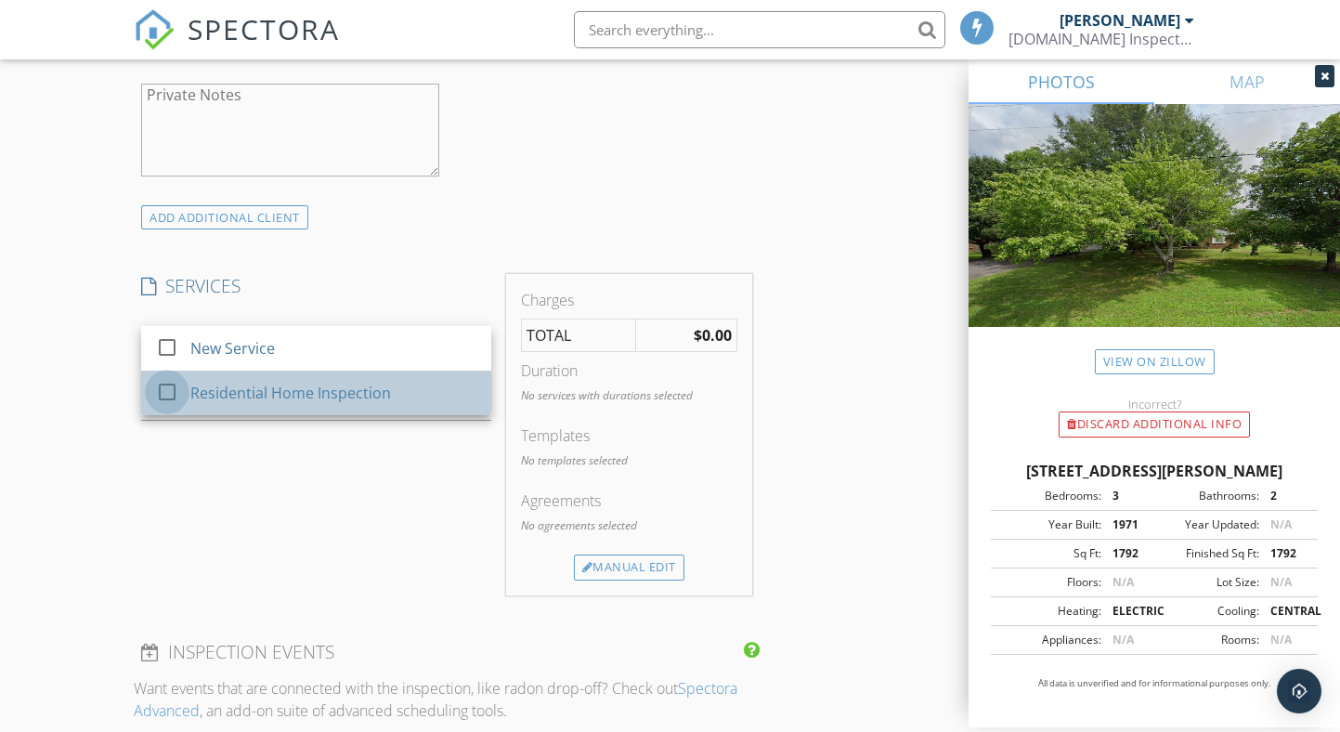
click at [170, 387] on div at bounding box center [167, 392] width 32 height 32
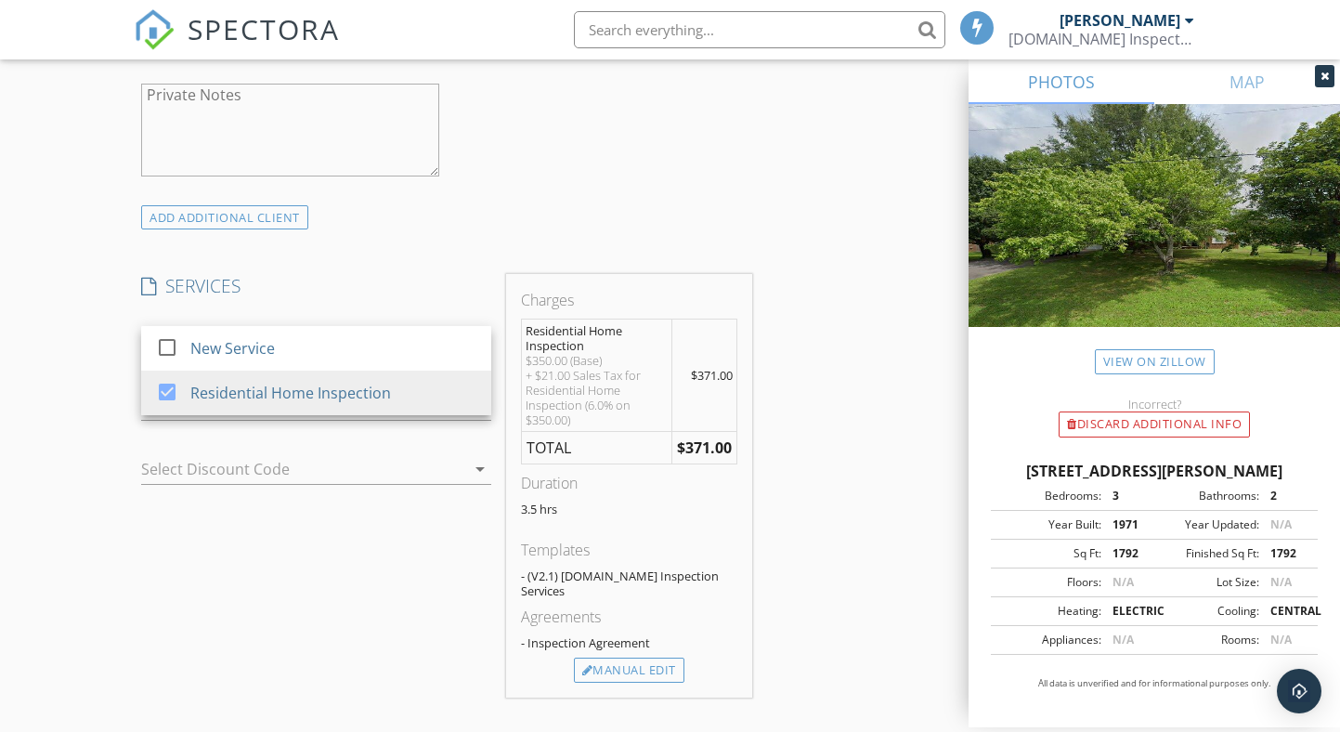
click at [472, 217] on div "ADD ADDITIONAL client" at bounding box center [446, 216] width 625 height 25
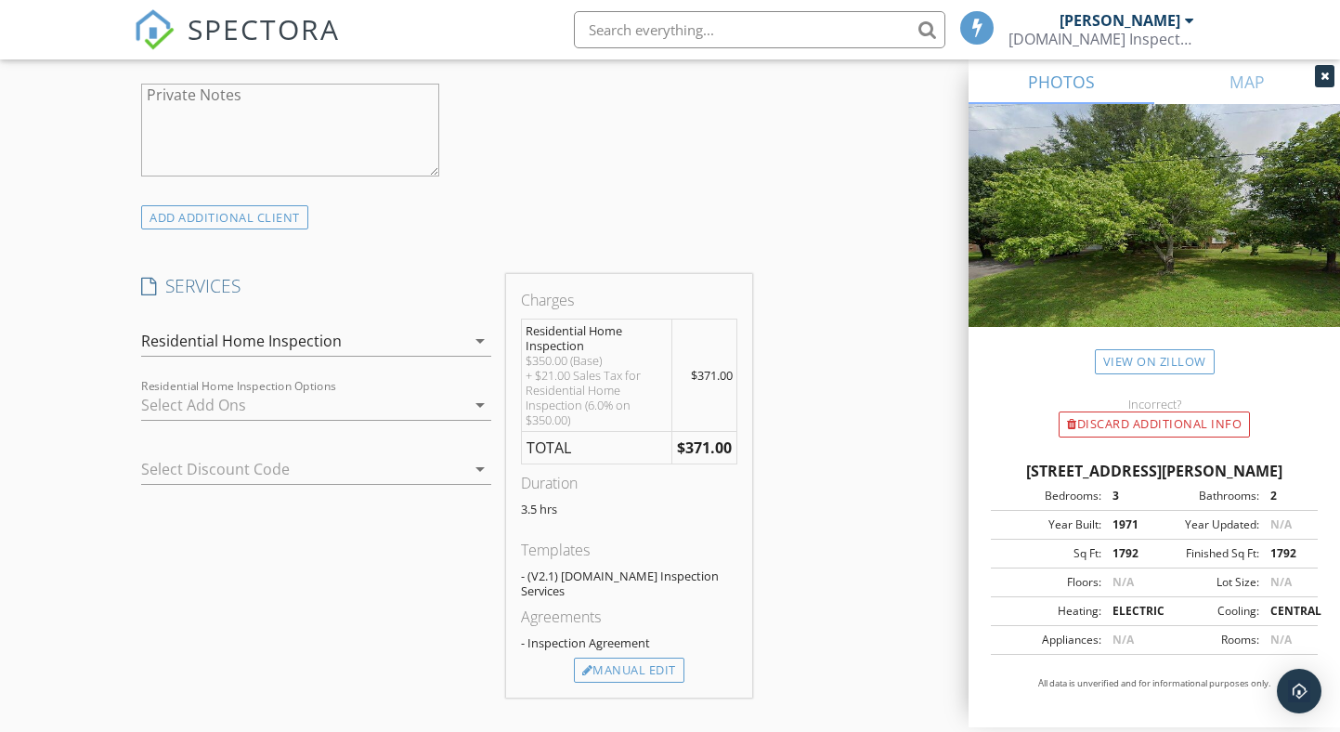
click at [480, 400] on icon "arrow_drop_down" at bounding box center [480, 405] width 22 height 22
click at [506, 247] on div "INSPECTOR(S) check_box Drew Kelley PRIMARY Drew Kelley arrow_drop_down check_bo…" at bounding box center [446, 425] width 625 height 3038
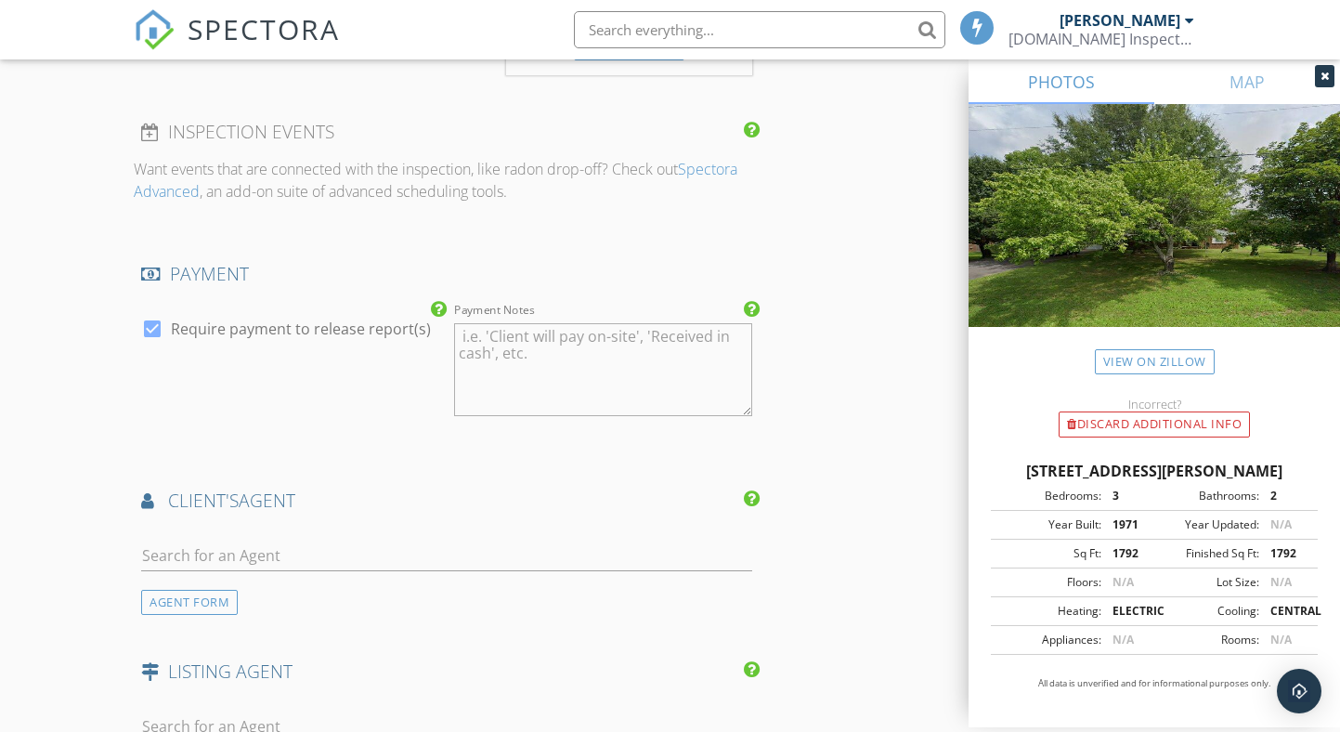
scroll to position [1959, 0]
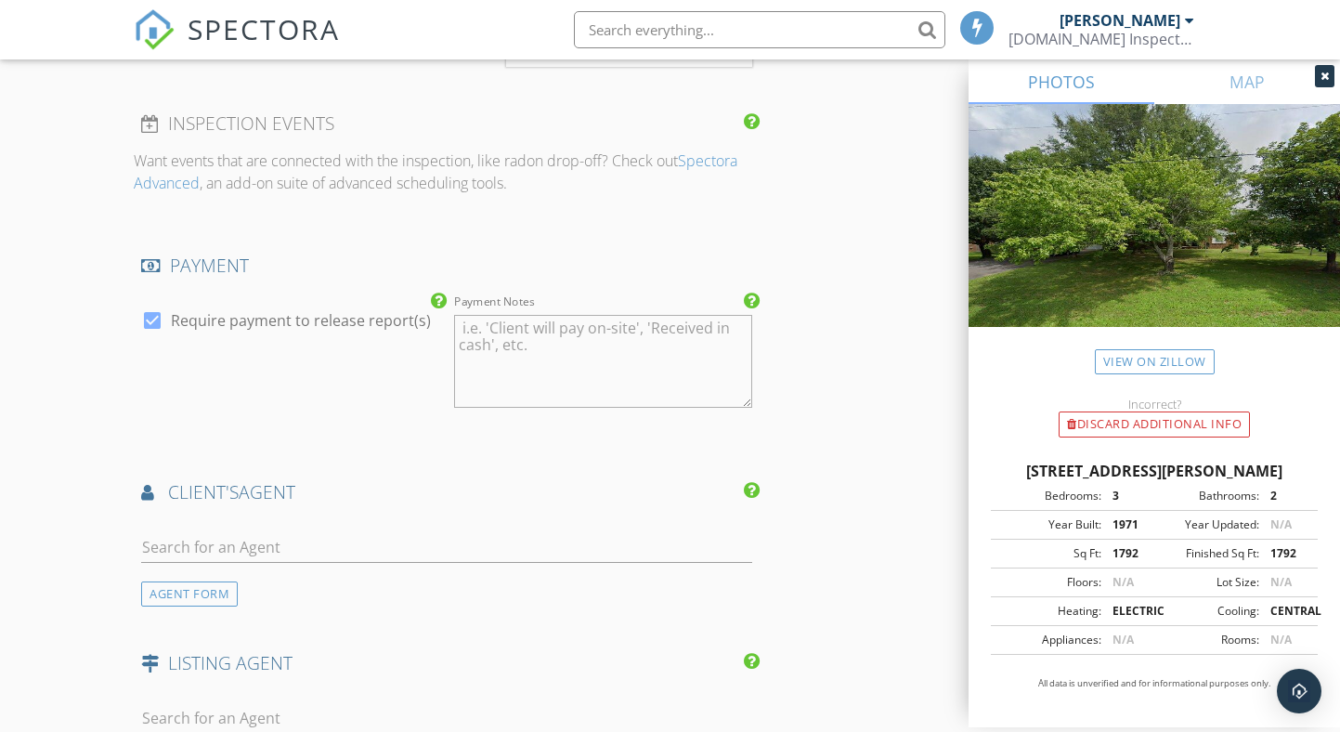
click at [151, 305] on div at bounding box center [153, 321] width 32 height 32
checkbox input "false"
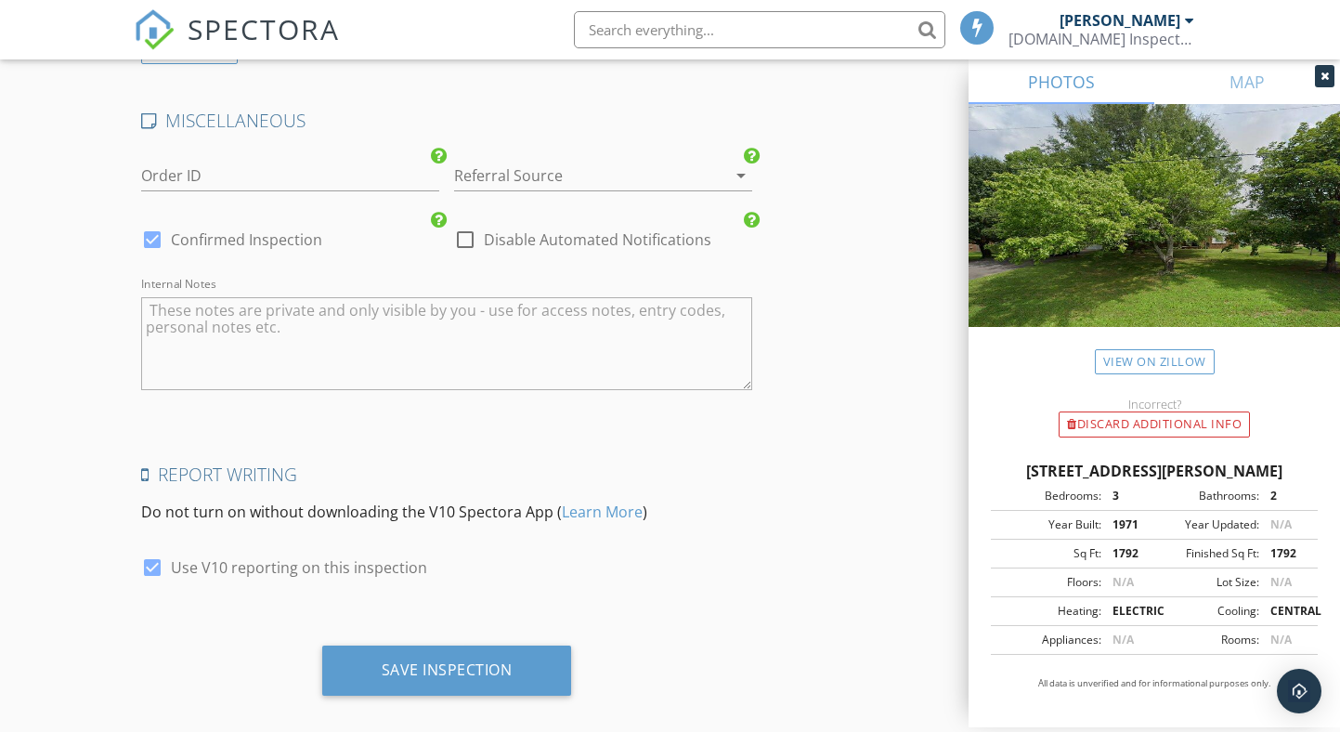
scroll to position [2672, 0]
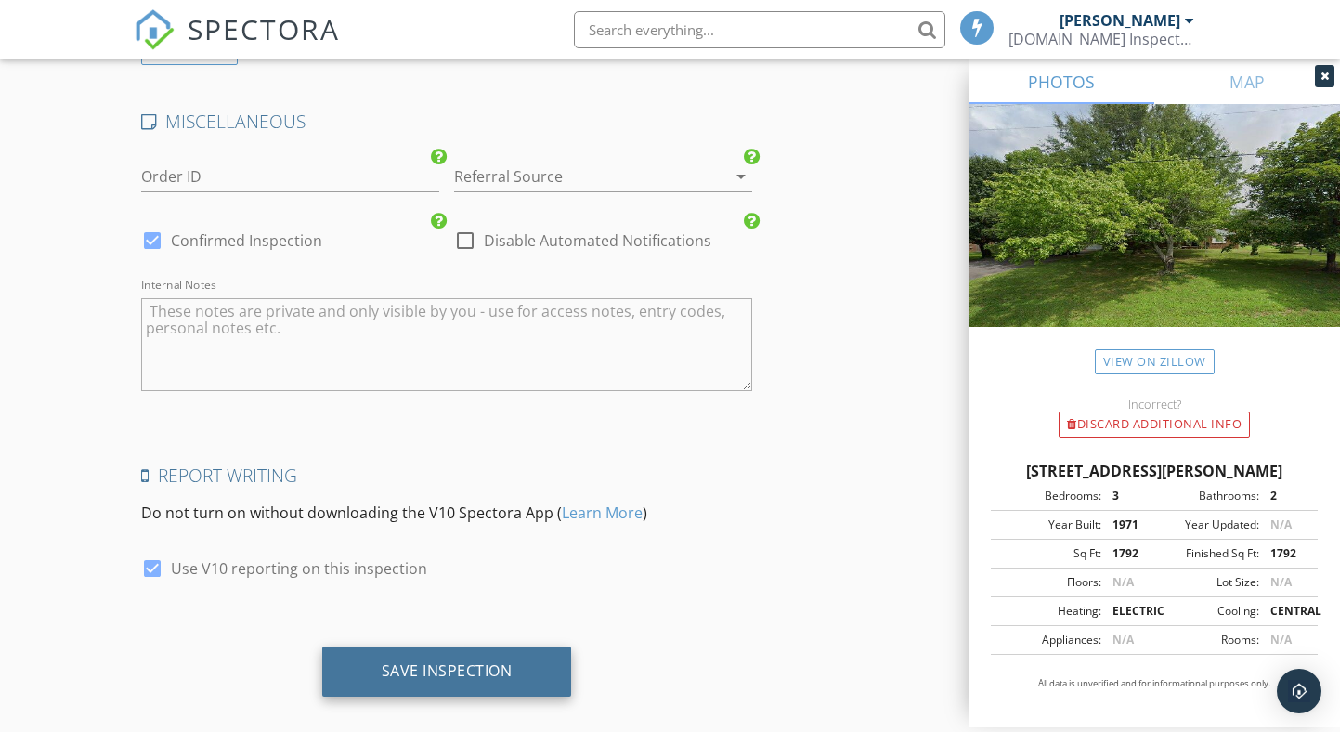
click at [449, 661] on div "Save Inspection" at bounding box center [447, 670] width 131 height 19
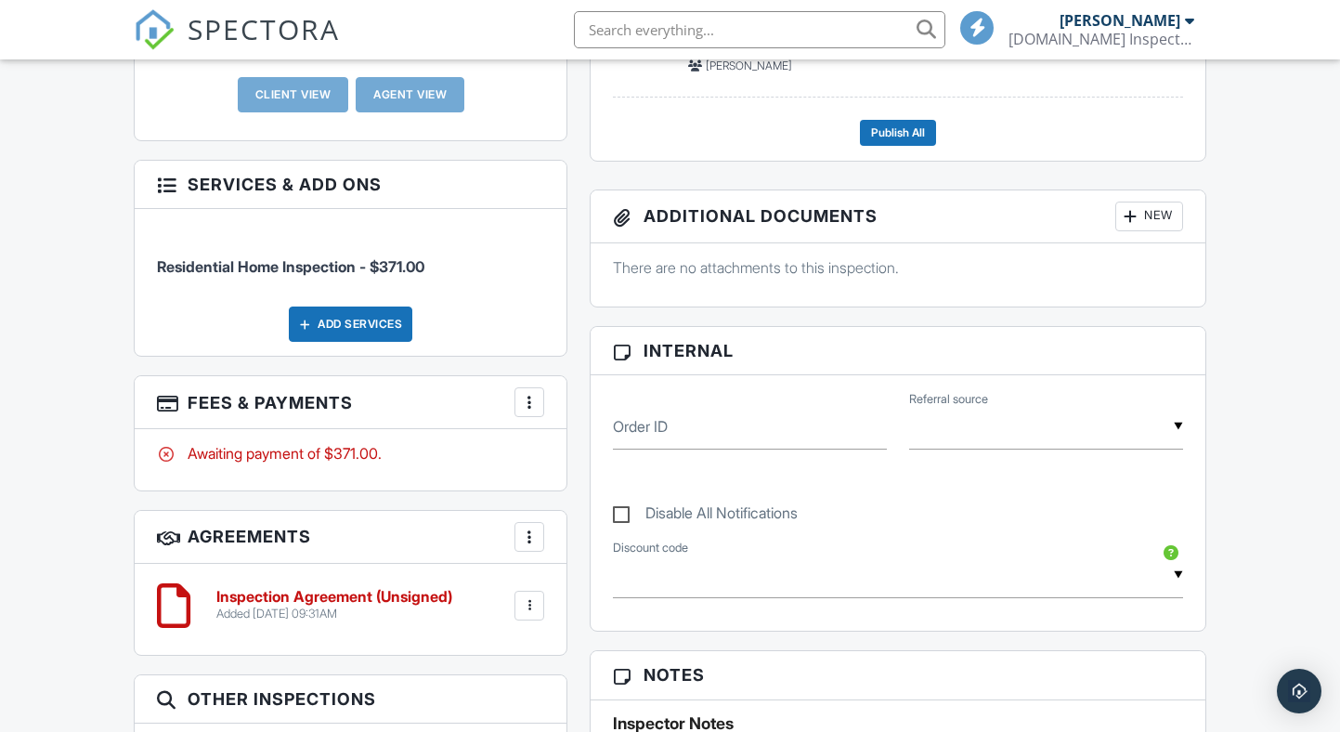
scroll to position [691, 0]
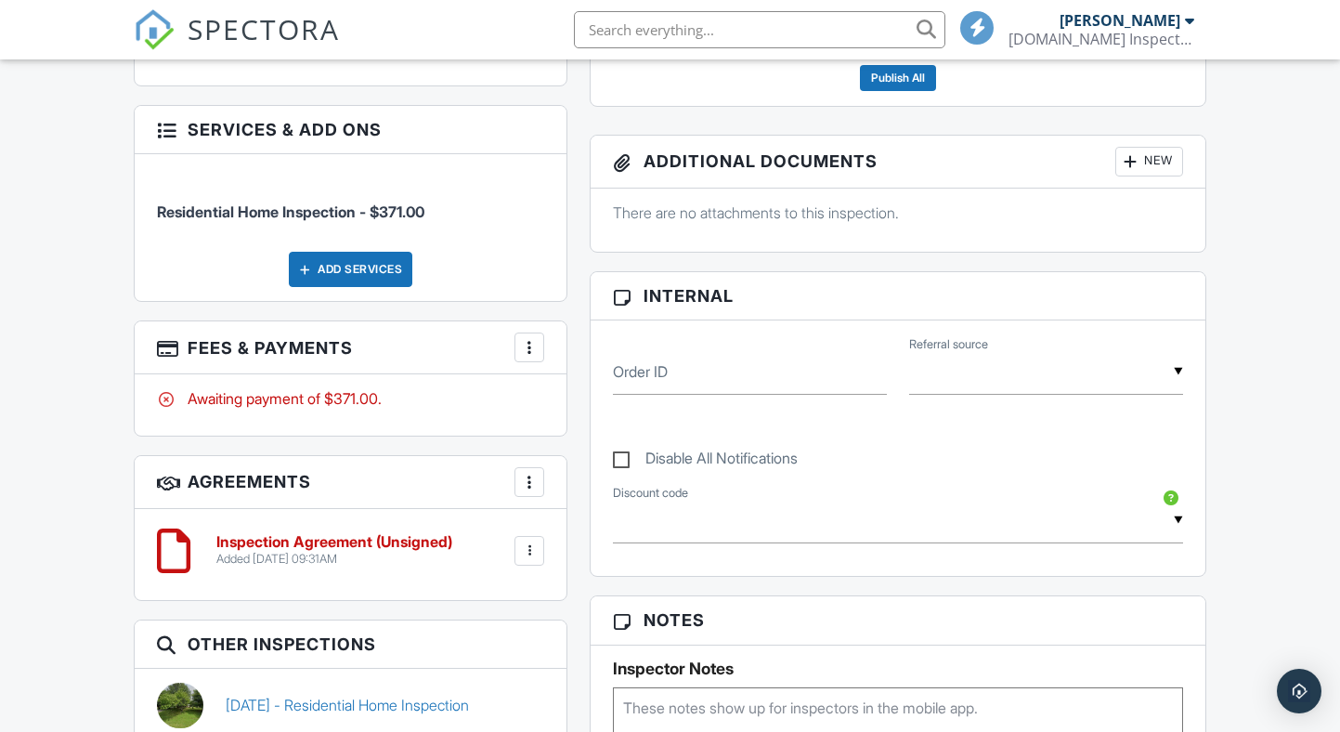
click at [532, 357] on div at bounding box center [529, 347] width 19 height 19
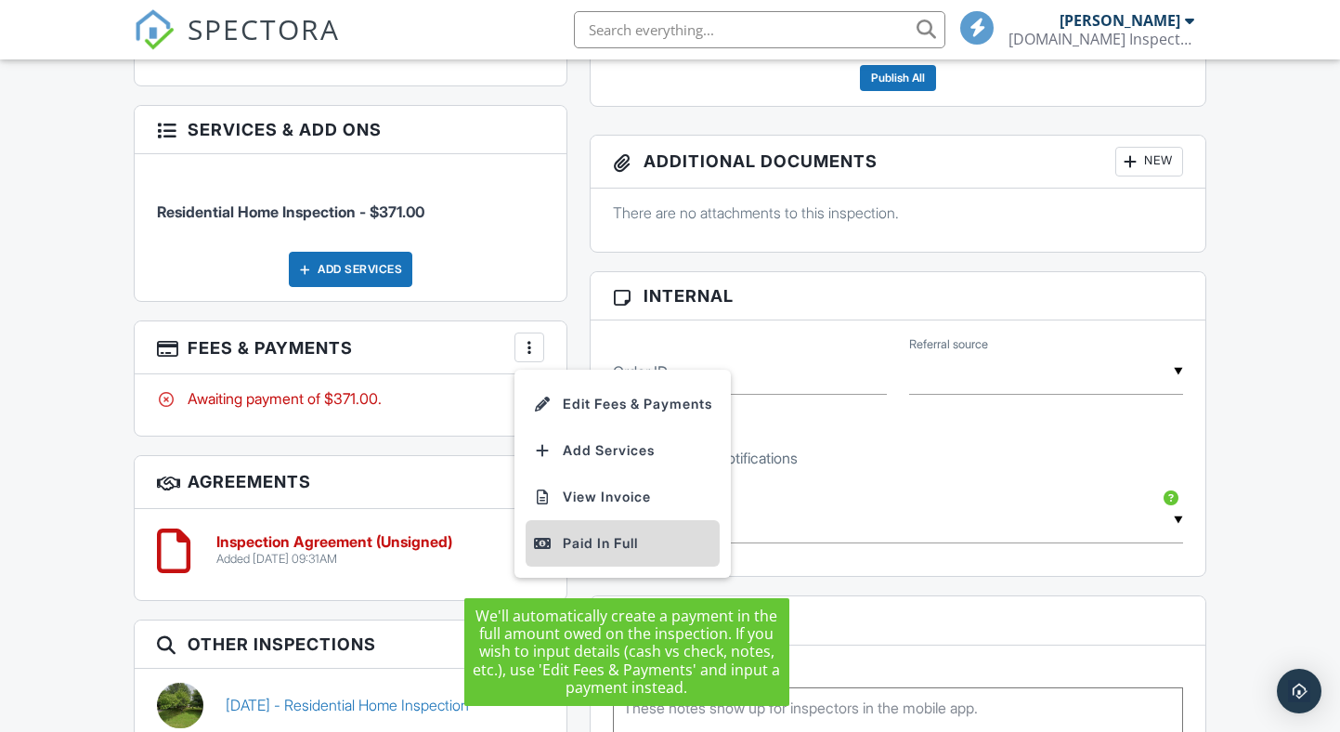
click at [587, 554] on div "Paid In Full" at bounding box center [622, 543] width 179 height 22
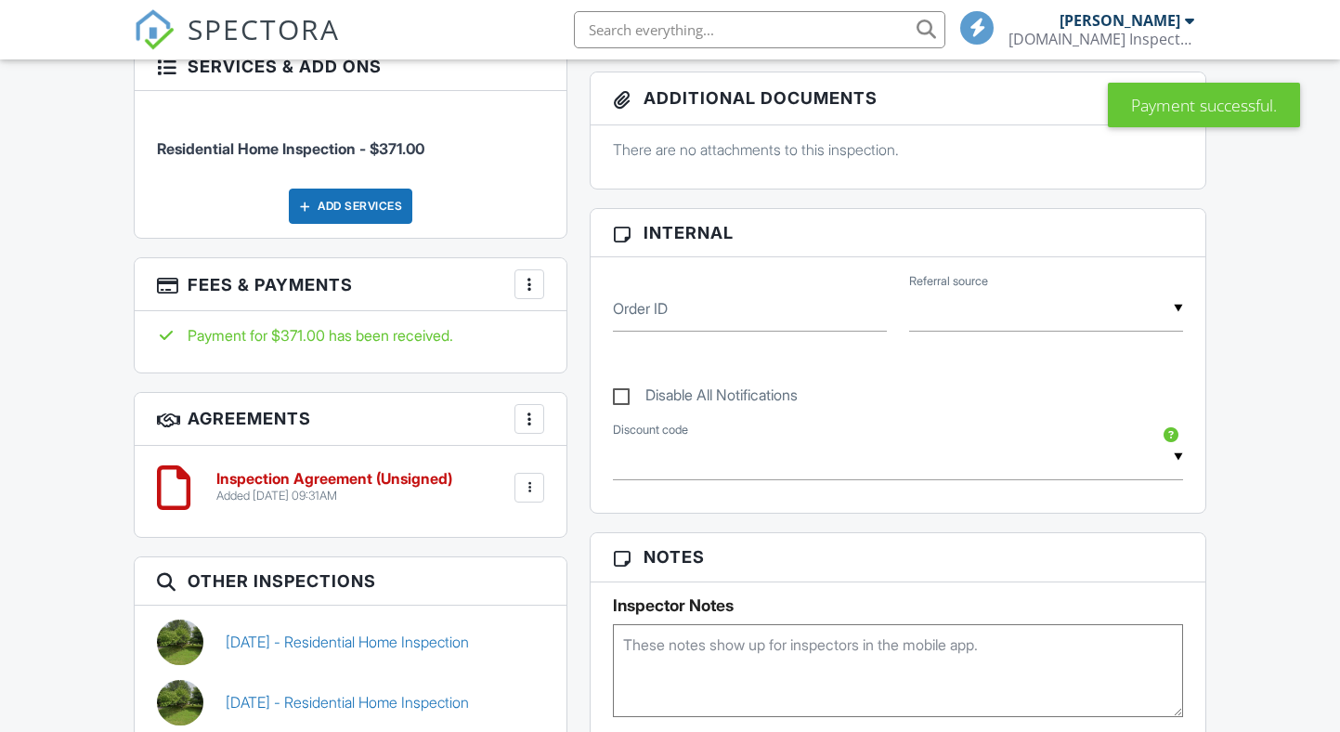
scroll to position [768, 0]
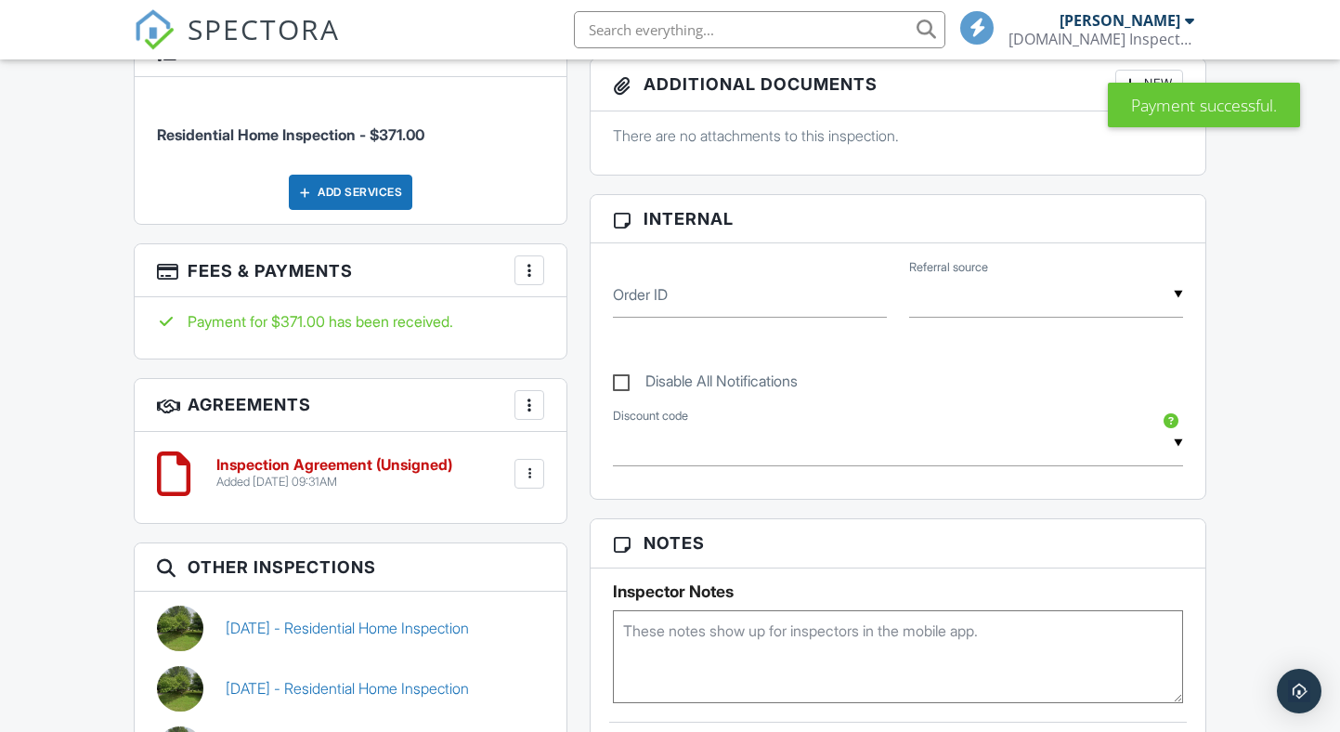
click at [530, 414] on div at bounding box center [529, 405] width 19 height 19
click at [458, 422] on h3 "Agreements More Add Agreement Edit Agreement Templates" at bounding box center [351, 405] width 432 height 53
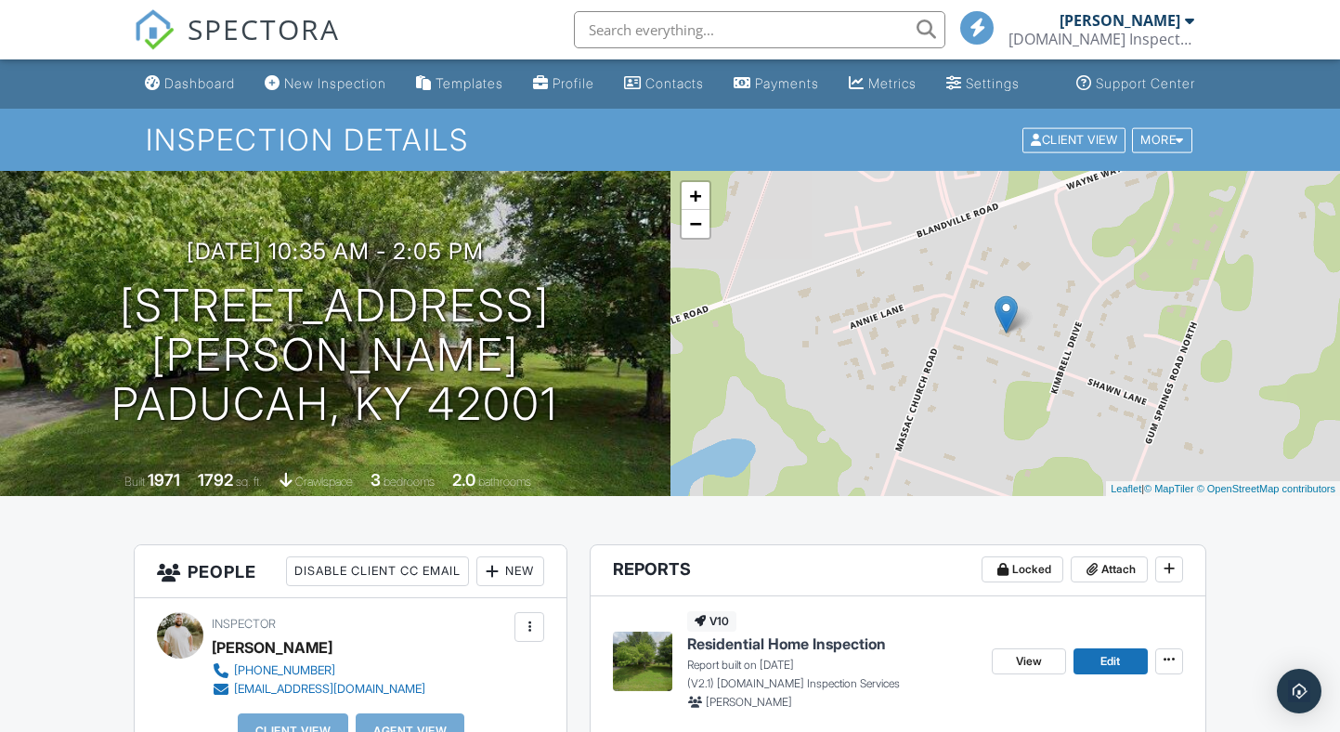
scroll to position [0, 0]
click at [445, 93] on link "Templates" at bounding box center [460, 84] width 102 height 34
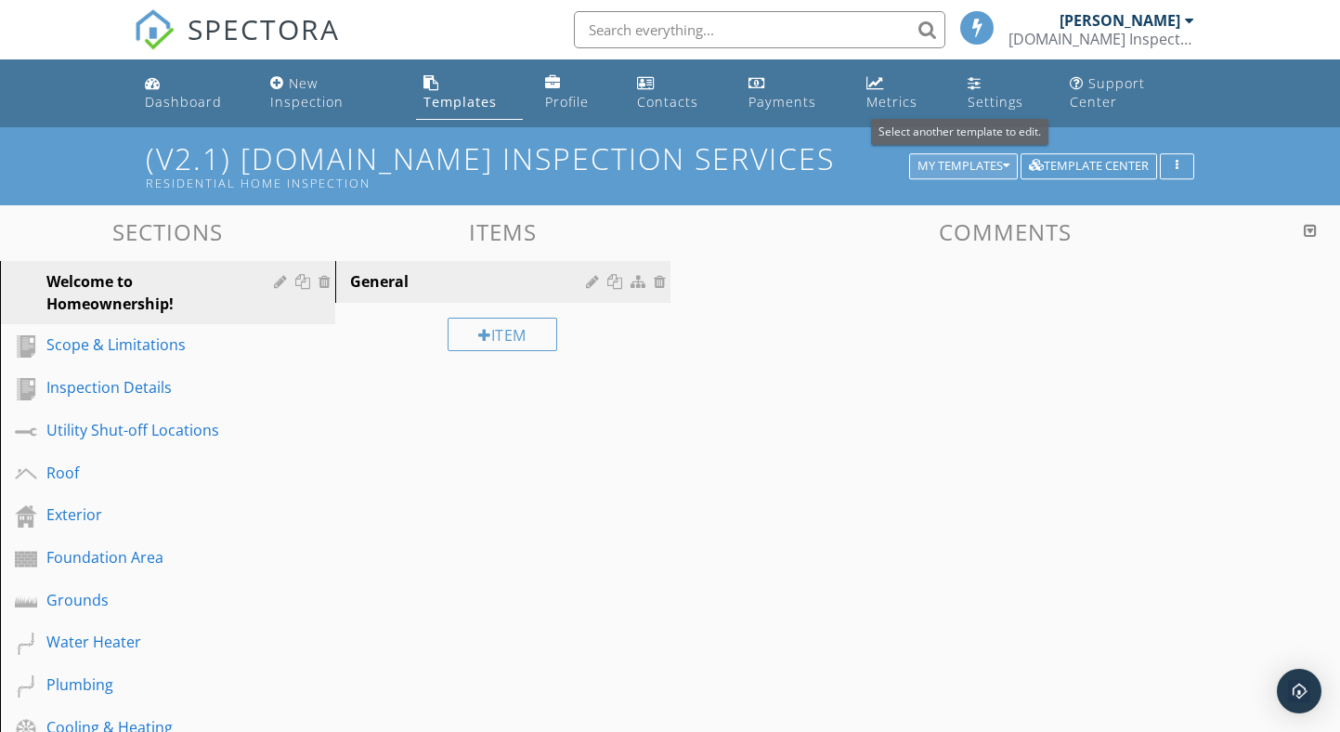
click at [993, 165] on div "My Templates" at bounding box center [963, 166] width 92 height 13
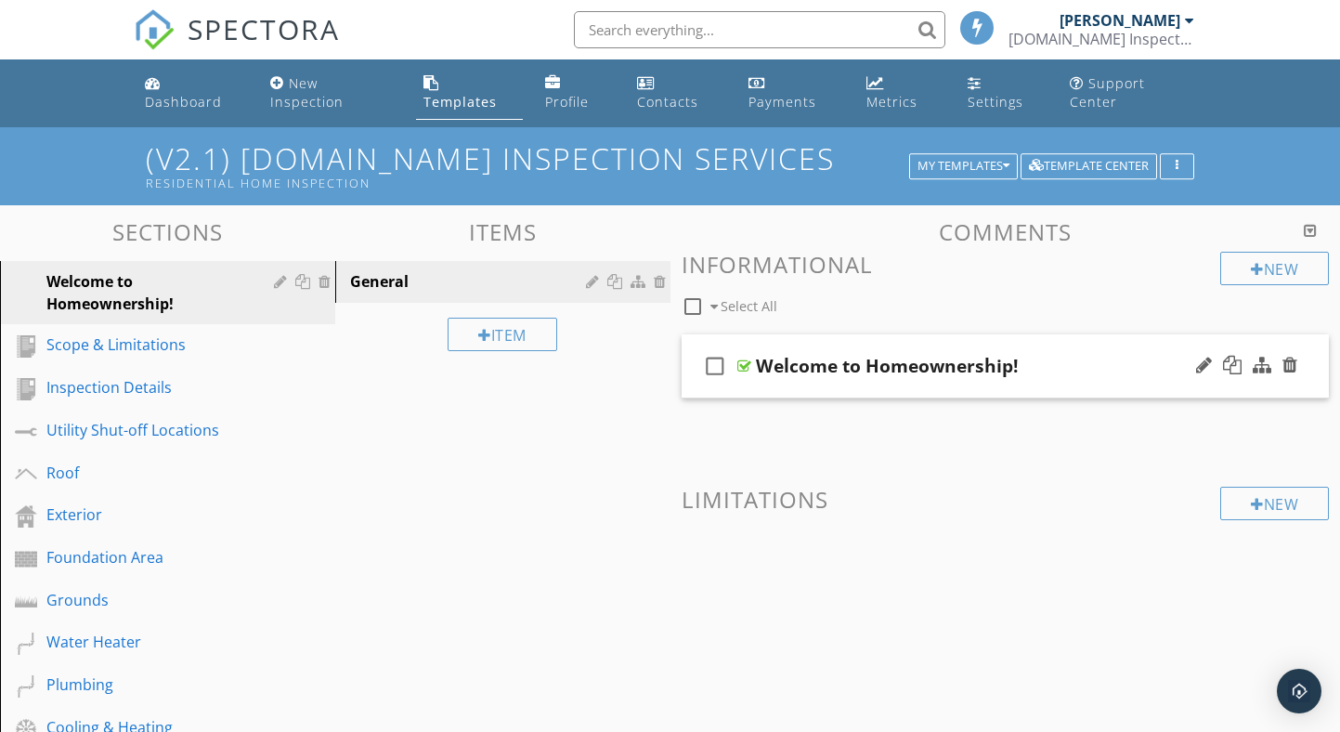
click at [739, 367] on div at bounding box center [744, 365] width 14 height 15
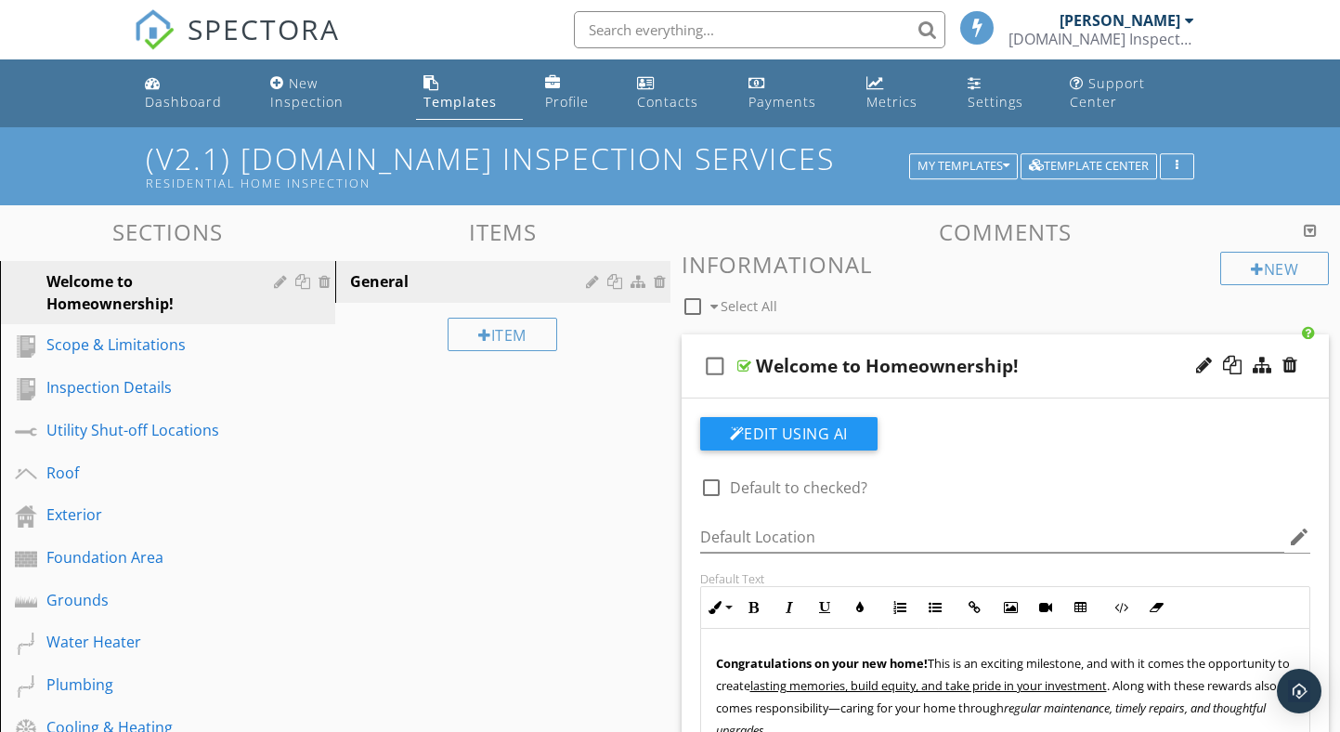
click at [710, 488] on div at bounding box center [712, 488] width 32 height 32
checkbox input "true"
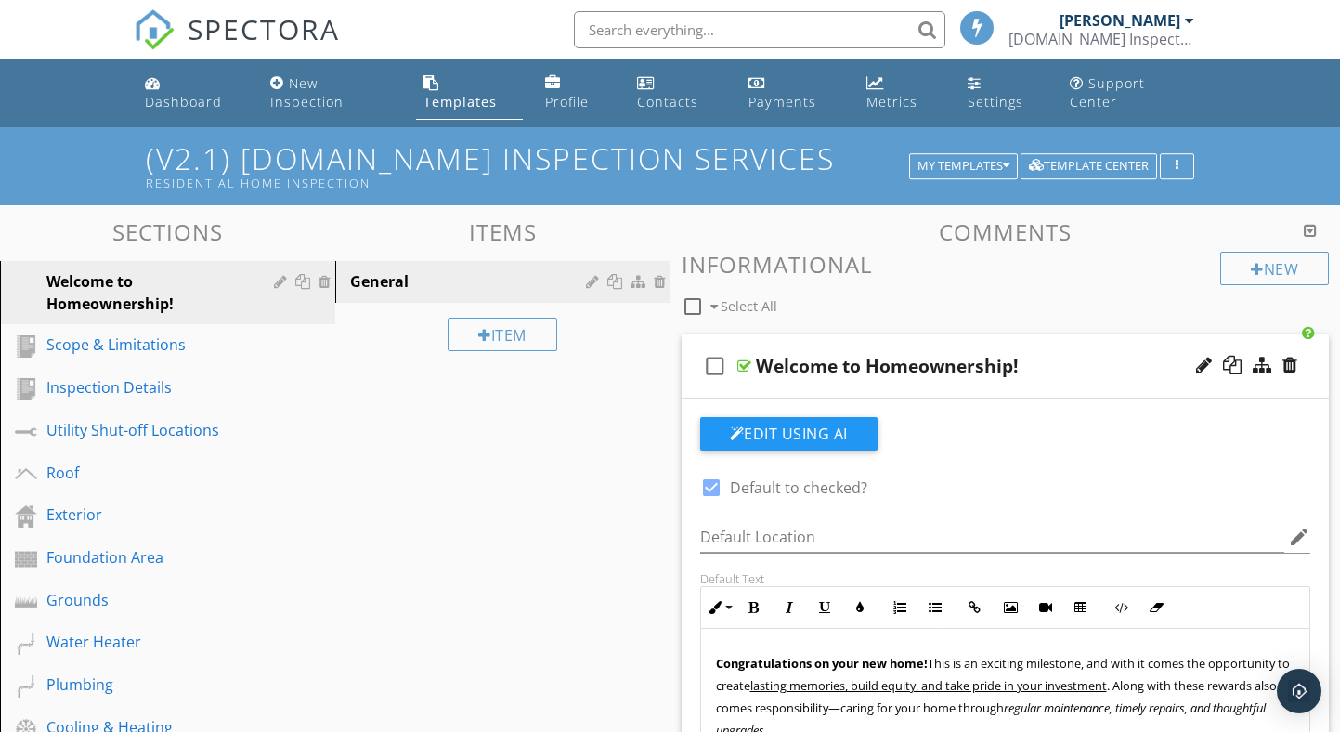
click at [744, 359] on div at bounding box center [744, 365] width 14 height 15
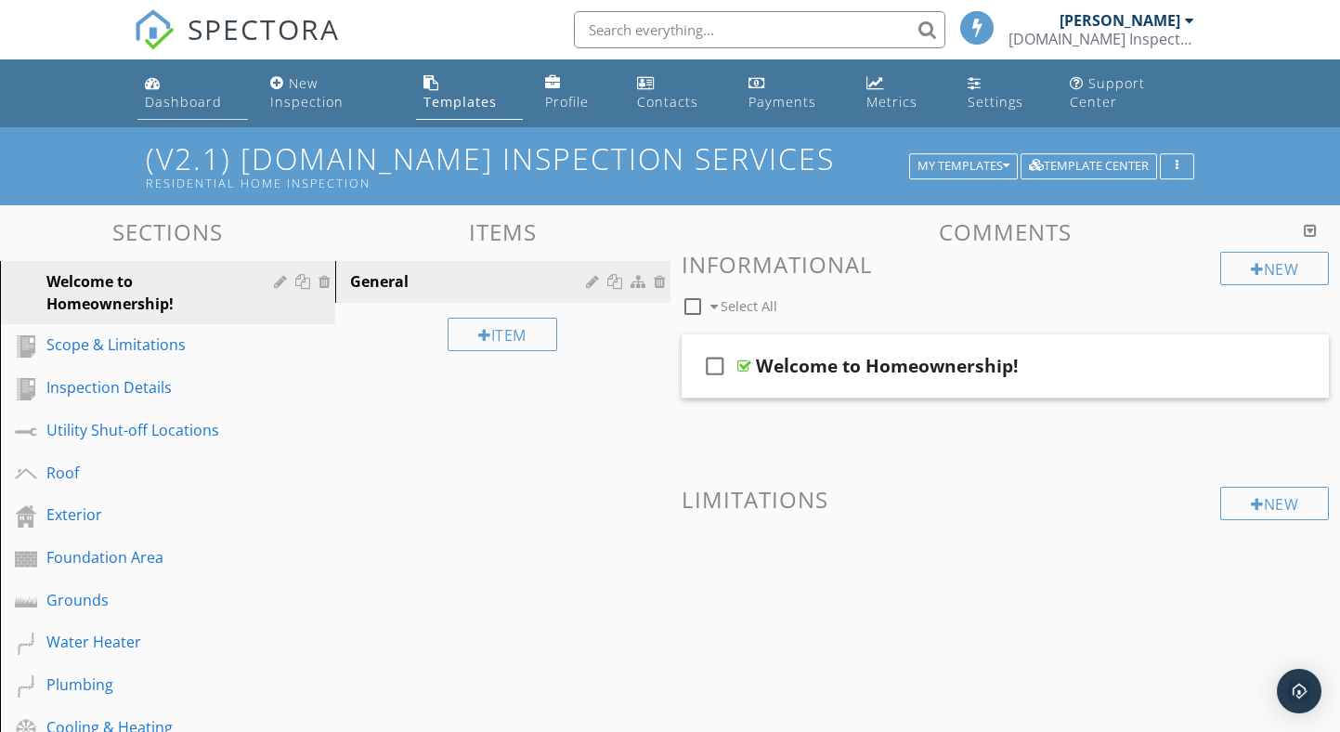
click at [192, 101] on div "Dashboard" at bounding box center [183, 102] width 77 height 18
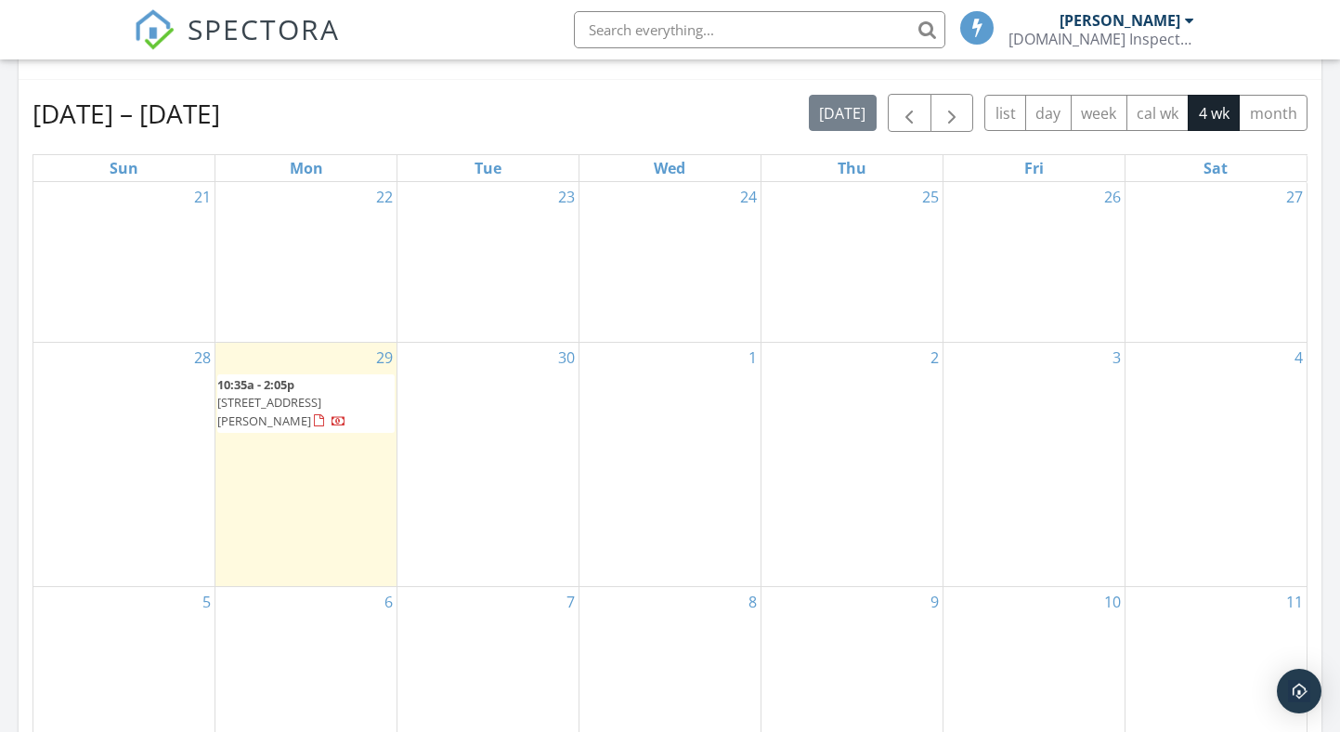
scroll to position [821, 0]
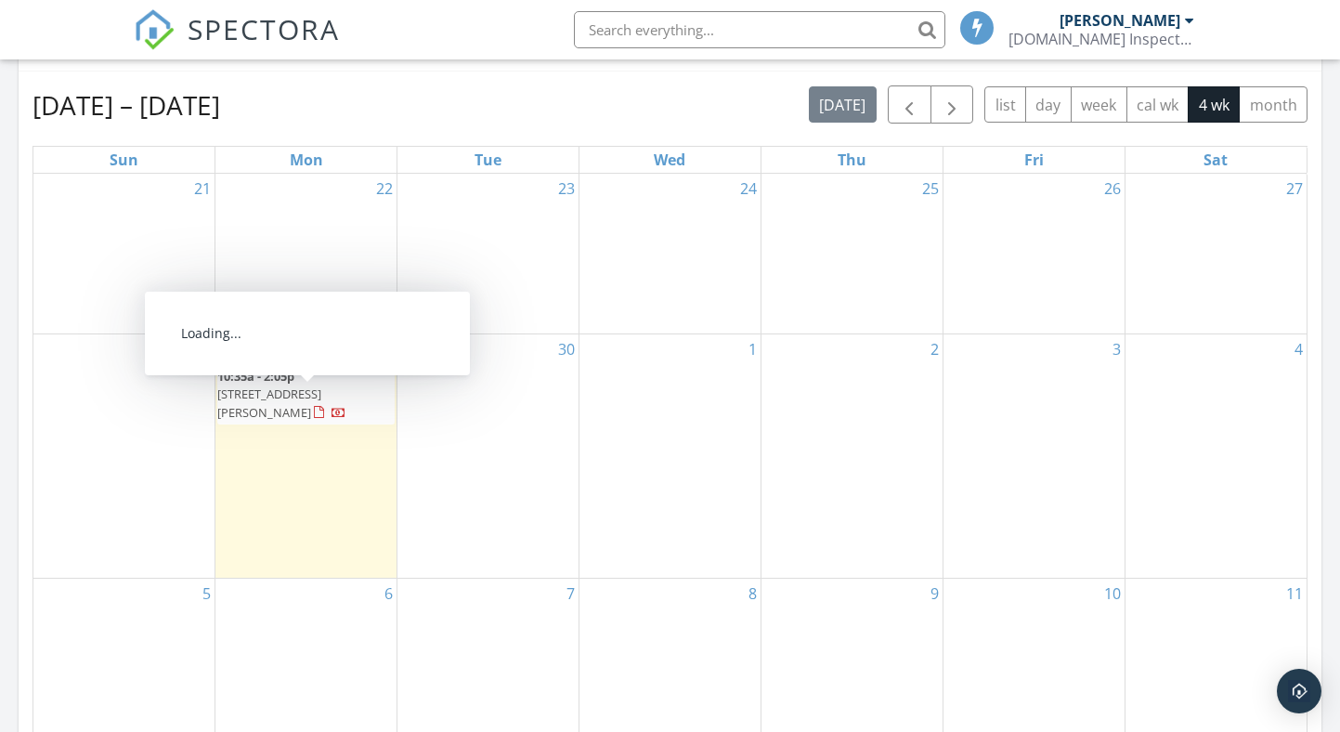
click at [321, 398] on span "7031 Shawn Ln, Paducah 42001" at bounding box center [269, 402] width 104 height 34
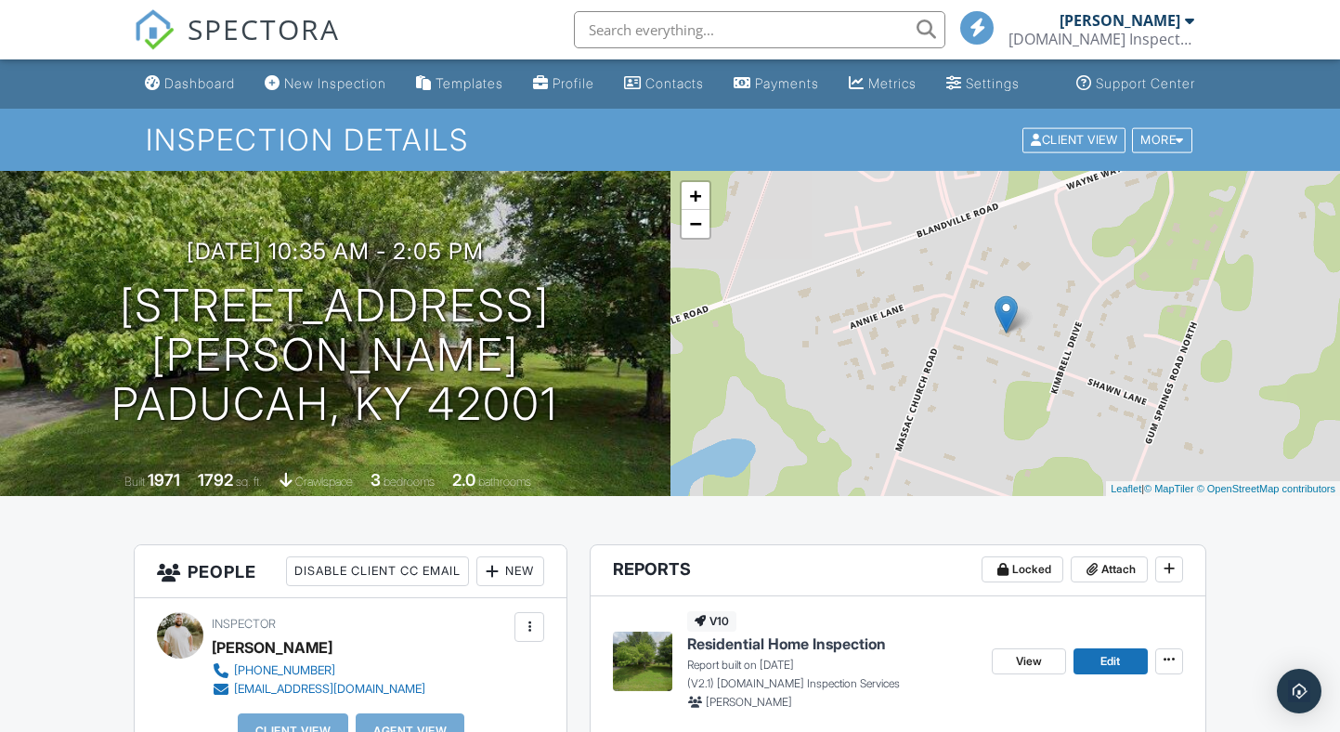
scroll to position [125, 0]
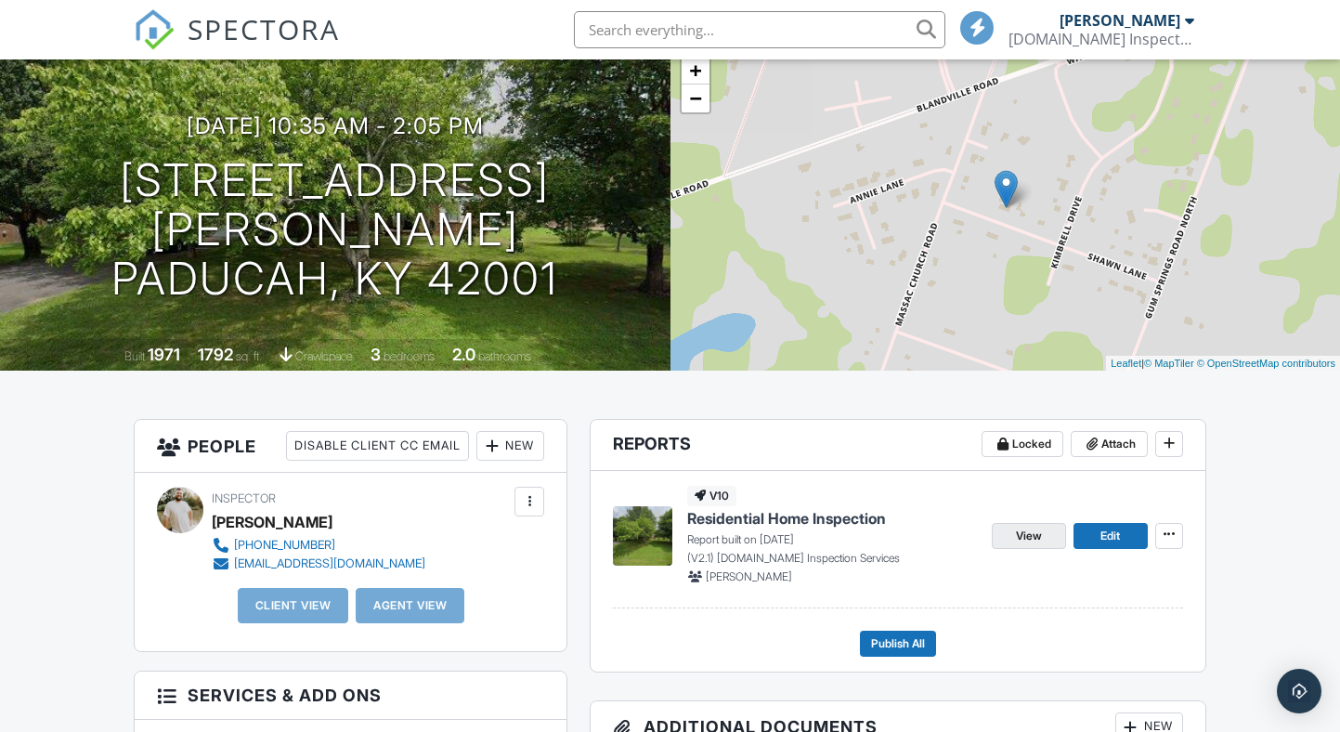
click at [1031, 545] on span "View" at bounding box center [1029, 536] width 26 height 19
